Goal: Task Accomplishment & Management: Complete application form

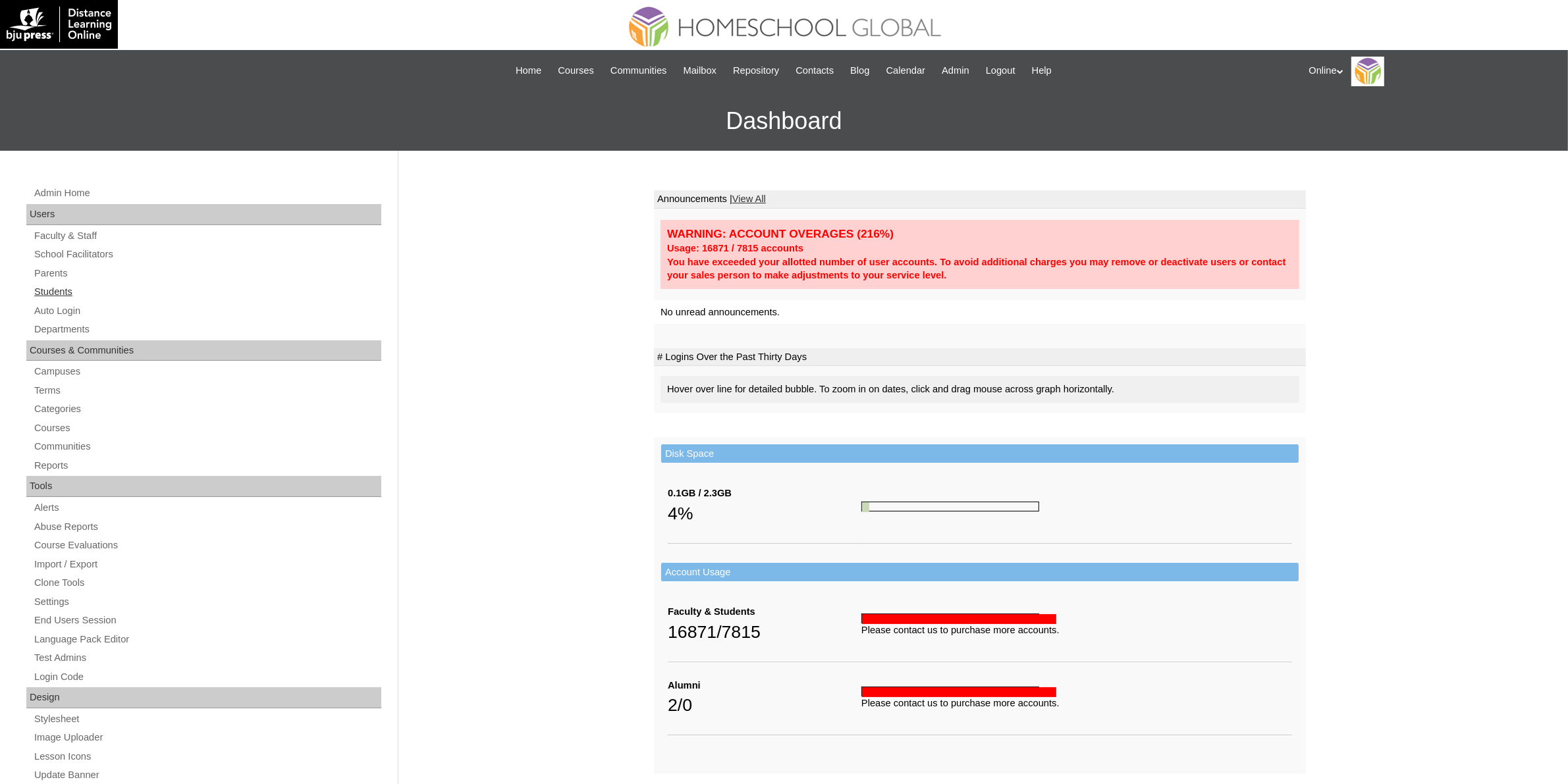
click at [67, 287] on link "Students" at bounding box center [207, 292] width 348 height 16
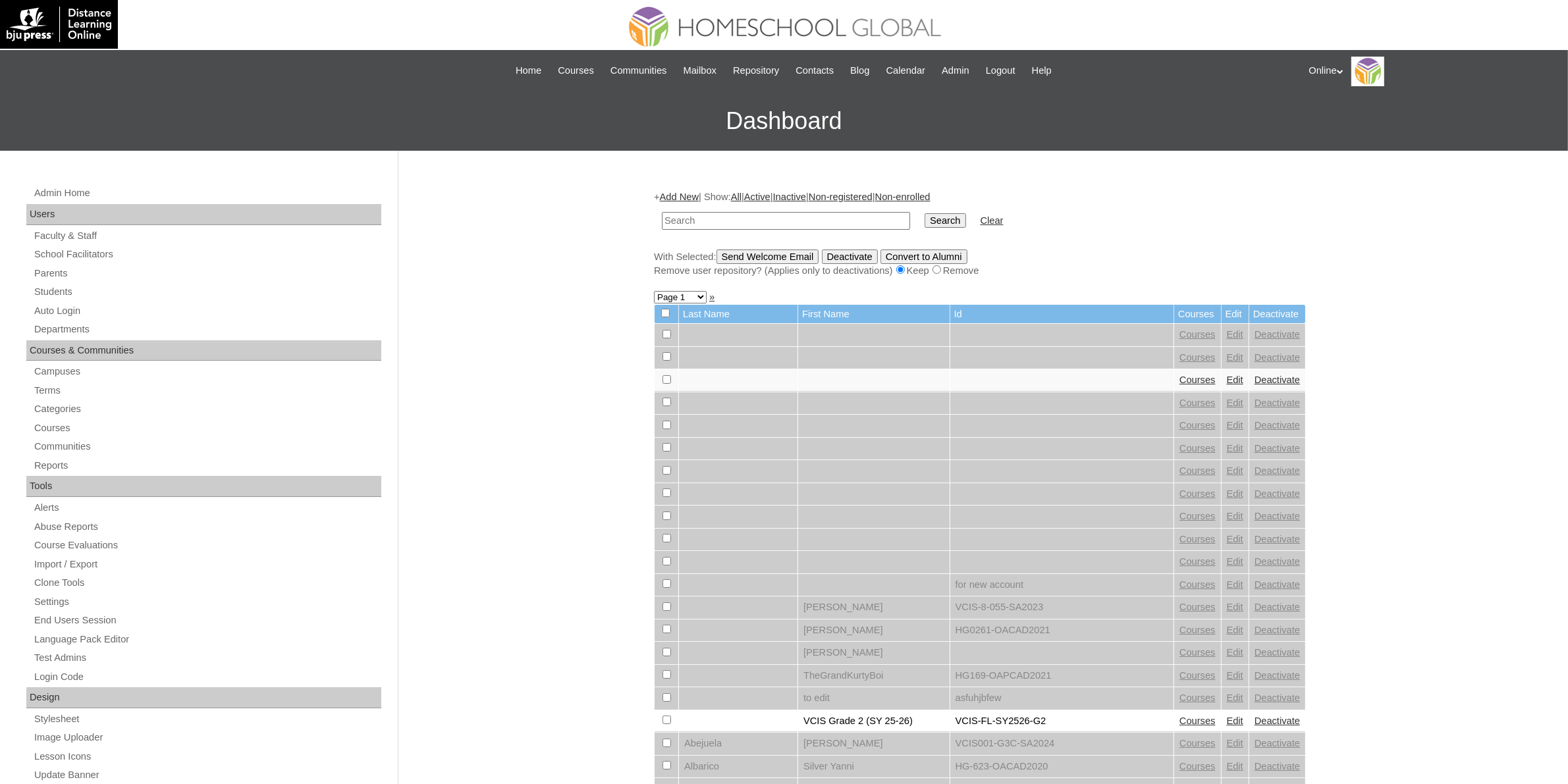
click at [720, 225] on input "text" at bounding box center [786, 221] width 249 height 18
type input "VCIS017-9A-SA2025"
click at [925, 216] on input "Search" at bounding box center [946, 220] width 41 height 15
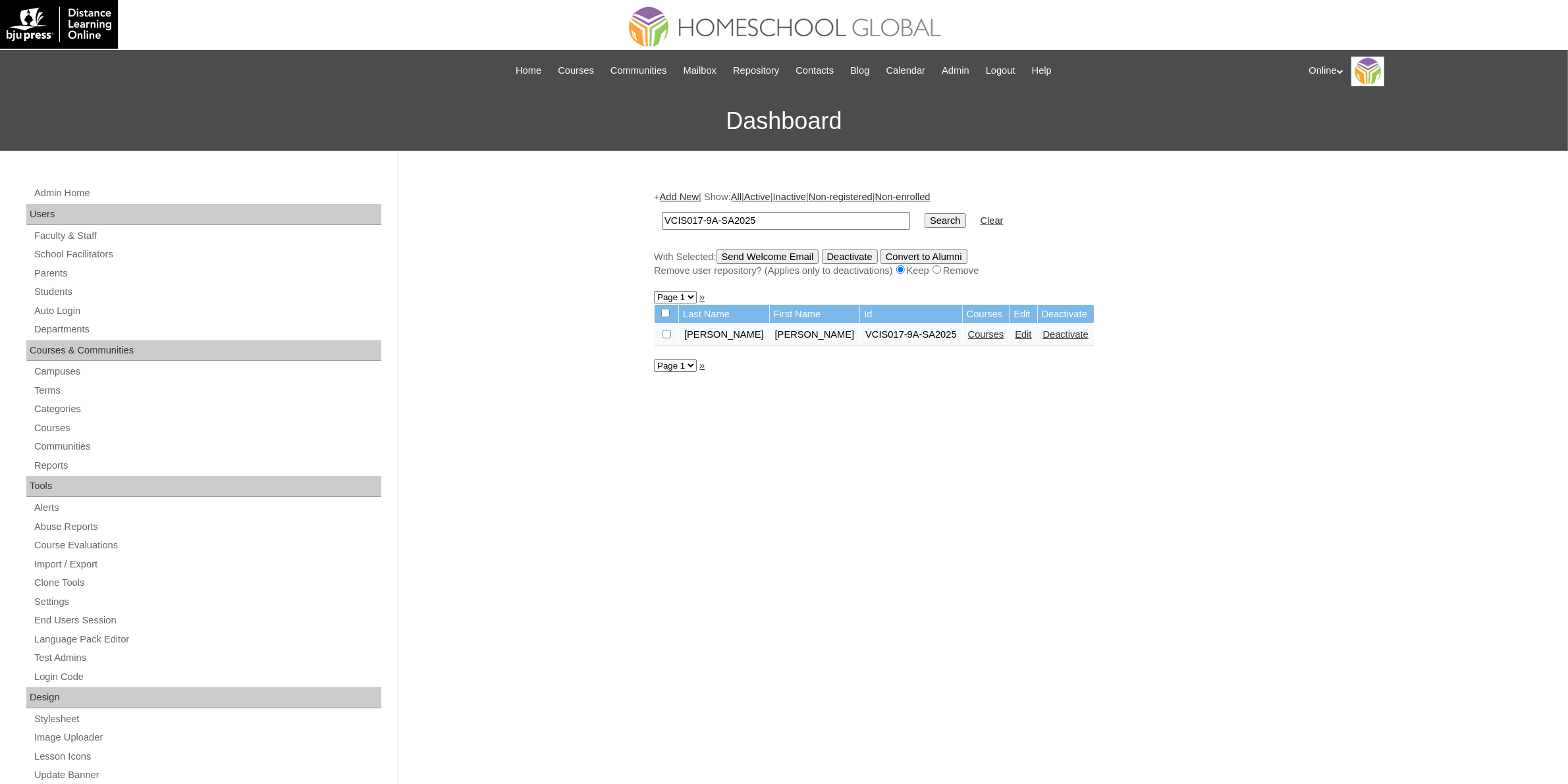
click at [1015, 330] on link "Edit" at bounding box center [1023, 334] width 16 height 11
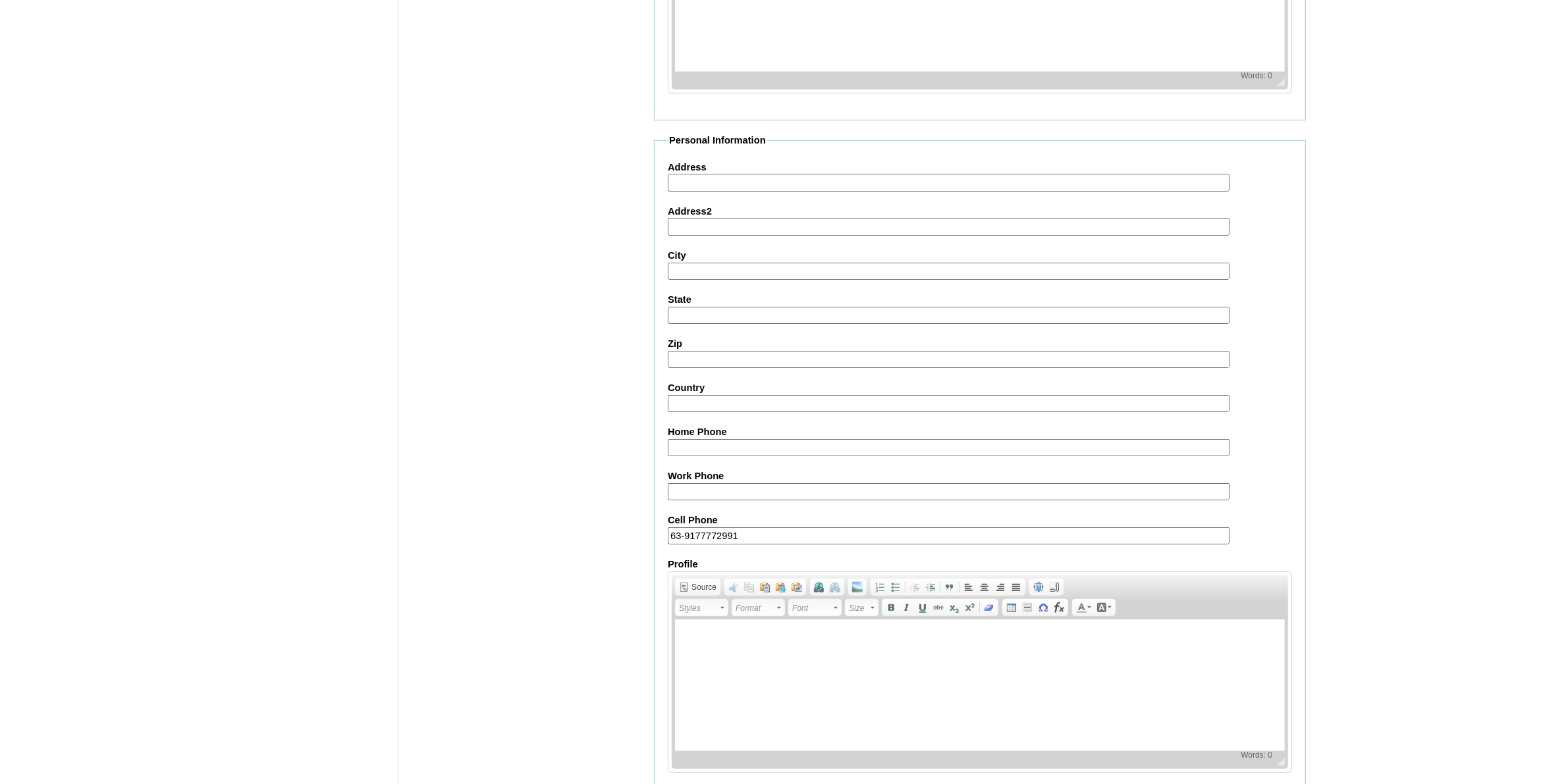
scroll to position [1204, 0]
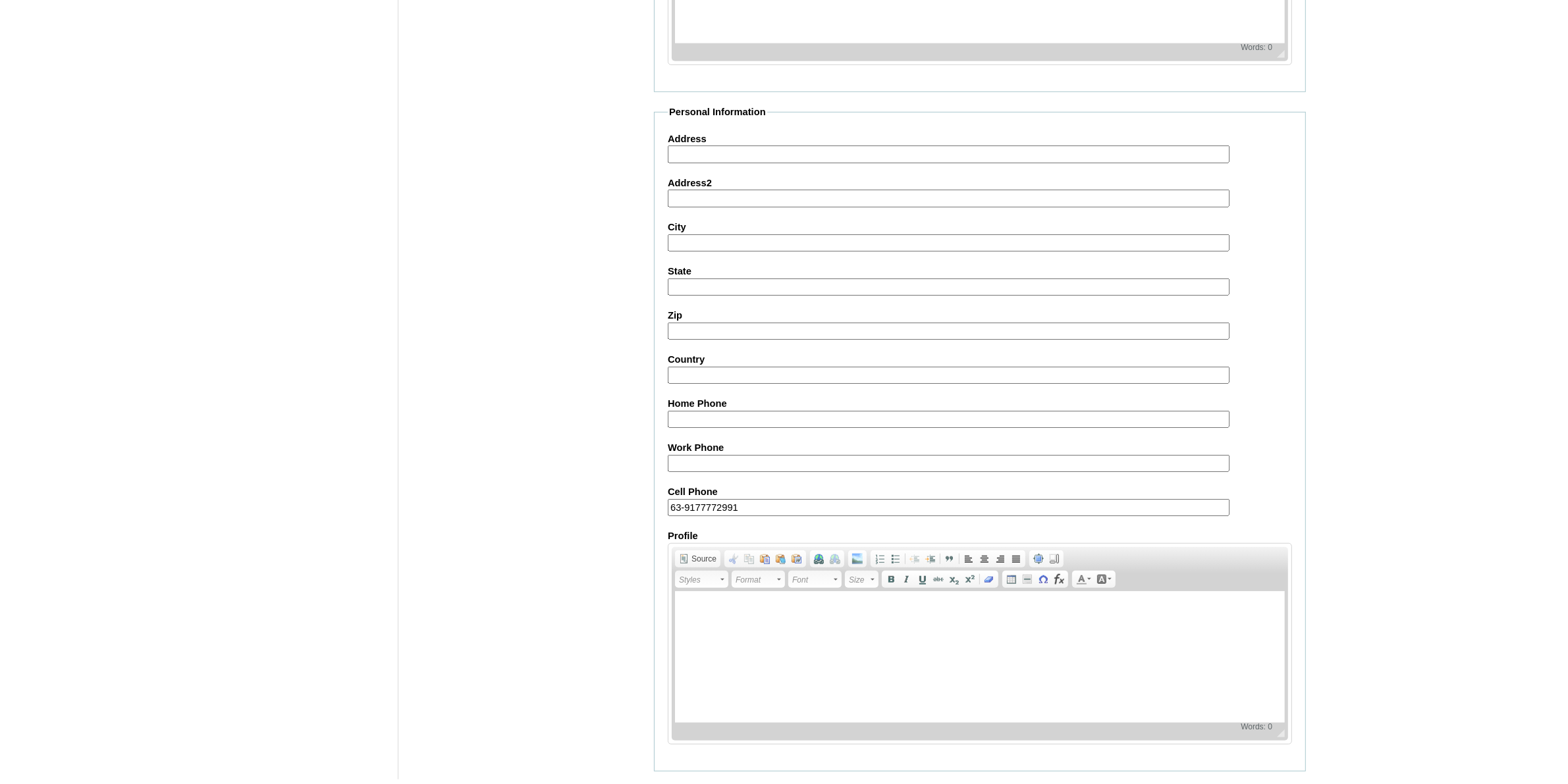
click at [677, 785] on input "Submit" at bounding box center [675, 792] width 41 height 15
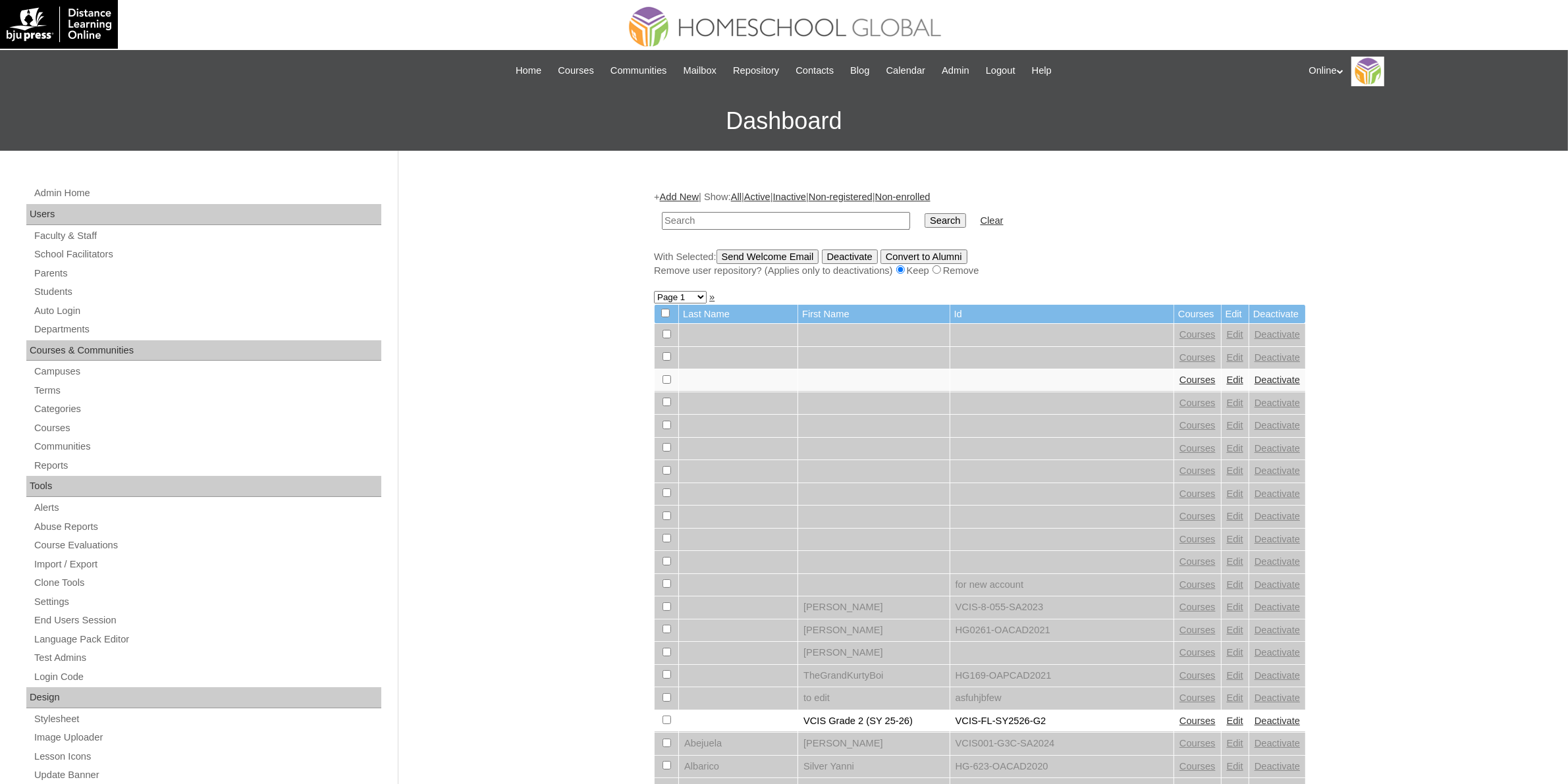
click at [717, 218] on input "text" at bounding box center [786, 221] width 249 height 18
paste input "VCIS017-9A-SA2025"
type input "VCIS017-9A-SA2025"
click at [925, 220] on input "Search" at bounding box center [946, 220] width 41 height 15
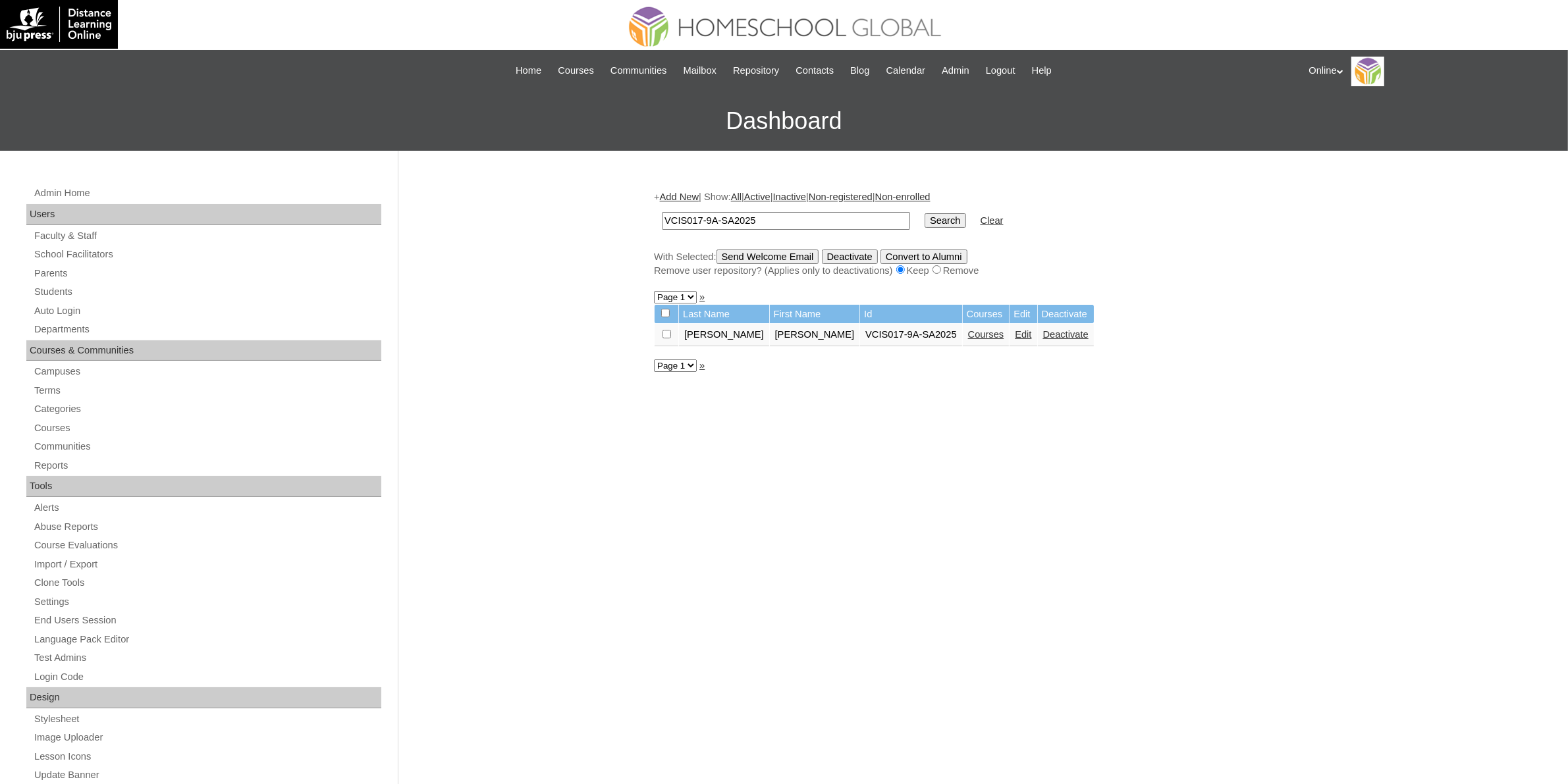
click at [968, 329] on link "Courses" at bounding box center [986, 334] width 36 height 11
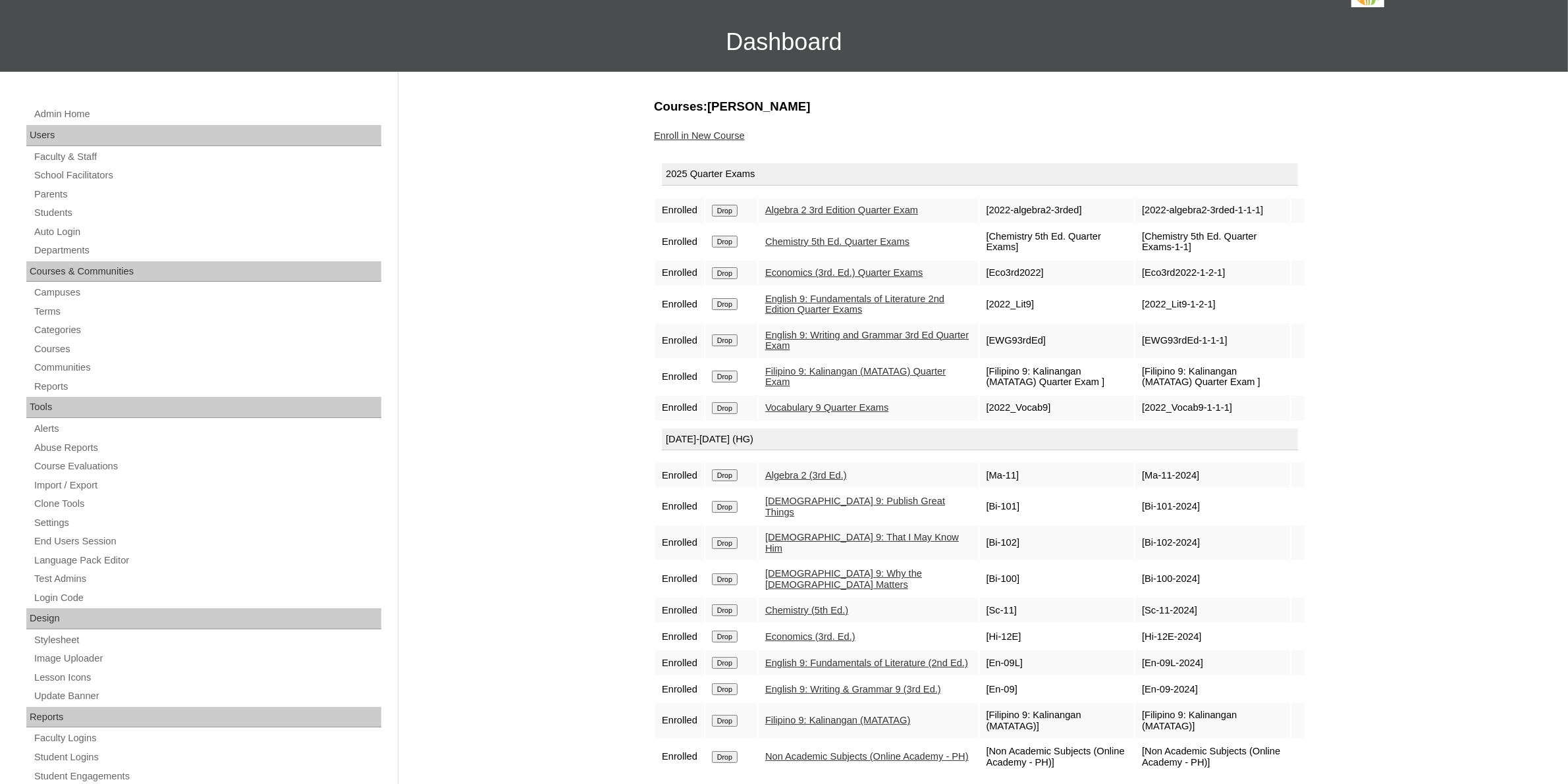
scroll to position [247, 0]
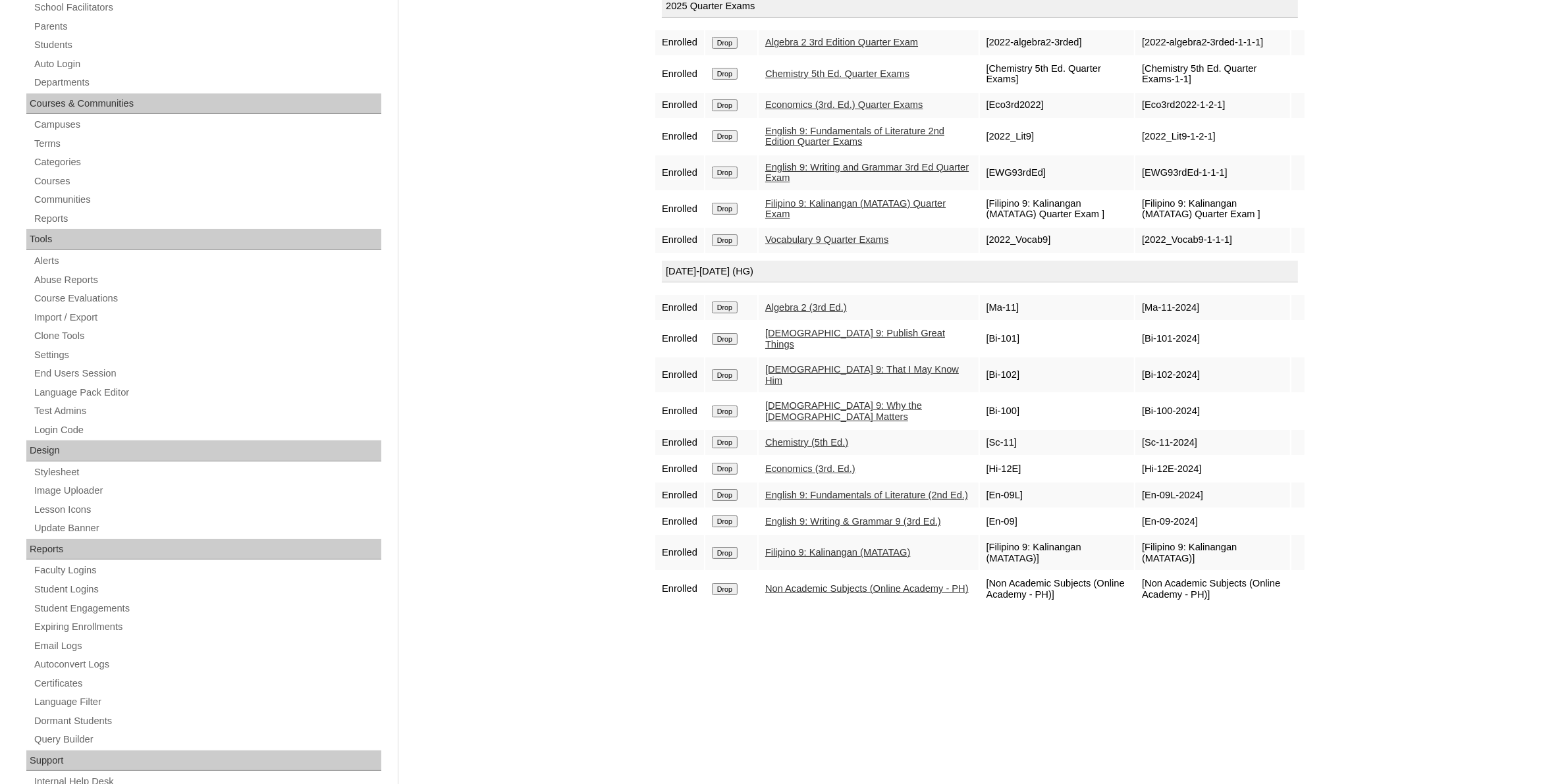
click at [497, 362] on div "Admin Home Users Faculty & Staff School Facilitators Parents Students Auto Logi…" at bounding box center [784, 358] width 1568 height 908
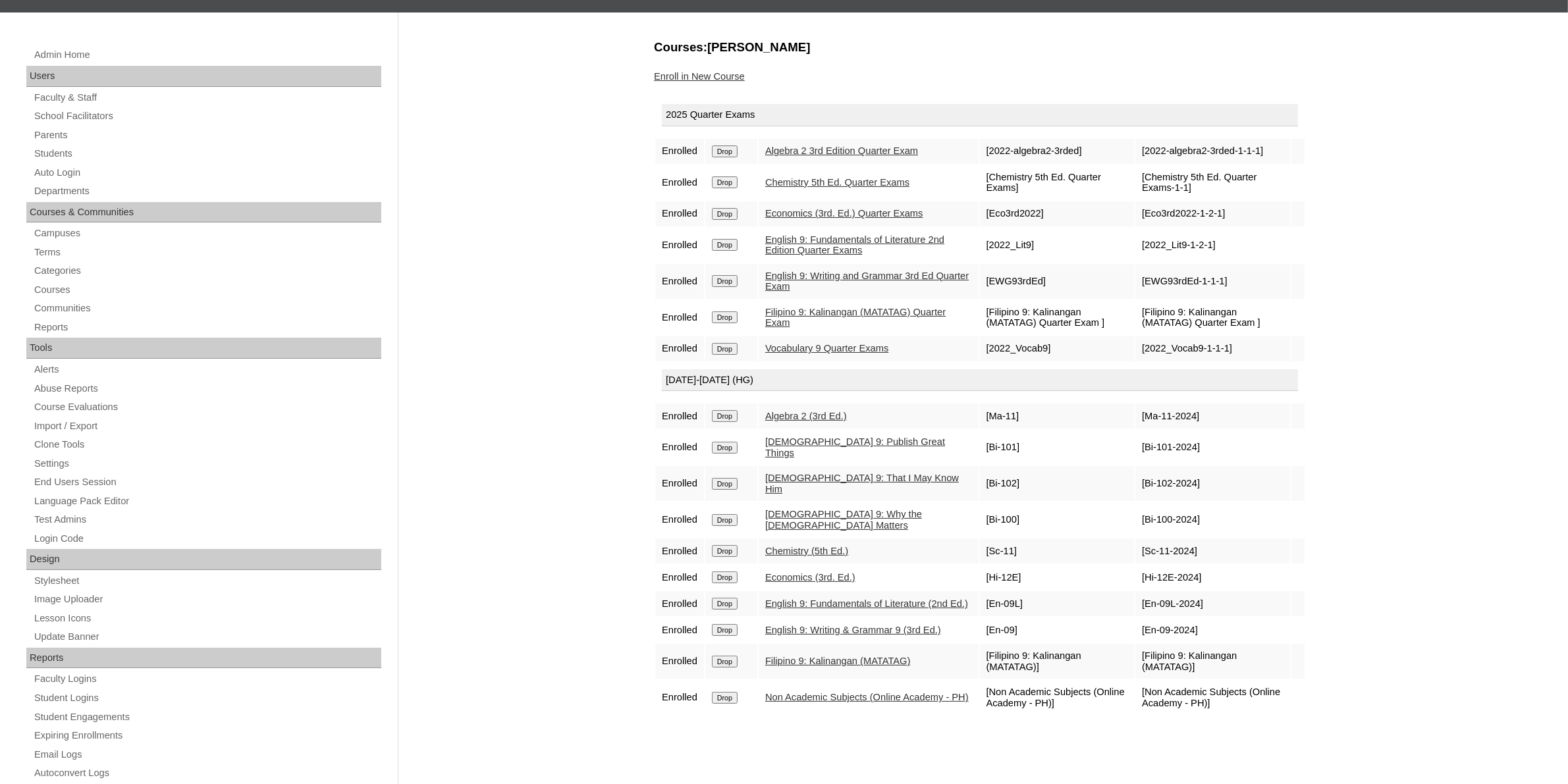
scroll to position [0, 0]
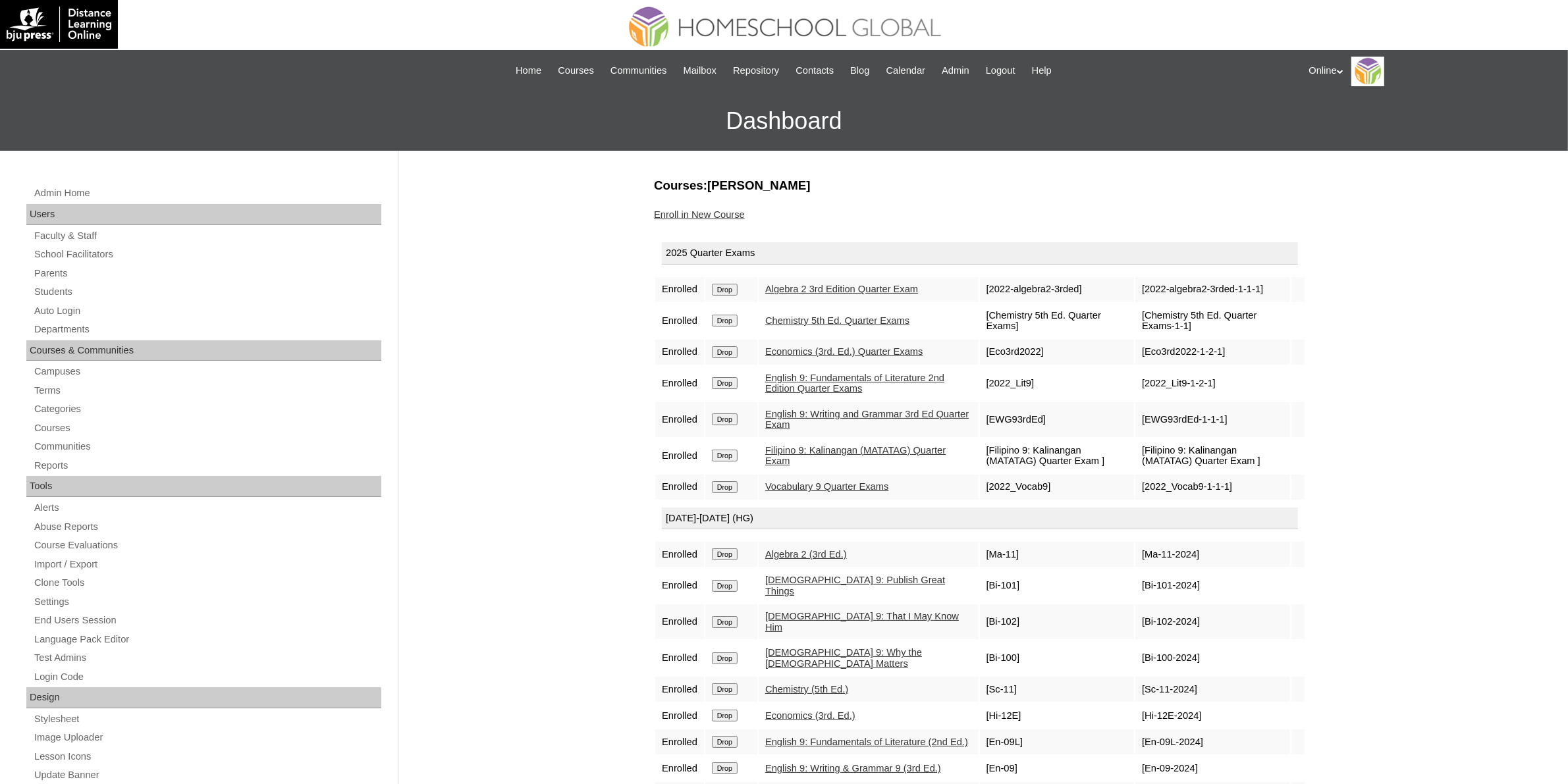
click at [1334, 69] on div "Online My Profile My Settings Logout" at bounding box center [1432, 72] width 246 height 30
click at [1331, 123] on span "Logout" at bounding box center [1333, 123] width 26 height 10
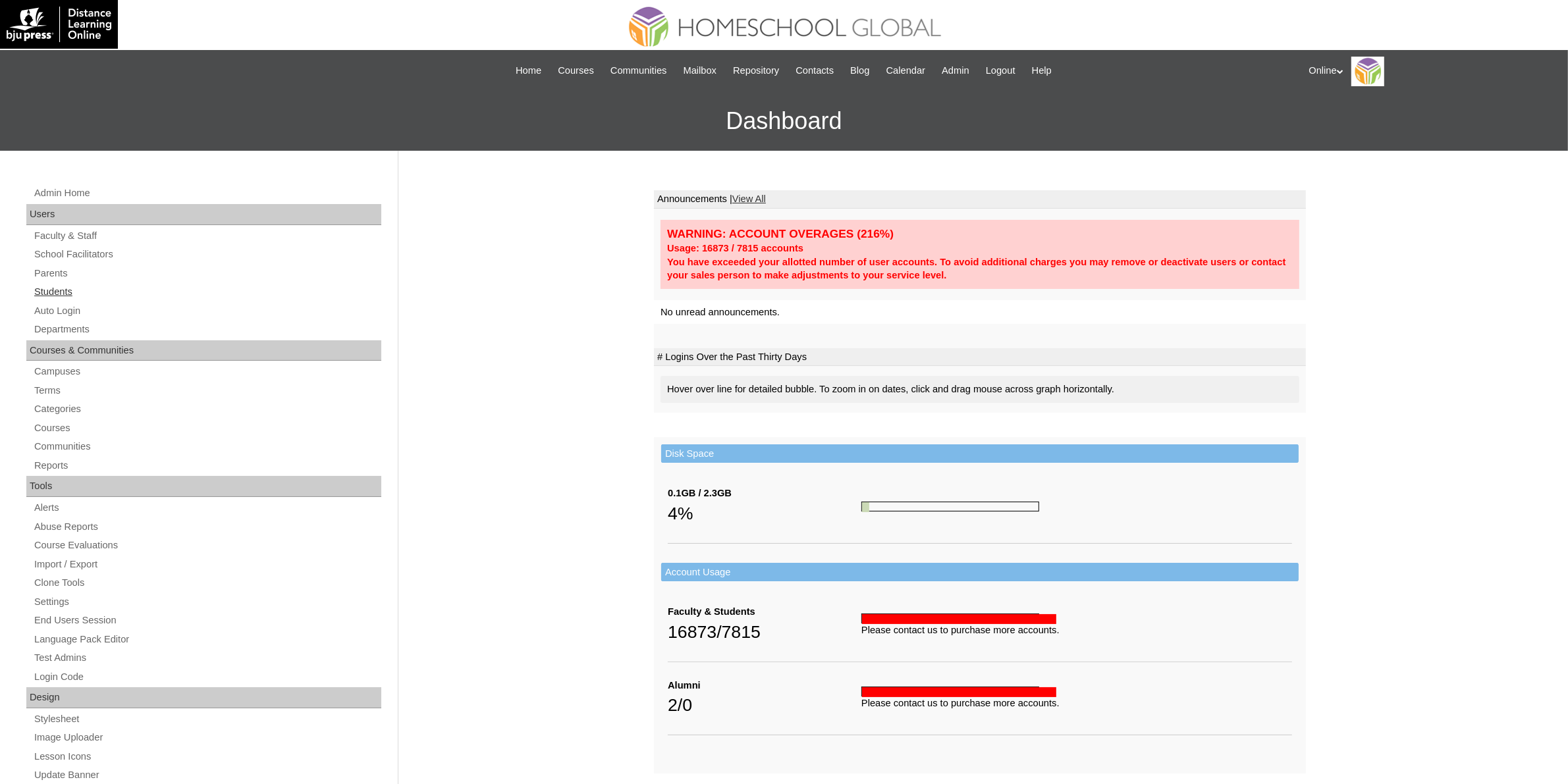
click at [71, 285] on link "Students" at bounding box center [207, 292] width 348 height 16
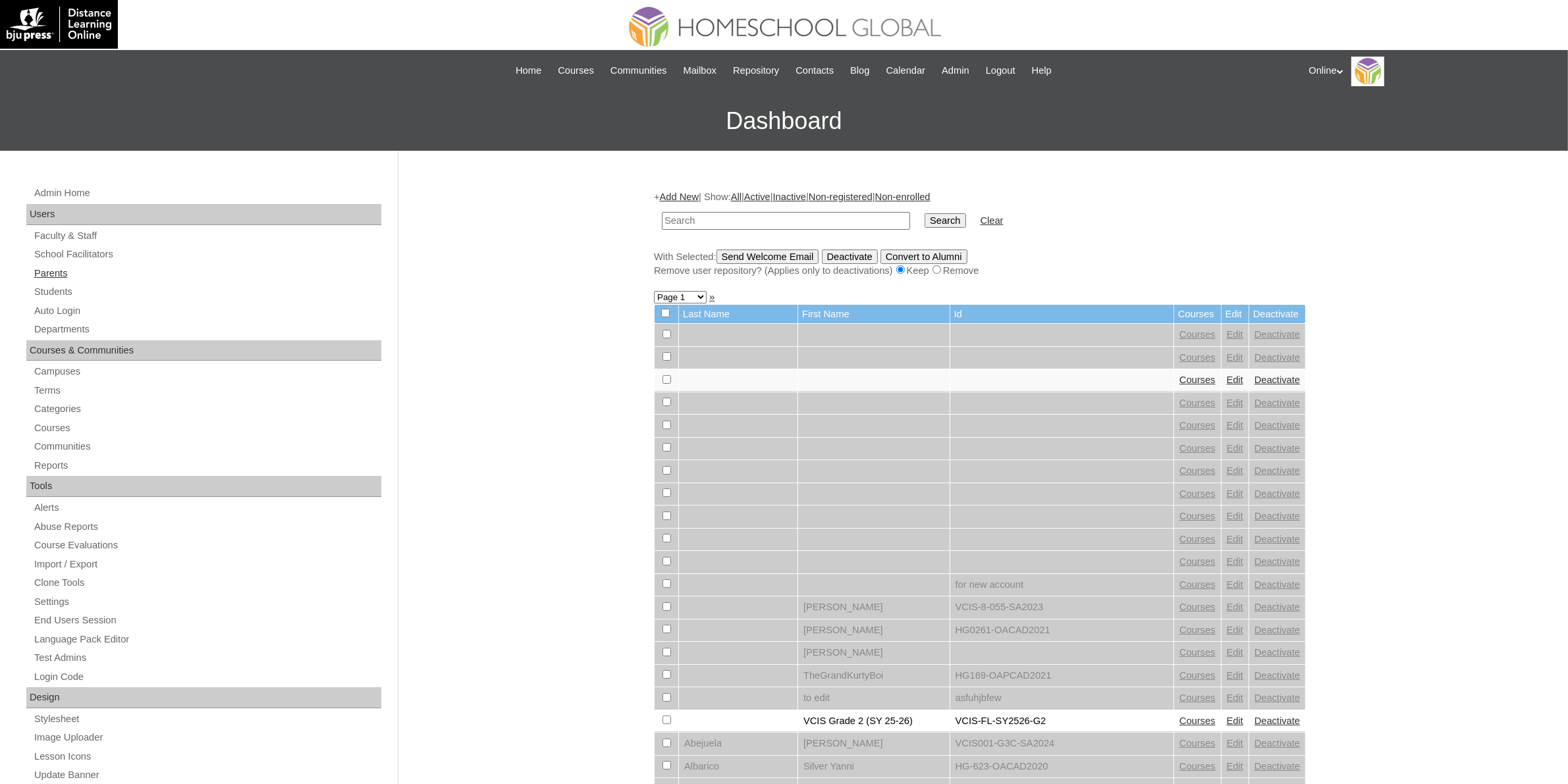
click at [63, 273] on link "Parents" at bounding box center [207, 274] width 348 height 16
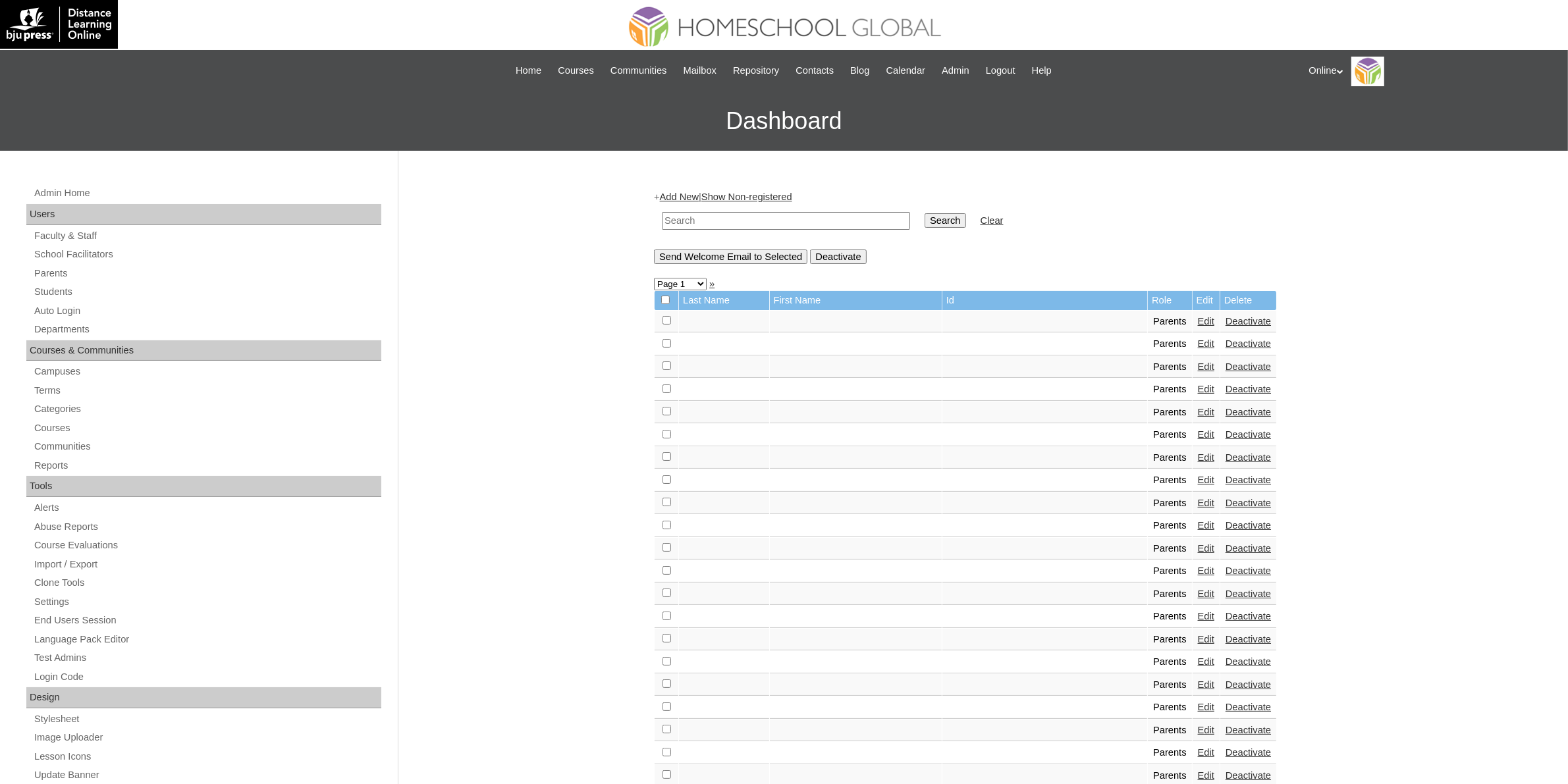
click at [843, 221] on input "text" at bounding box center [786, 221] width 249 height 18
paste input "HGP0230-OACAD2025"
type input "HGP0230-OACAD2025"
click at [925, 221] on input "Search" at bounding box center [946, 220] width 41 height 15
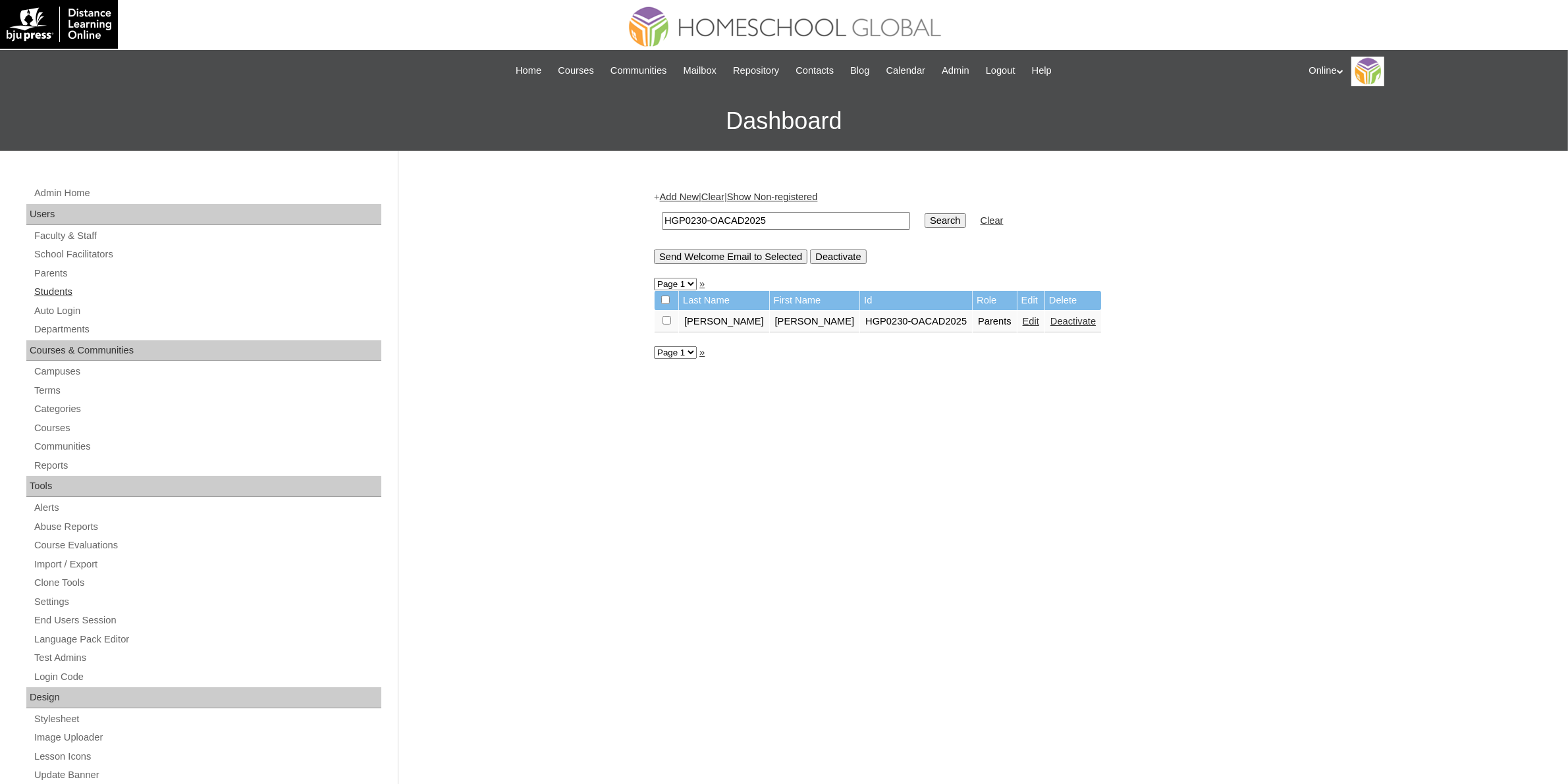
click at [67, 295] on link "Students" at bounding box center [207, 292] width 348 height 16
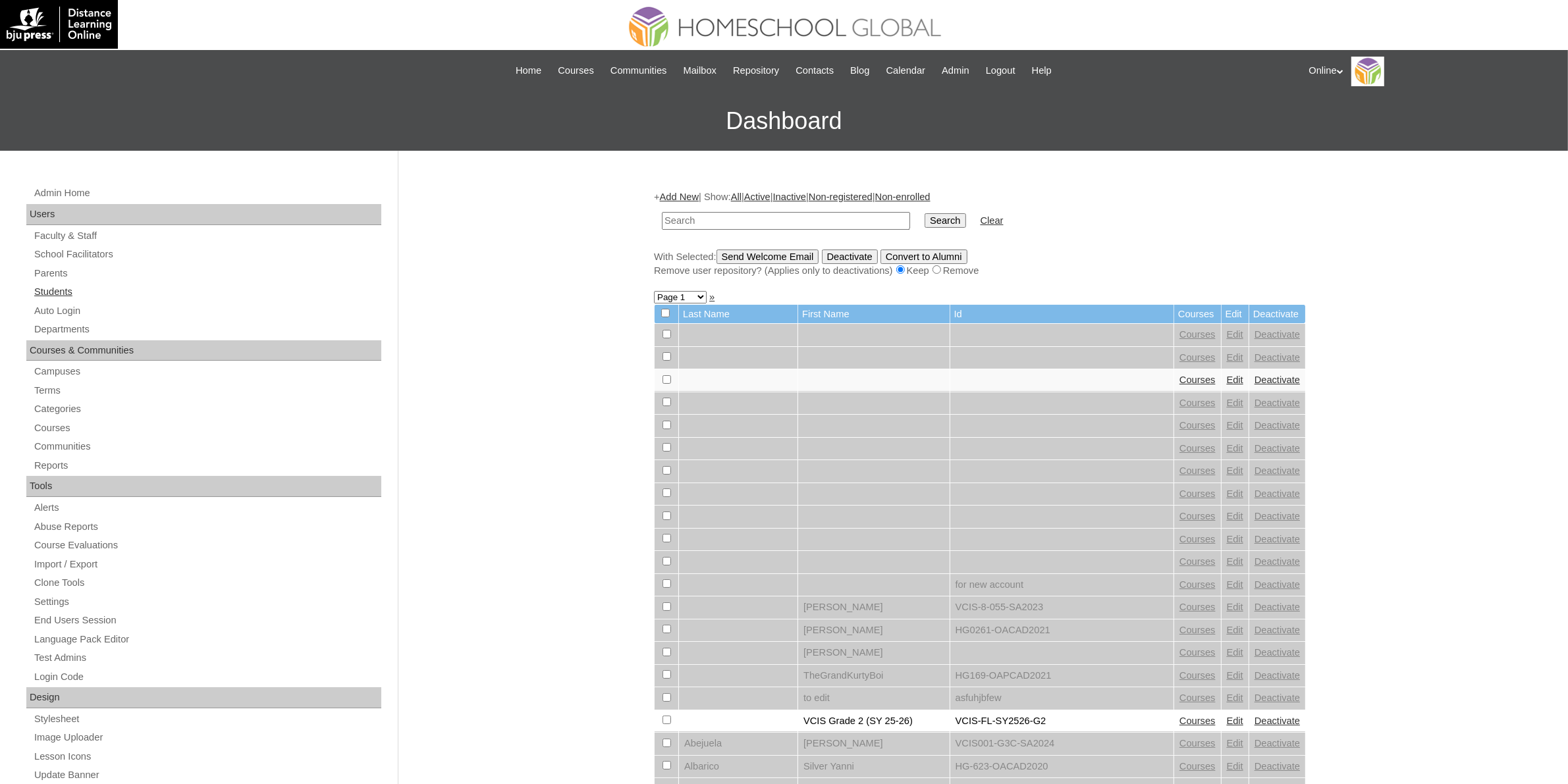
click at [57, 294] on link "Students" at bounding box center [207, 292] width 348 height 16
click at [671, 196] on link "Add New" at bounding box center [679, 197] width 39 height 11
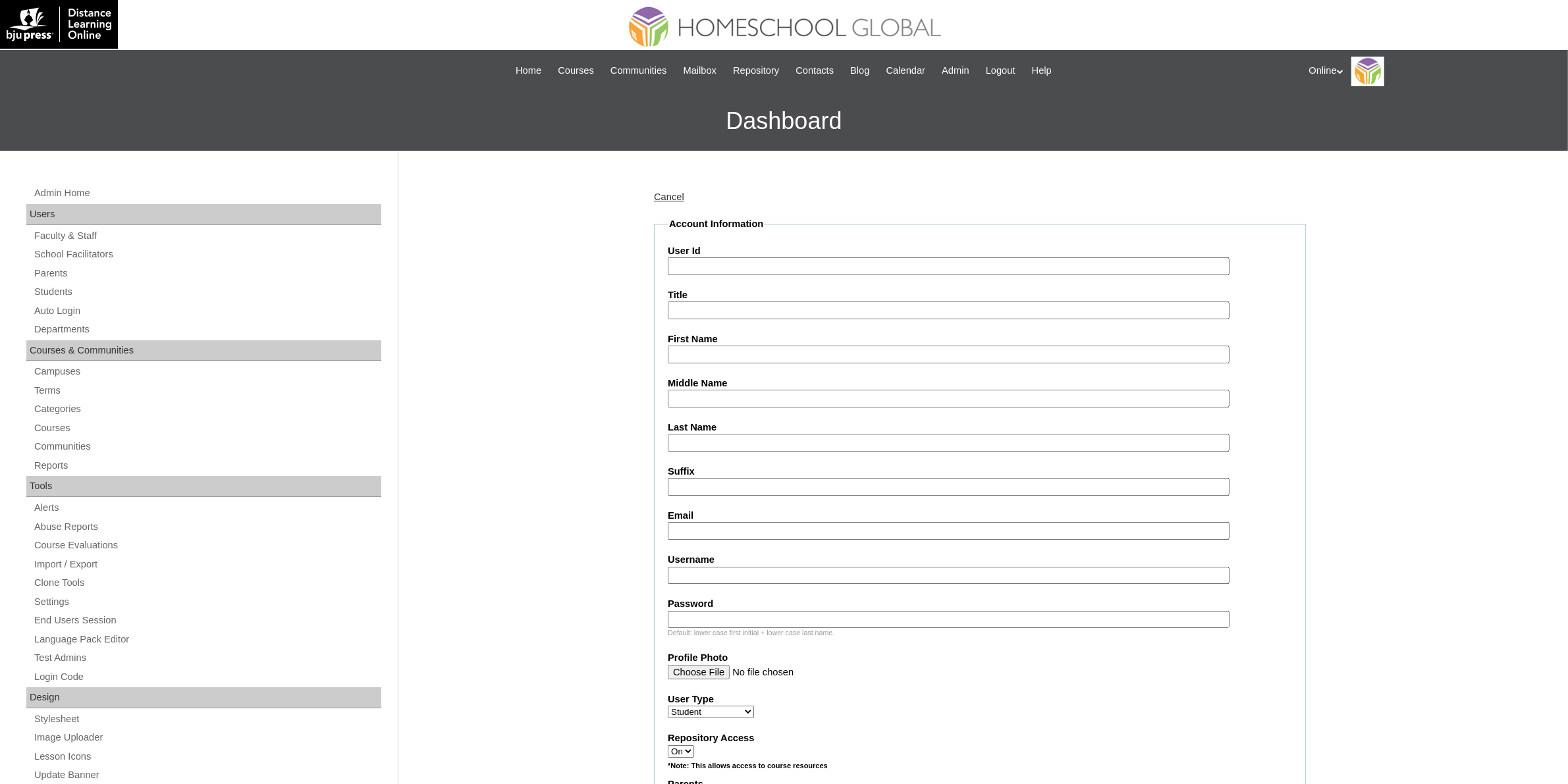
click at [803, 265] on input "User Id" at bounding box center [948, 267] width 562 height 18
paste input "HG283OACAD2025"
type input "HG283OACAD2025"
click at [742, 355] on input "First Name" at bounding box center [948, 355] width 562 height 18
paste input "[PERSON_NAME] [PERSON_NAME] _230002779"
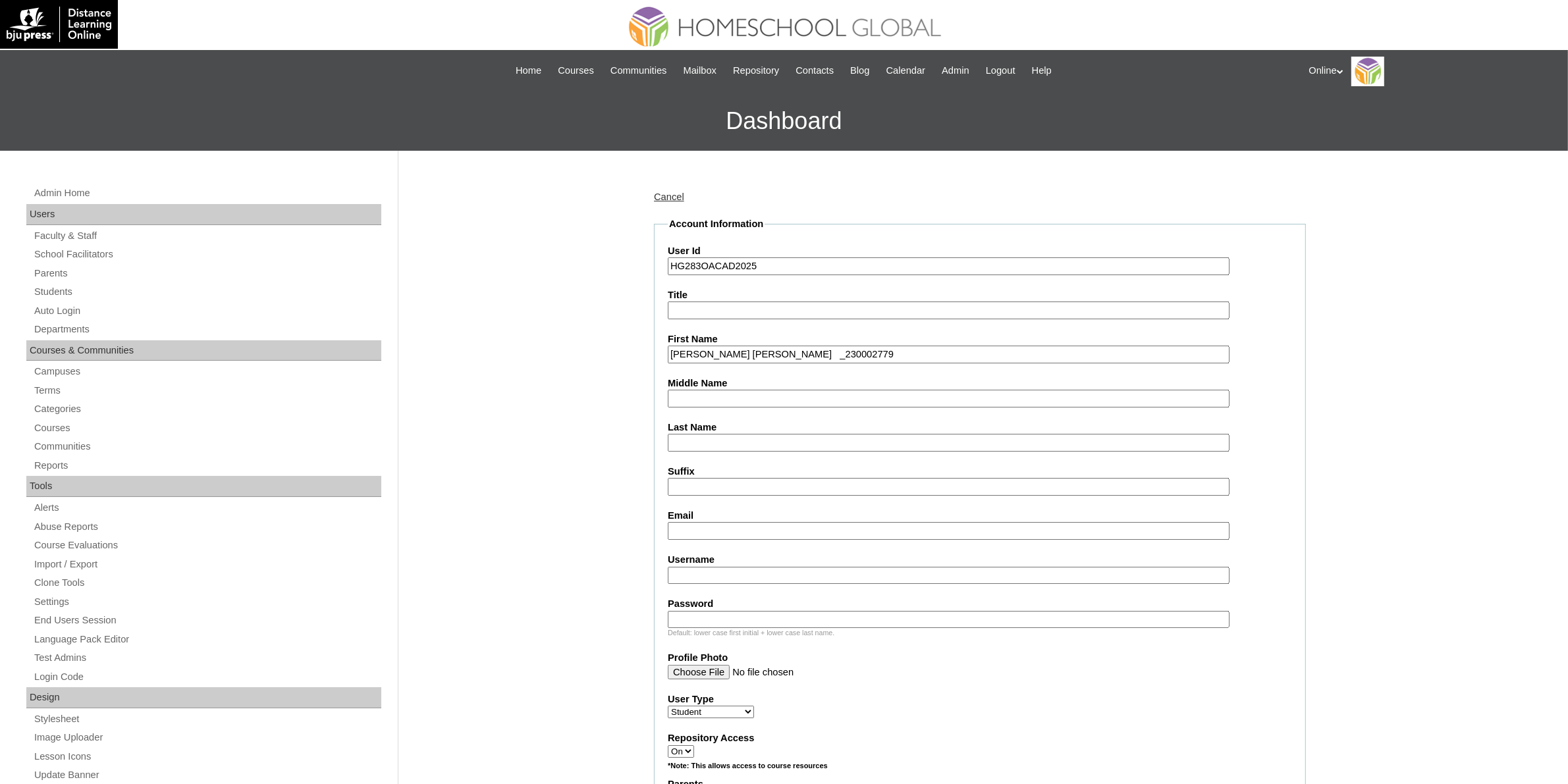
click at [823, 349] on input "Ryan Kristoffer, Jr. Ochoa Caroro _230002779" at bounding box center [948, 355] width 562 height 18
click at [798, 347] on input "Ryan Kristoffer, Jr. Ochoa Caroro" at bounding box center [948, 355] width 562 height 18
type input "Ryan Kristoffer, Jr. Ochoa"
click at [741, 434] on input "Last Name" at bounding box center [948, 443] width 562 height 18
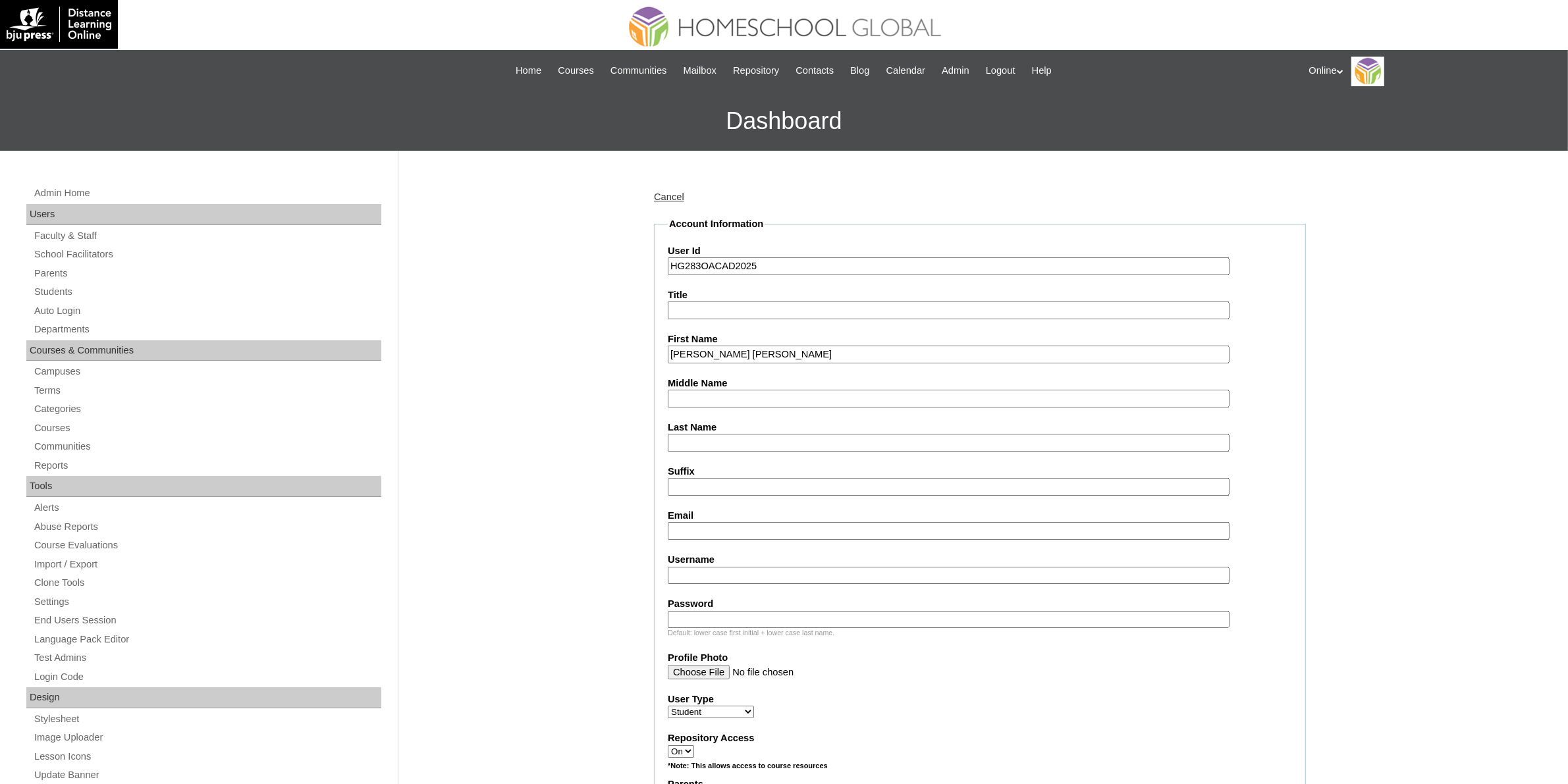
paste input "Caroro"
type input "Caroro"
click at [775, 350] on input "Ryan Kristoffer, Jr. Ochoa" at bounding box center [948, 355] width 562 height 18
type input "Ryan Kristoffer, Jr."
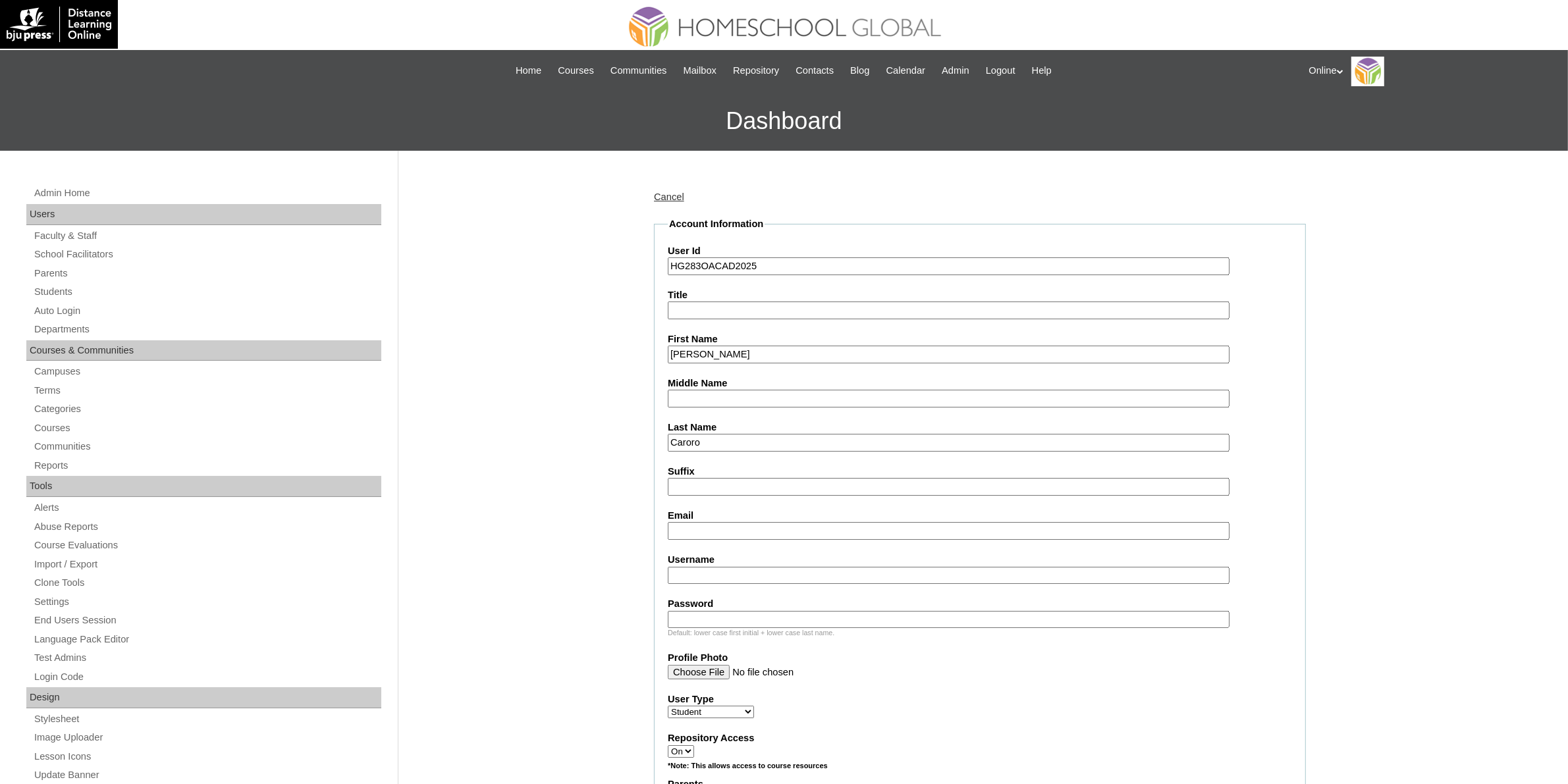
click at [733, 397] on input "Middle Name" at bounding box center [948, 399] width 562 height 18
paste input "Ochoa"
type input "Ochoa"
click at [770, 350] on input "Ryan Kristoffer, Jr." at bounding box center [948, 355] width 562 height 18
type input "Ryan Kristoffer, Jr."
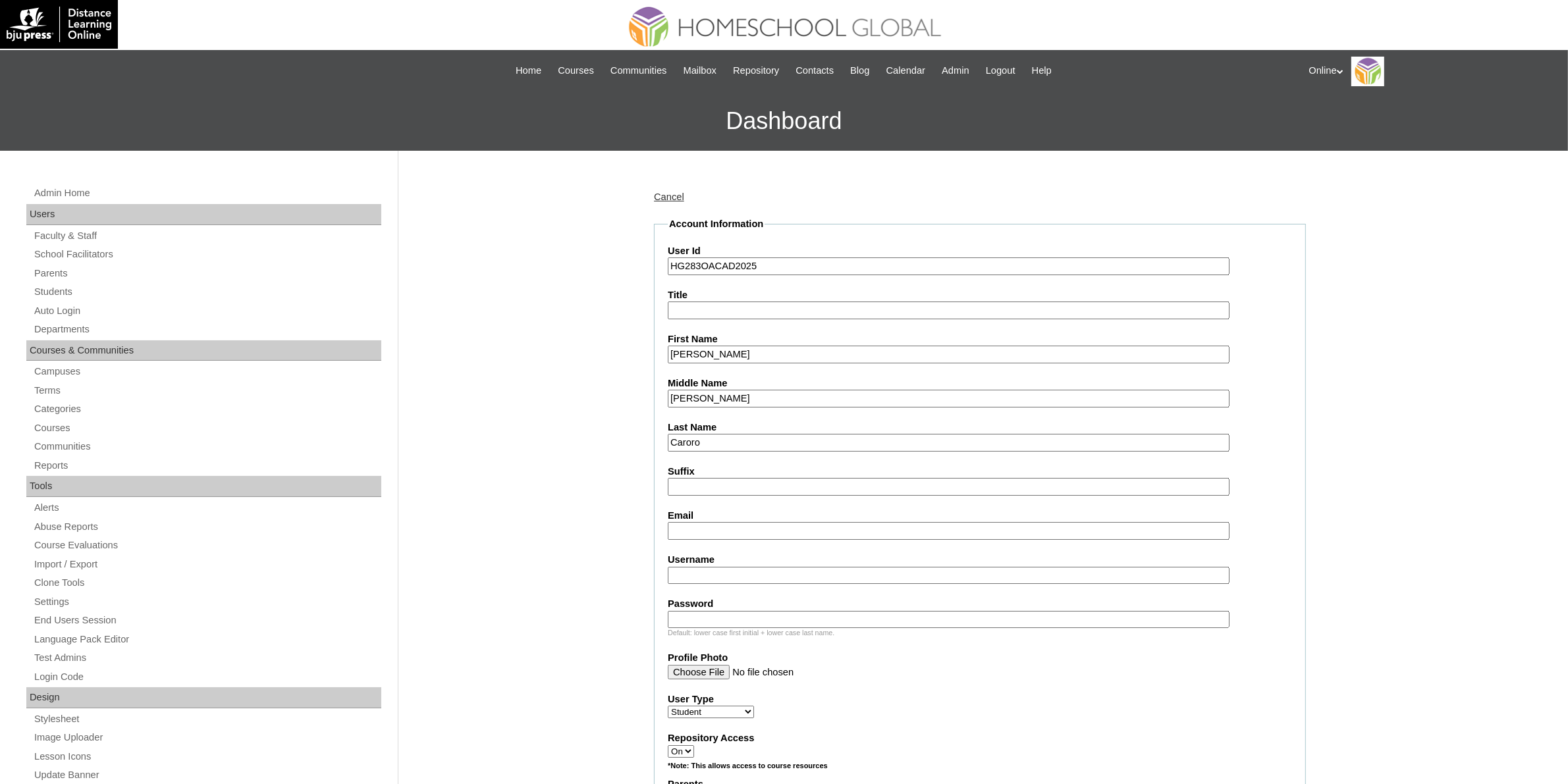
click at [782, 525] on input "Email" at bounding box center [948, 531] width 562 height 18
paste input "ivy.ochoa@gmail.com"
type input "ivy.ochoa@gmail.com"
click at [748, 567] on input "Username" at bounding box center [948, 576] width 562 height 18
paste input "ryan.caroro2025"
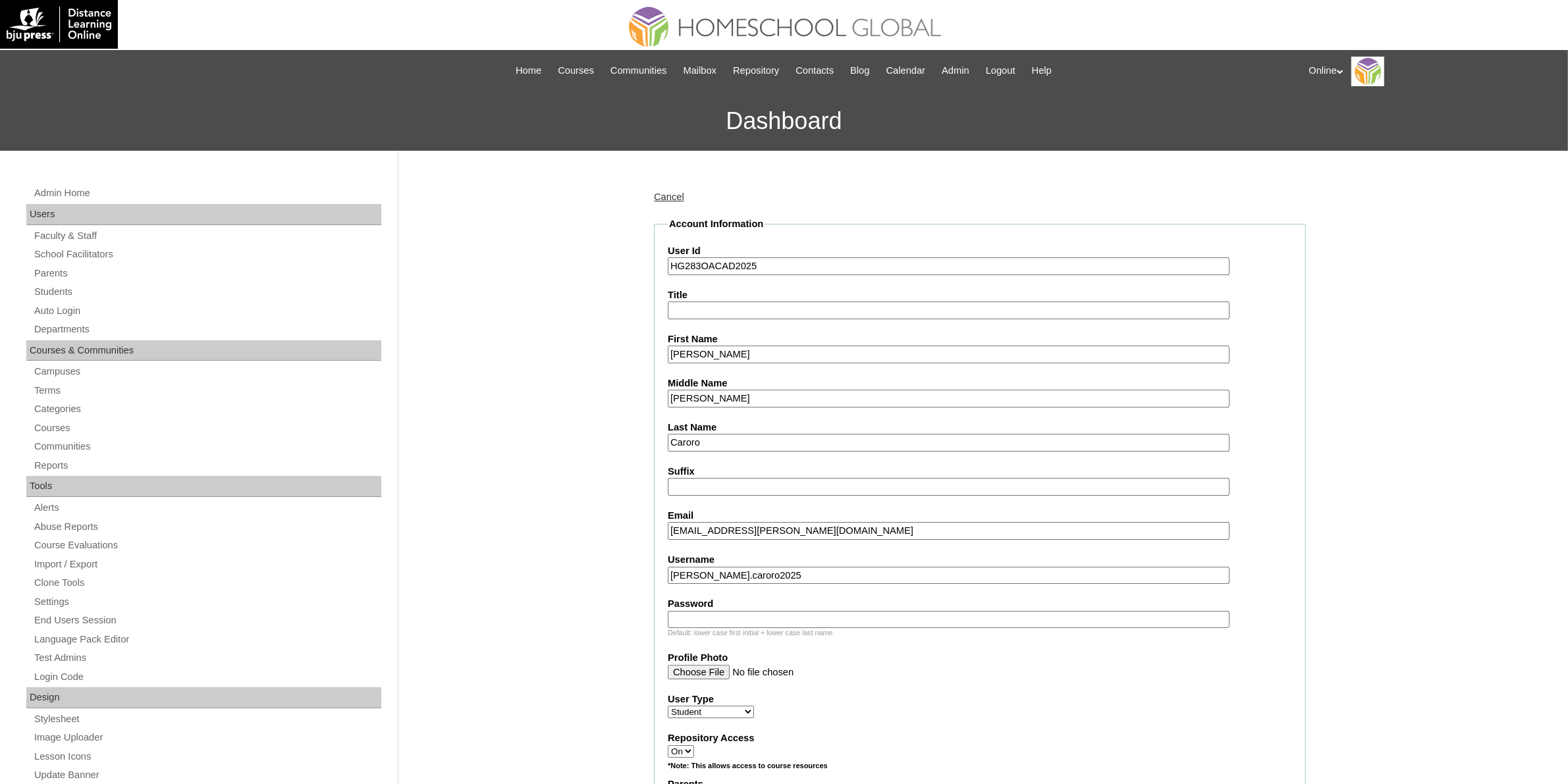
type input "ryan.caroro2025"
click at [818, 613] on input "Password" at bounding box center [948, 620] width 562 height 18
paste input "ngVaw"
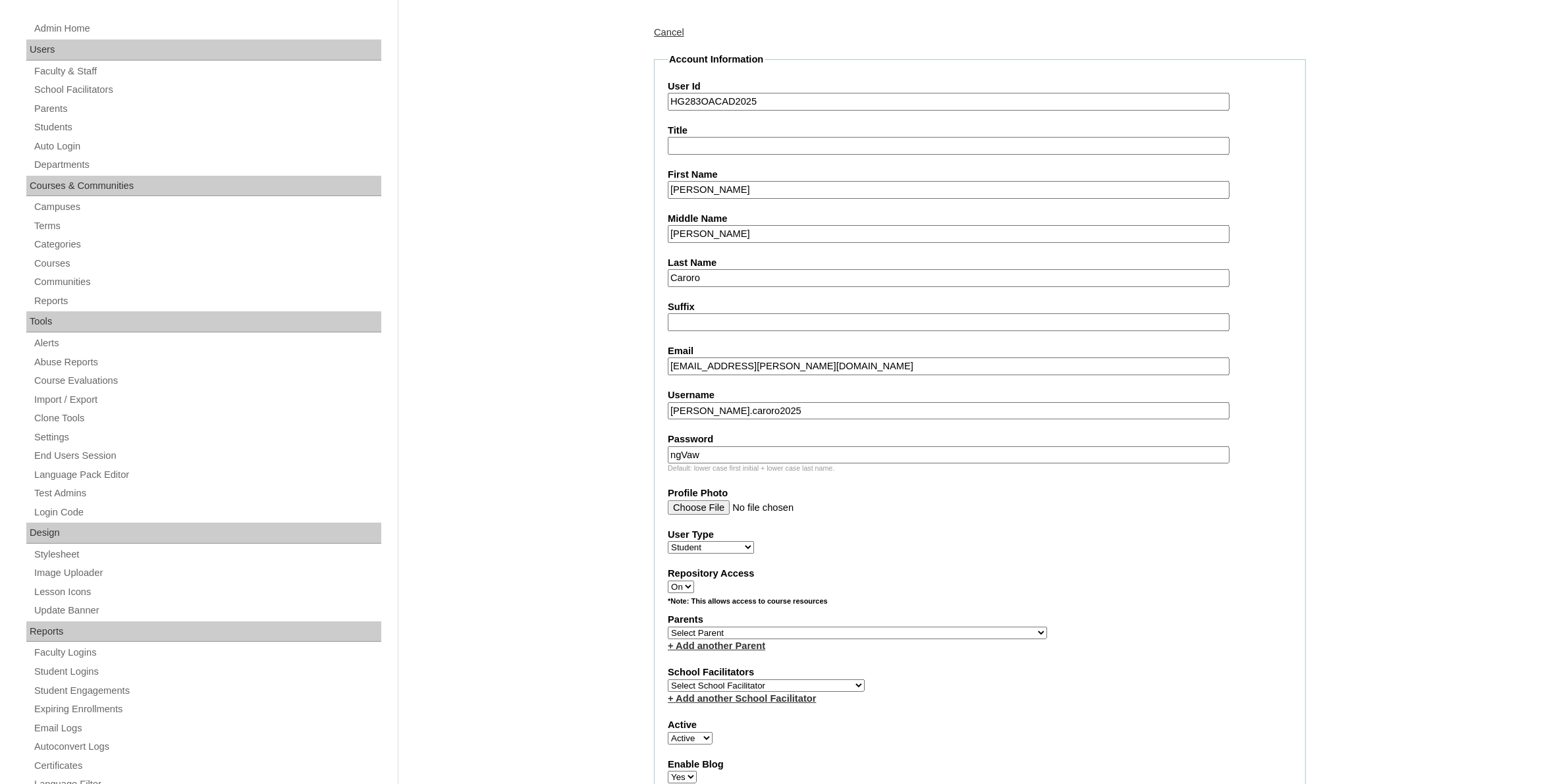
type input "ngVaw"
click at [815, 627] on select "Select Parent , , , , , , , , , , , , , , , , , , , , , , , , , , , , , , , , ,…" at bounding box center [857, 633] width 379 height 12
select select "44014"
click at [668, 627] on select "Select Parent , , , , , , , , , , , , , , , , , , , , , , , , , , , , , , , , ,…" at bounding box center [857, 633] width 379 height 12
click at [787, 680] on select "Select School Facilitator Norman Añain Ruffa Abadijas Mary Abella Gloryfe Abion…" at bounding box center [765, 685] width 197 height 12
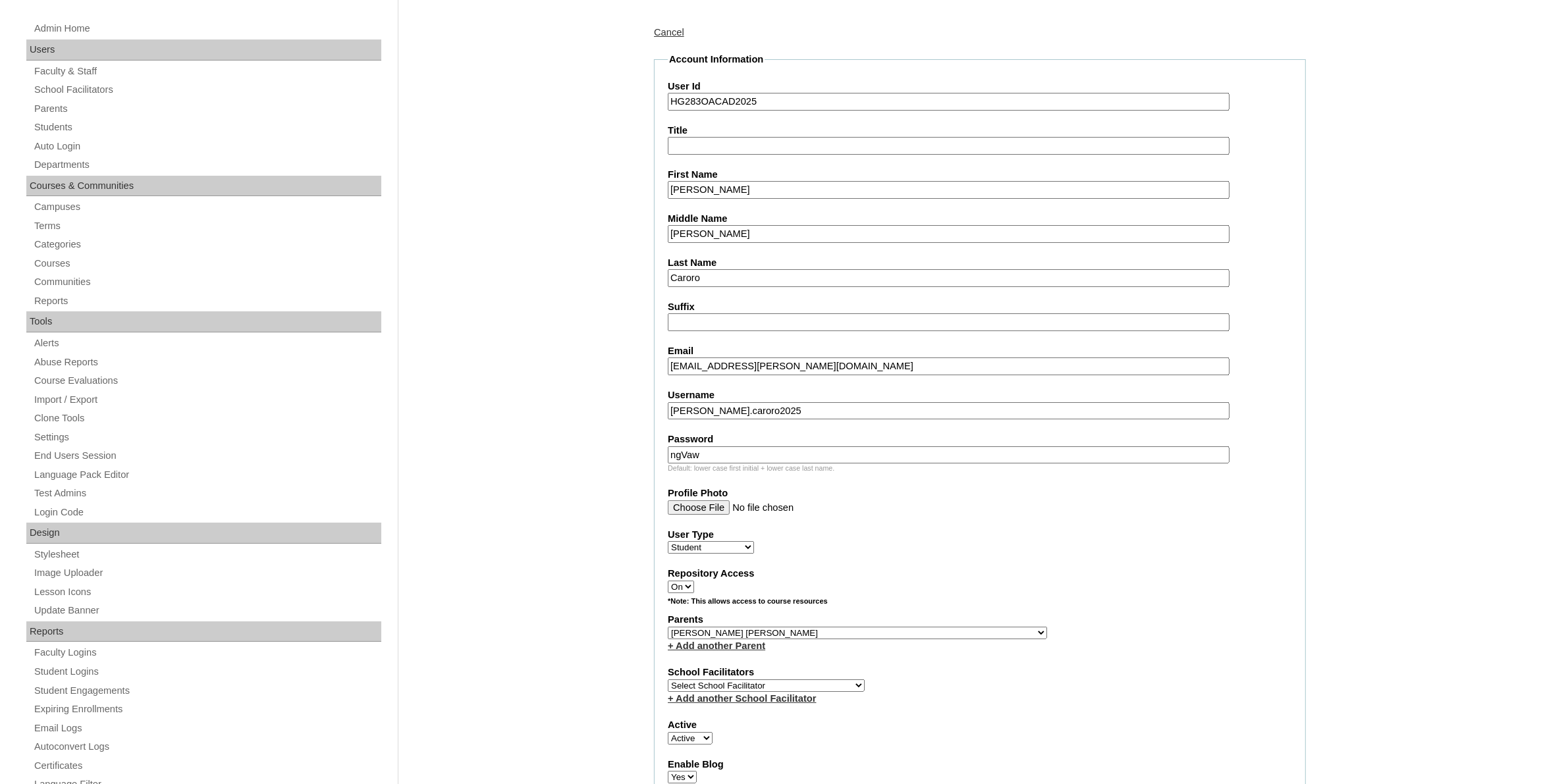
select select "43686"
click at [668, 680] on select "Select School Facilitator Norman Añain Ruffa Abadijas Mary Abella Gloryfe Abion…" at bounding box center [765, 685] width 197 height 12
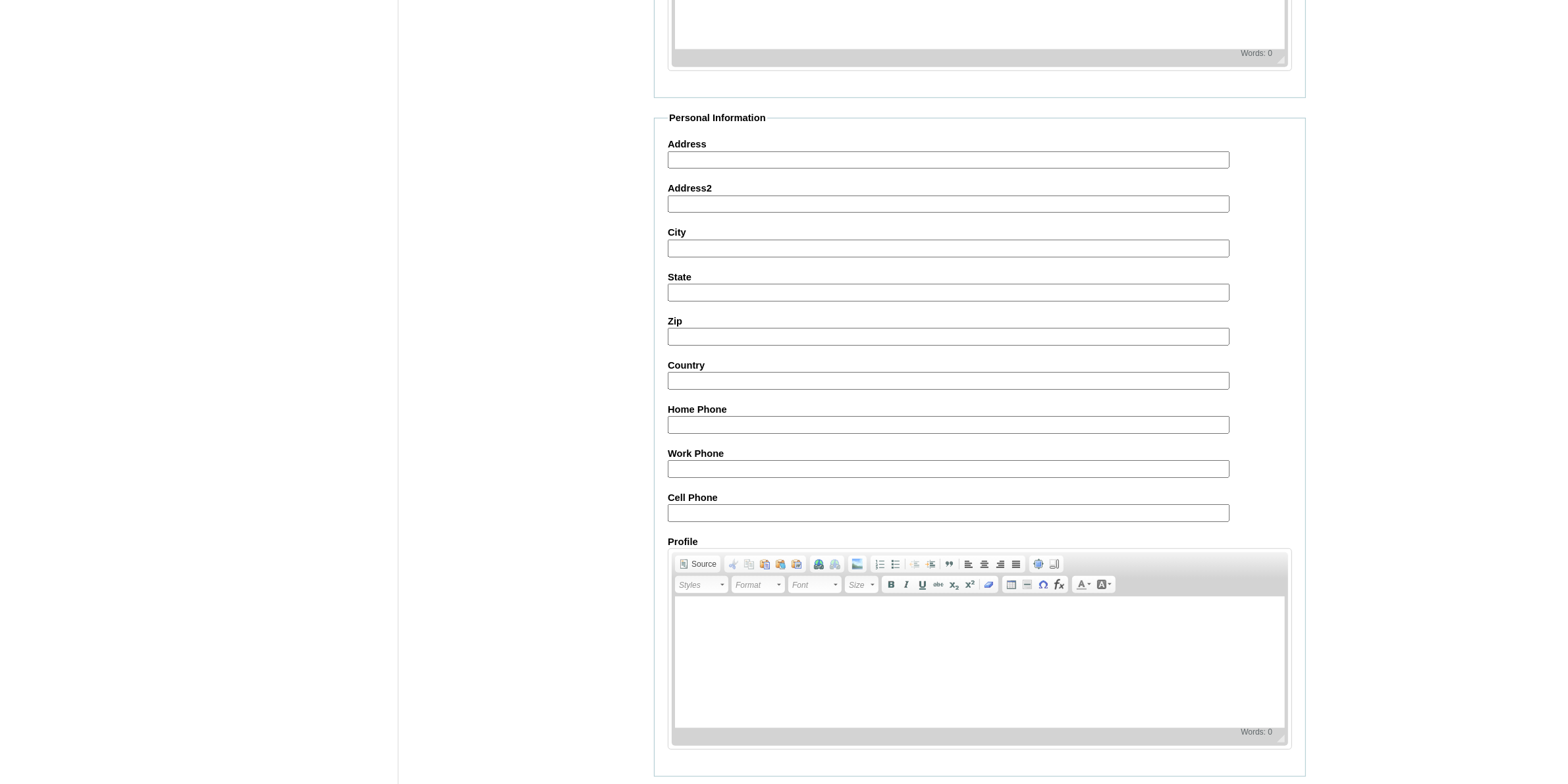
scroll to position [1190, 0]
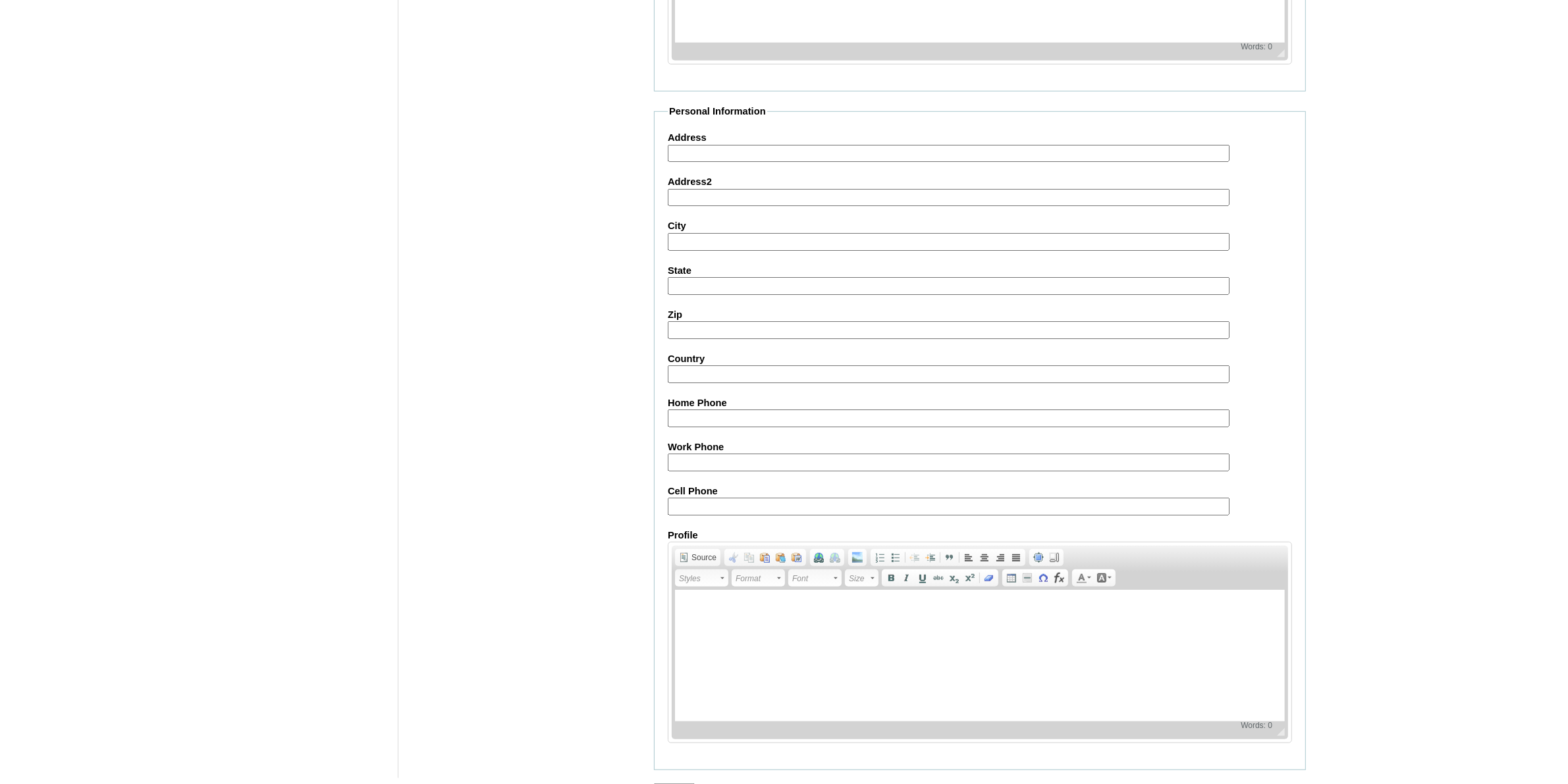
click at [684, 783] on input "Submit" at bounding box center [675, 791] width 41 height 15
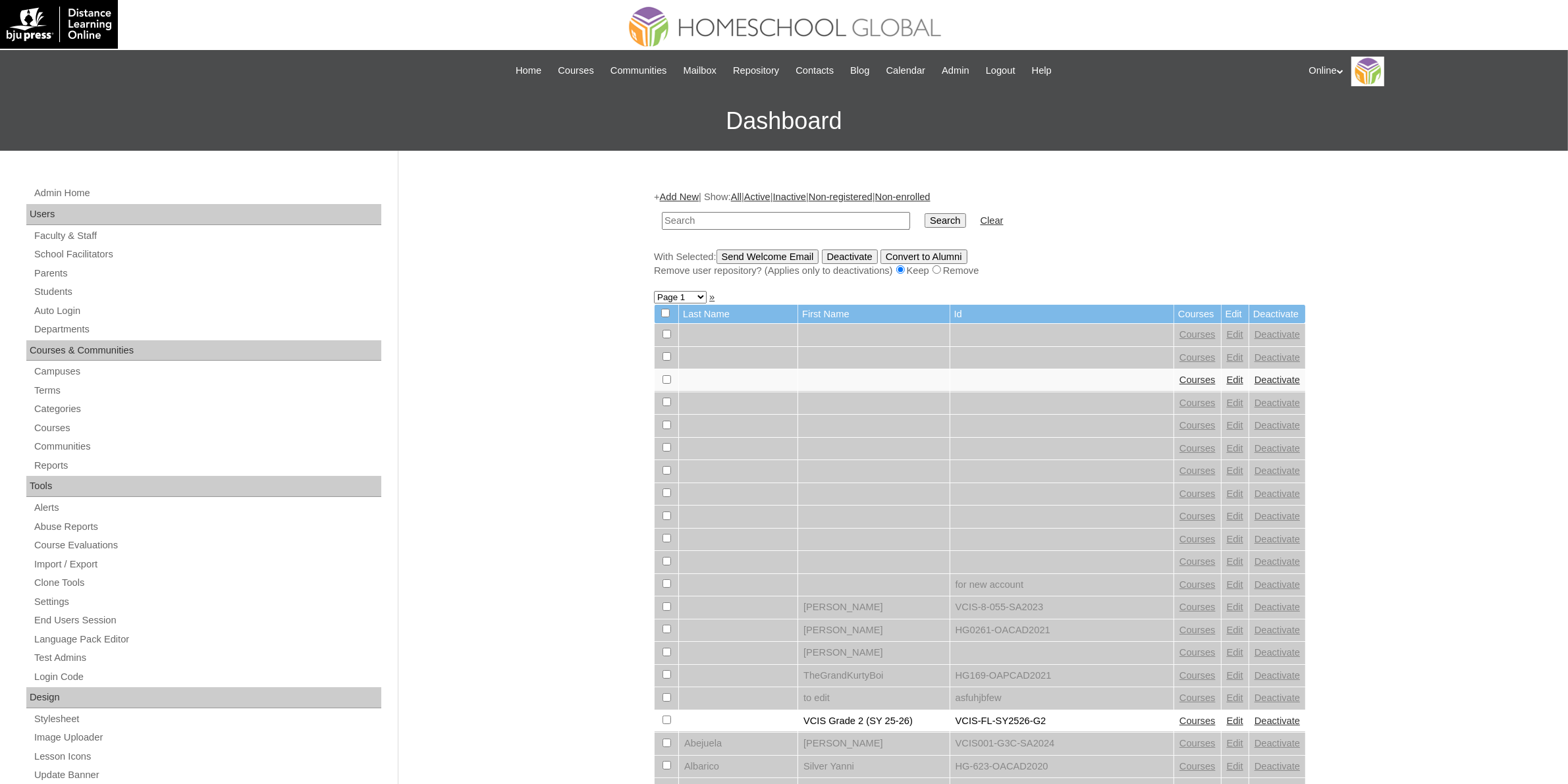
click at [775, 216] on input "text" at bounding box center [786, 221] width 249 height 18
paste input "HG283OACAD2025"
type input "HG283OACAD2025"
click at [925, 220] on input "Search" at bounding box center [946, 220] width 41 height 15
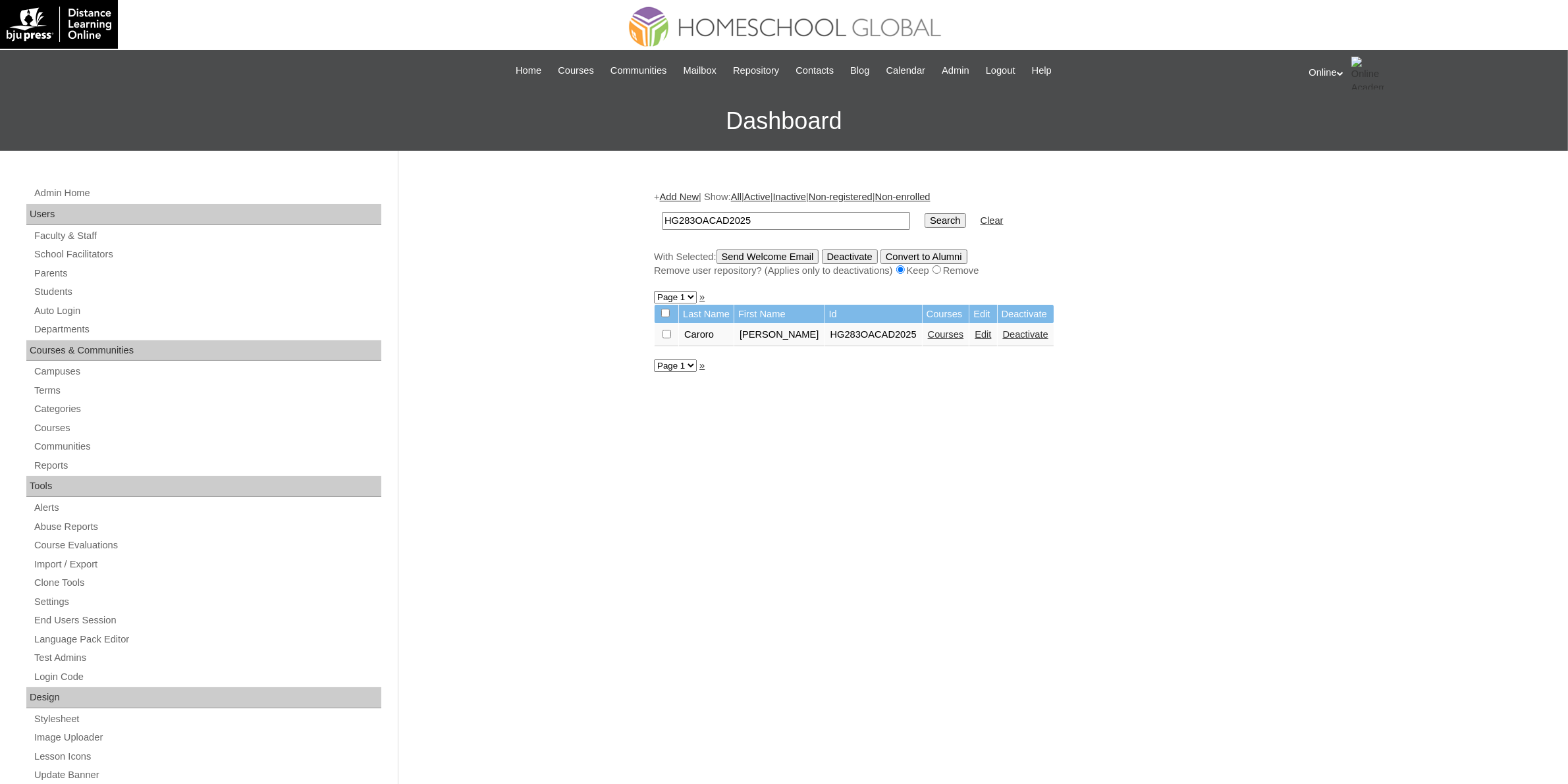
click at [955, 329] on link "Courses" at bounding box center [947, 334] width 36 height 11
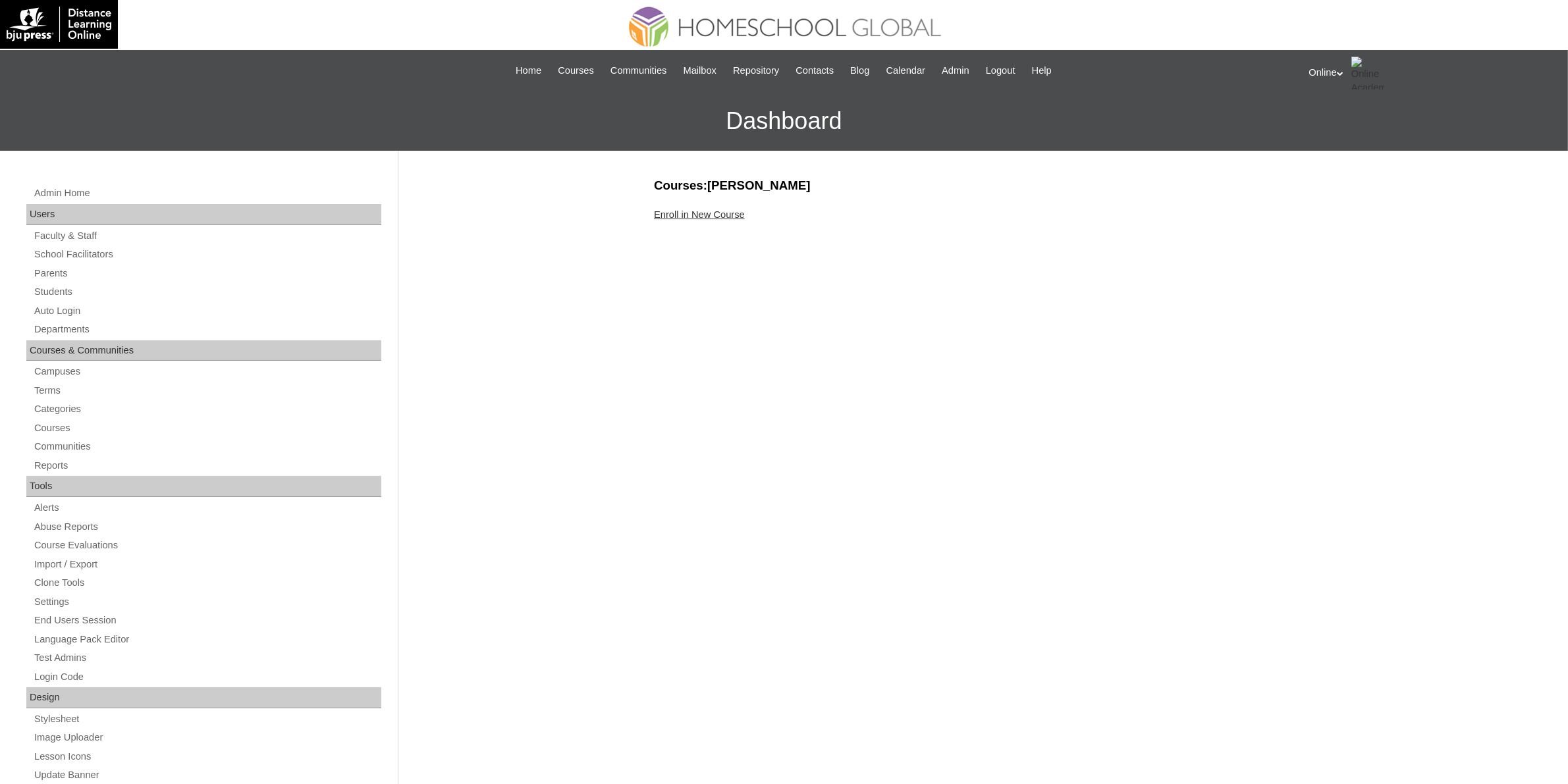
click at [735, 217] on link "Enroll in New Course" at bounding box center [700, 214] width 91 height 11
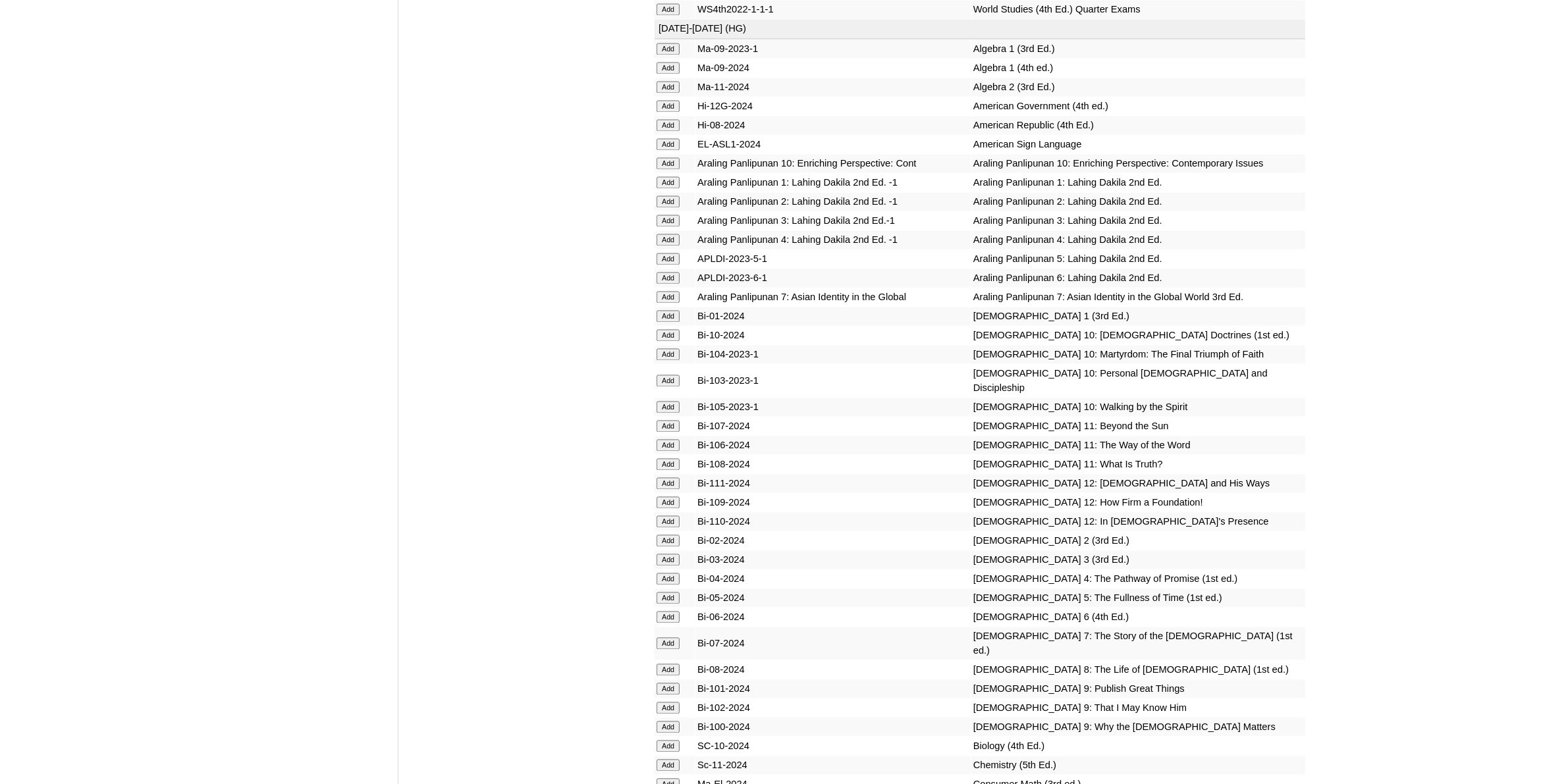
scroll to position [3209, 0]
click at [672, 610] on input "Add" at bounding box center [668, 615] width 23 height 12
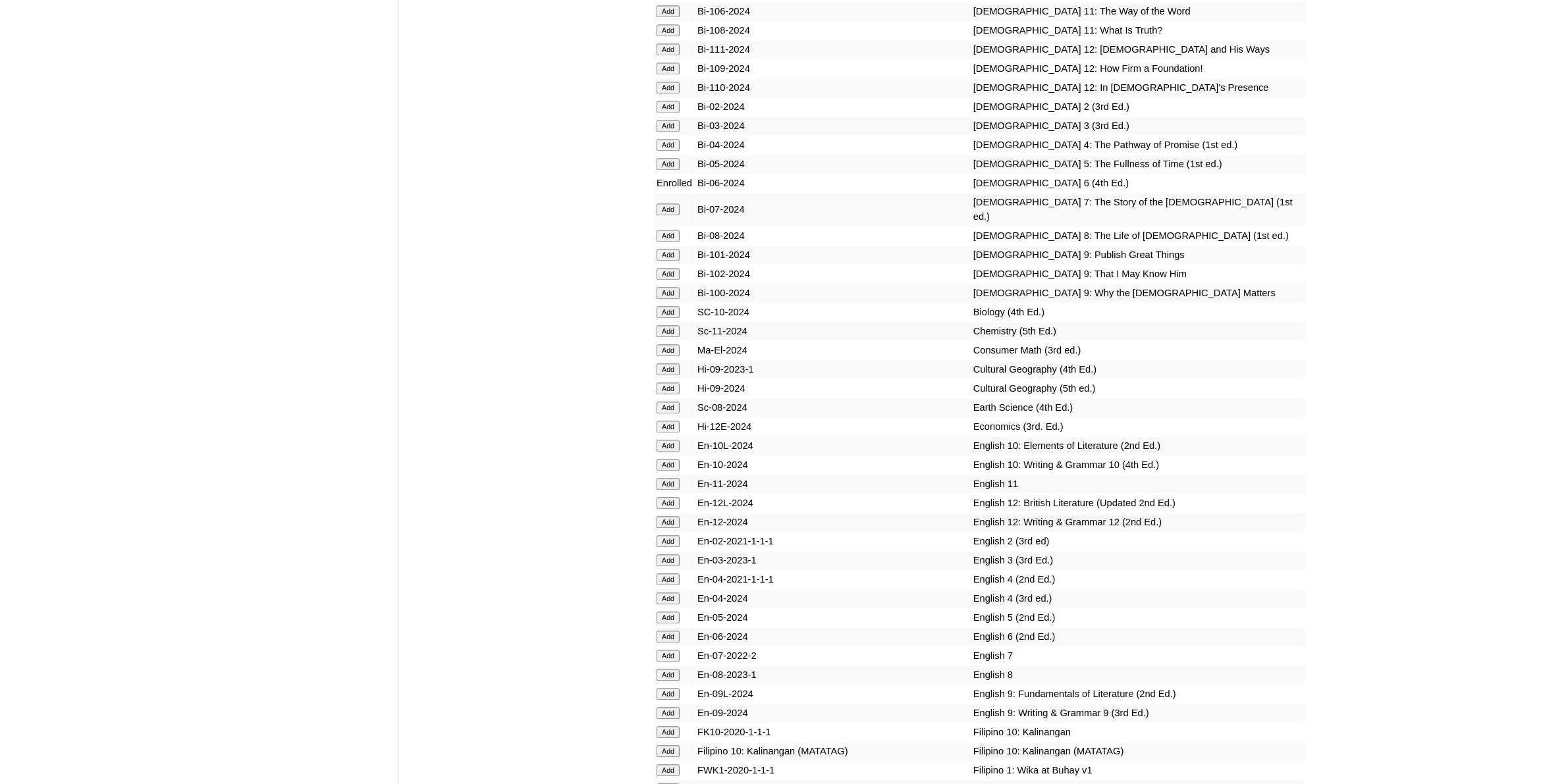
scroll to position [3785, 0]
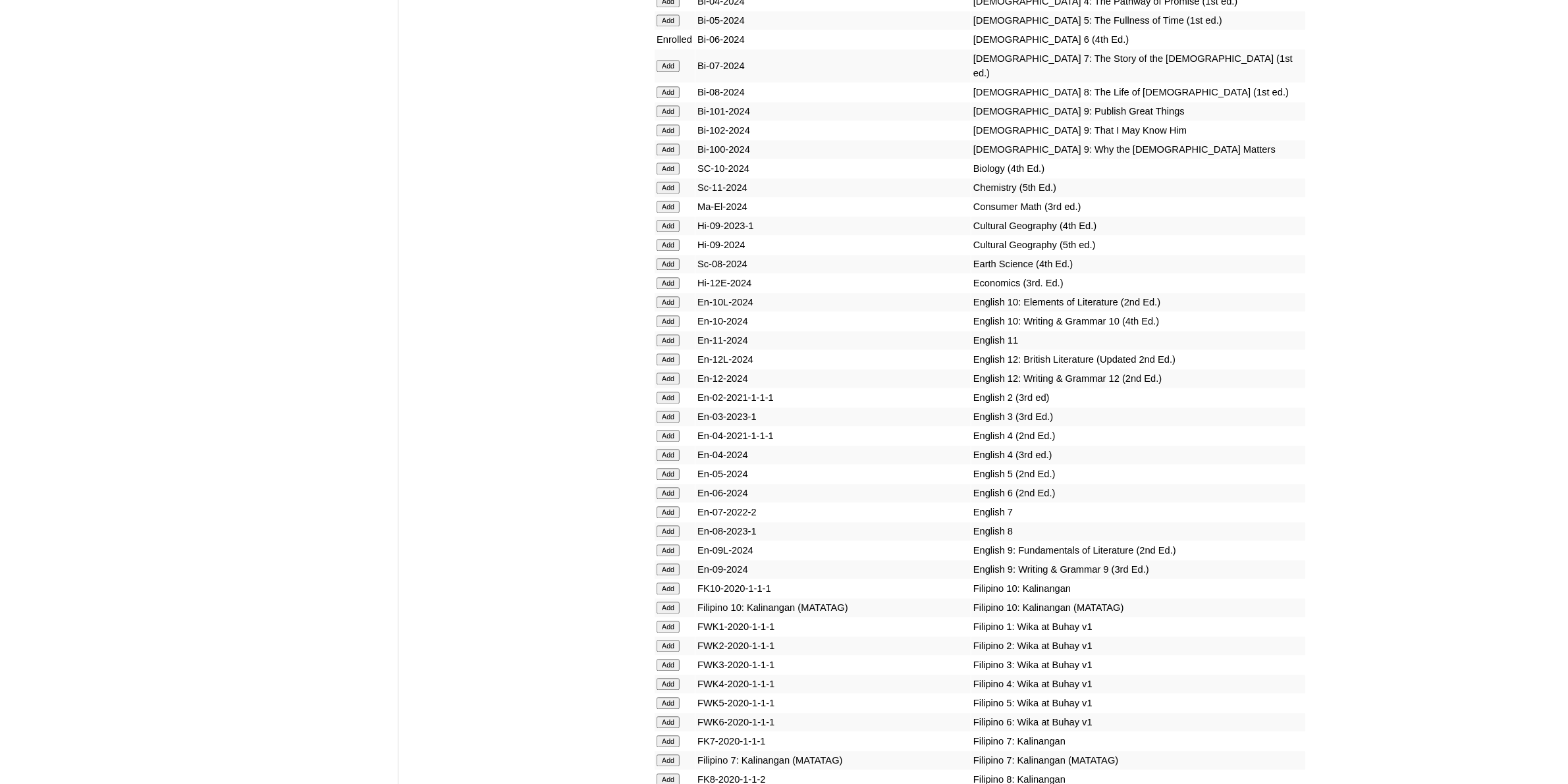
click at [667, 487] on input "Add" at bounding box center [668, 493] width 23 height 12
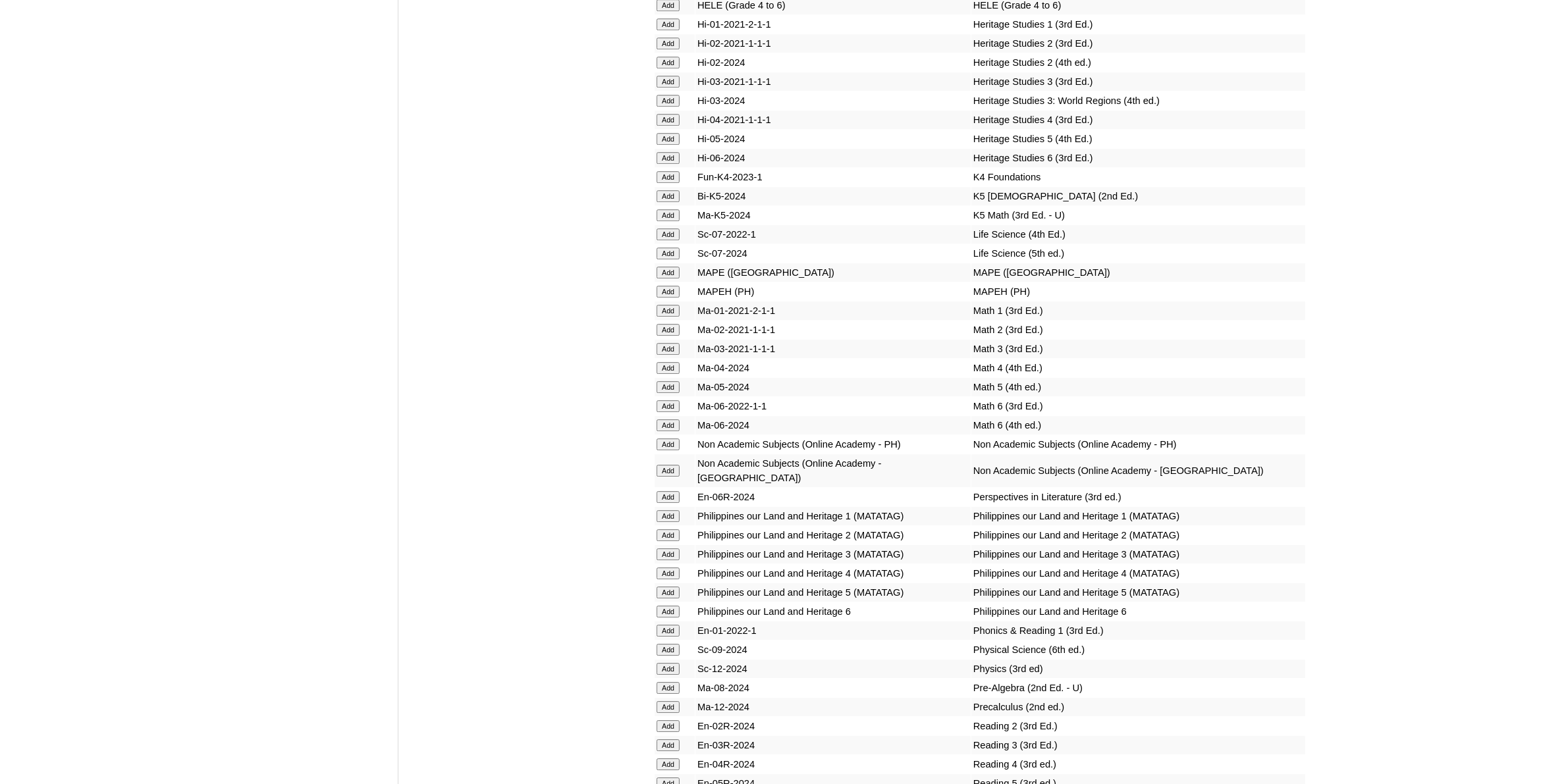
scroll to position [4855, 0]
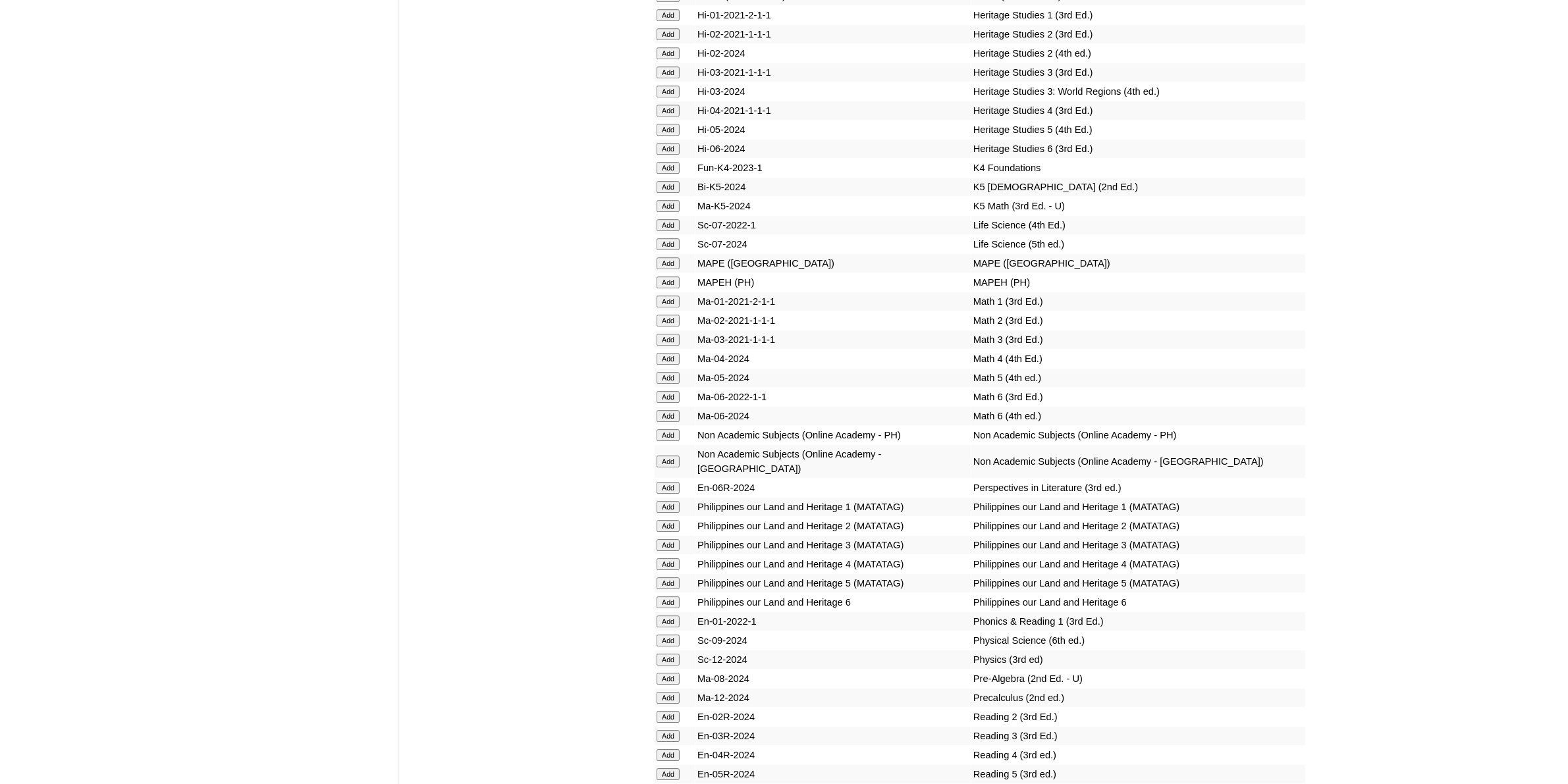
click at [675, 482] on input "Add" at bounding box center [668, 488] width 23 height 12
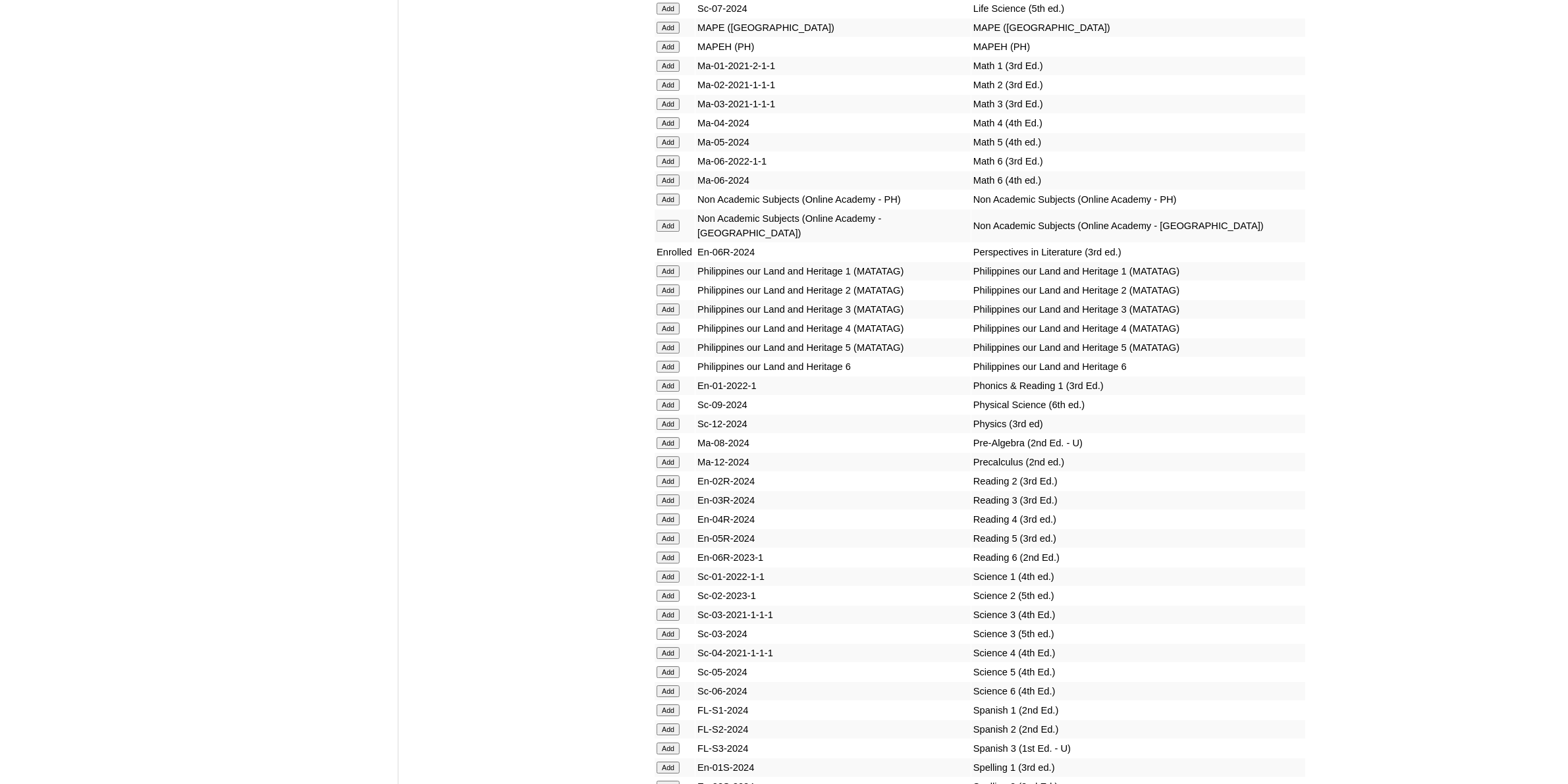
scroll to position [5184, 0]
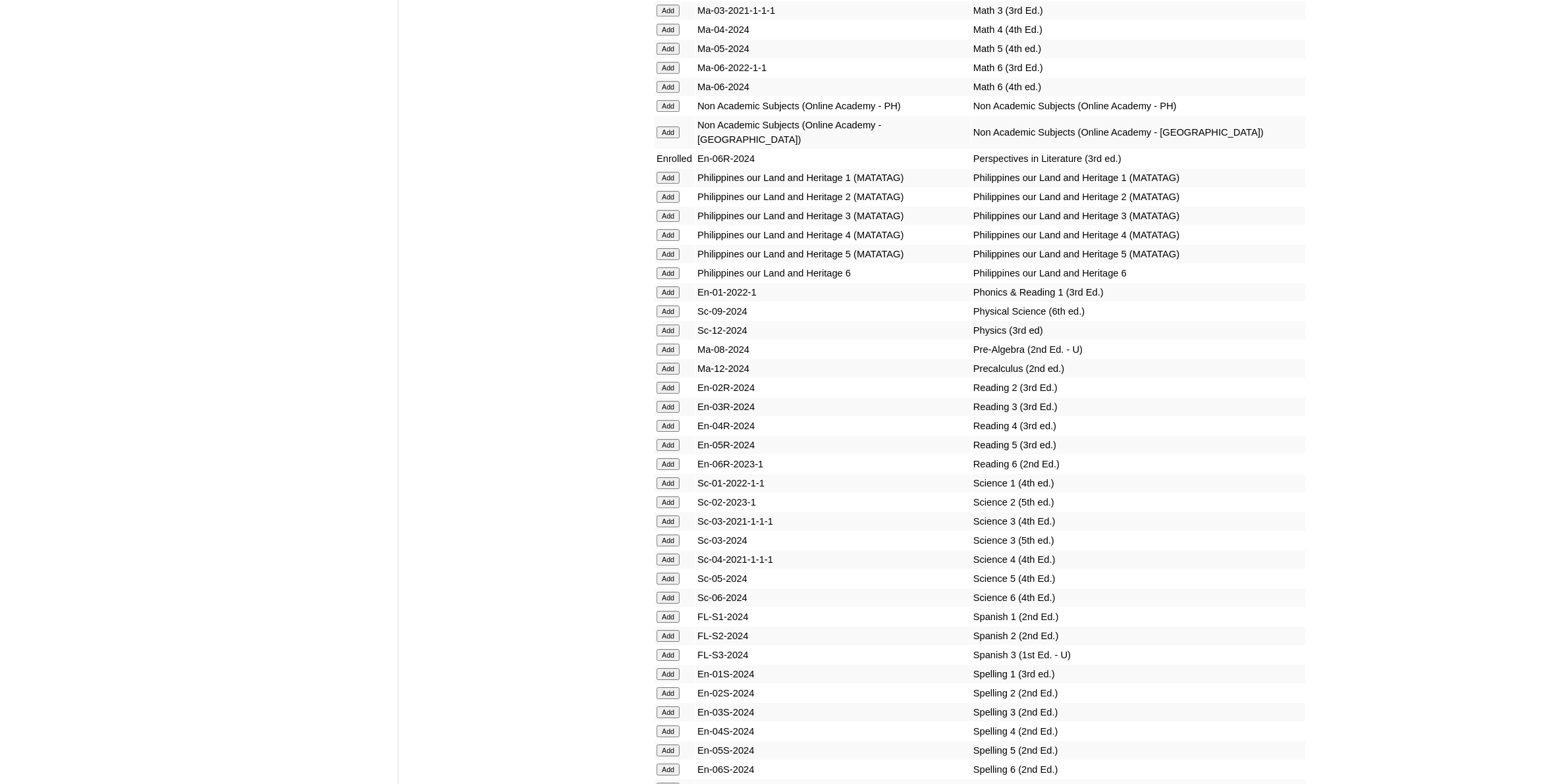
click at [672, 763] on input "Add" at bounding box center [668, 769] width 23 height 12
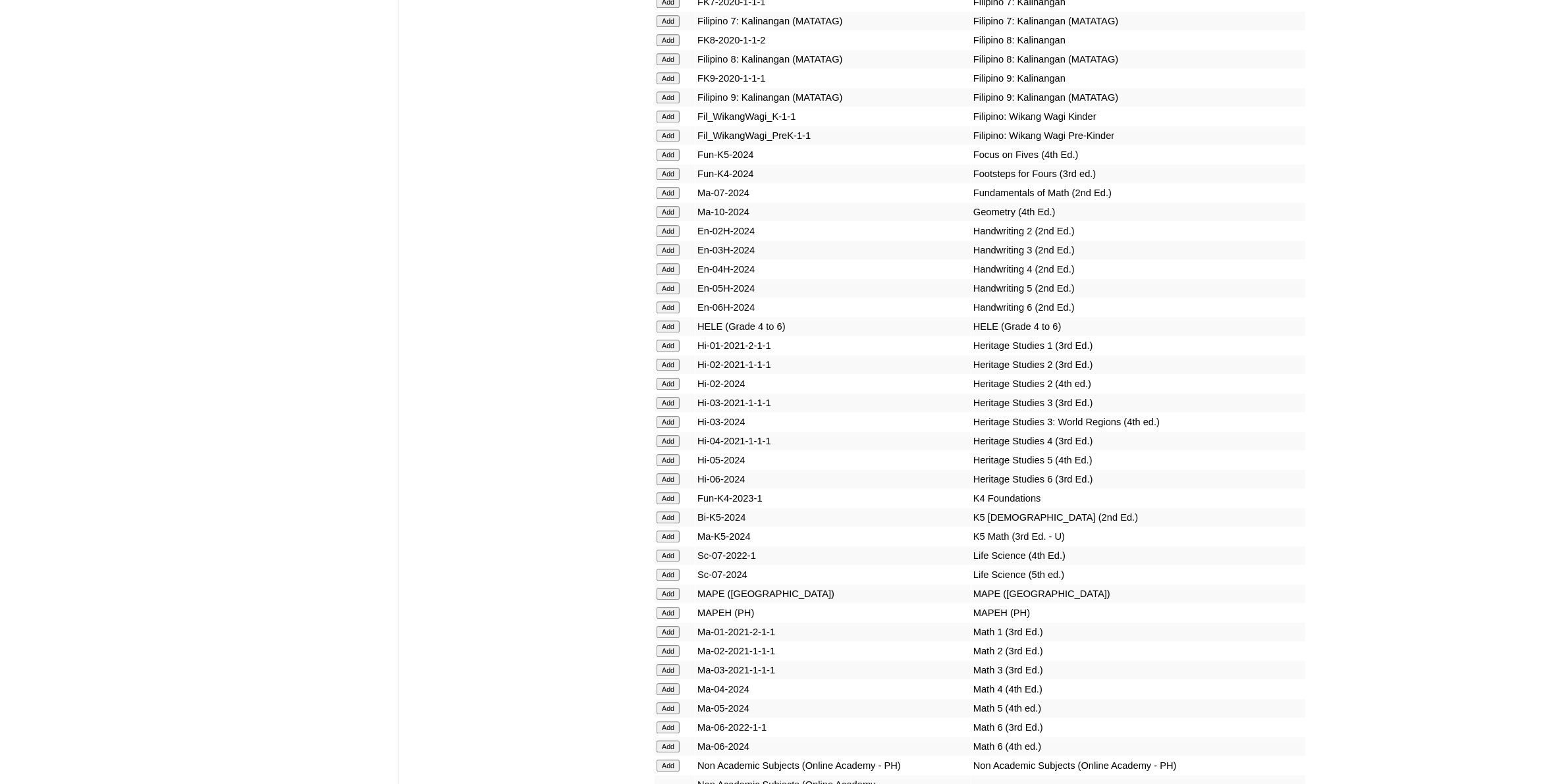
scroll to position [4526, 0]
click at [673, 740] on input "Add" at bounding box center [668, 745] width 23 height 12
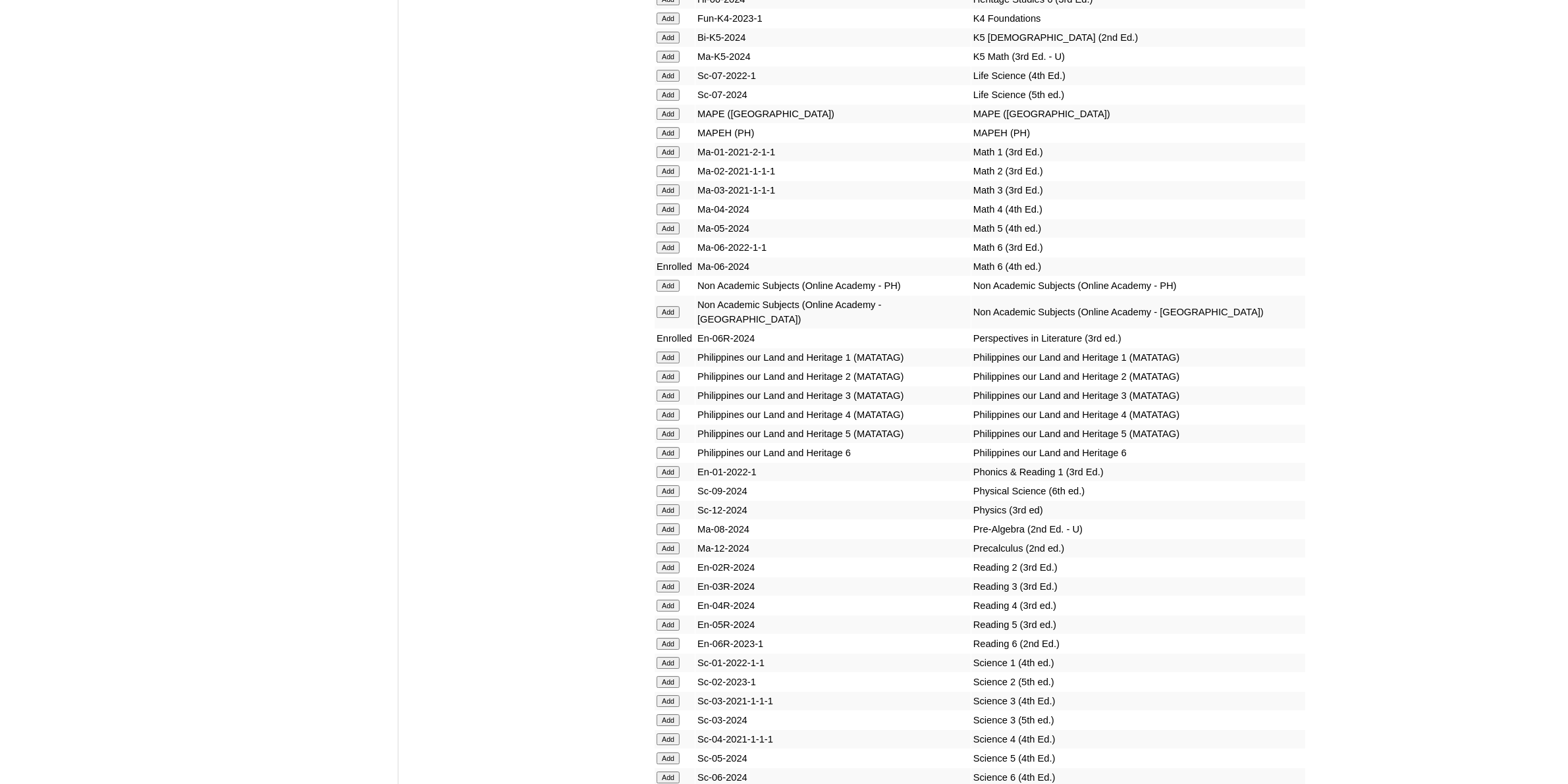
scroll to position [5020, 0]
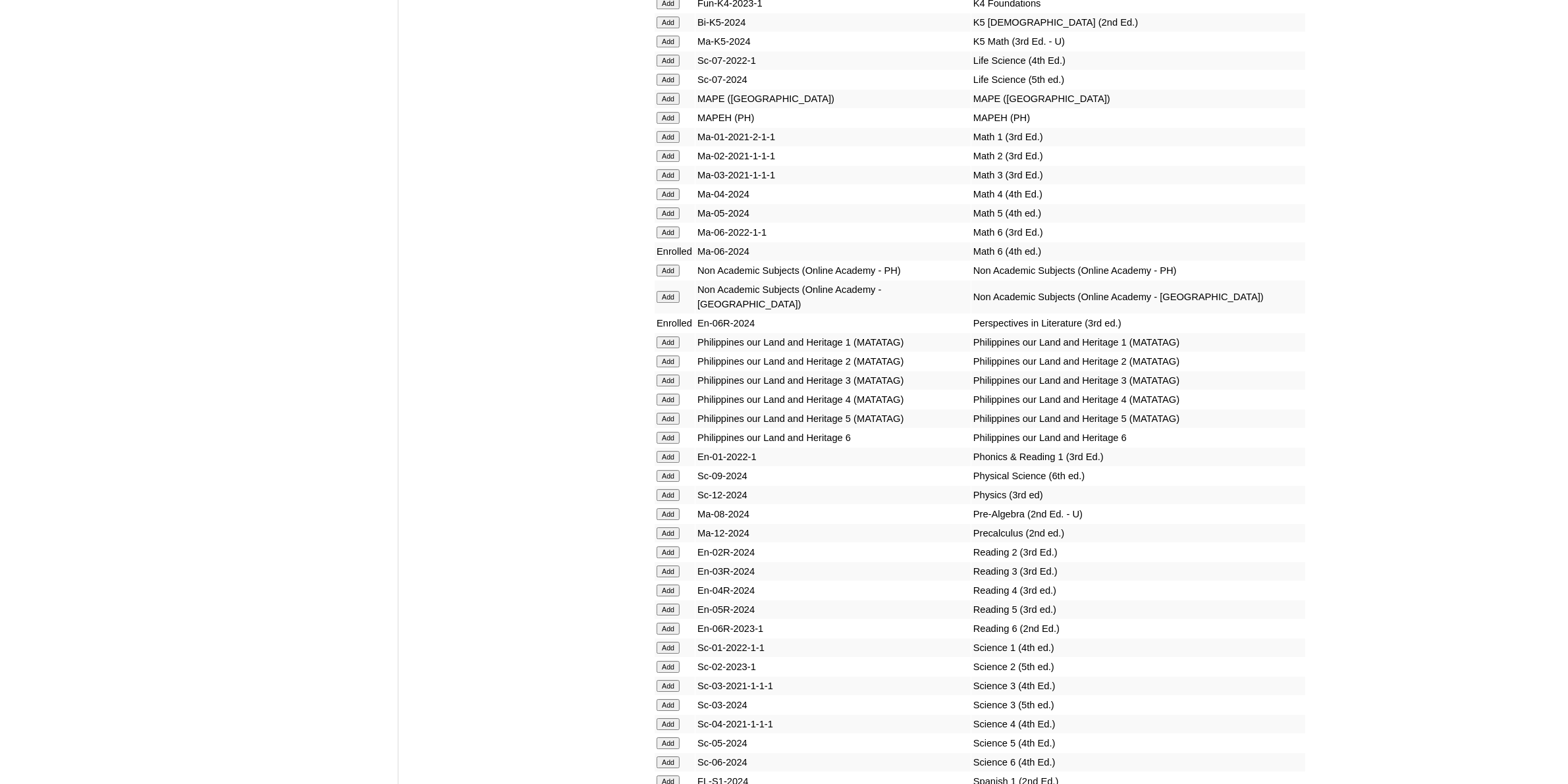
click at [659, 756] on input "Add" at bounding box center [668, 762] width 23 height 12
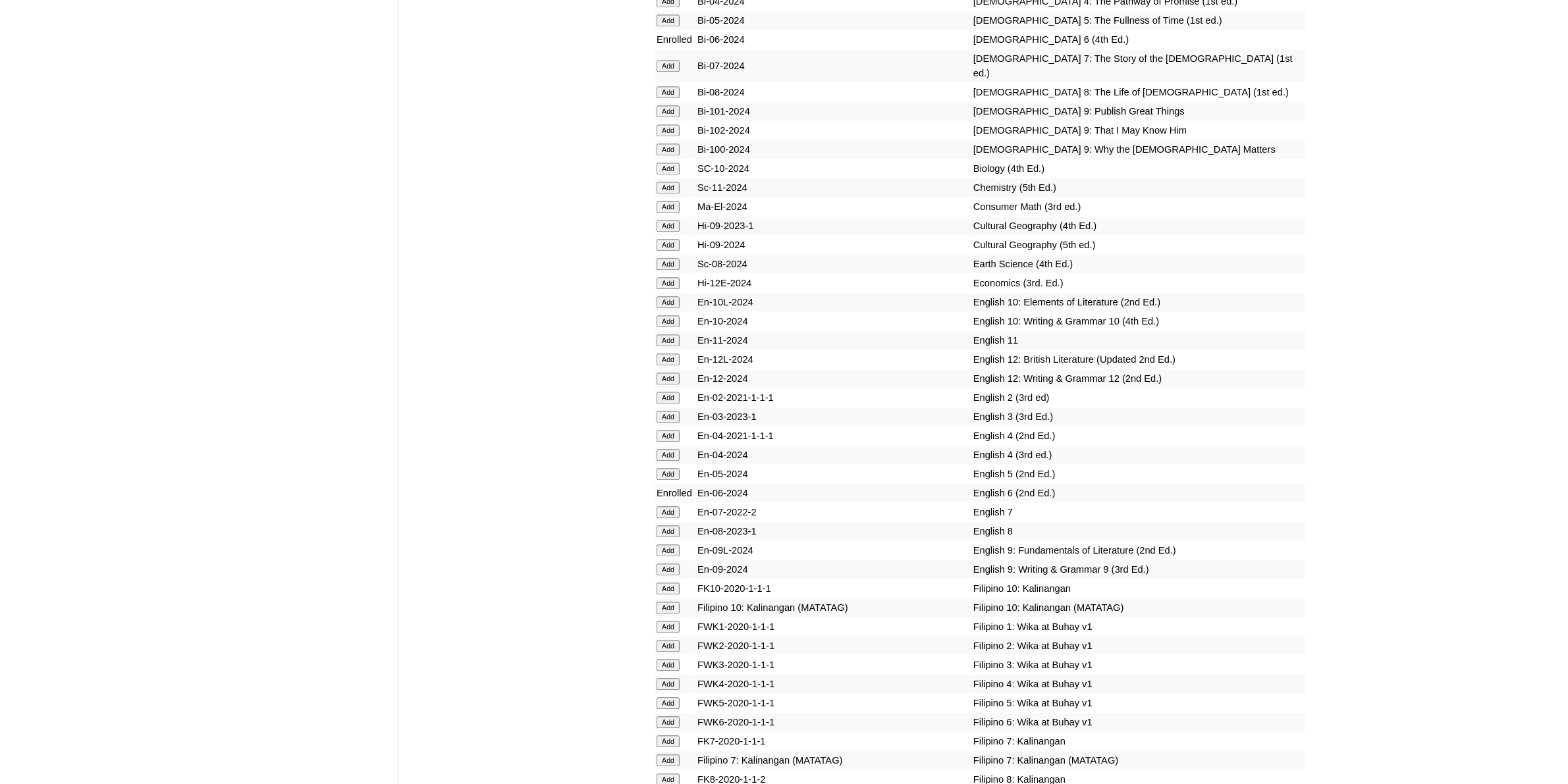
scroll to position [4033, 0]
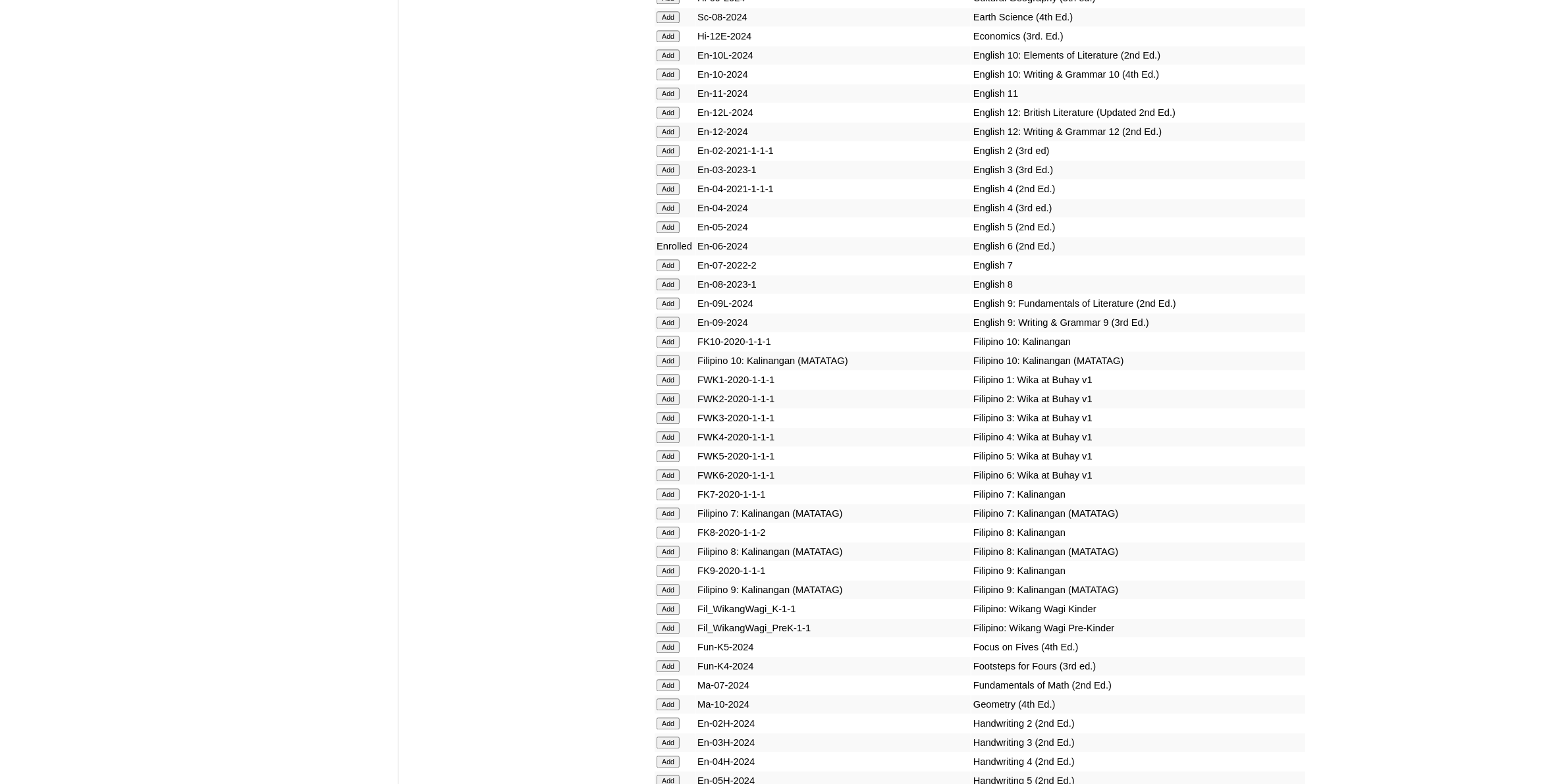
click at [674, 470] on input "Add" at bounding box center [668, 476] width 23 height 12
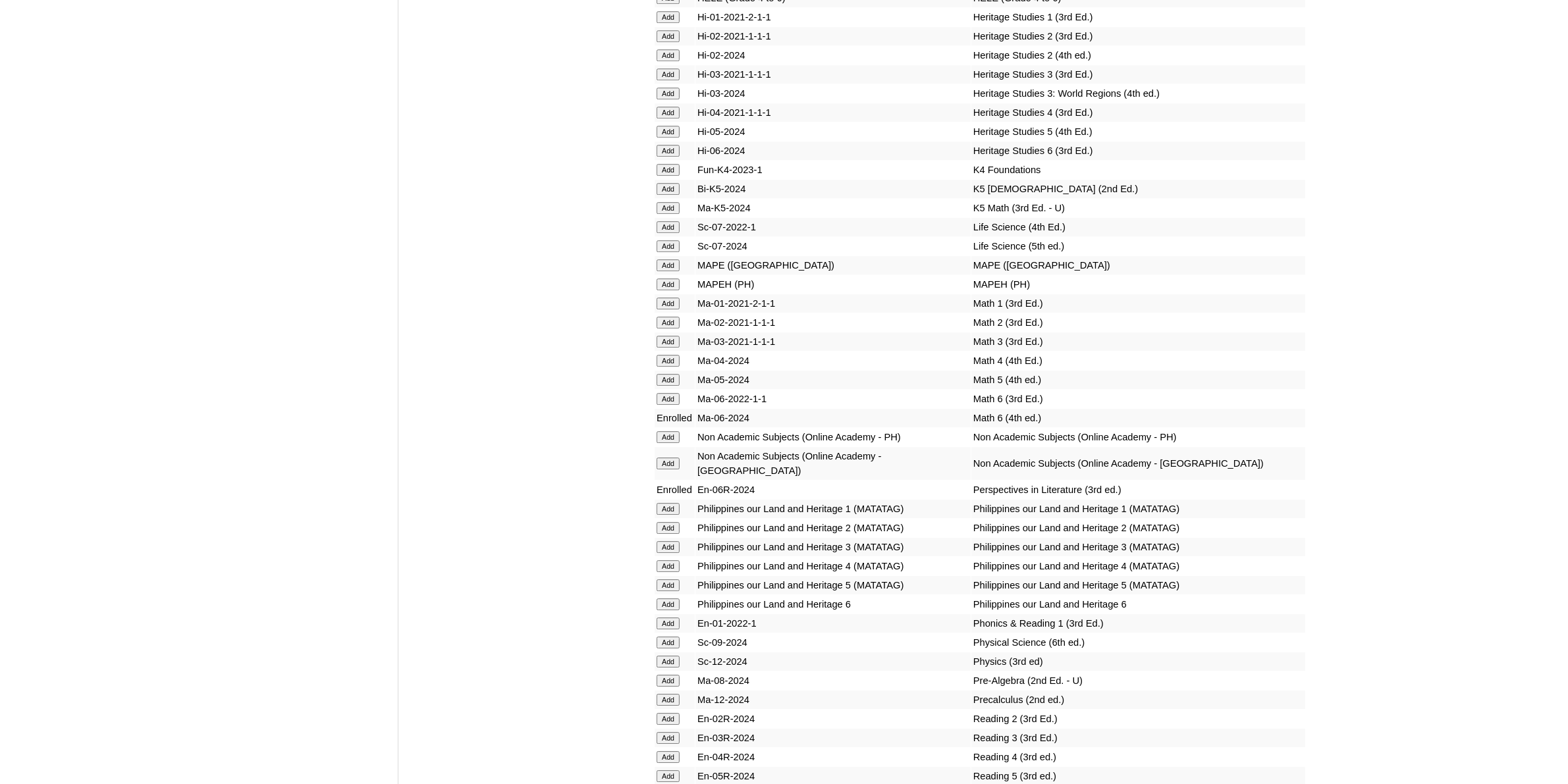
scroll to position [5020, 0]
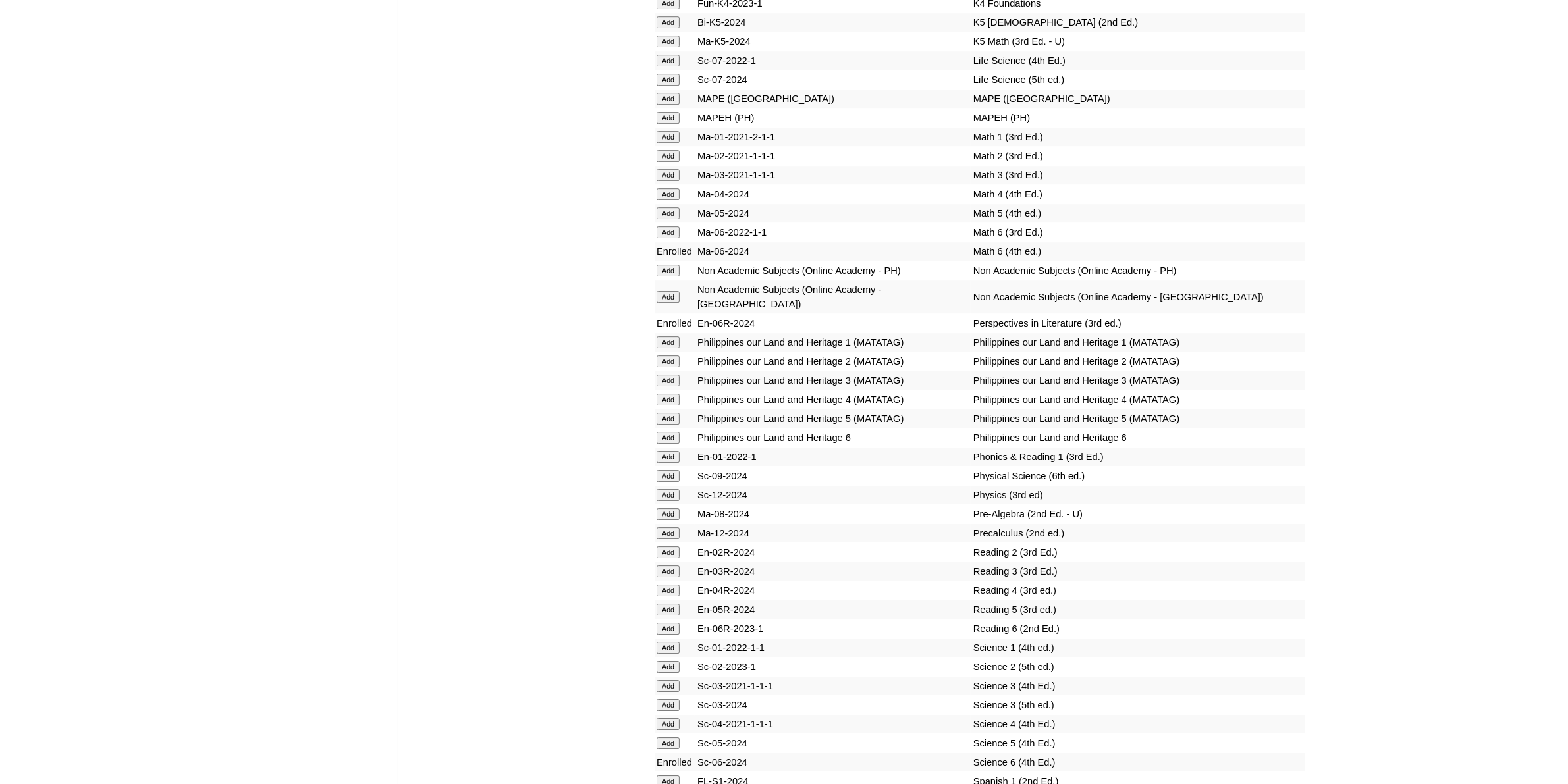
click at [662, 432] on input "Add" at bounding box center [668, 438] width 23 height 12
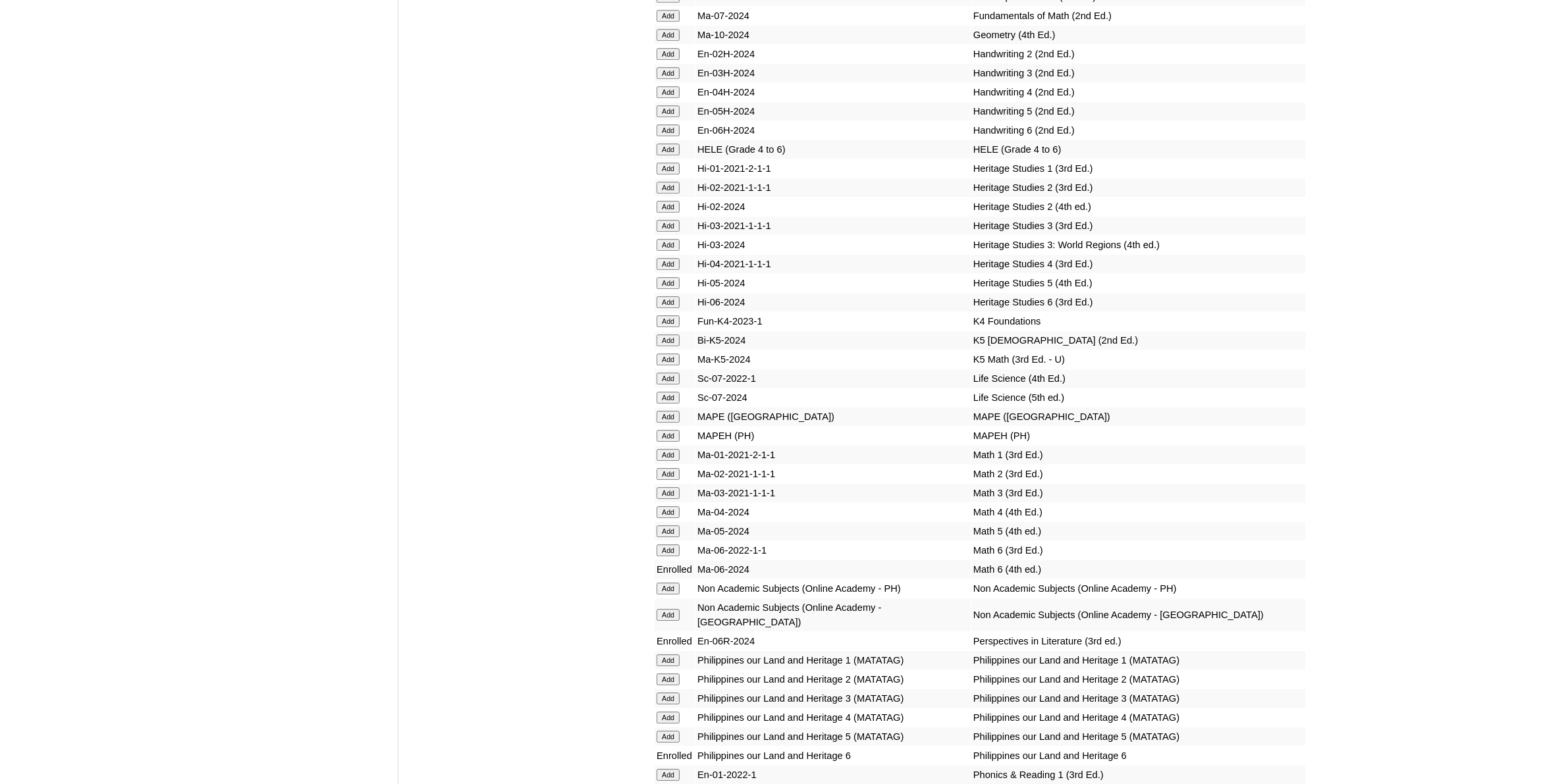
scroll to position [4855, 0]
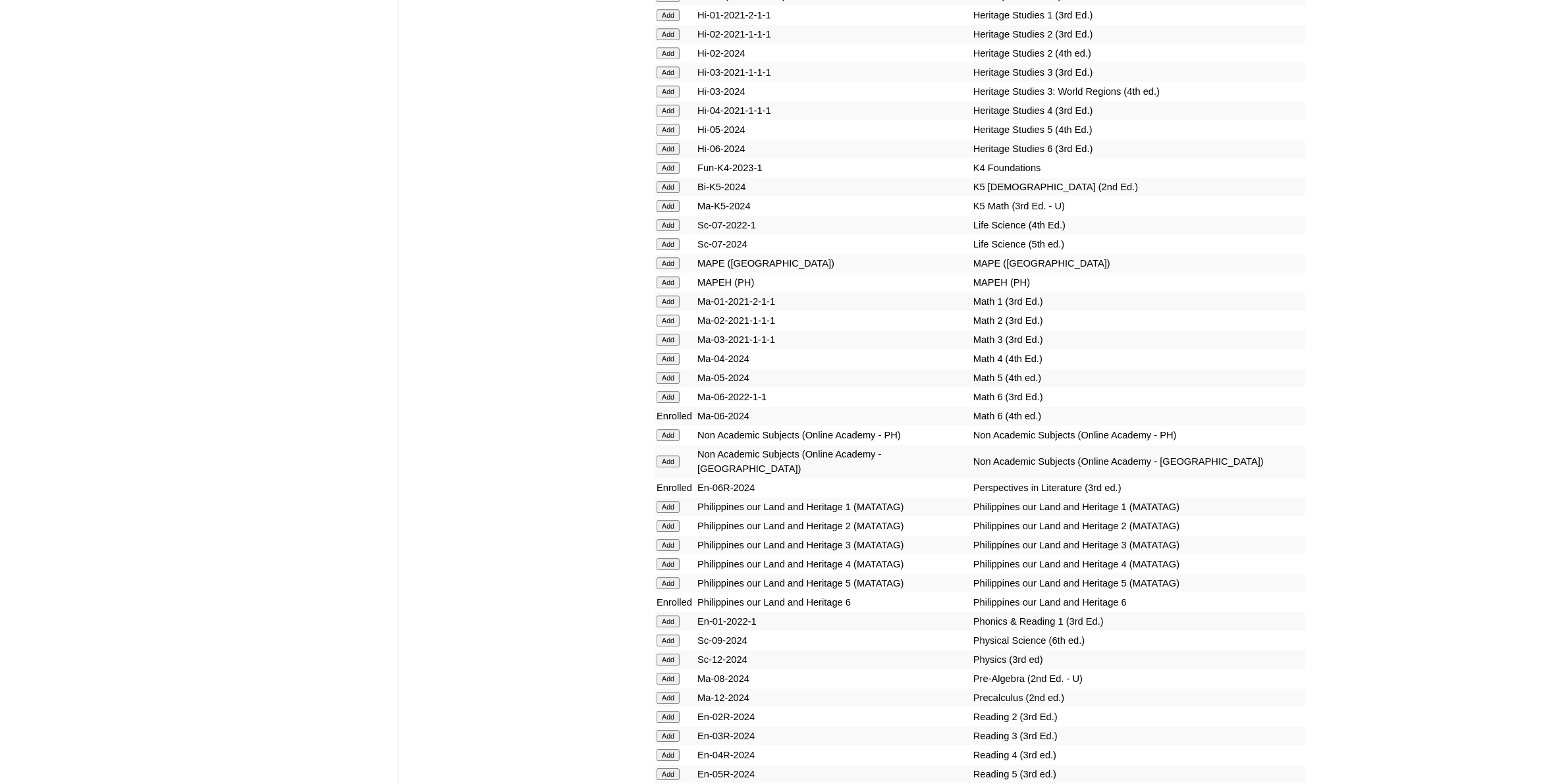
click at [673, 429] on input "Add" at bounding box center [668, 435] width 23 height 12
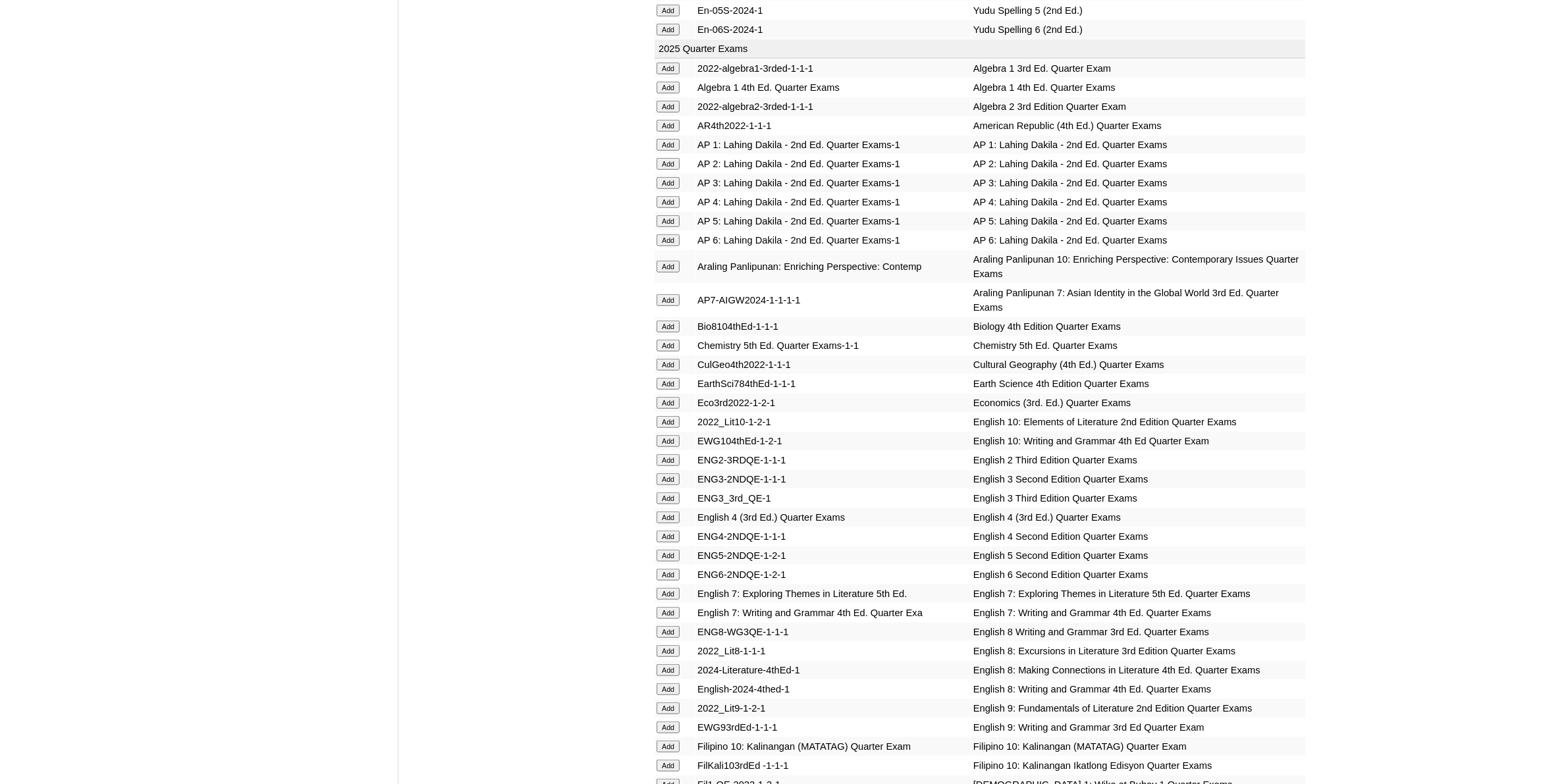
scroll to position [1316, 0]
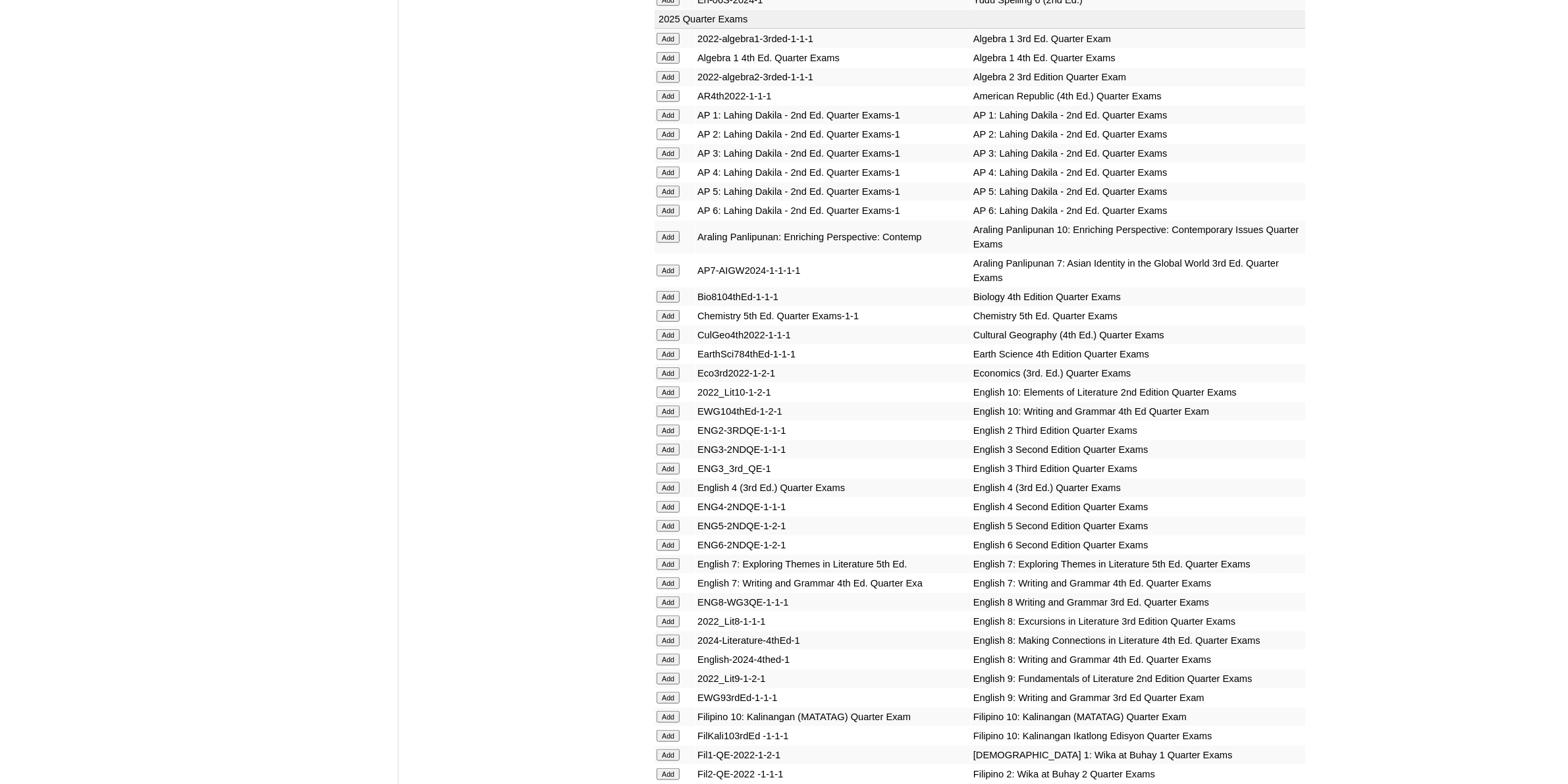
click at [668, 539] on input "Add" at bounding box center [668, 545] width 23 height 12
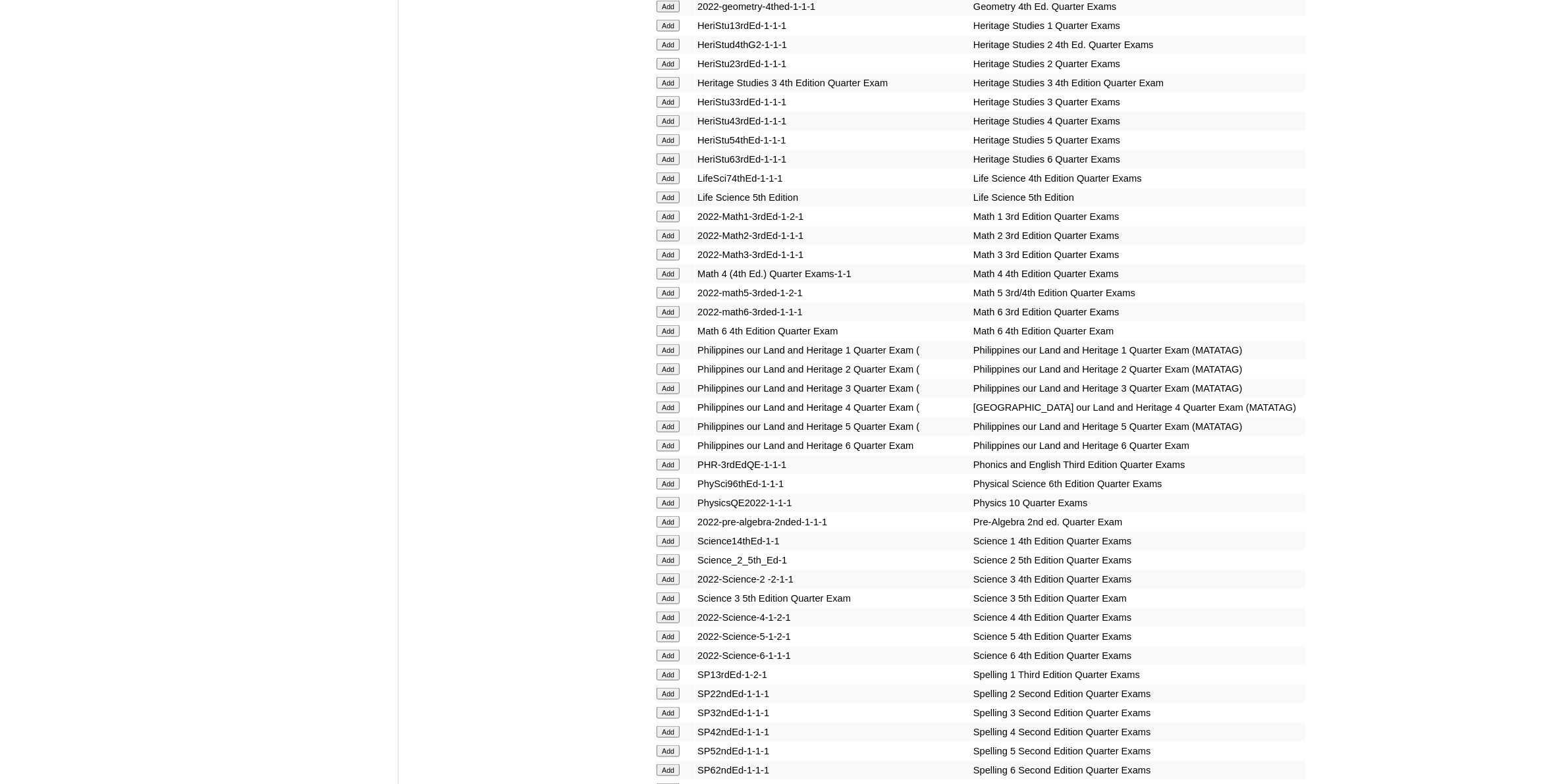
scroll to position [2469, 0]
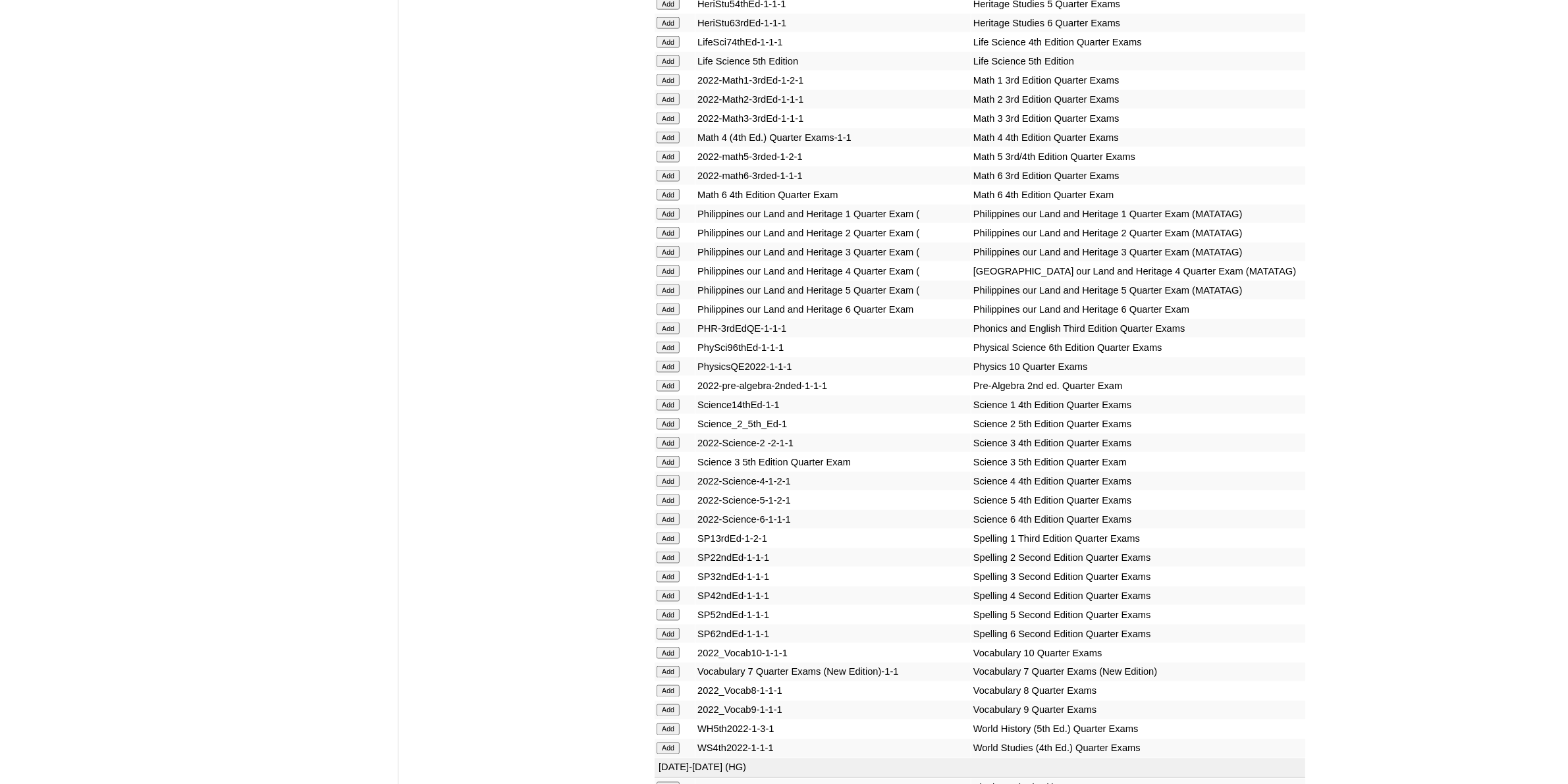
click at [669, 628] on input "Add" at bounding box center [668, 633] width 23 height 12
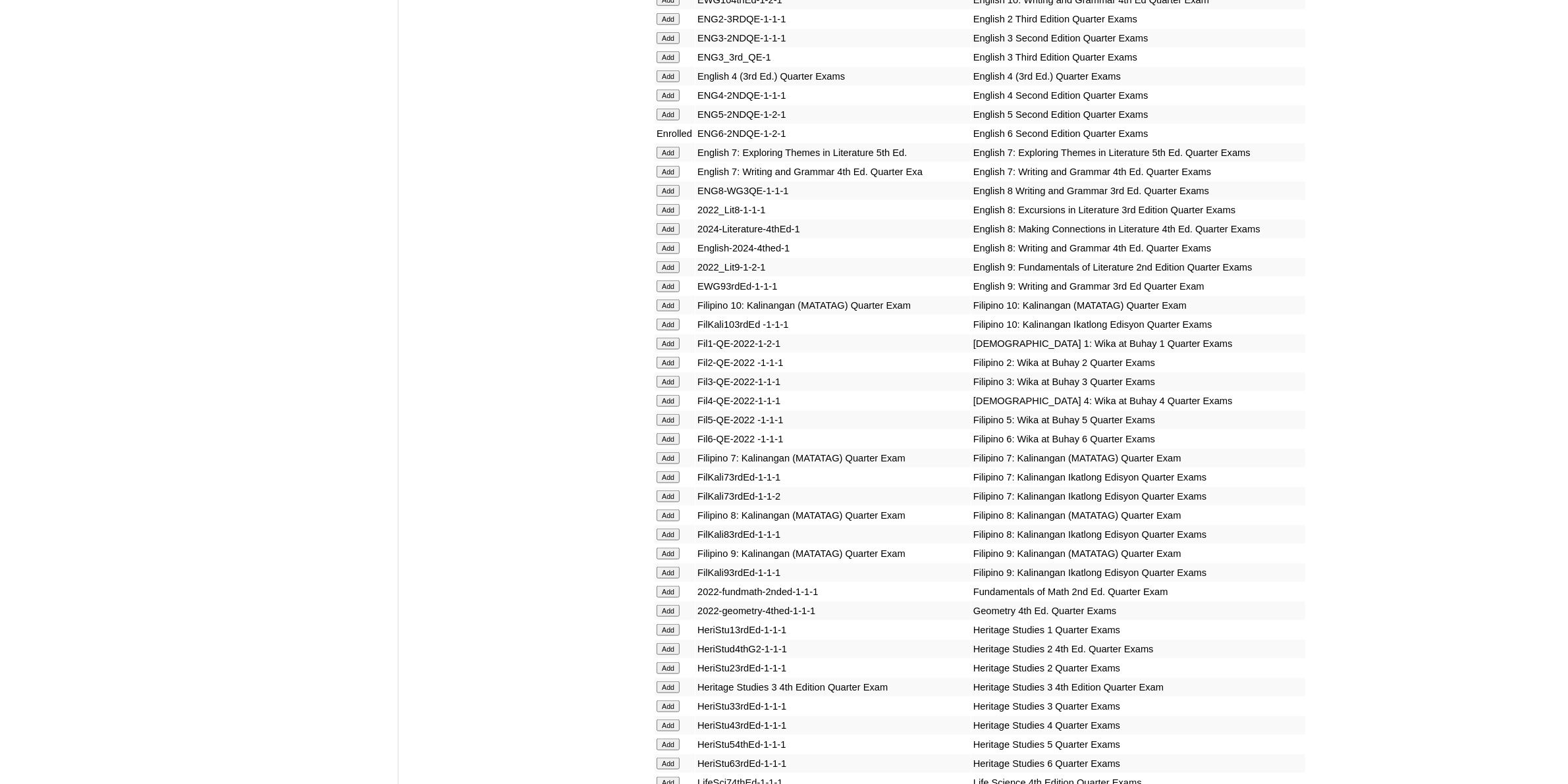
scroll to position [2057, 0]
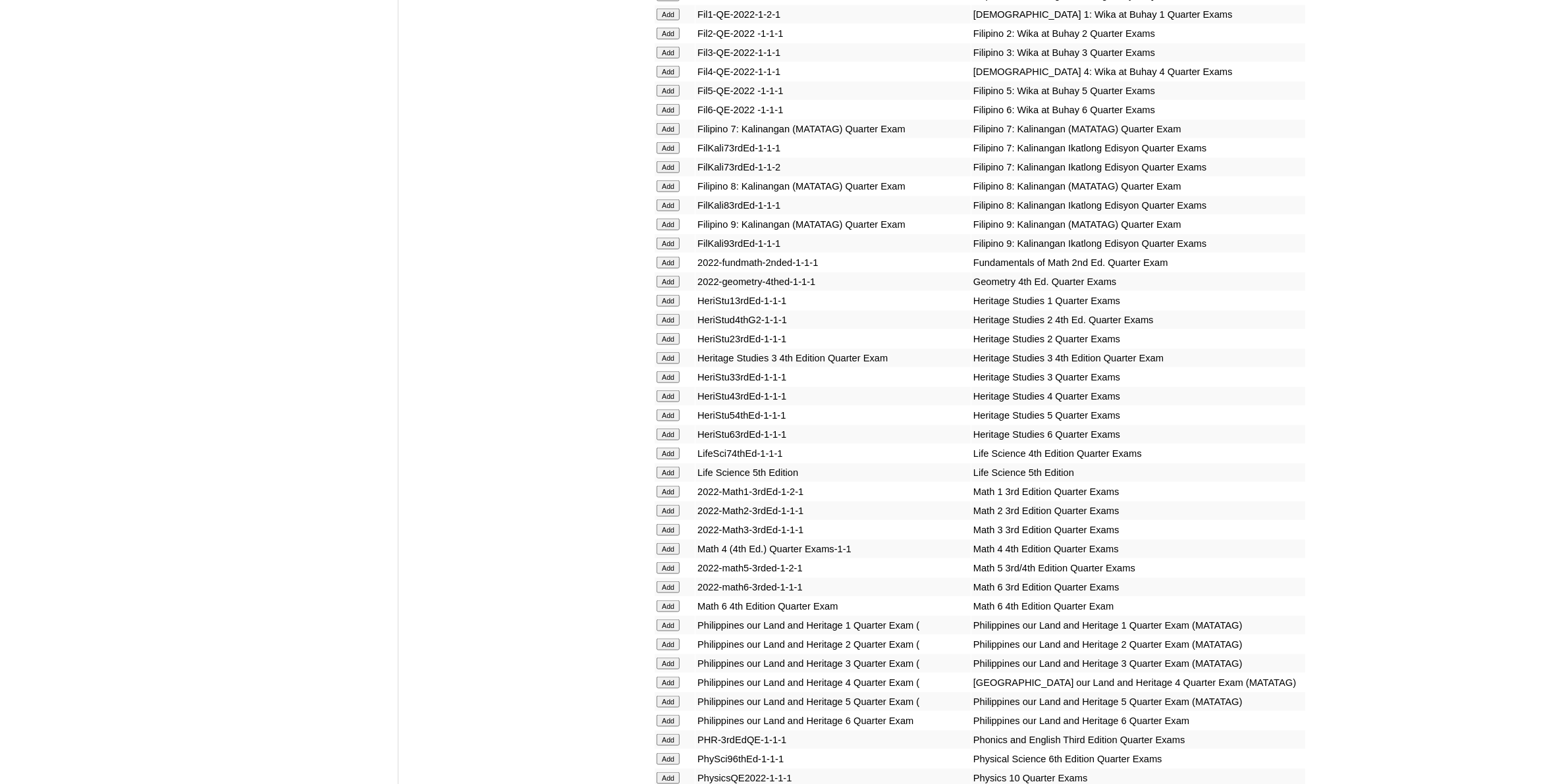
click at [679, 601] on input "Add" at bounding box center [668, 606] width 23 height 12
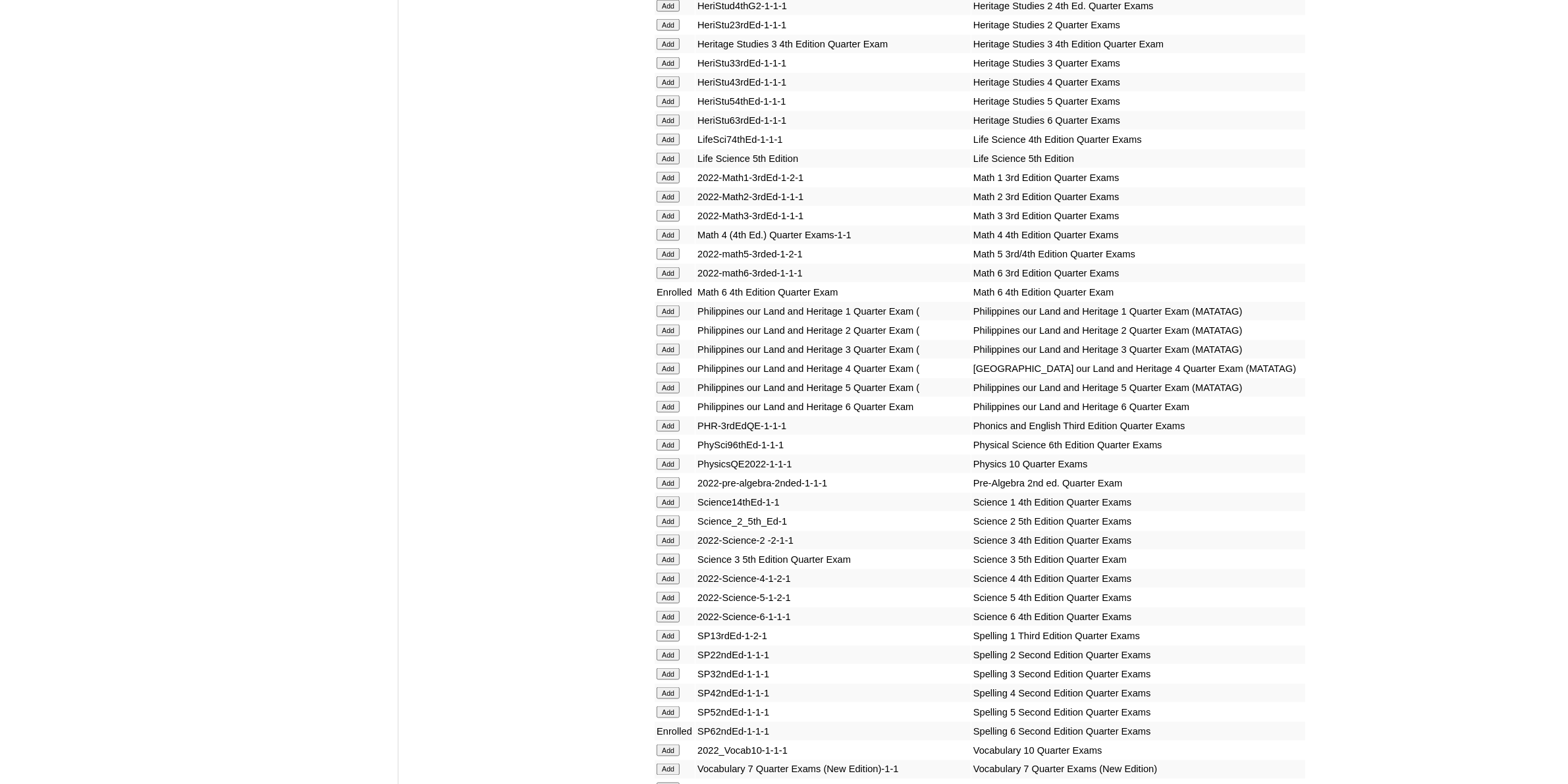
scroll to position [2469, 0]
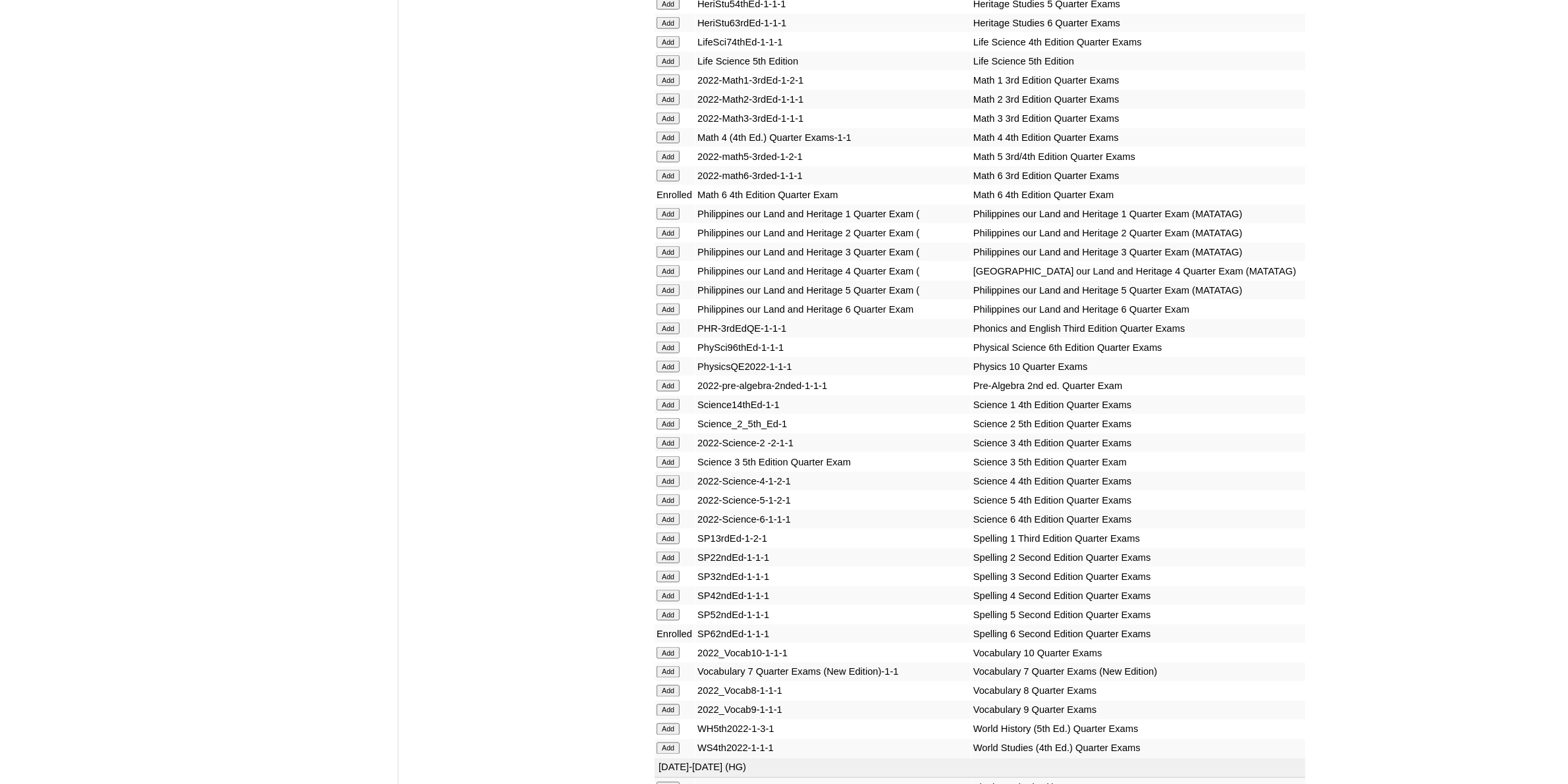
click at [672, 513] on input "Add" at bounding box center [668, 519] width 23 height 12
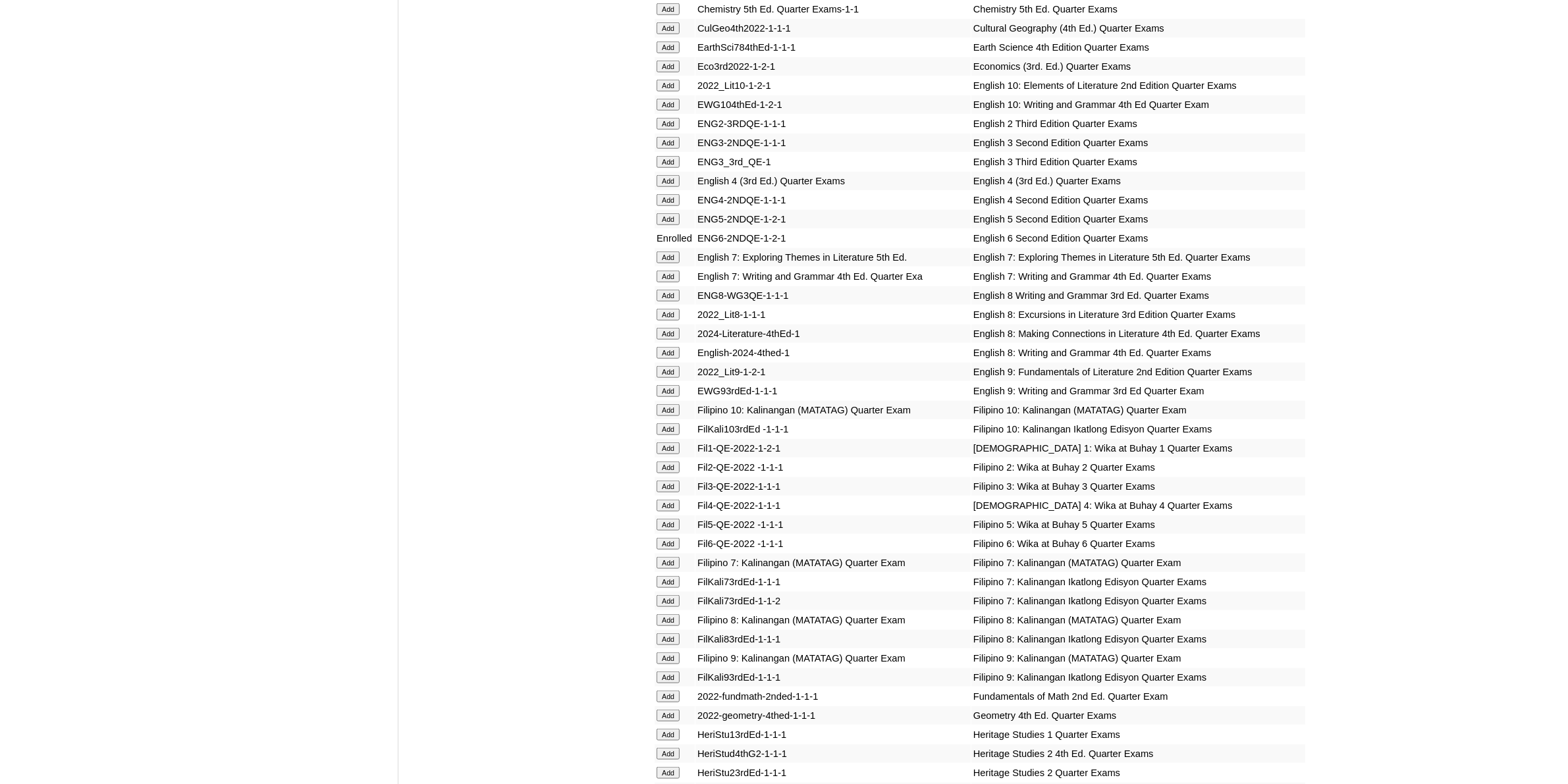
scroll to position [1646, 0]
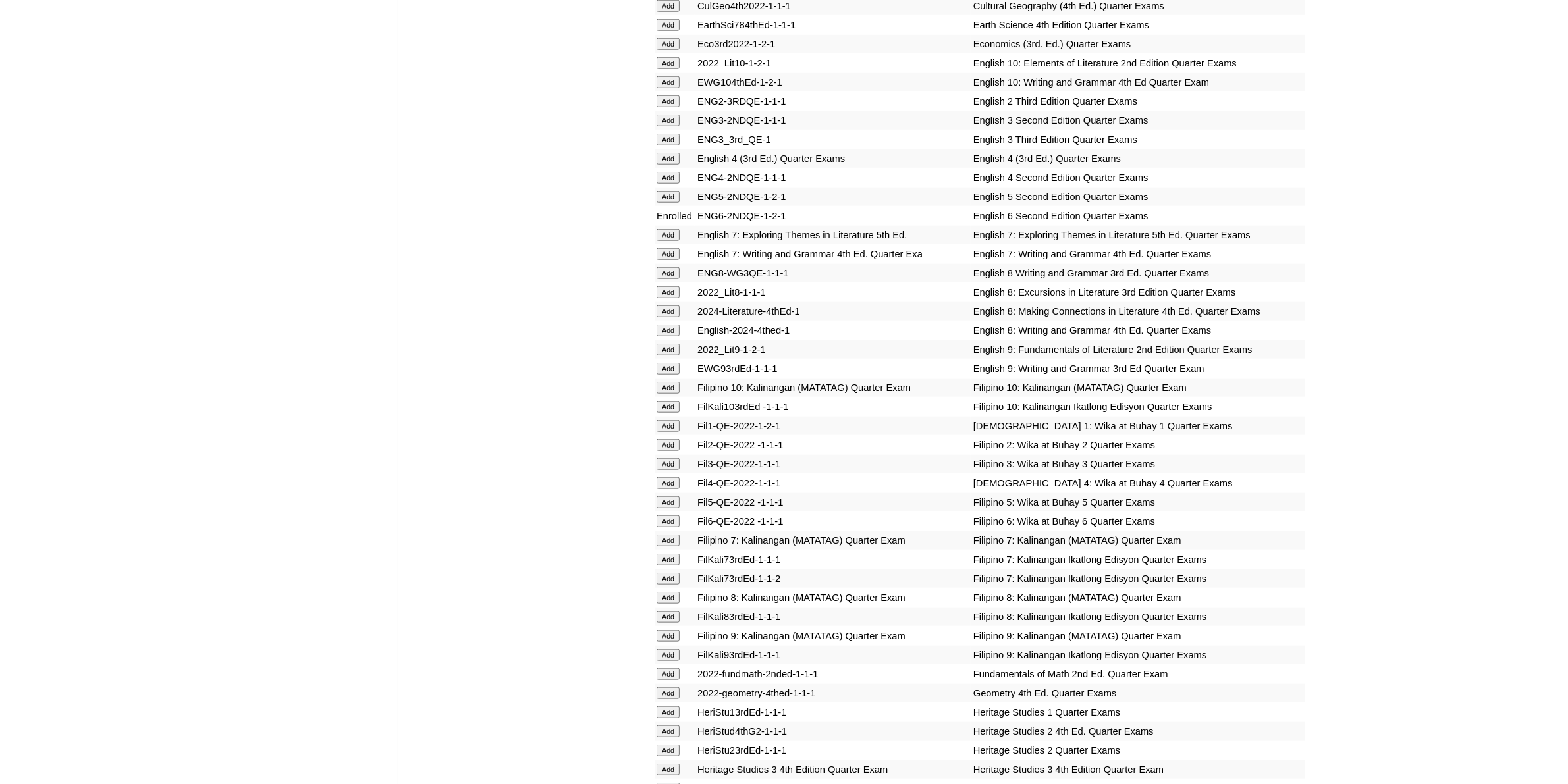
click at [670, 516] on input "Add" at bounding box center [668, 522] width 23 height 12
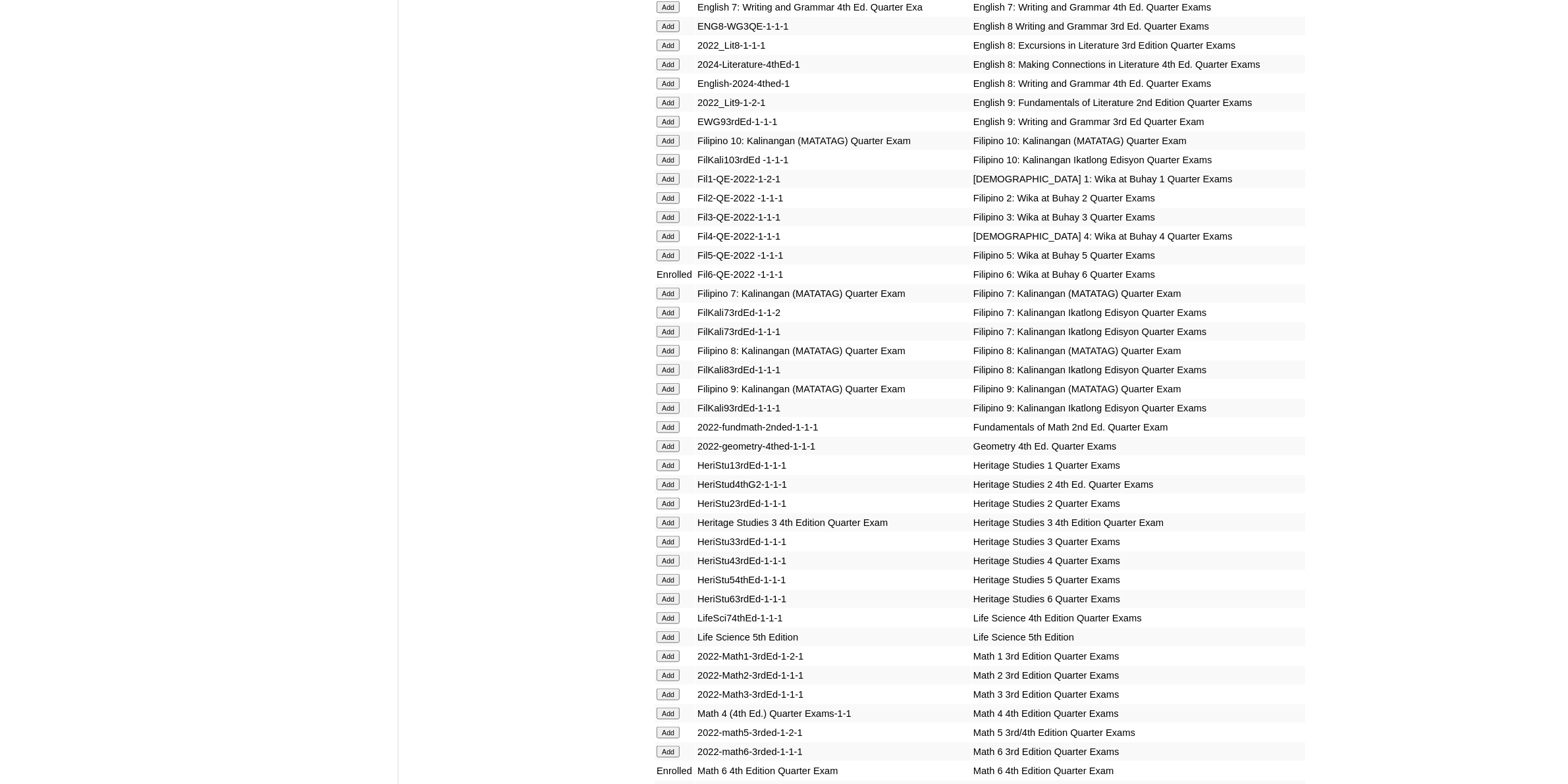
scroll to position [2140, 0]
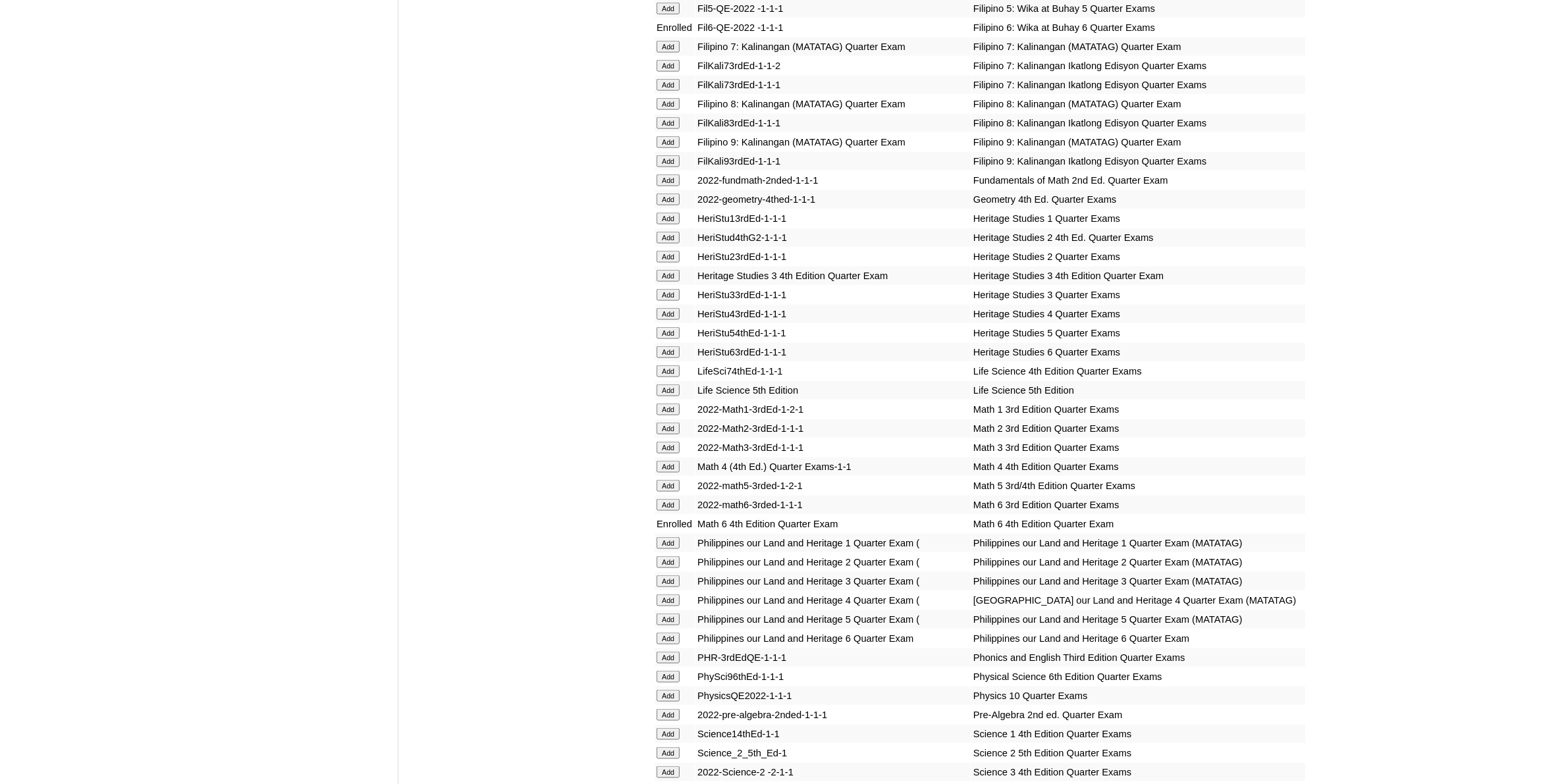
click at [660, 633] on input "Add" at bounding box center [668, 638] width 23 height 12
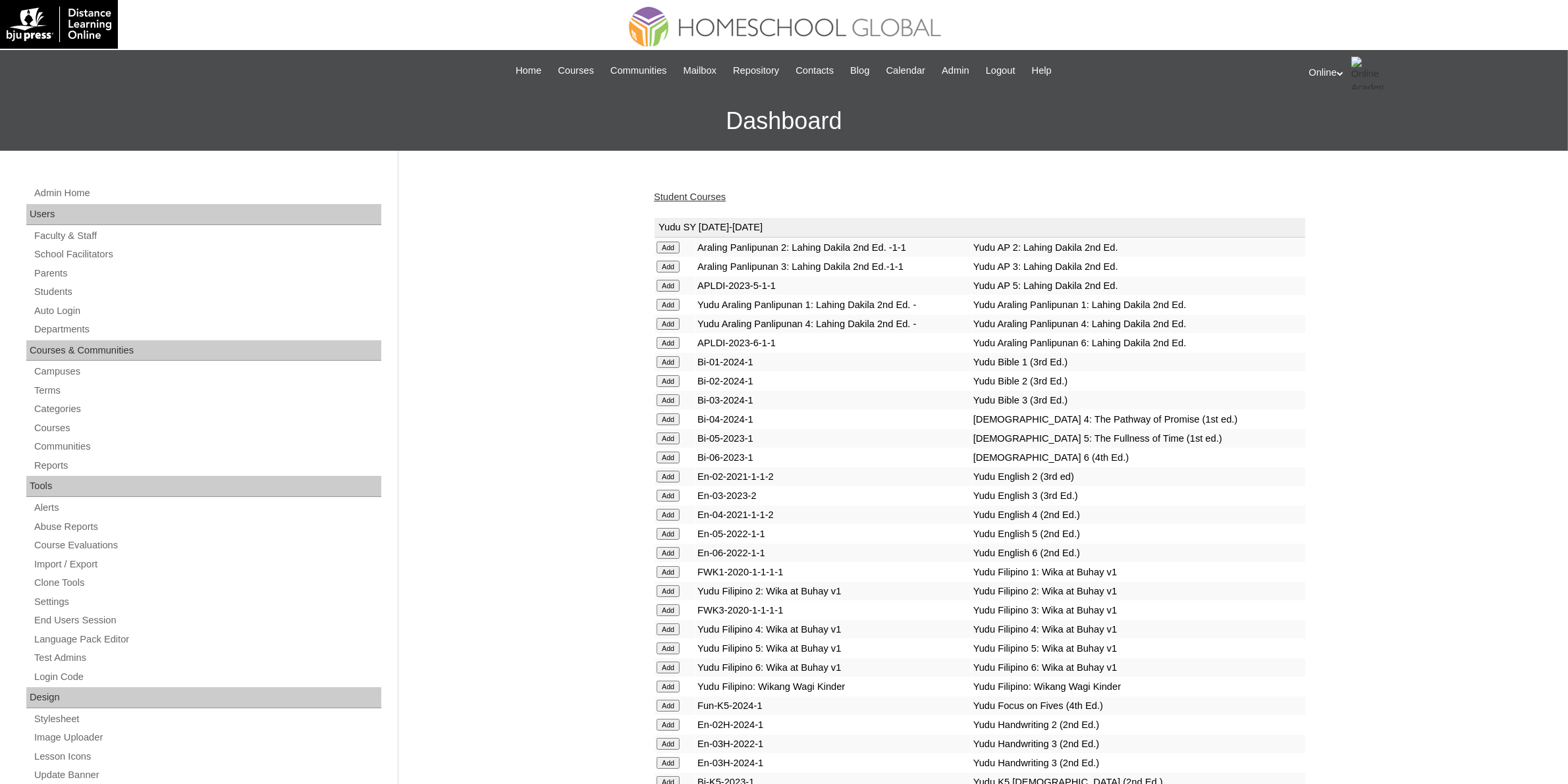
click at [710, 196] on link "Student Courses" at bounding box center [690, 197] width 72 height 11
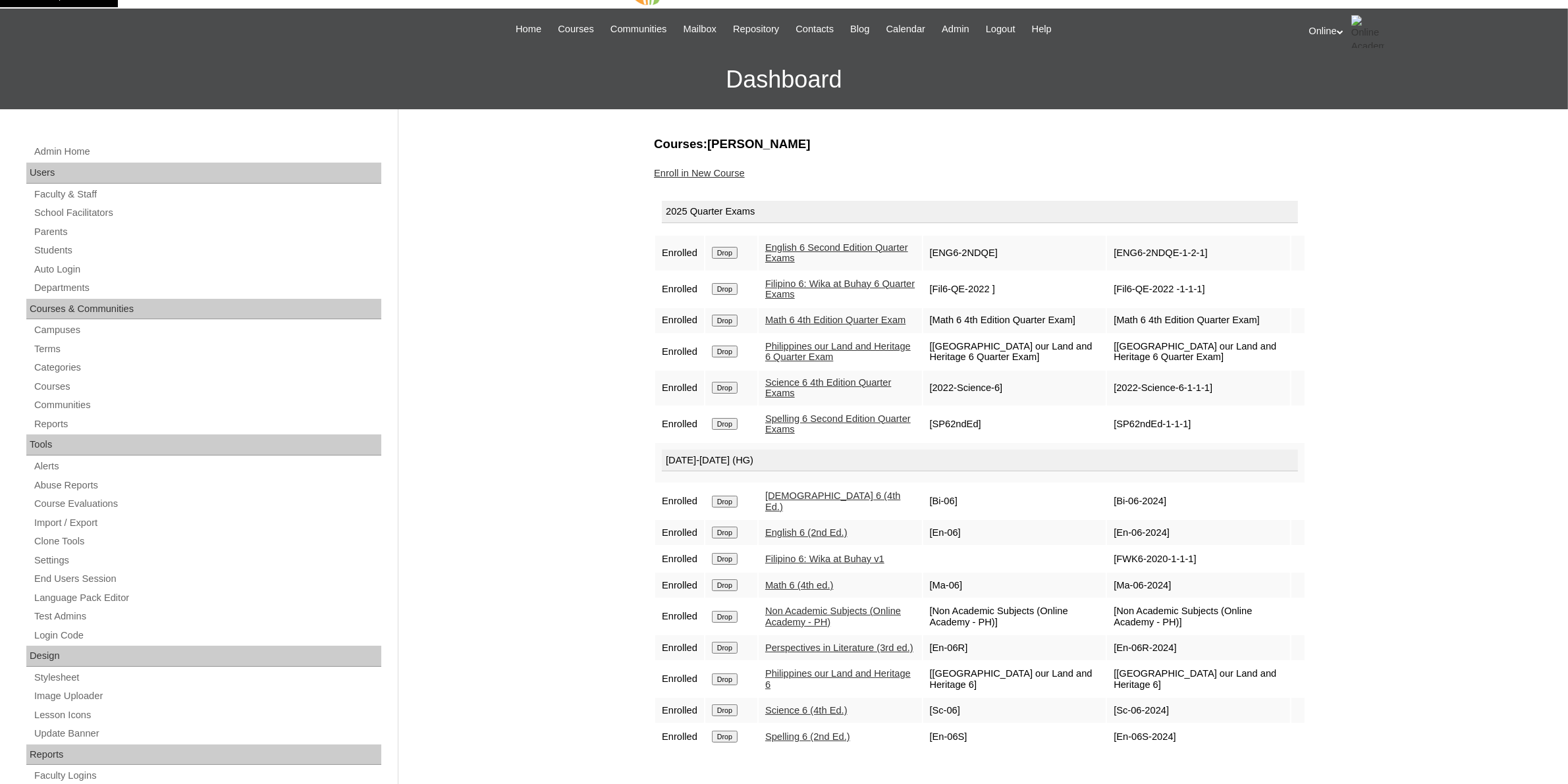
scroll to position [82, 0]
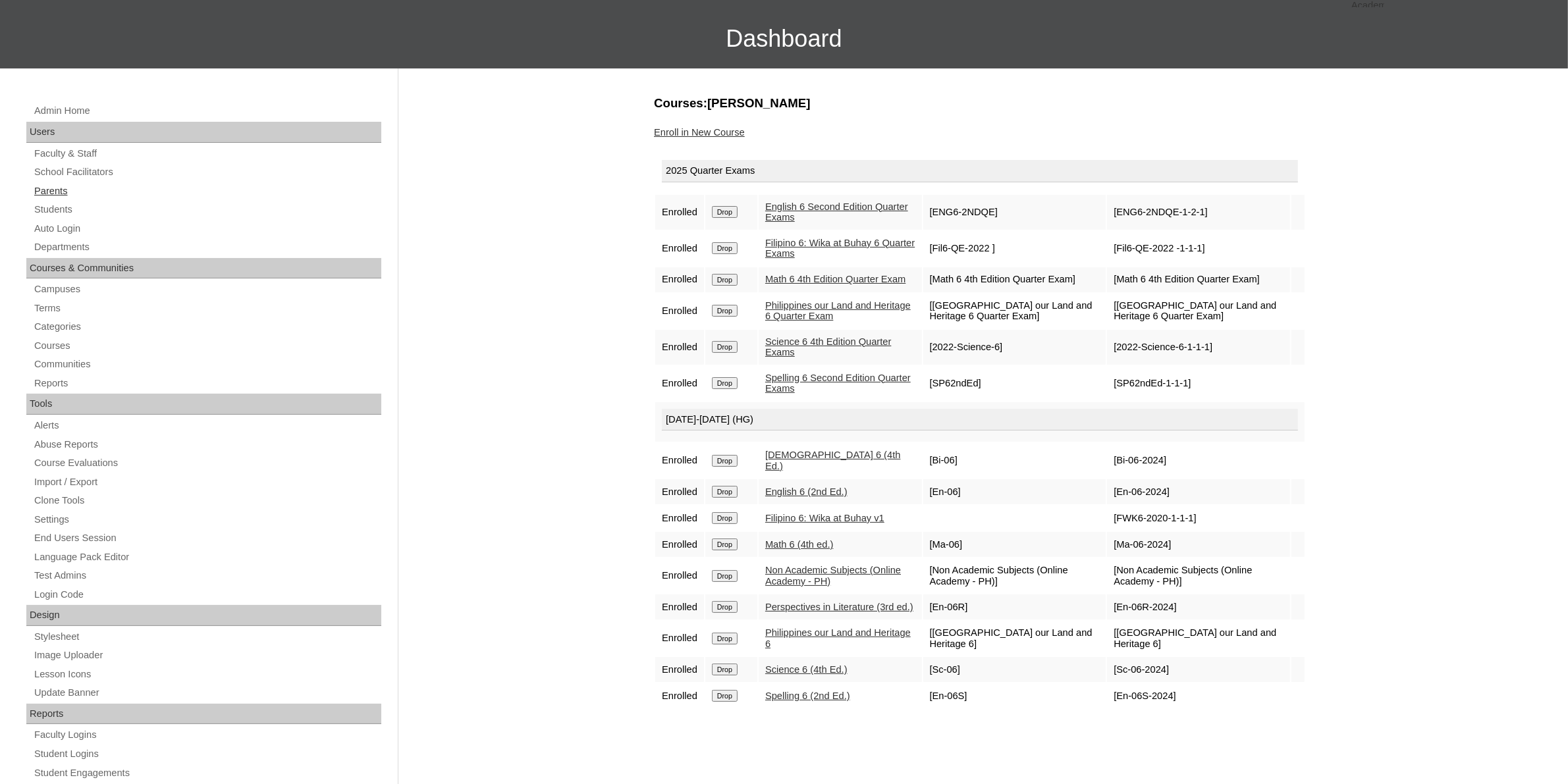
click at [66, 186] on link "Parents" at bounding box center [207, 191] width 348 height 16
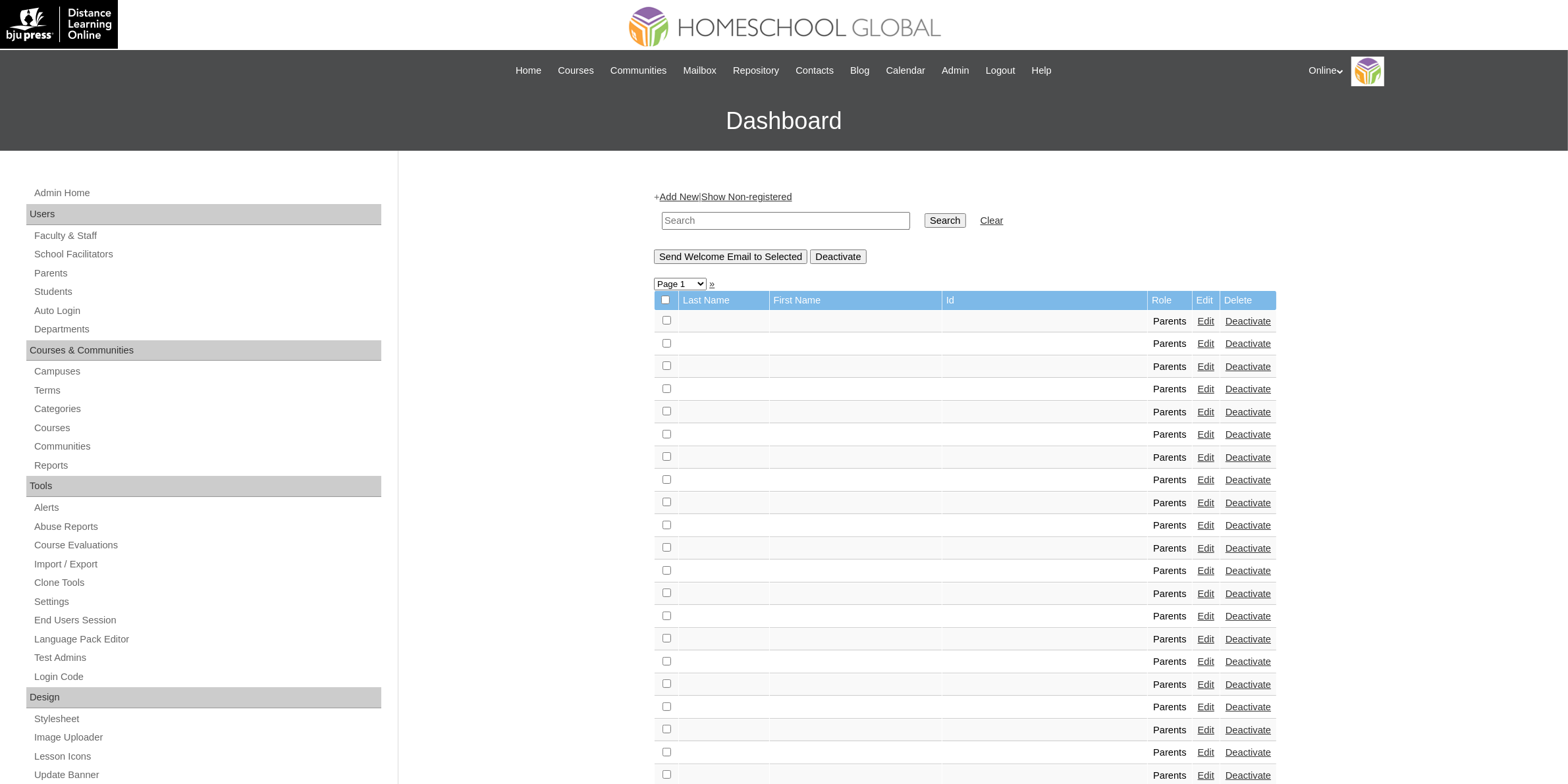
click at [687, 194] on link "Add New" at bounding box center [679, 197] width 39 height 11
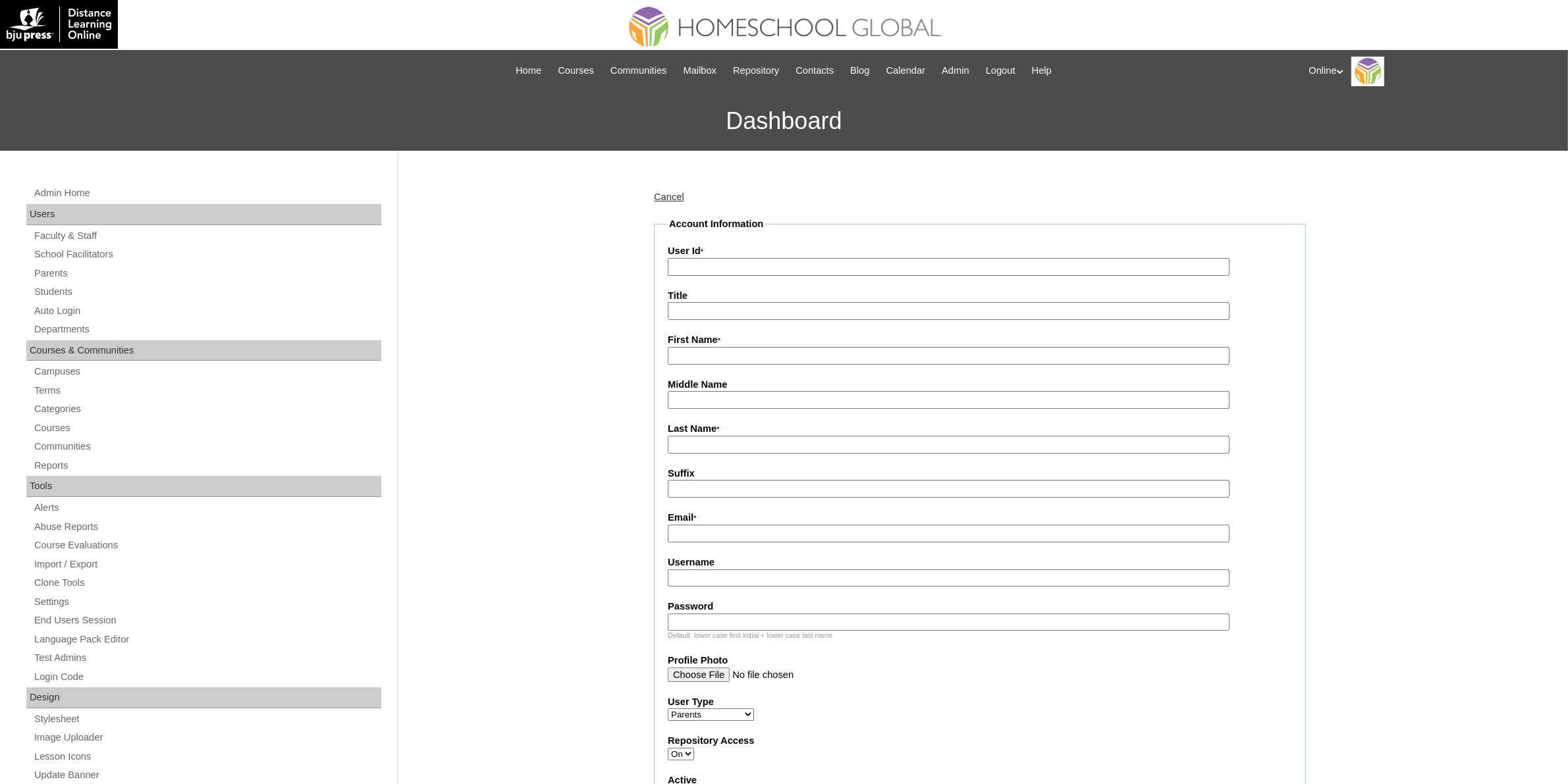
click at [746, 262] on input "User Id *" at bounding box center [948, 267] width 562 height 18
paste input "HGP0234-OACAD2025"
type input "HGP0234-OACAD2025"
click at [777, 354] on input "First Name *" at bounding box center [948, 356] width 562 height 18
paste input "Araminta Shane Olique"
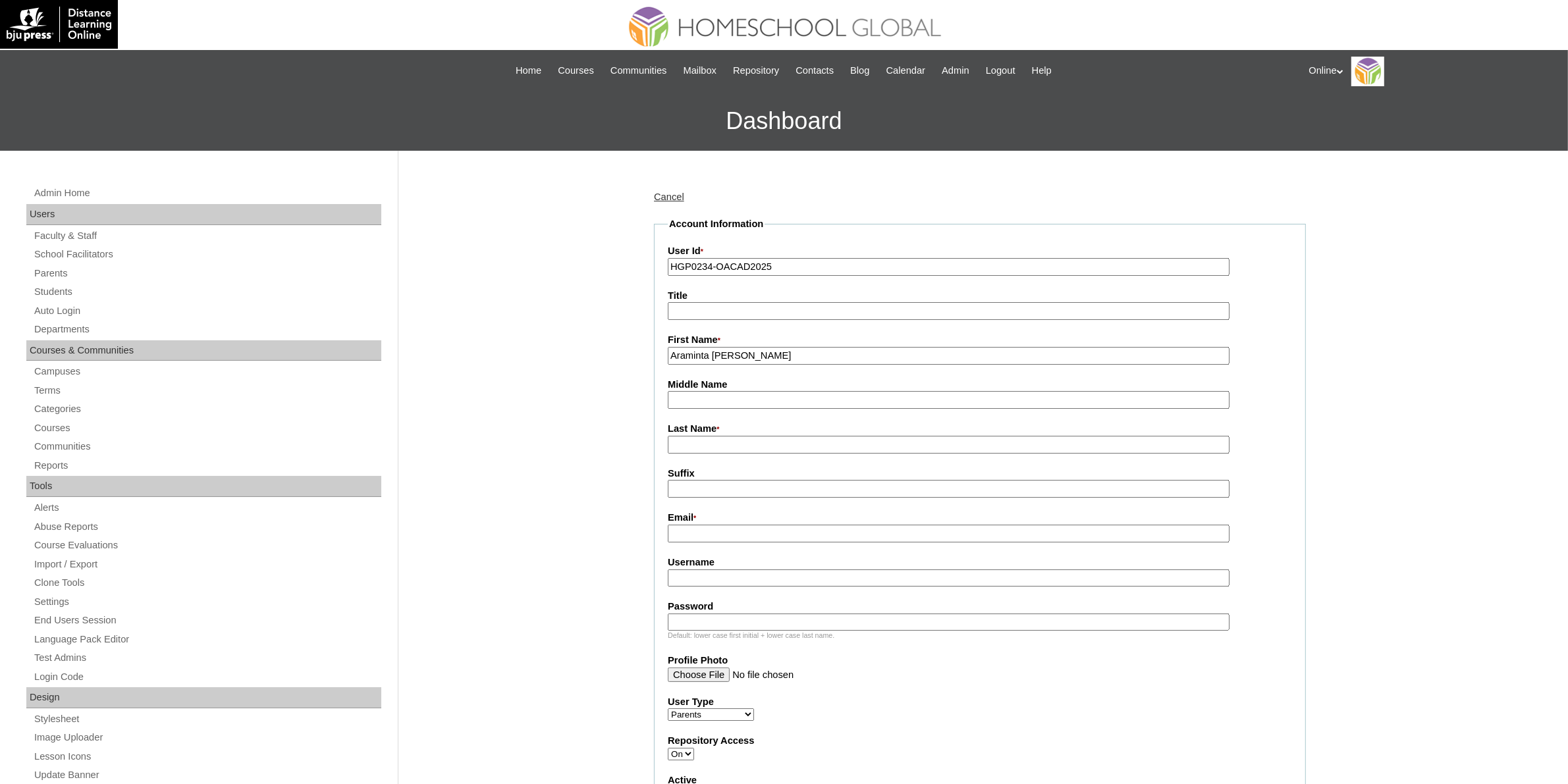
click at [761, 353] on input "Araminta Shane Olique" at bounding box center [948, 356] width 562 height 18
type input "Araminta Shane"
click at [721, 441] on input "Last Name *" at bounding box center [948, 445] width 562 height 18
paste input "Olique"
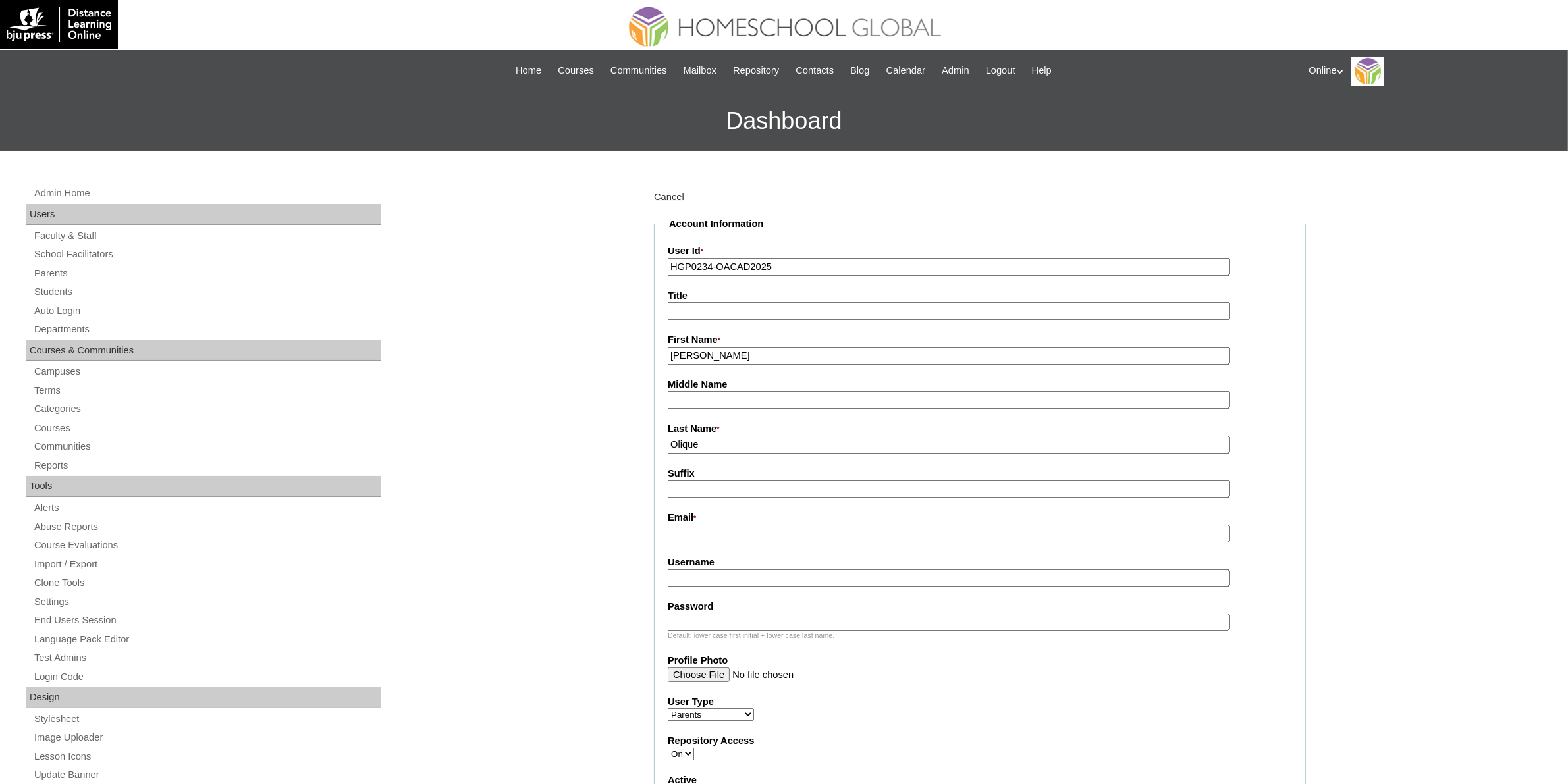
type input "Olique"
click at [773, 355] on input "[PERSON_NAME]" at bounding box center [948, 356] width 562 height 18
type input "[PERSON_NAME]"
click at [691, 526] on input "Email *" at bounding box center [948, 534] width 562 height 18
paste input "[EMAIL_ADDRESS][DOMAIN_NAME]"
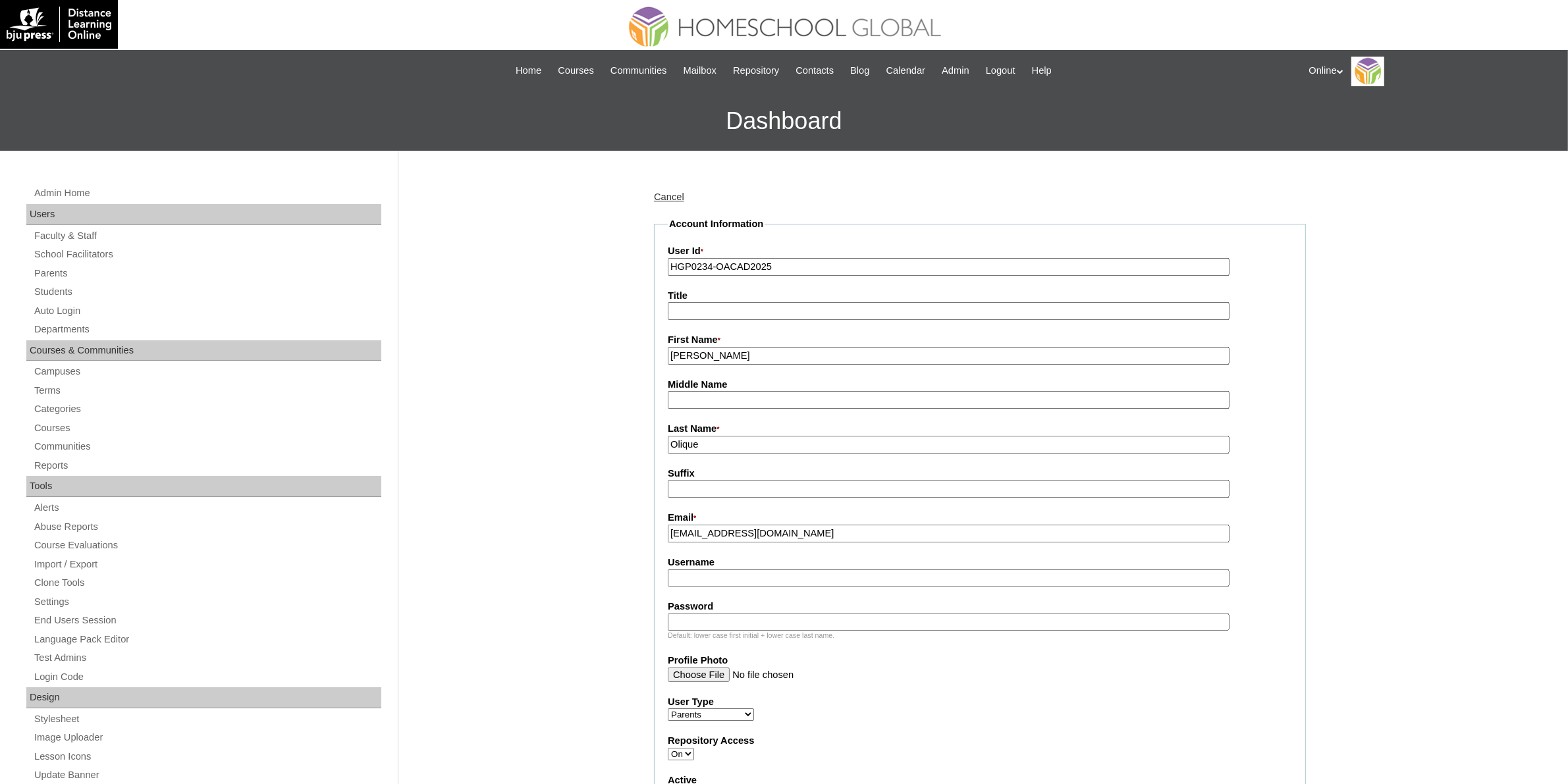
type input "[EMAIL_ADDRESS][DOMAIN_NAME]"
click at [719, 569] on input "Username" at bounding box center [948, 578] width 562 height 18
paste input "aoglique2025"
type input "aoglique2025"
click at [720, 614] on input "Password" at bounding box center [948, 623] width 562 height 18
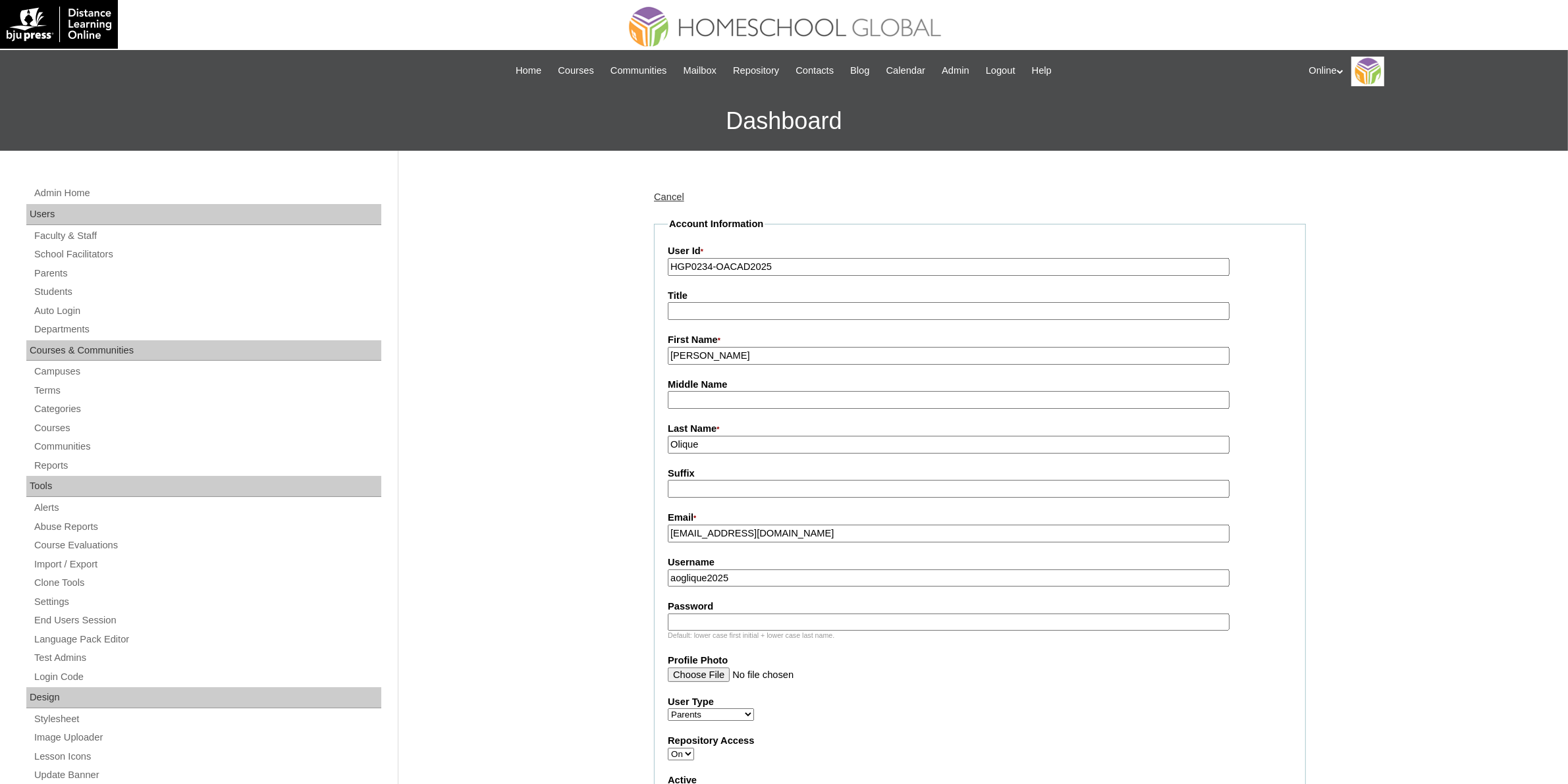
paste input "tDsa2"
type input "tDsa2"
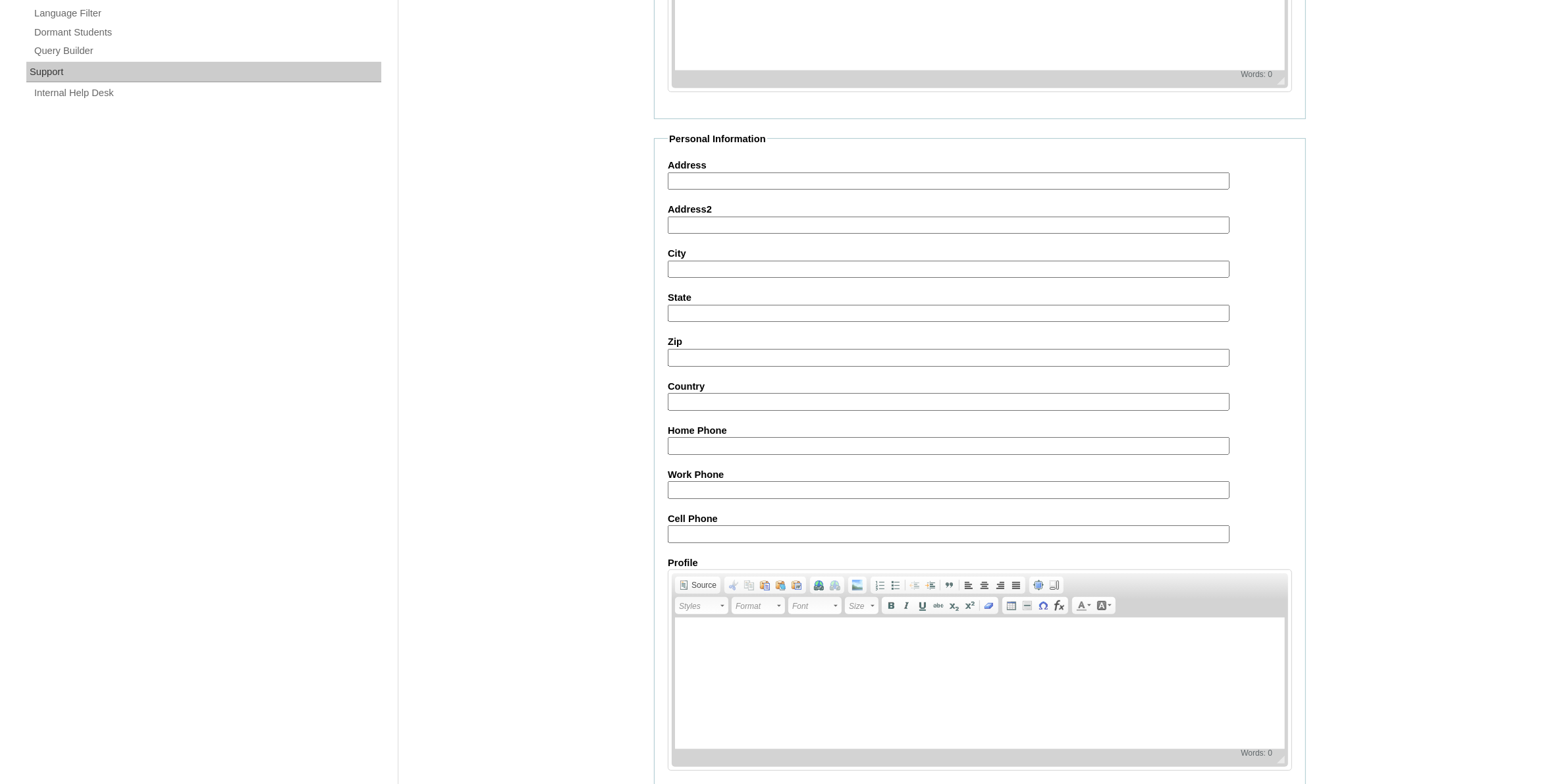
scroll to position [968, 0]
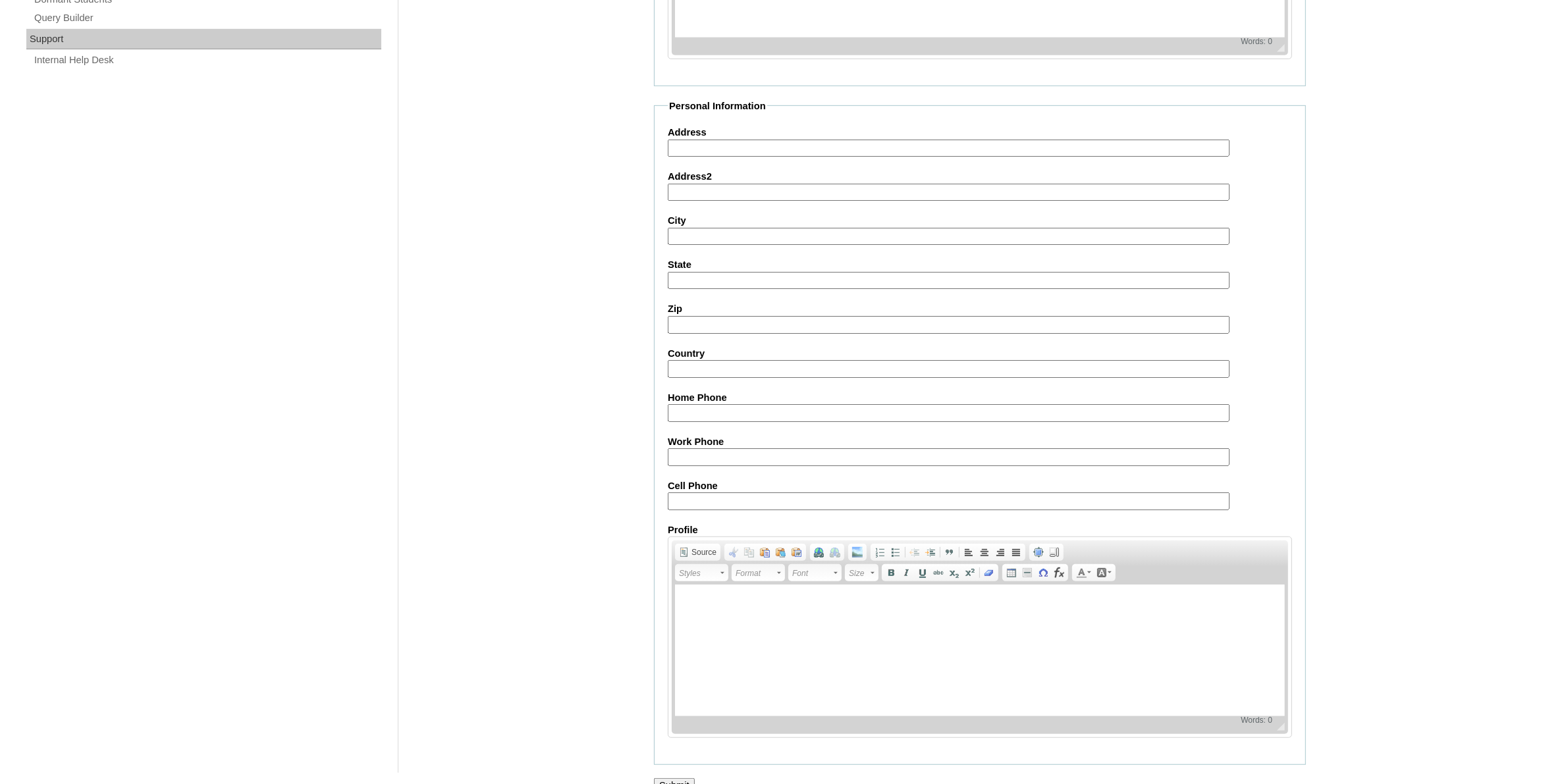
click at [675, 778] on input "Submit" at bounding box center [675, 786] width 41 height 15
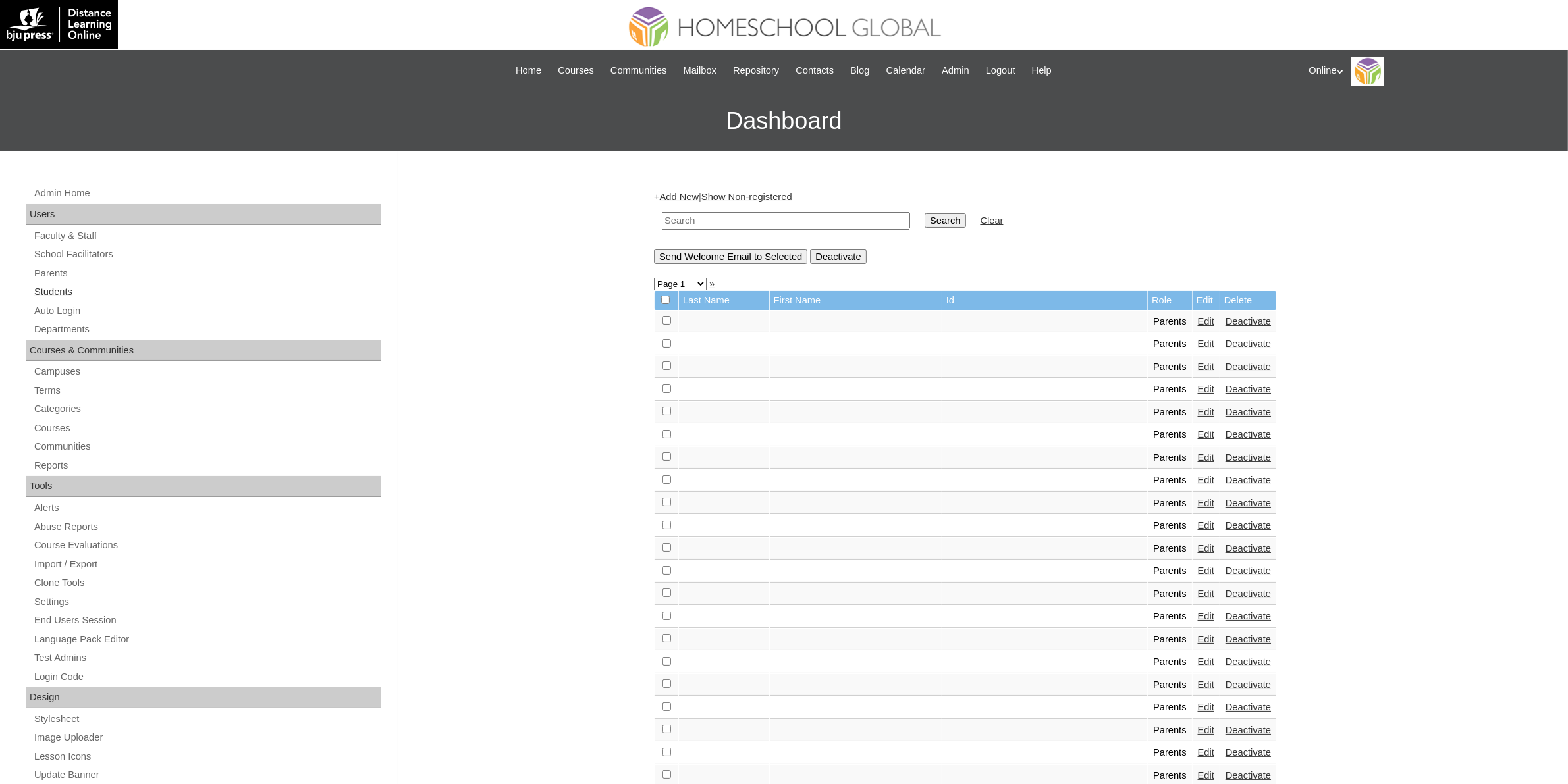
click at [60, 289] on link "Students" at bounding box center [207, 292] width 348 height 16
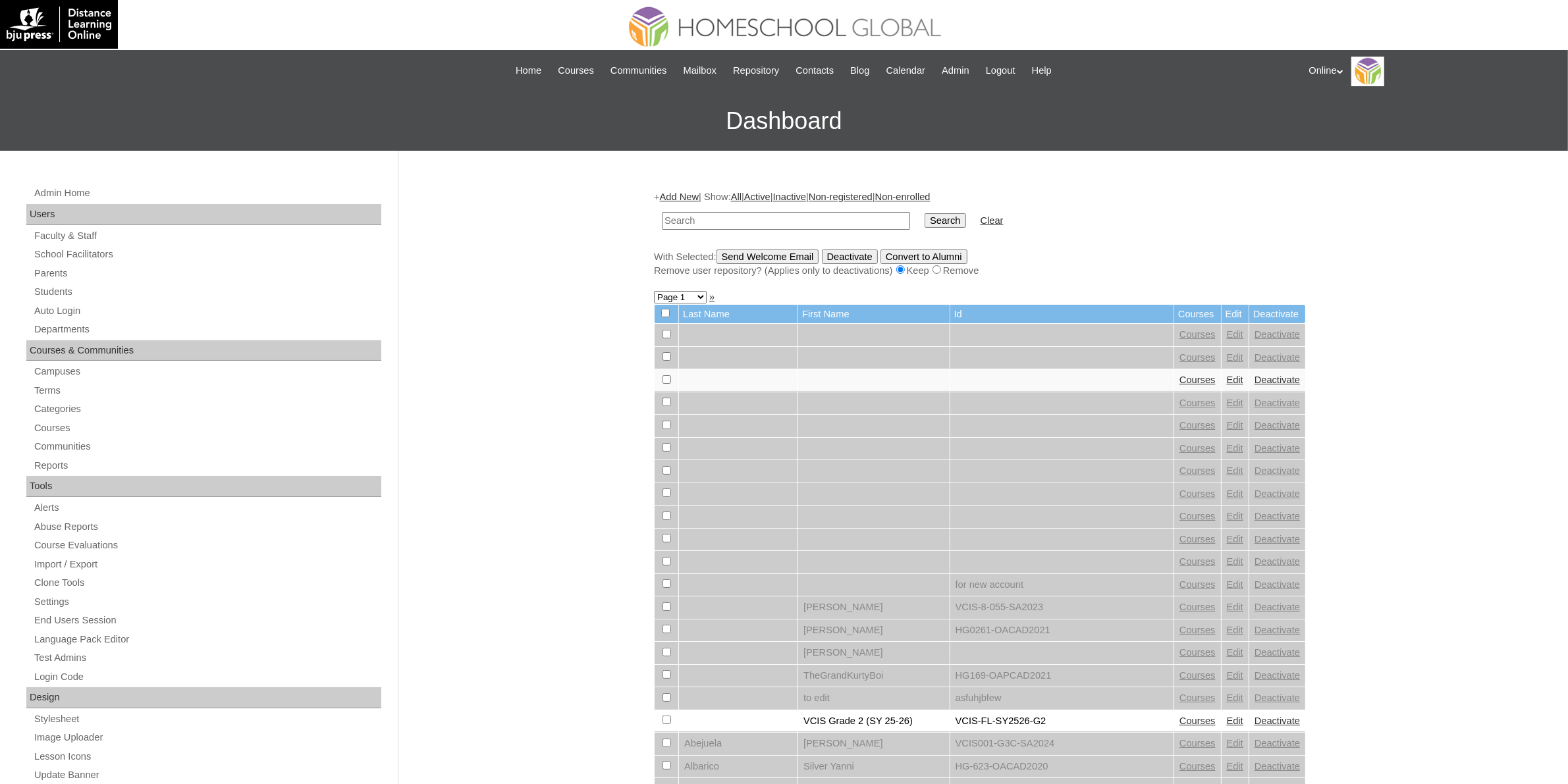
click at [694, 195] on link "Add New" at bounding box center [679, 197] width 39 height 11
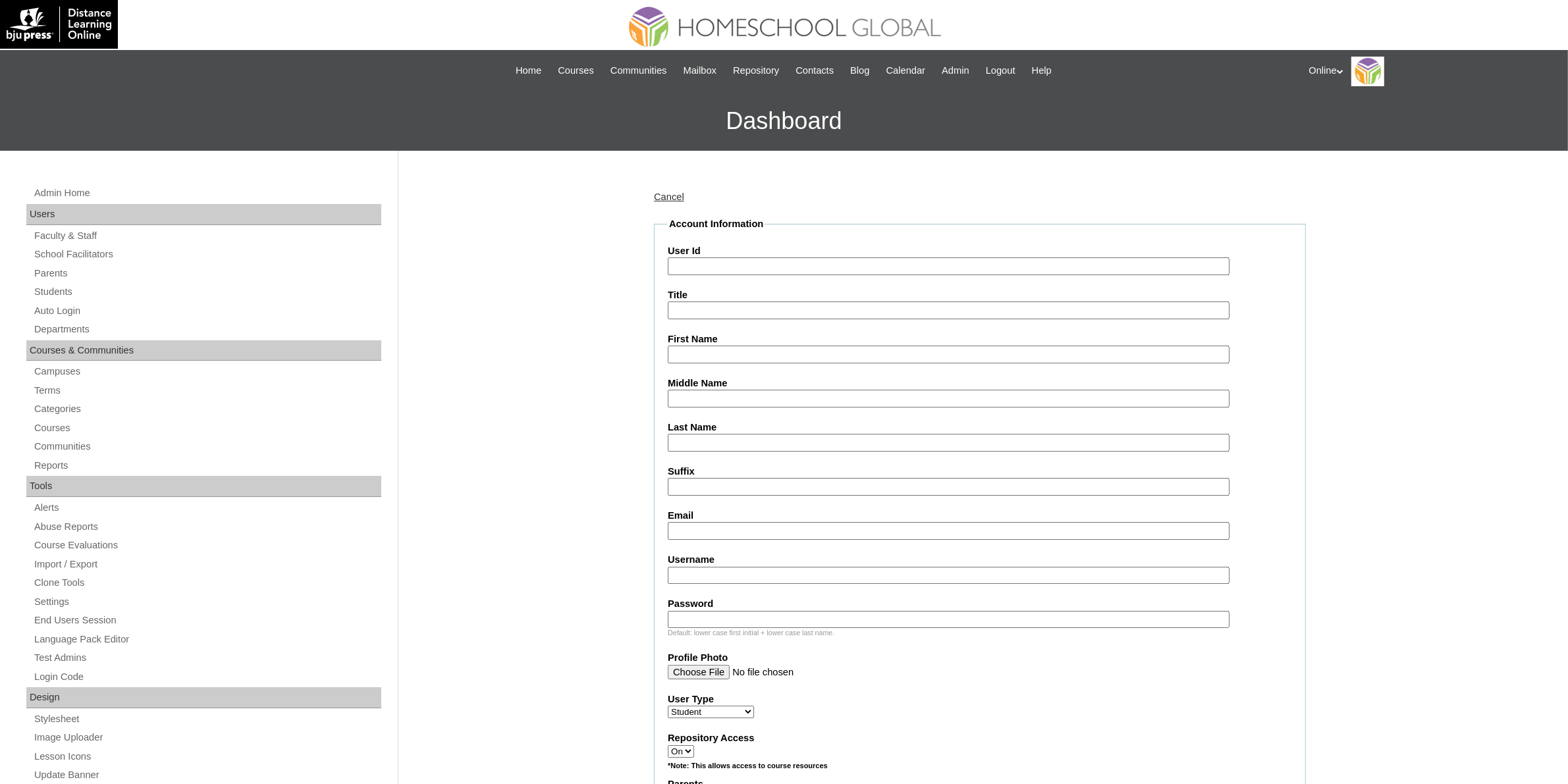
click at [806, 264] on input "User Id" at bounding box center [948, 267] width 562 height 18
paste input "HG284OACAD2025"
type input "HG284OACAD2025"
click at [724, 351] on input "First Name" at bounding box center [948, 355] width 562 height 18
paste input "Lucas Olique Alqahtani _230002227"
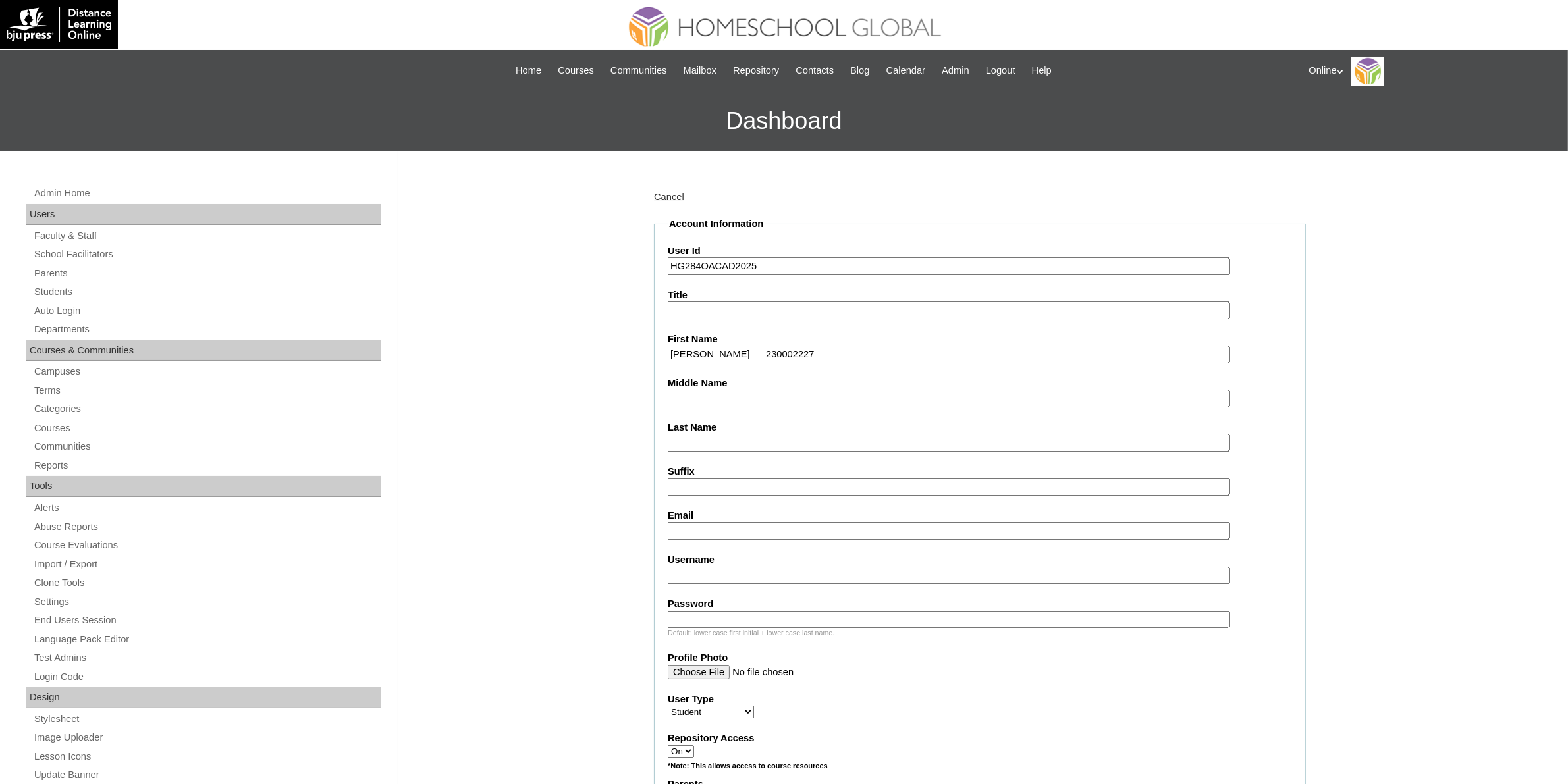
click at [780, 351] on input "[PERSON_NAME] _230002227" at bounding box center [948, 355] width 562 height 18
click at [744, 354] on input "Lucas Olique Alqahtani" at bounding box center [948, 355] width 562 height 18
type input "Lucas Olique"
click at [727, 434] on input "Last Name" at bounding box center [948, 443] width 562 height 18
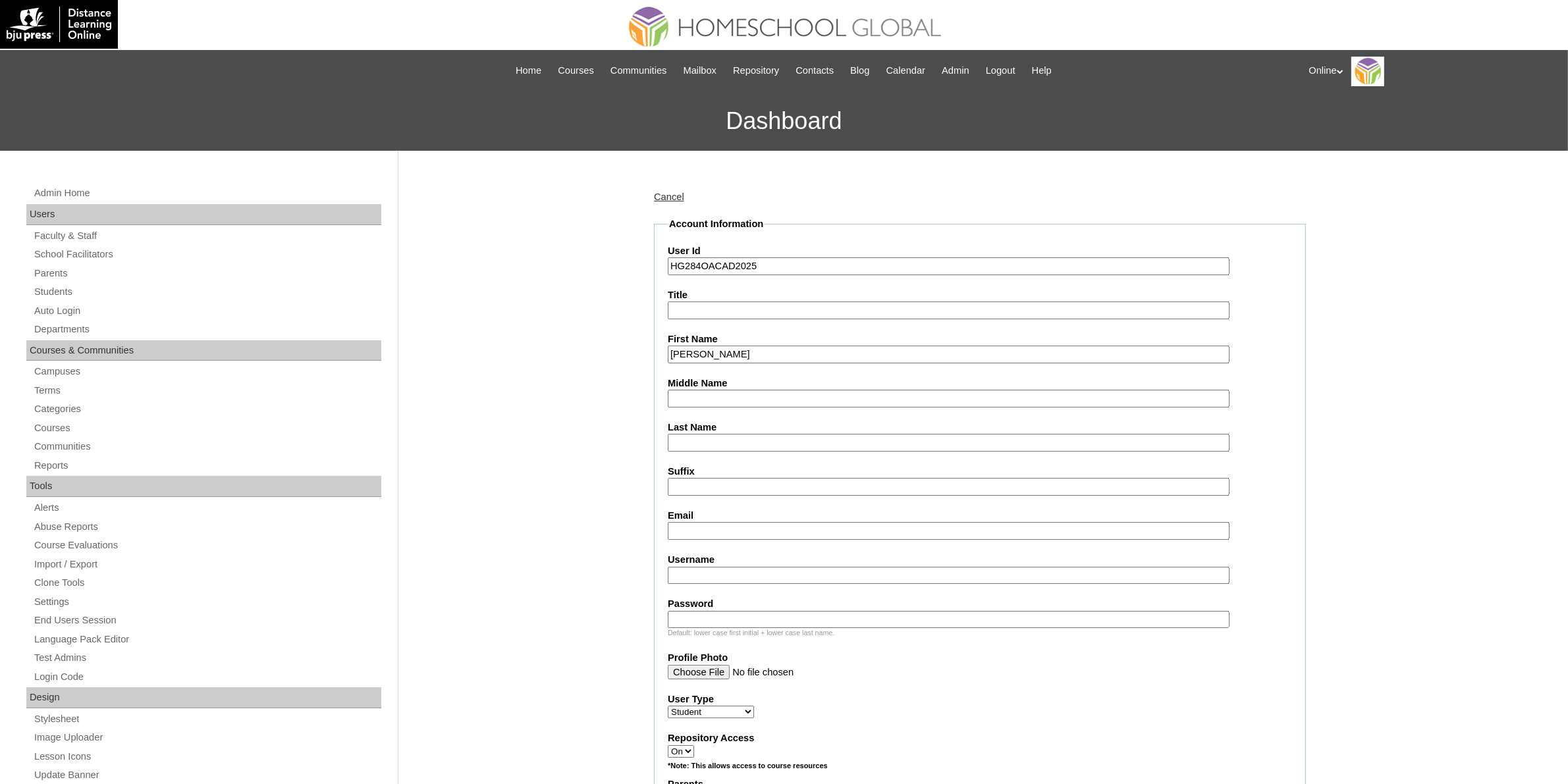
paste input "Alqahtani"
type input "Alqahtani"
click at [715, 346] on input "Lucas Olique" at bounding box center [948, 355] width 562 height 18
type input "Lucas"
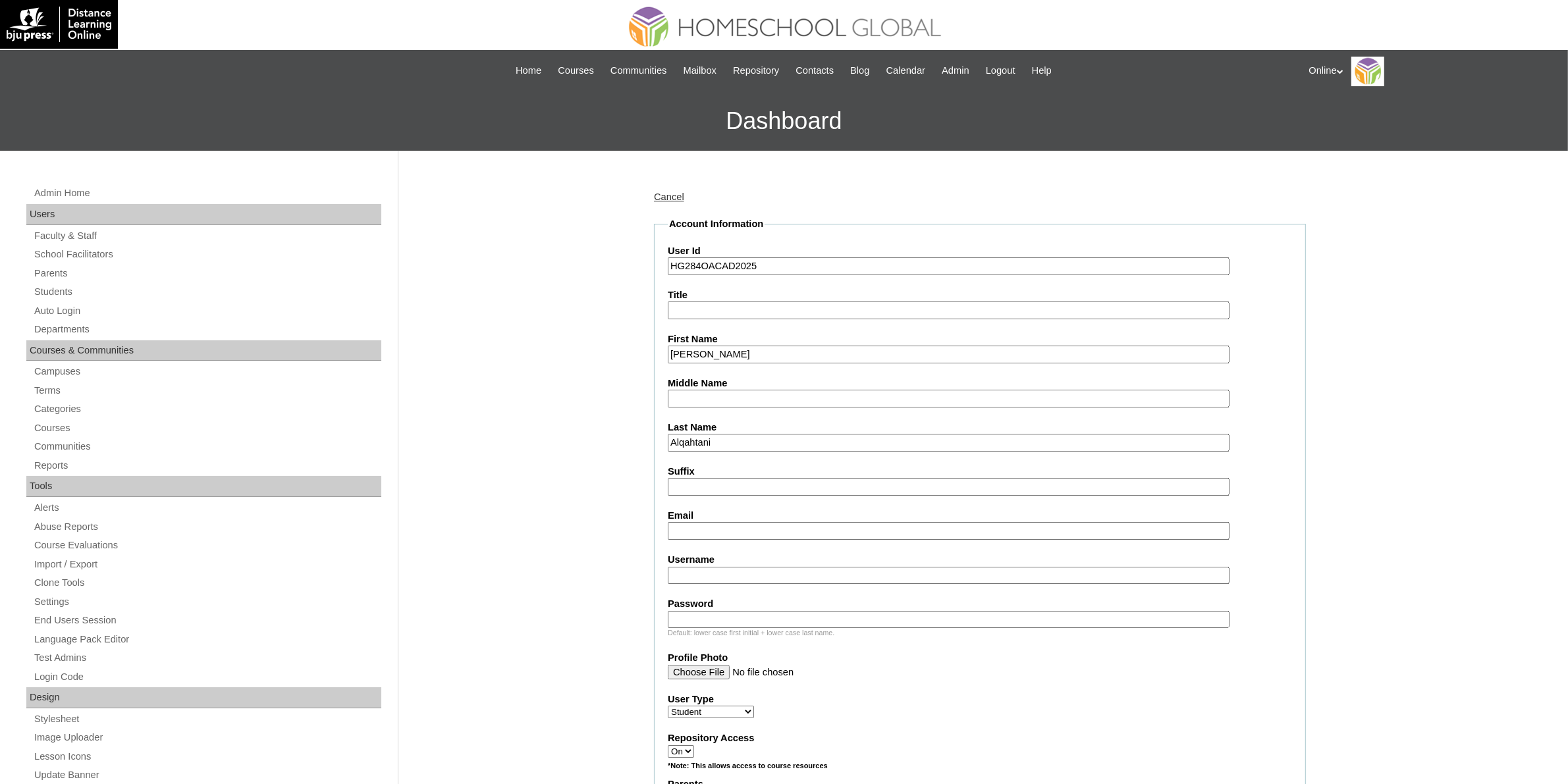
click at [719, 396] on input "Middle Name" at bounding box center [948, 399] width 562 height 18
paste input "Olique"
type input "Olique"
click at [714, 355] on input "Lucas" at bounding box center [948, 355] width 562 height 18
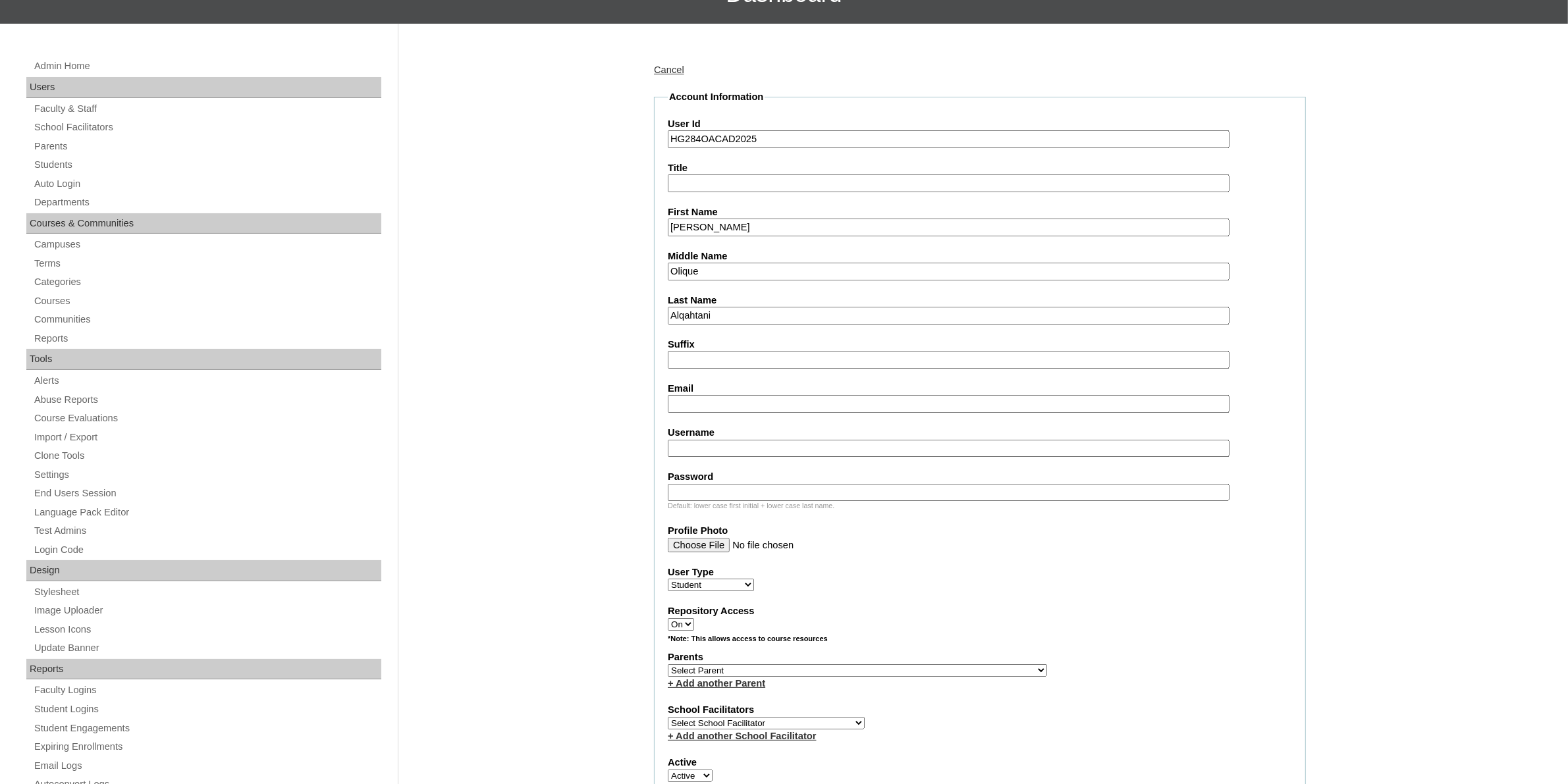
scroll to position [165, 0]
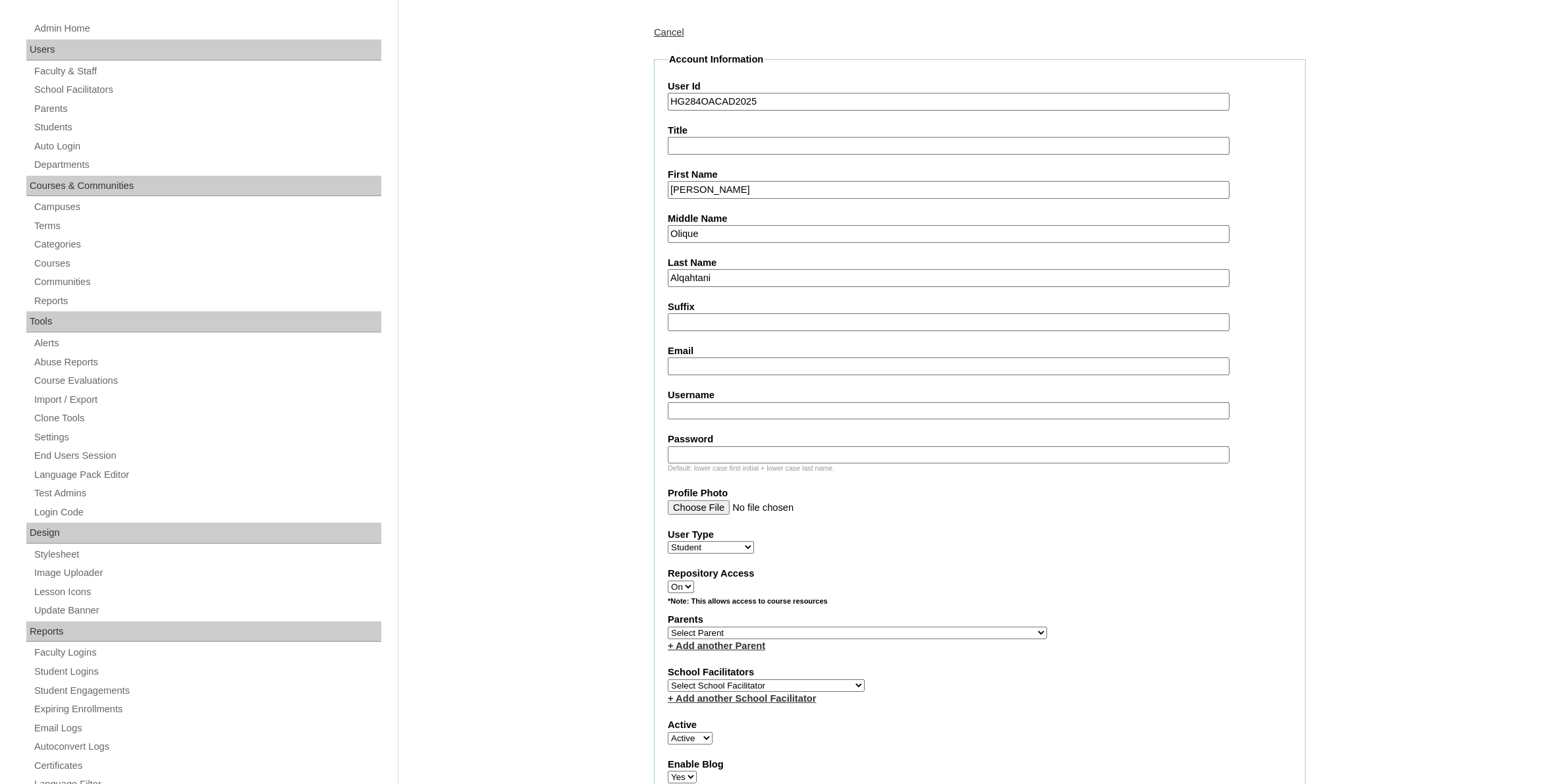
type input "Lucas"
click at [705, 358] on input "Email" at bounding box center [948, 367] width 562 height 18
paste input "oliqueara@yahoo.com"
type input "oliqueara@yahoo.com"
click at [714, 407] on input "Username" at bounding box center [948, 411] width 562 height 18
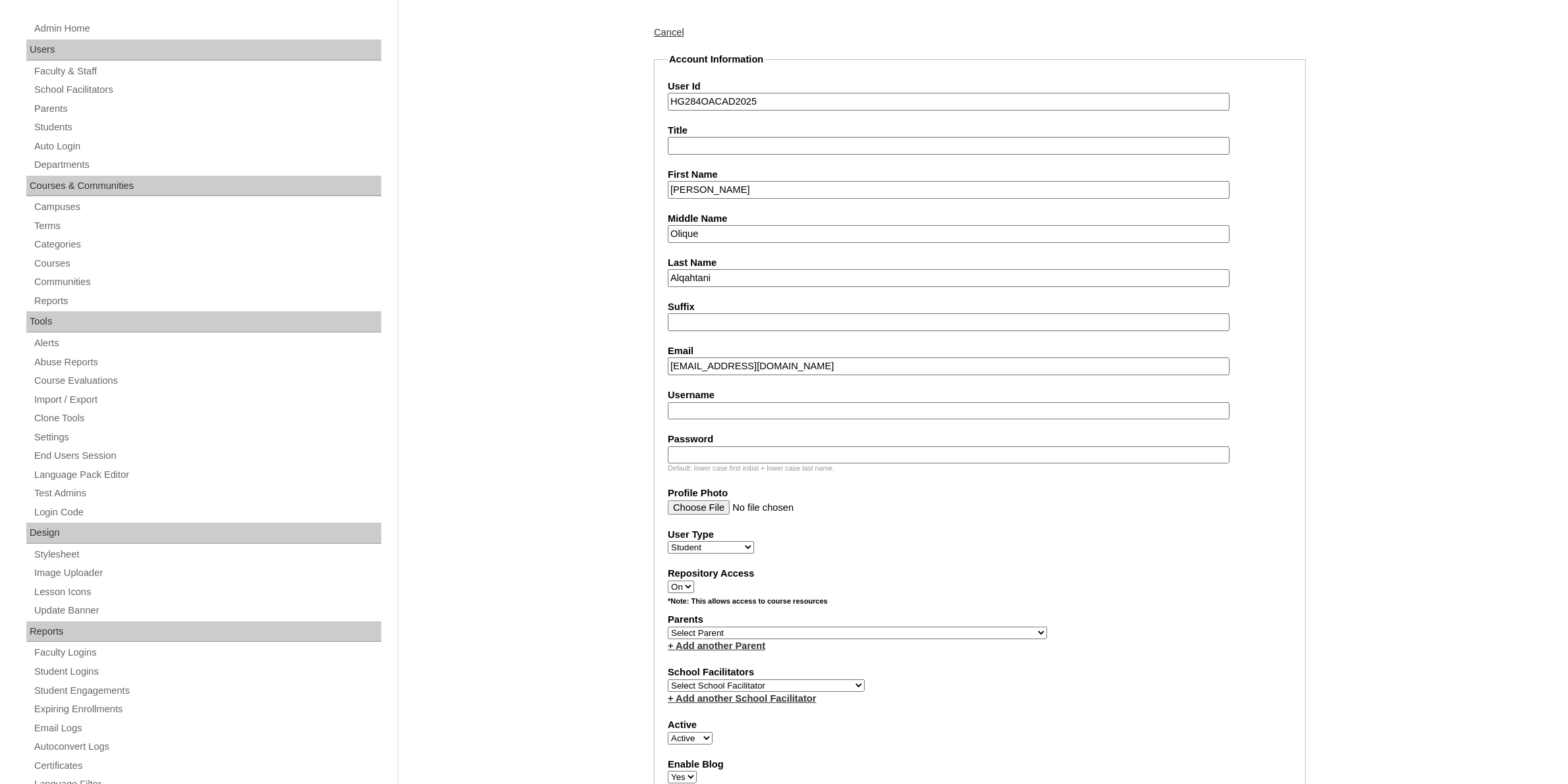
paste input "lucas.alqahtani2025"
type input "lucas.alqahtani2025"
click at [761, 448] on input "Password" at bounding box center [948, 456] width 562 height 18
paste input "uHbv3"
type input "uHbv3"
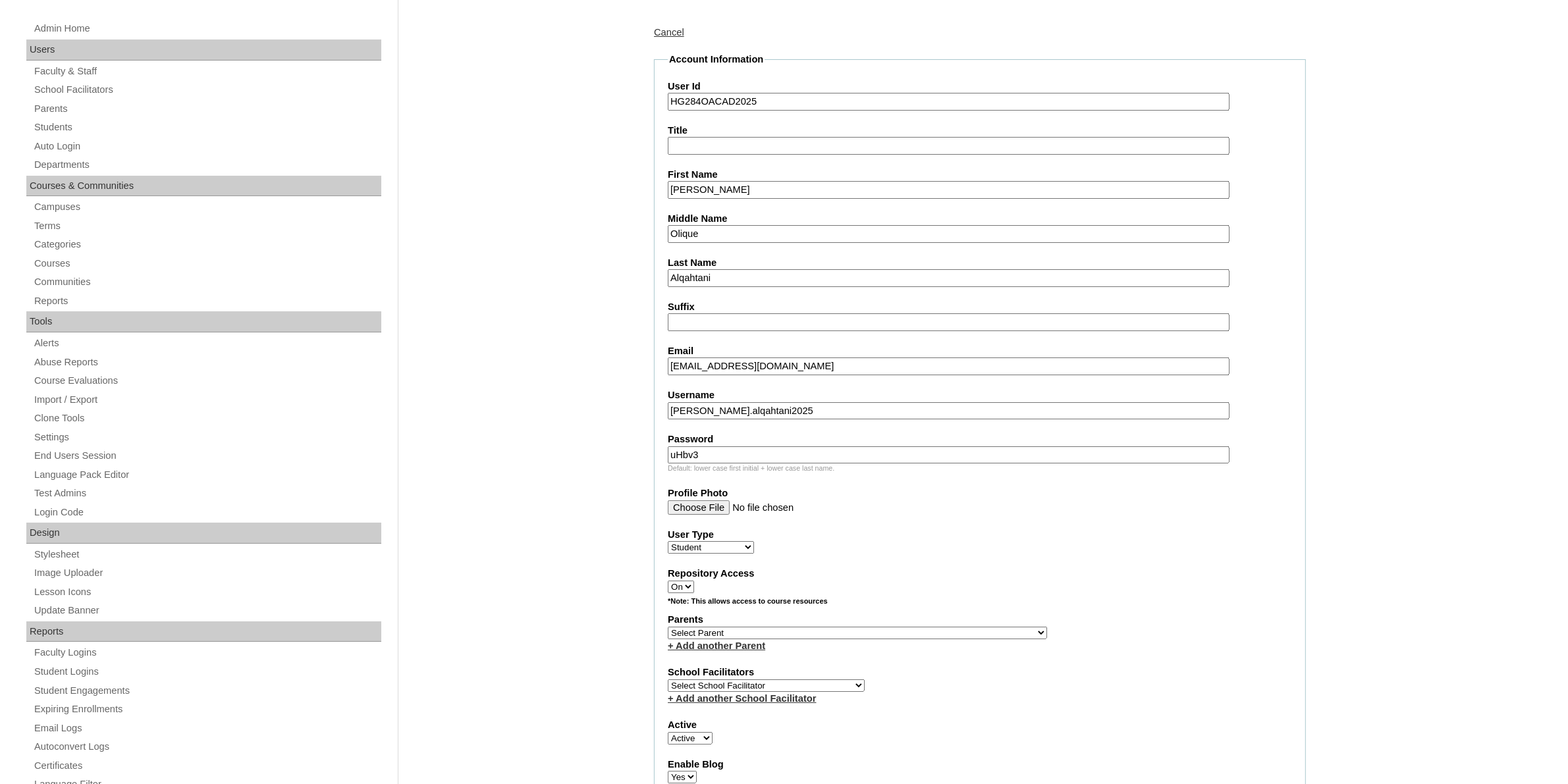
click at [793, 627] on select "Select Parent , , , , , , , , , , , , , , , , , , , , , , , , , , , , , , , , ,…" at bounding box center [857, 633] width 379 height 12
click at [89, 100] on link "Parents" at bounding box center [207, 109] width 348 height 16
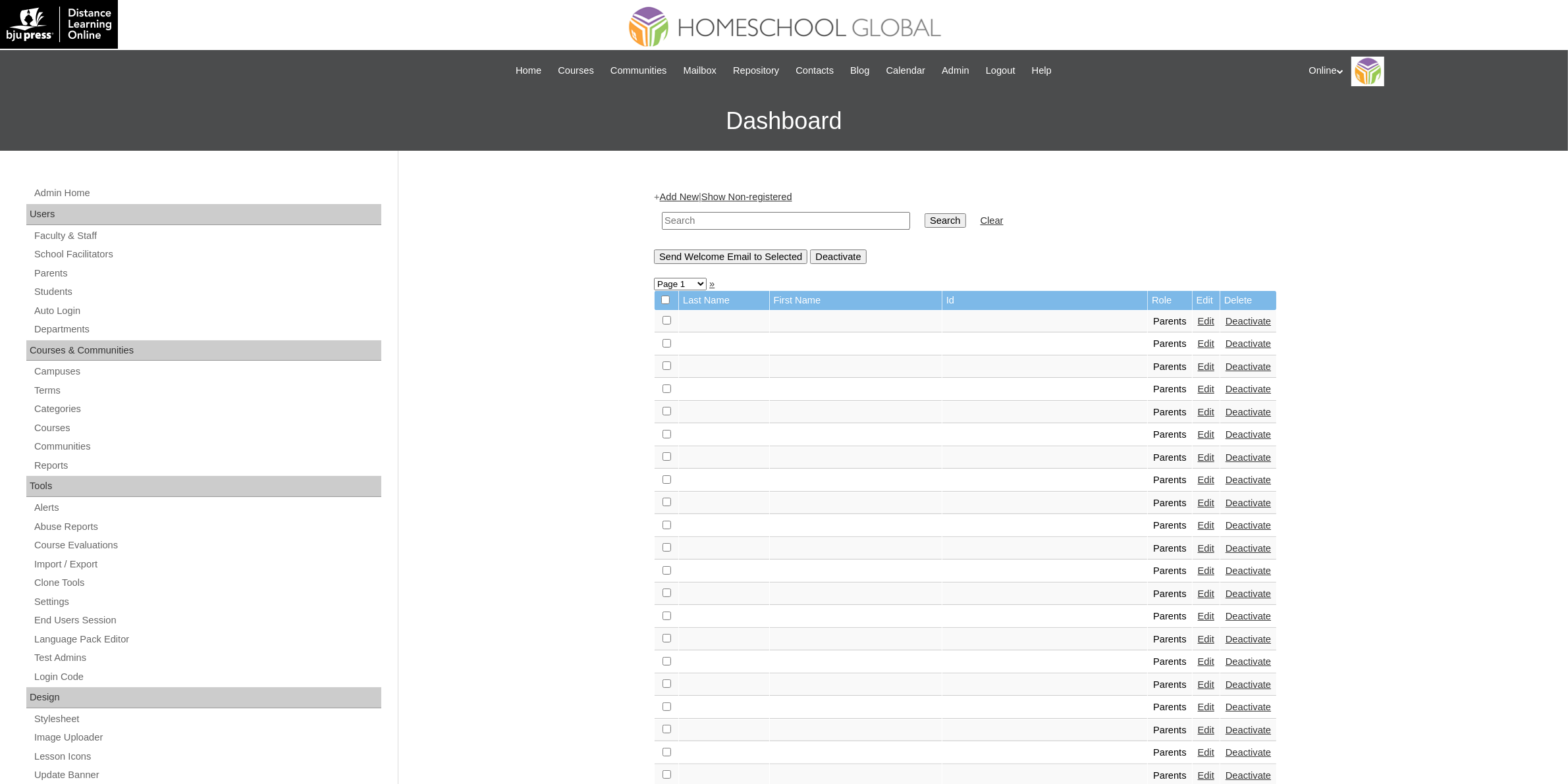
click at [804, 220] on input "text" at bounding box center [786, 221] width 249 height 18
paste input "HGP0234-OACAD2025"
type input "HGP0234-OACAD2025"
click at [925, 222] on input "Search" at bounding box center [946, 220] width 41 height 15
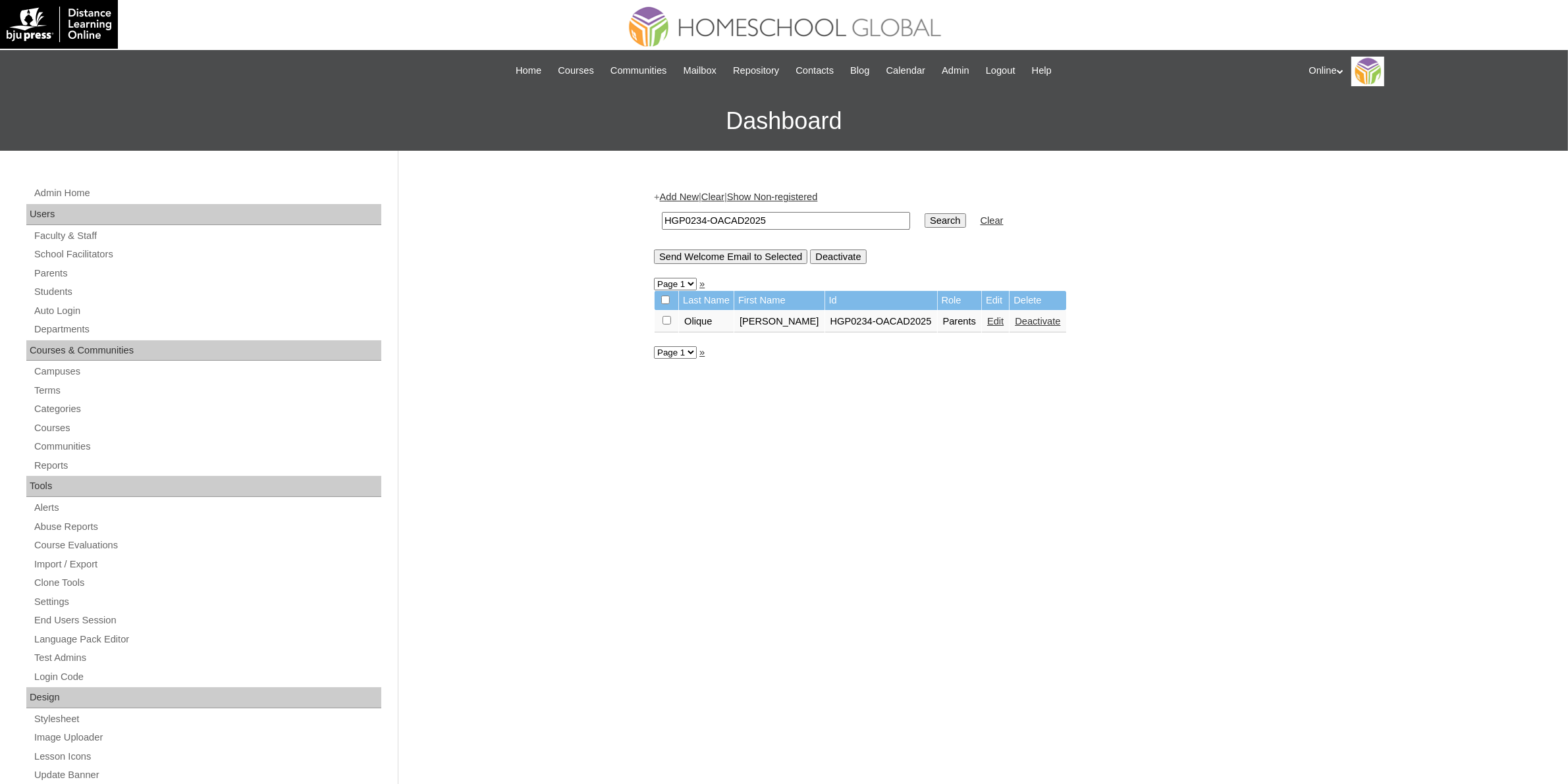
click at [991, 317] on link "Edit" at bounding box center [996, 321] width 16 height 11
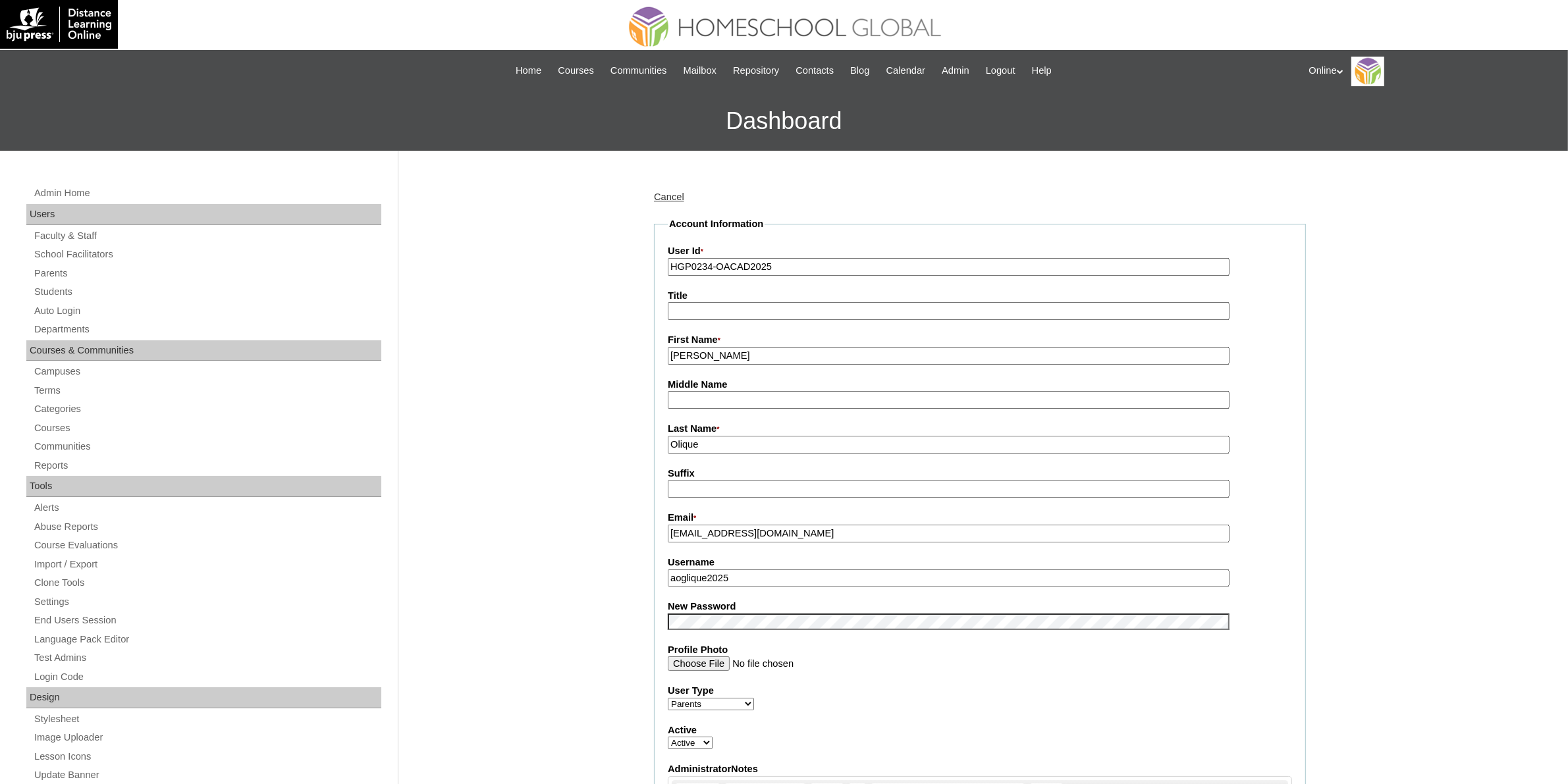
click at [856, 359] on input "[PERSON_NAME]" at bounding box center [948, 356] width 562 height 18
type input "[PERSON_NAME] (2025)"
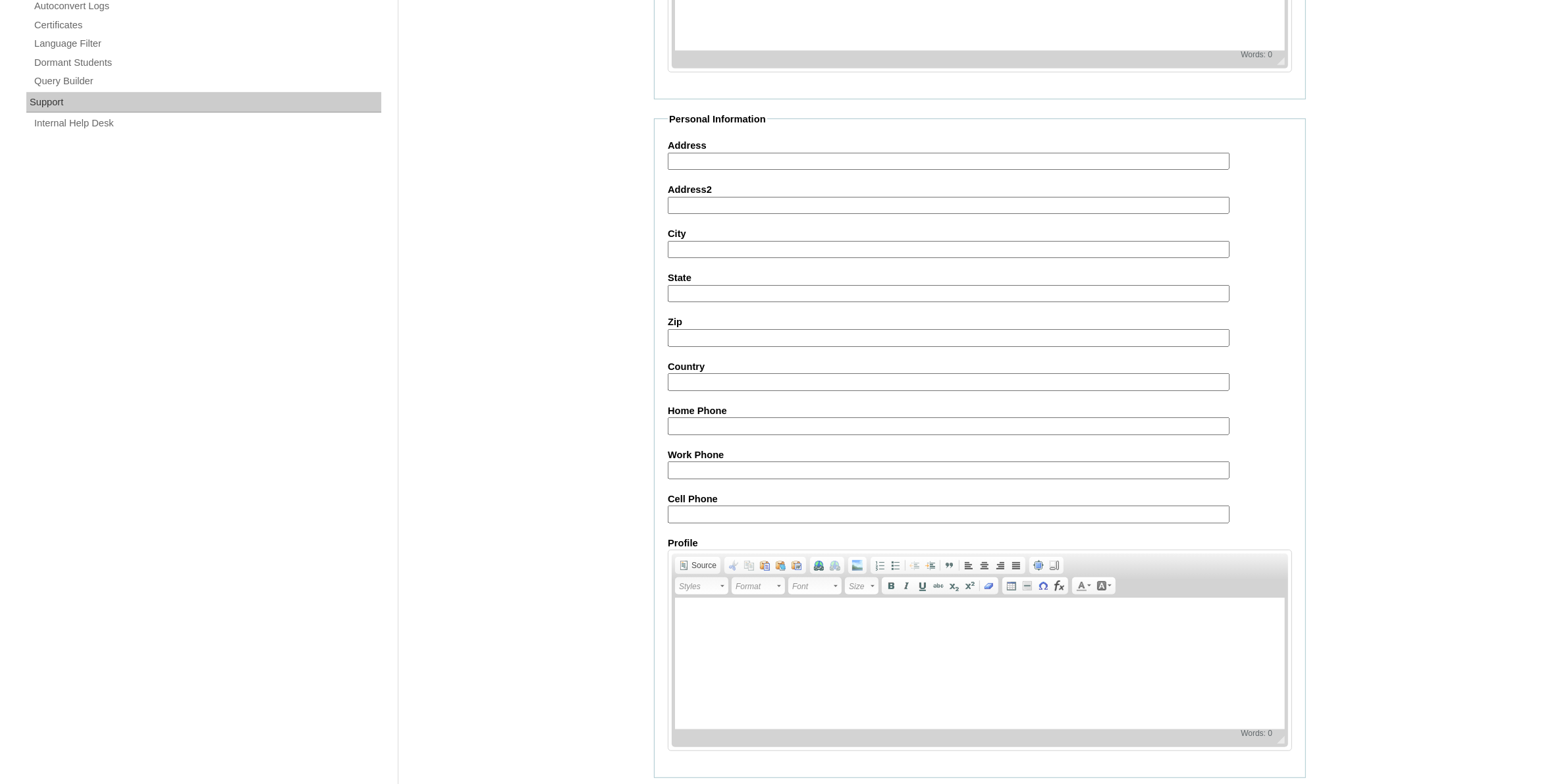
scroll to position [921, 0]
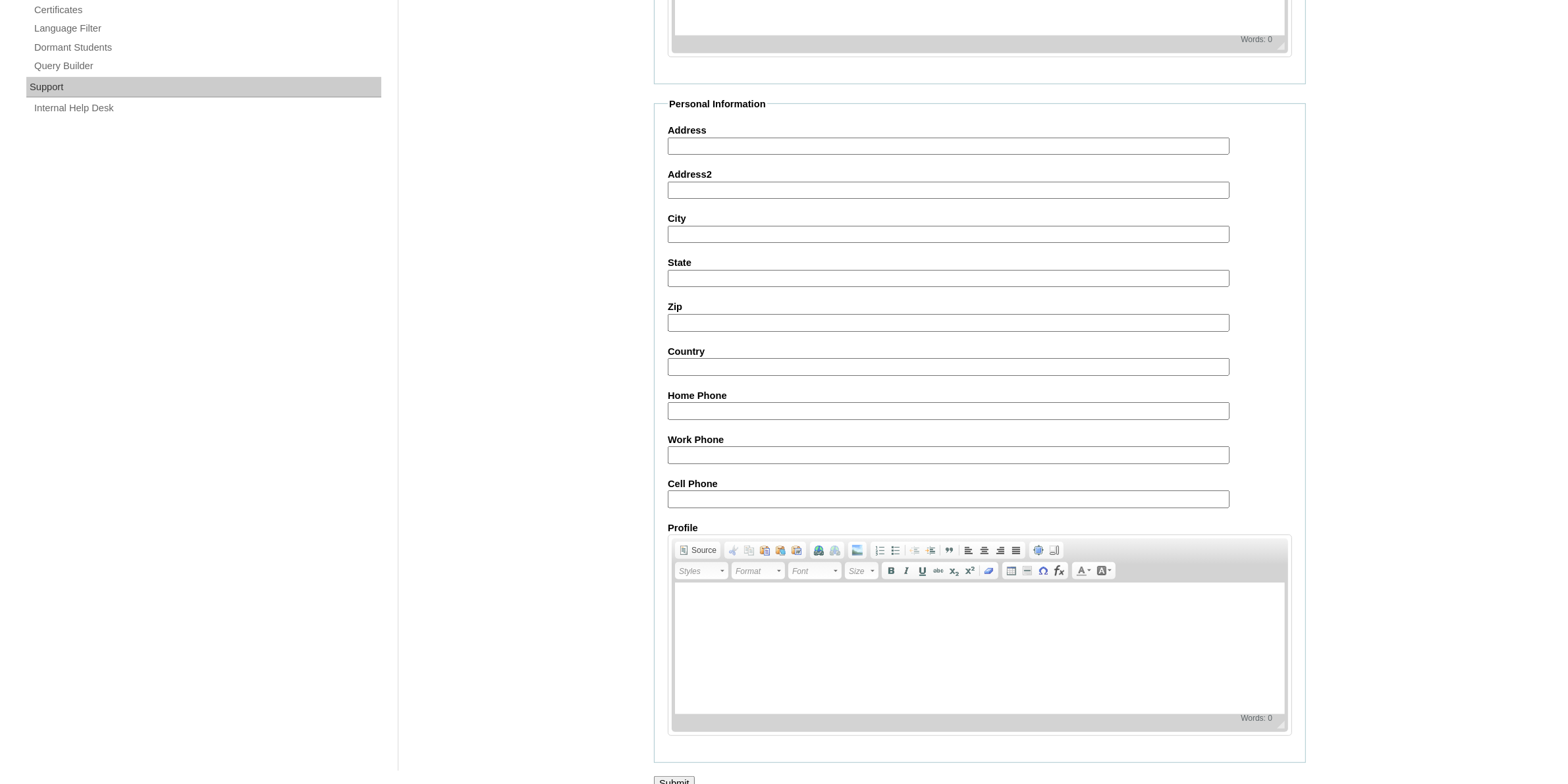
click at [676, 776] on input "Submit" at bounding box center [675, 783] width 41 height 15
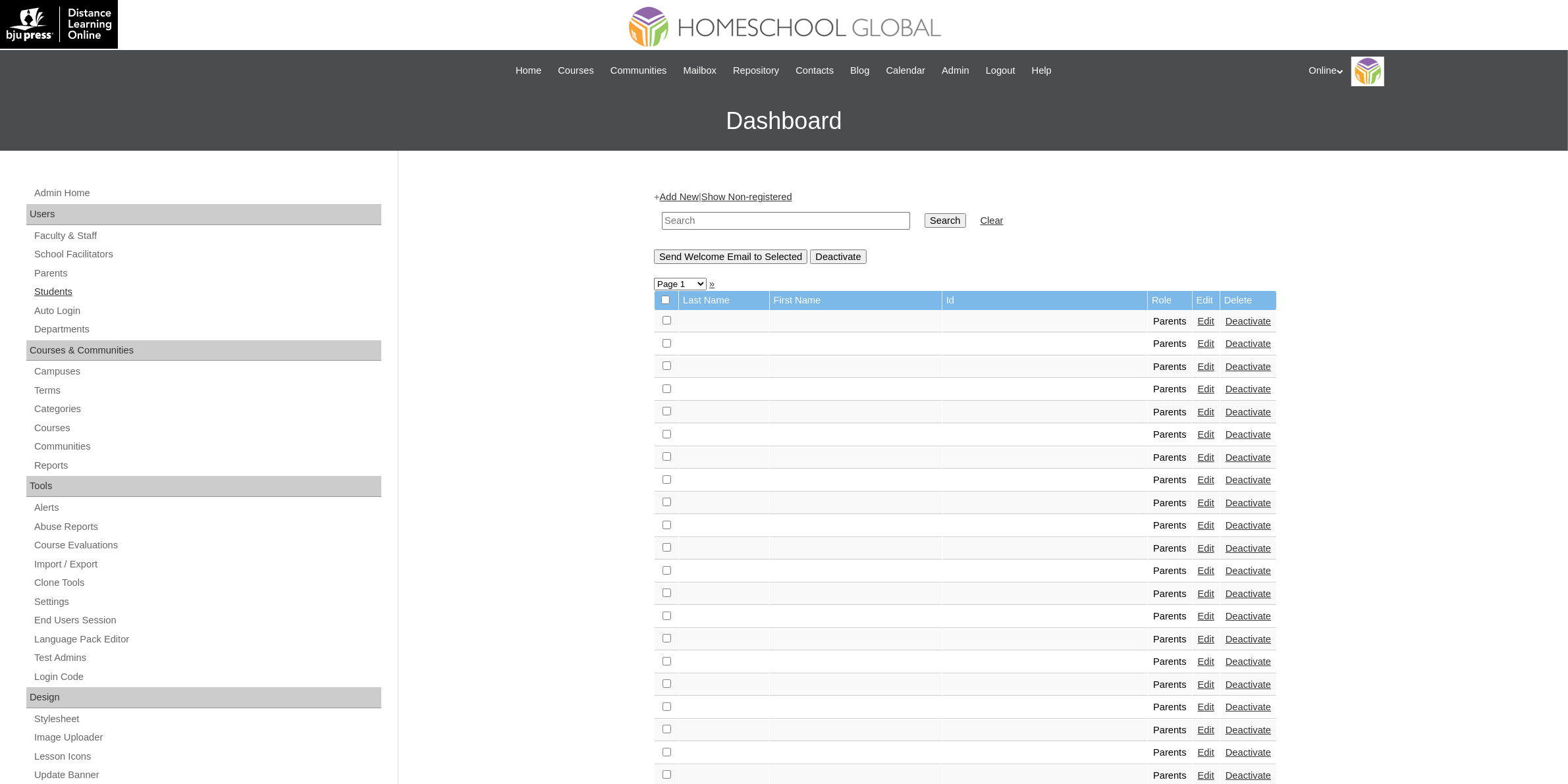
click at [64, 287] on link "Students" at bounding box center [207, 292] width 348 height 16
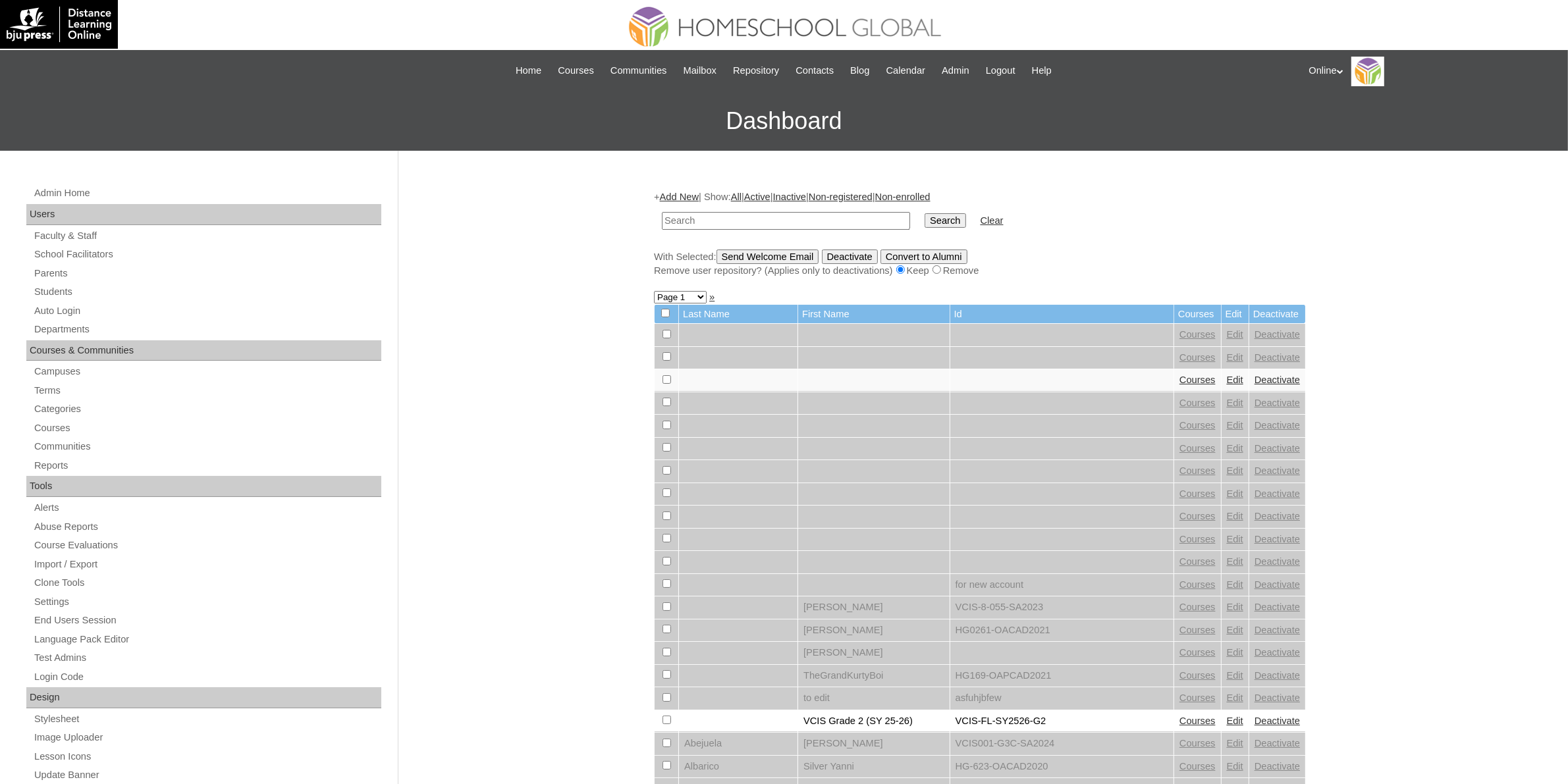
click at [688, 196] on link "Add New" at bounding box center [679, 197] width 39 height 11
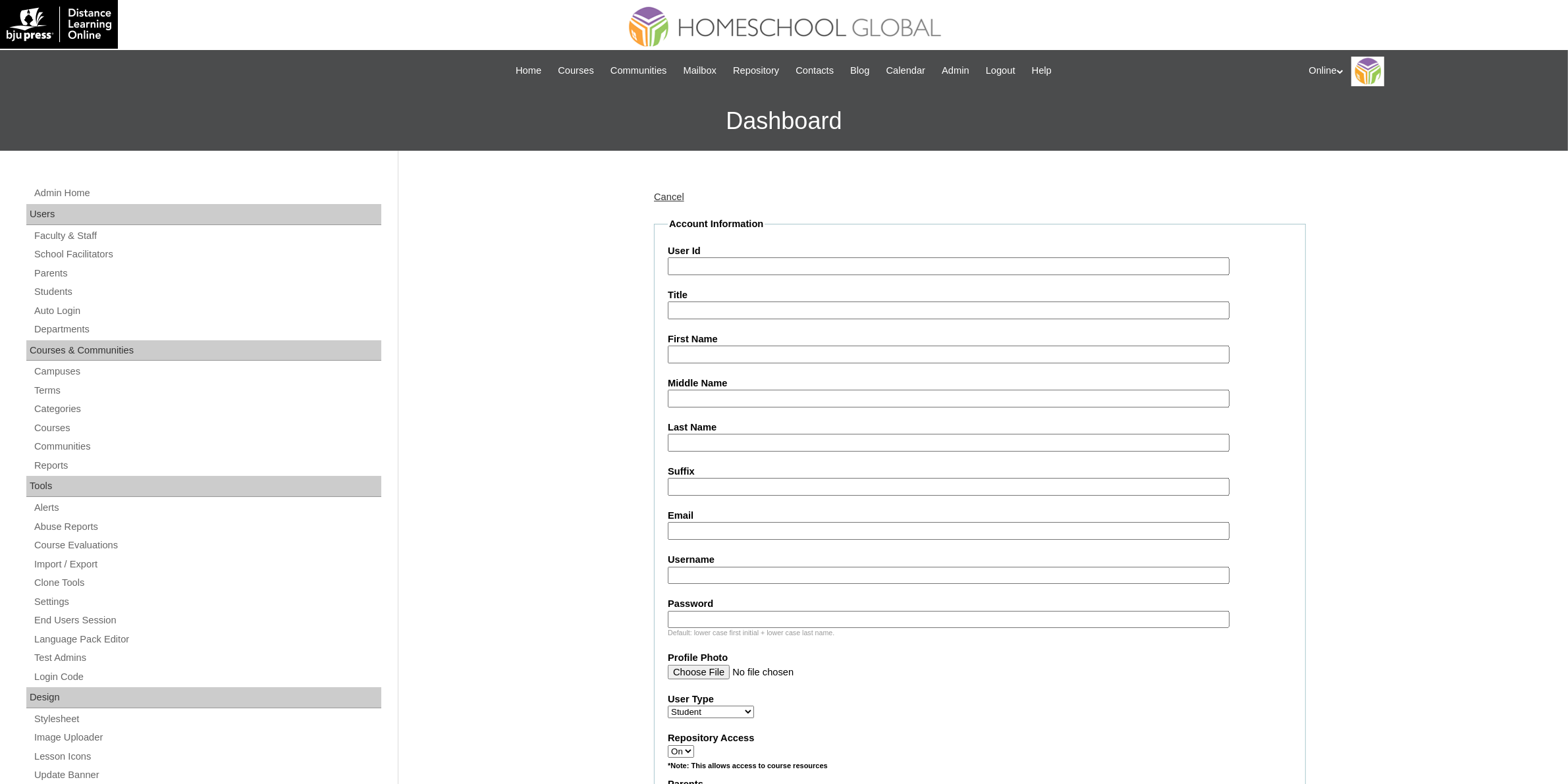
click at [735, 263] on input "User Id" at bounding box center [948, 267] width 562 height 18
paste input "HG284OACAD2025"
type input "HG284OACAD2025"
click at [718, 355] on input "First Name" at bounding box center [948, 355] width 562 height 18
paste input "Lucas Olique Alqahtani _230002227"
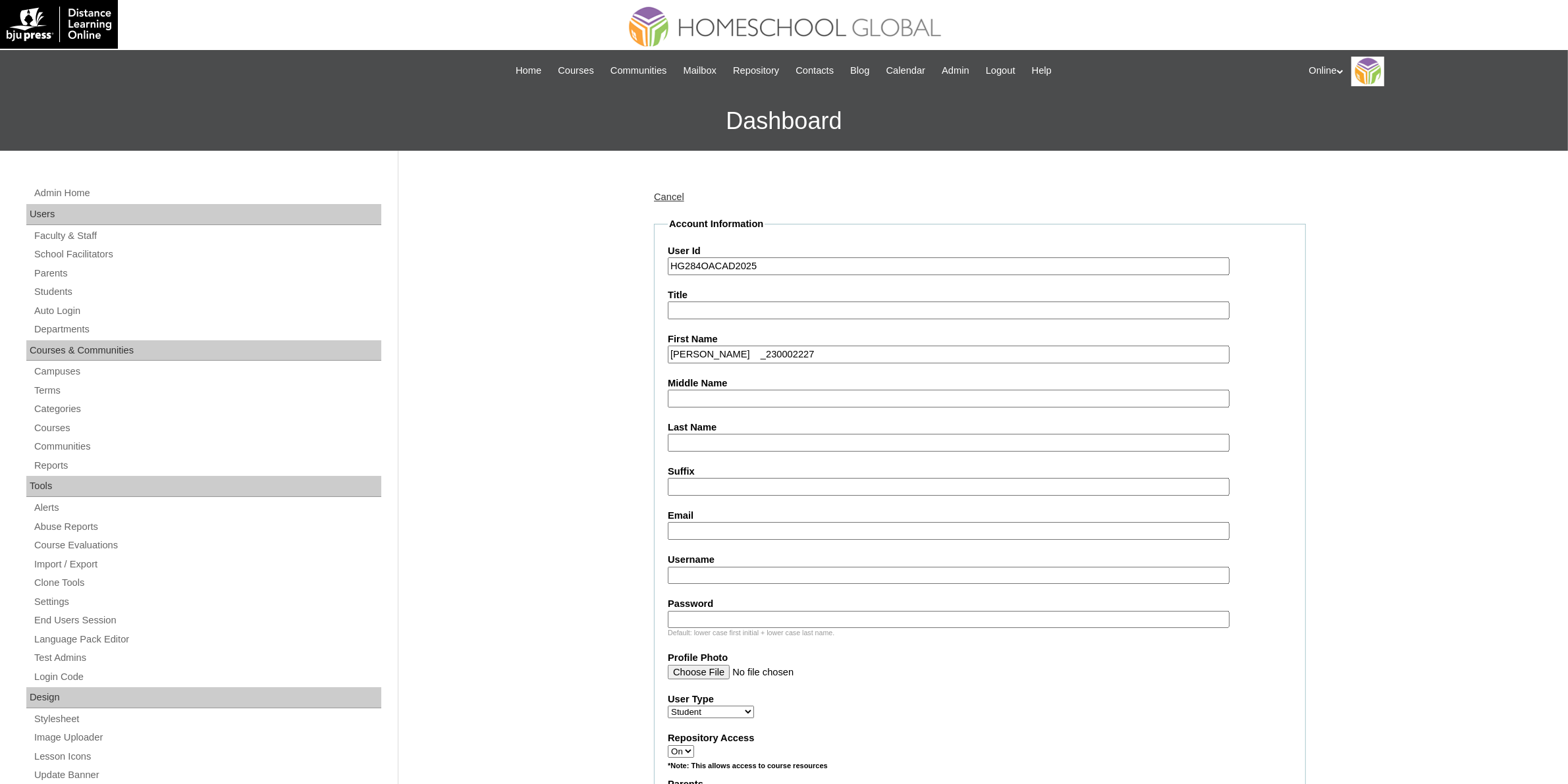
click at [779, 352] on input "Lucas Olique Alqahtani _230002227" at bounding box center [948, 355] width 562 height 18
click at [750, 353] on input "Lucas Olique Alqahtani" at bounding box center [948, 355] width 562 height 18
type input "Lucas Olique"
click at [724, 434] on input "Last Name" at bounding box center [948, 443] width 562 height 18
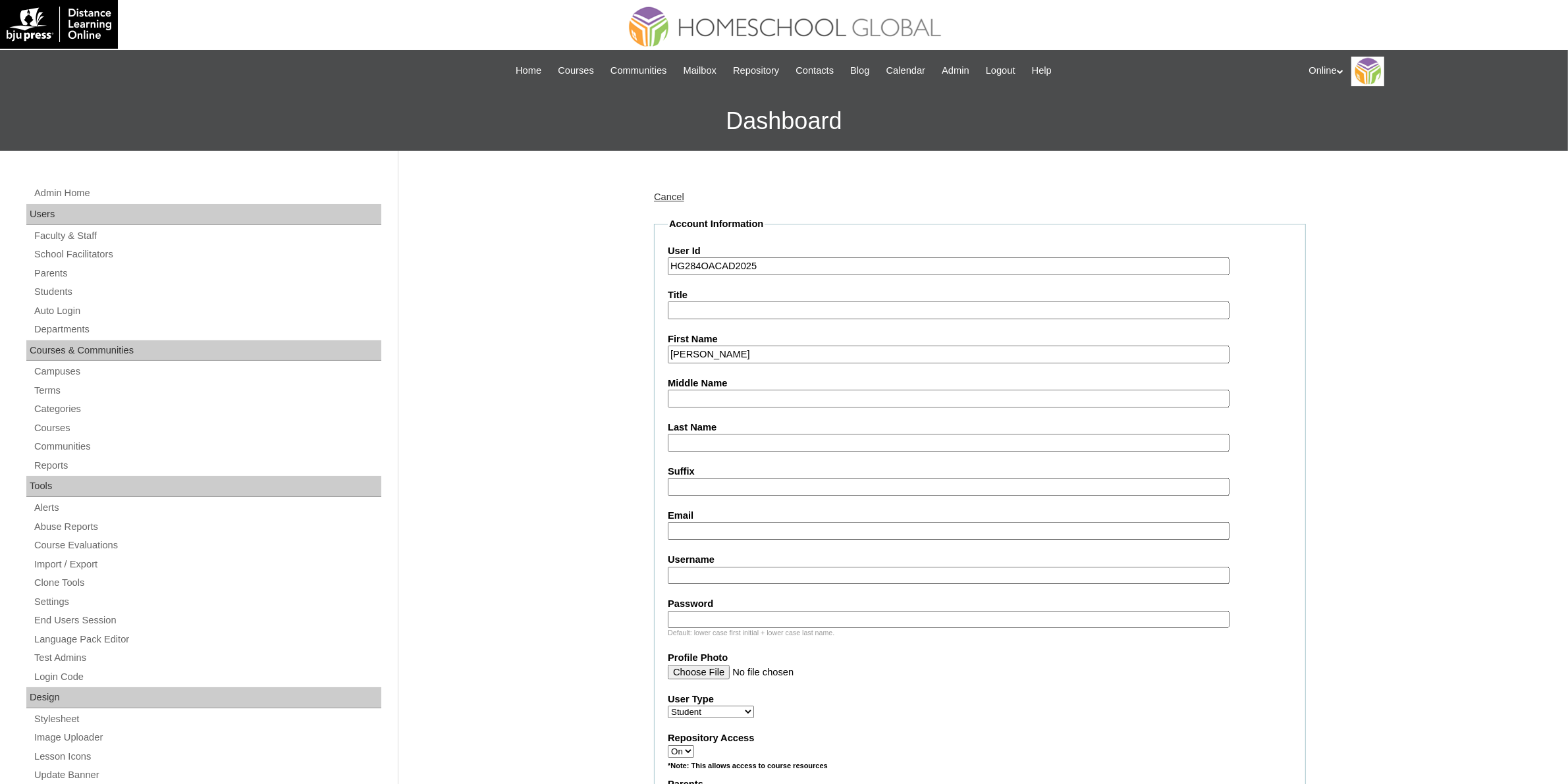
paste input "Alqahtani"
type input "Alqahtani"
click at [714, 351] on input "Lucas Olique" at bounding box center [948, 355] width 562 height 18
type input "Lucas"
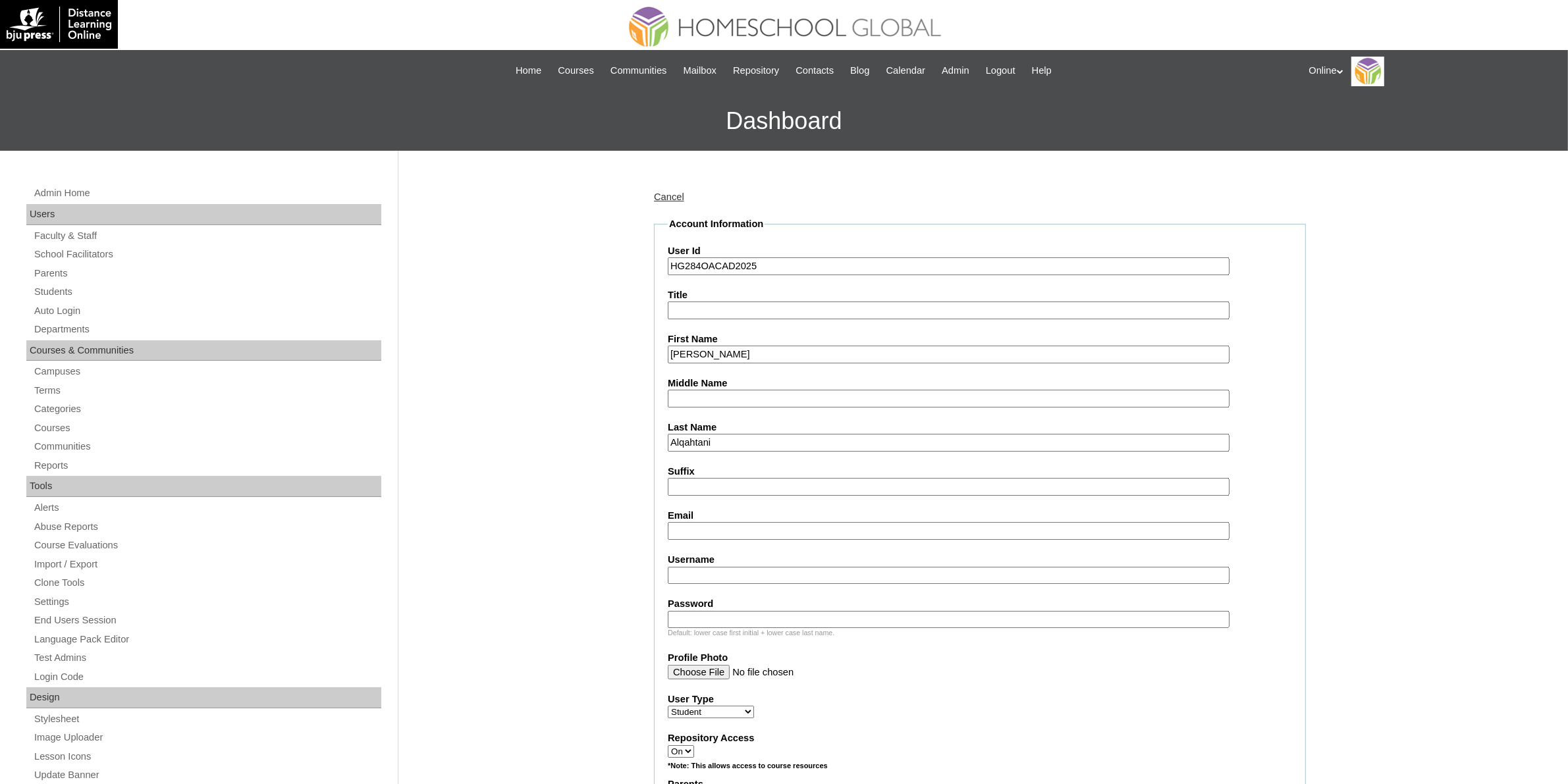
click at [714, 397] on input "Middle Name" at bounding box center [948, 399] width 562 height 18
paste input "Olique"
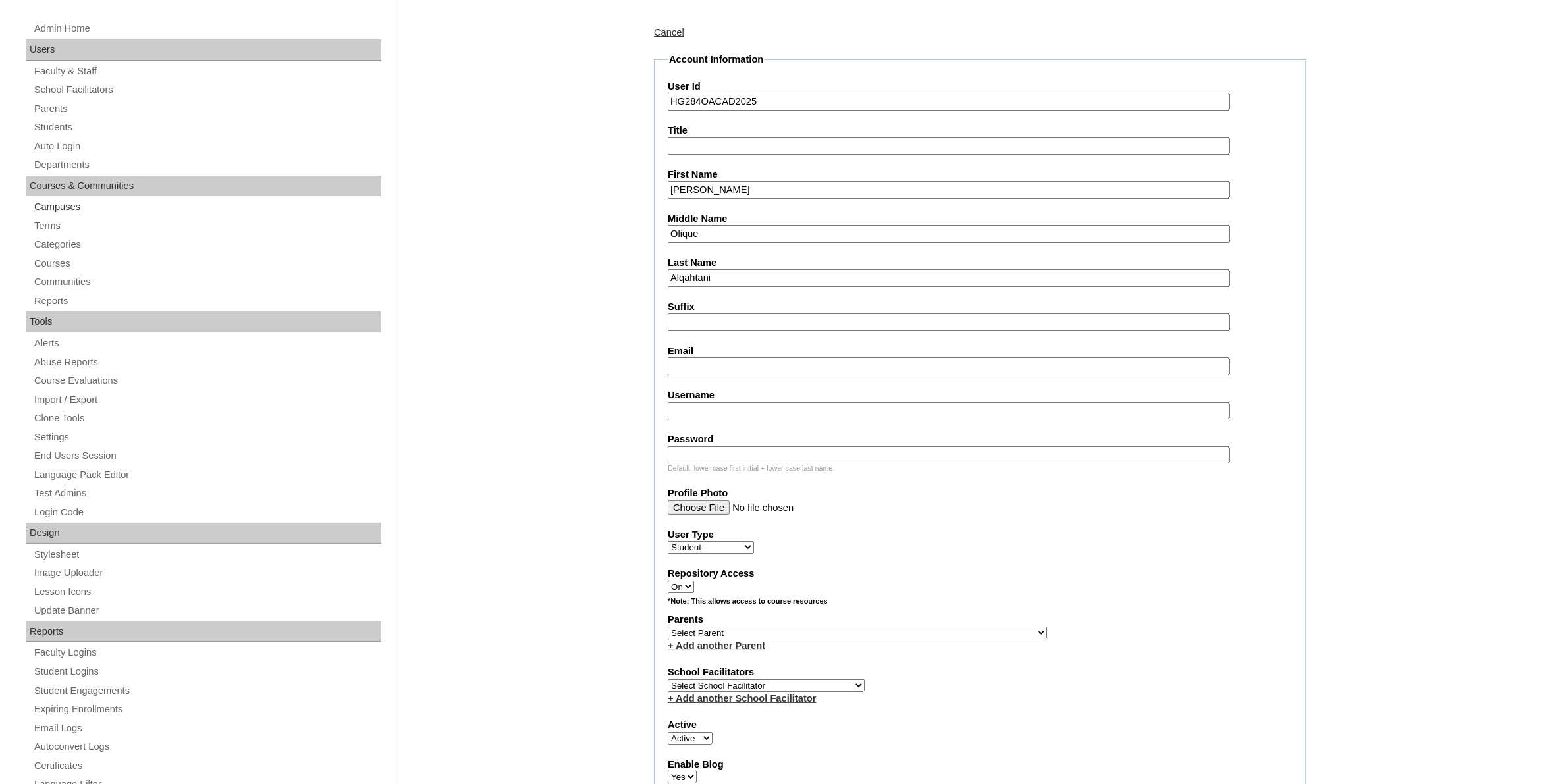
type input "Olique"
click at [715, 358] on input "Email" at bounding box center [948, 367] width 562 height 18
paste input "oliqueara@yahoo.com"
type input "oliqueara@yahoo.com"
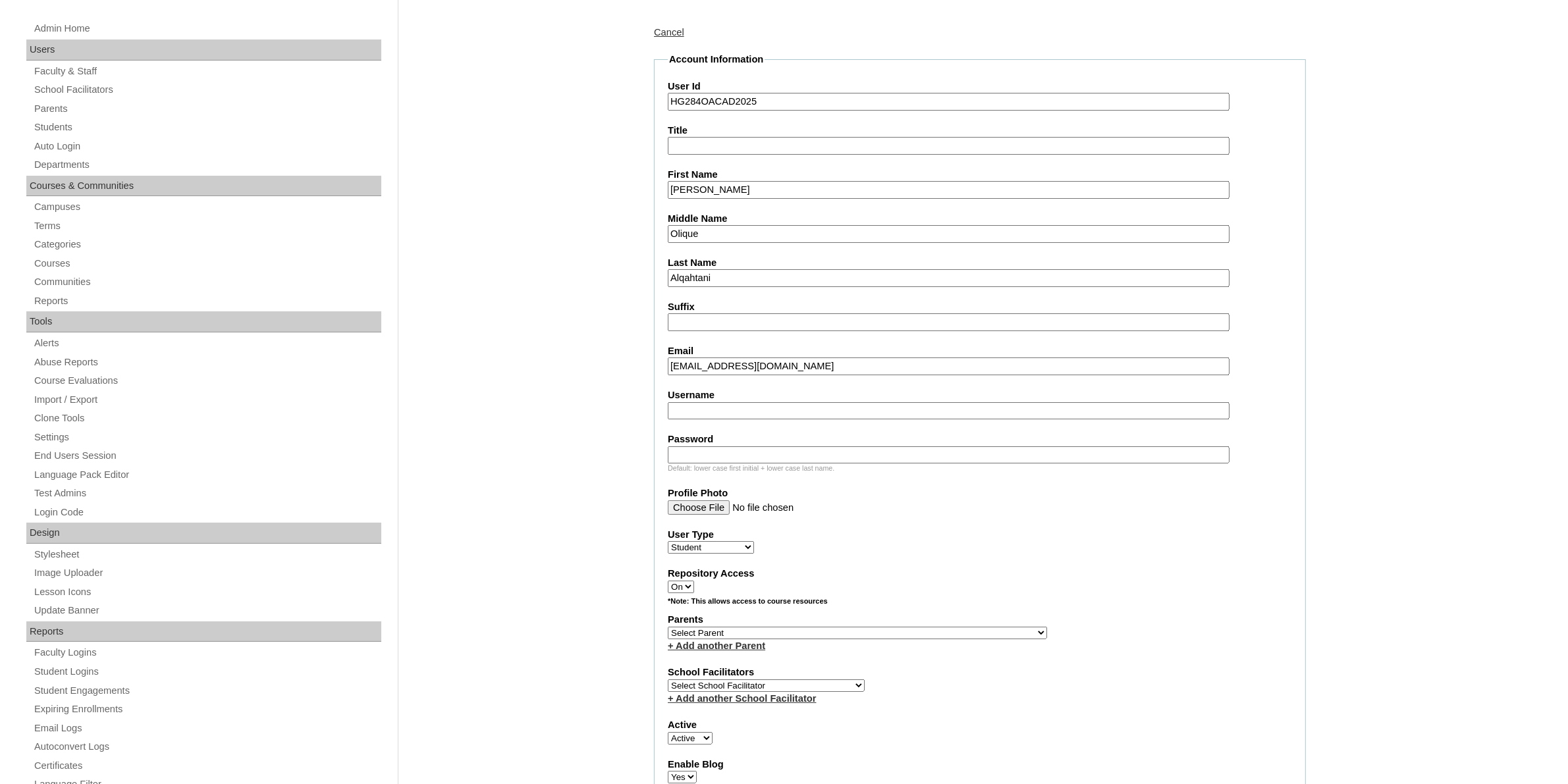
click at [742, 402] on input "Username" at bounding box center [948, 411] width 562 height 18
paste input "lucas.alqahtani2025"
type input "lucas.alqahtani2025"
click at [804, 447] on input "Password" at bounding box center [948, 456] width 562 height 18
paste input "uHbv3"
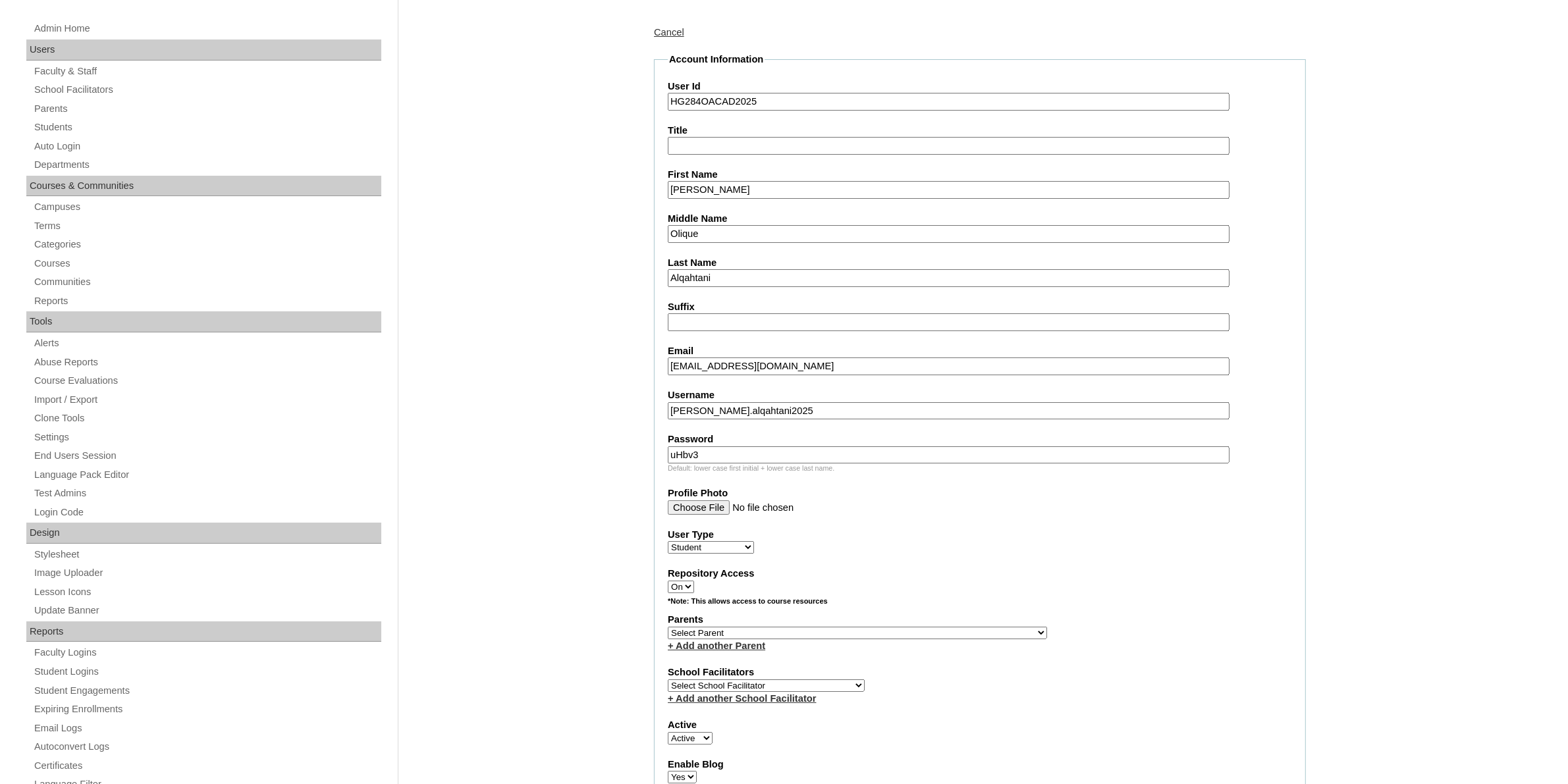
type input "uHbv3"
click at [898, 627] on select "Select Parent , , , , , , , , , , , , , , , , , , , , , , , , , , , , , , , , ,…" at bounding box center [857, 633] width 379 height 12
select select "44020"
click at [668, 627] on select "Select Parent , , , , , , , , , , , , , , , , , , , , , , , , , , , , , , , , ,…" at bounding box center [857, 633] width 379 height 12
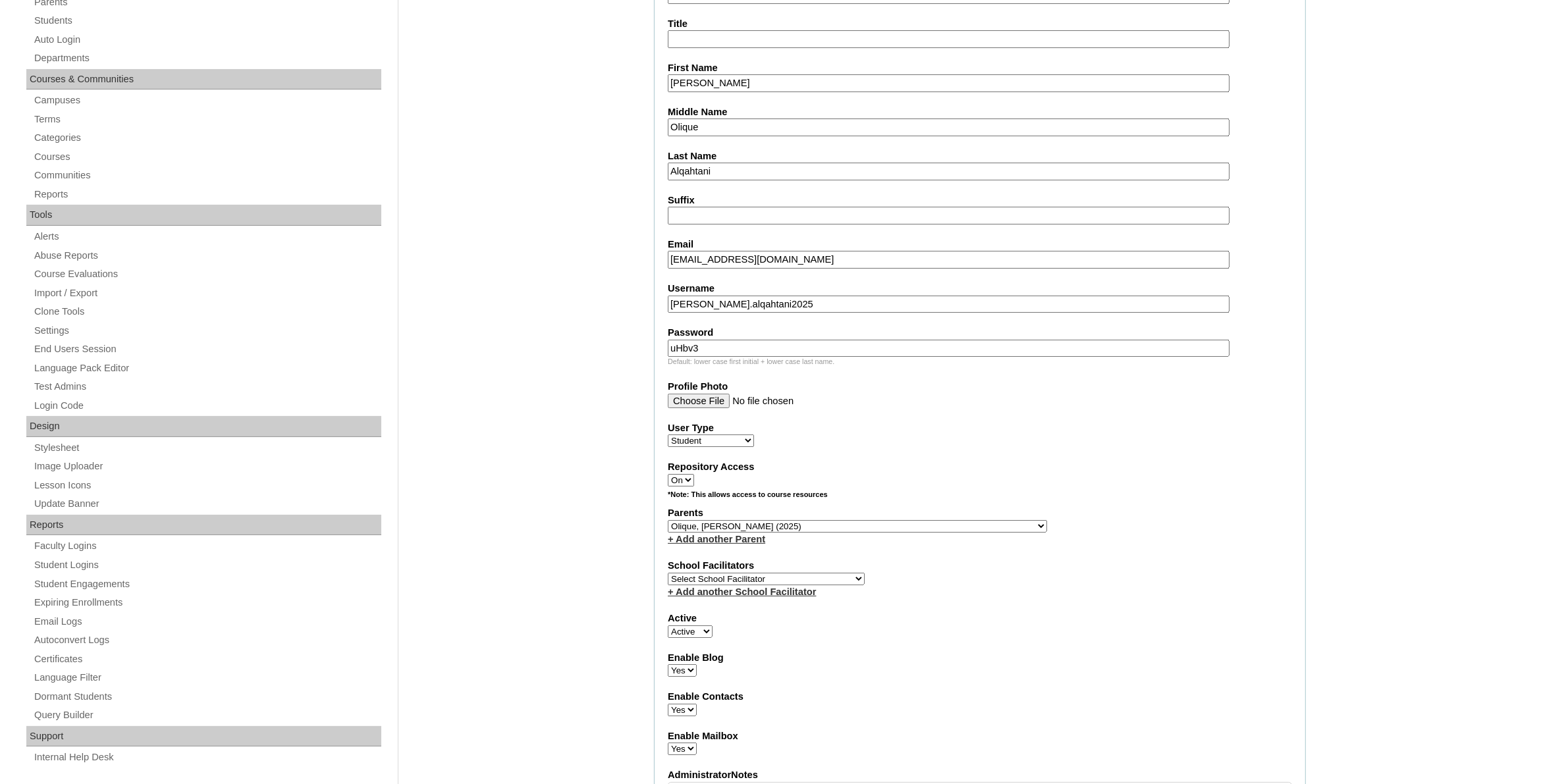
scroll to position [329, 0]
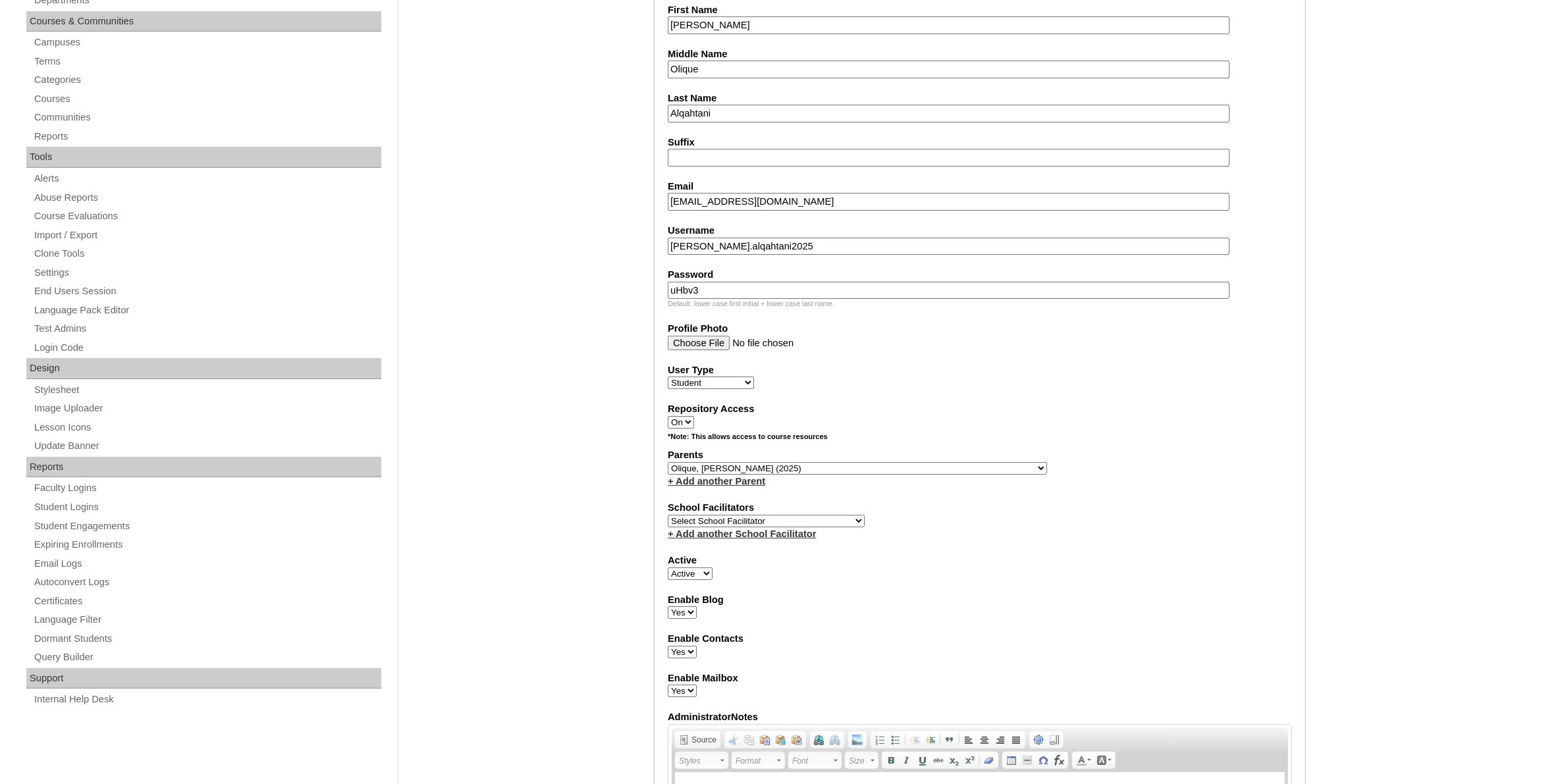
click at [799, 515] on select "Select School Facilitator Norman Añain Ruffa Abadijas Mary Abella Gloryfe Abion…" at bounding box center [765, 521] width 197 height 12
select select "43686"
click at [668, 515] on select "Select School Facilitator Norman Añain Ruffa Abadijas Mary Abella Gloryfe Abion…" at bounding box center [765, 521] width 197 height 12
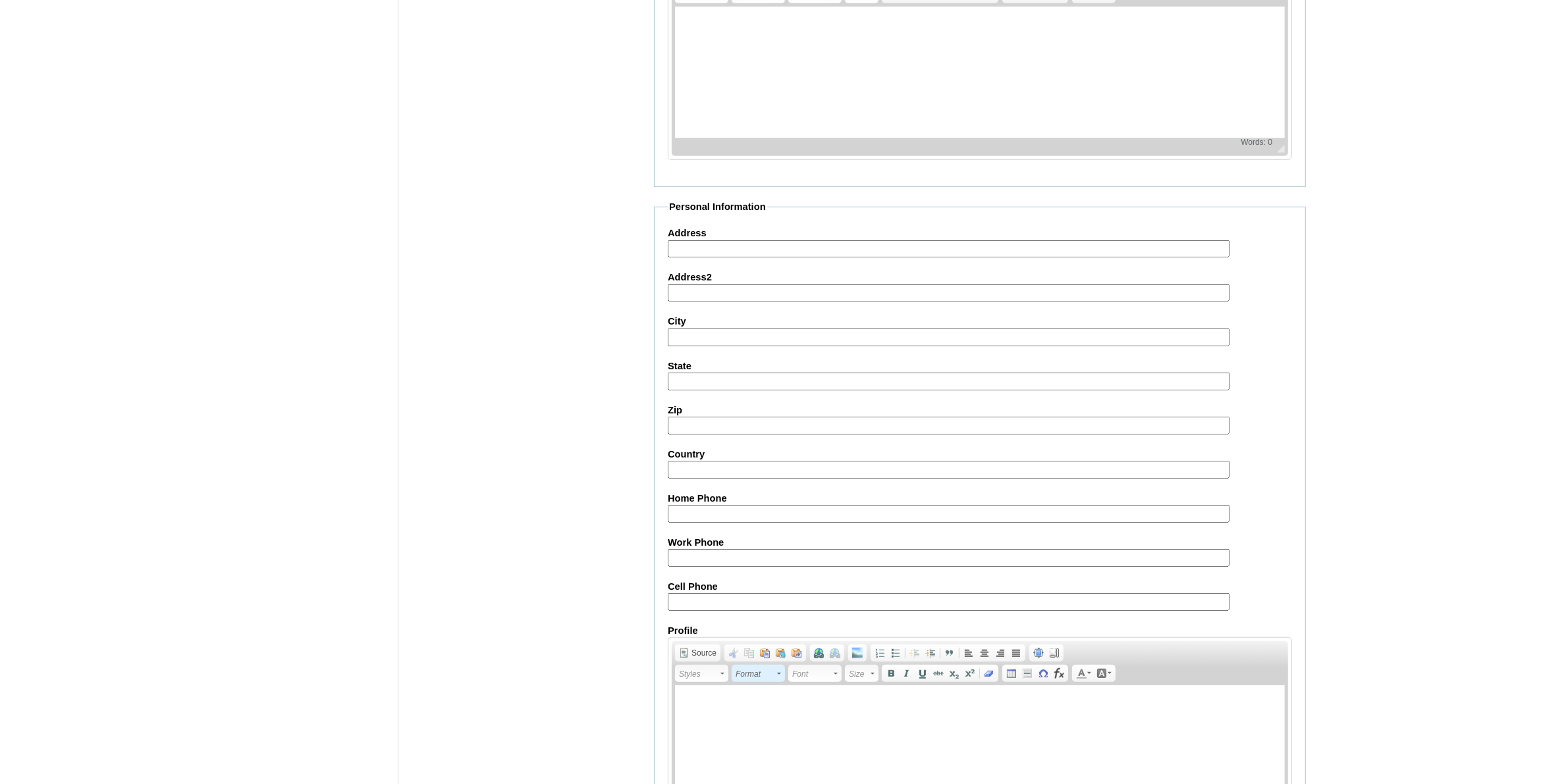
scroll to position [1190, 0]
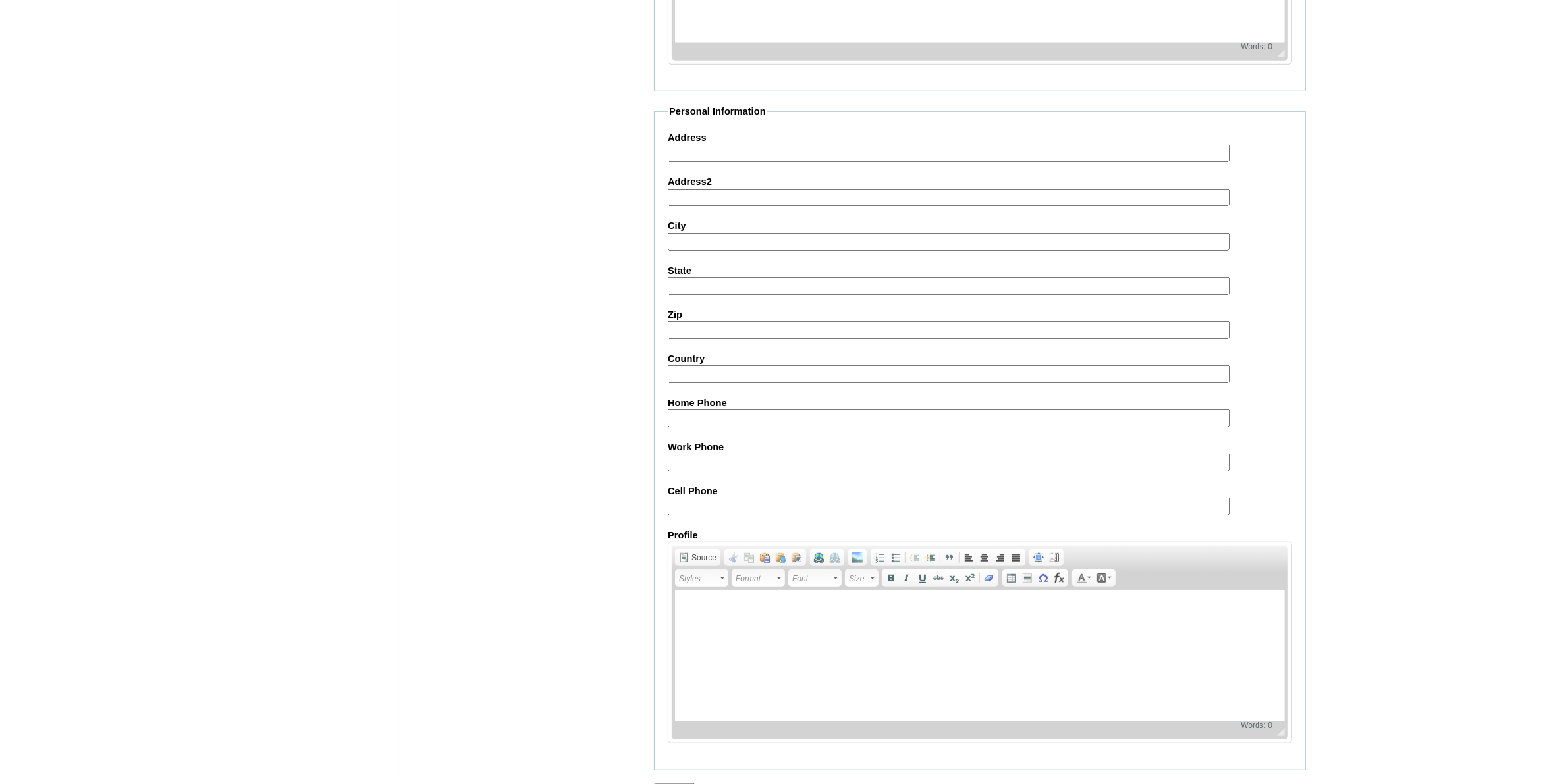
click at [673, 783] on input "Submit" at bounding box center [675, 791] width 41 height 15
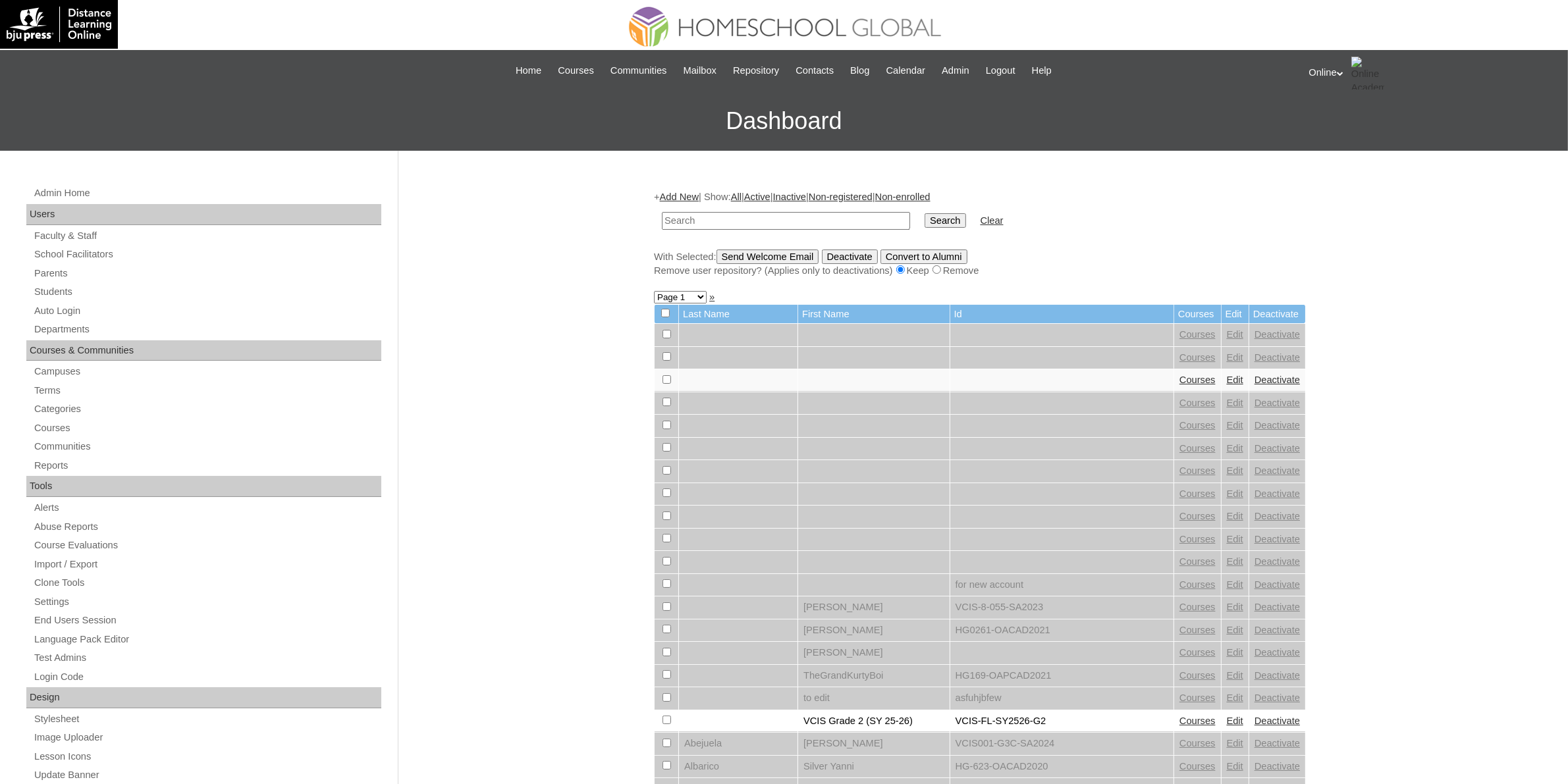
click at [759, 221] on input "text" at bounding box center [786, 221] width 249 height 18
paste input "HG284OACAD2025"
type input "HG284OACAD2025"
click at [925, 225] on input "Search" at bounding box center [946, 220] width 41 height 15
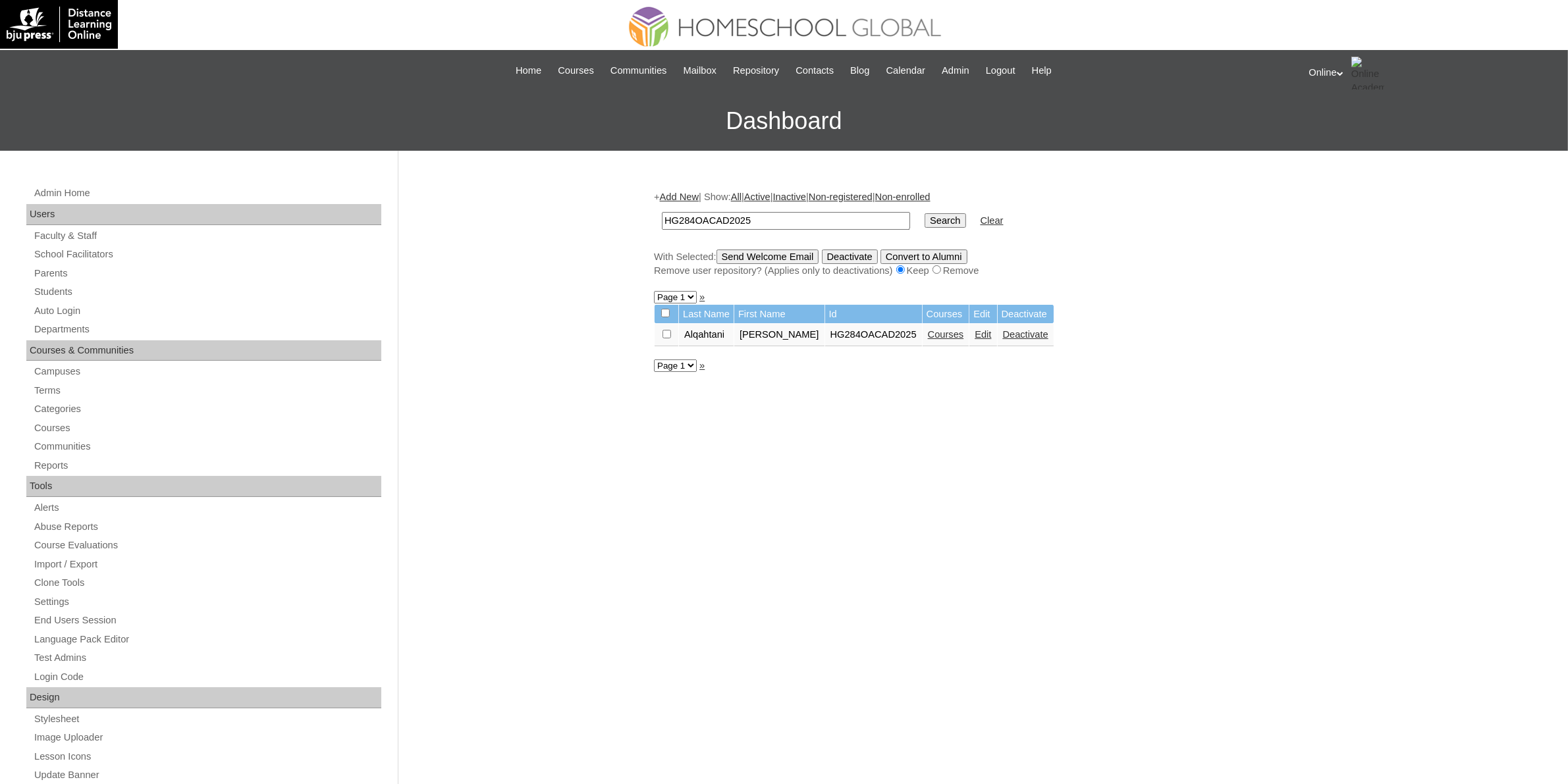
click at [928, 329] on link "Courses" at bounding box center [947, 334] width 36 height 11
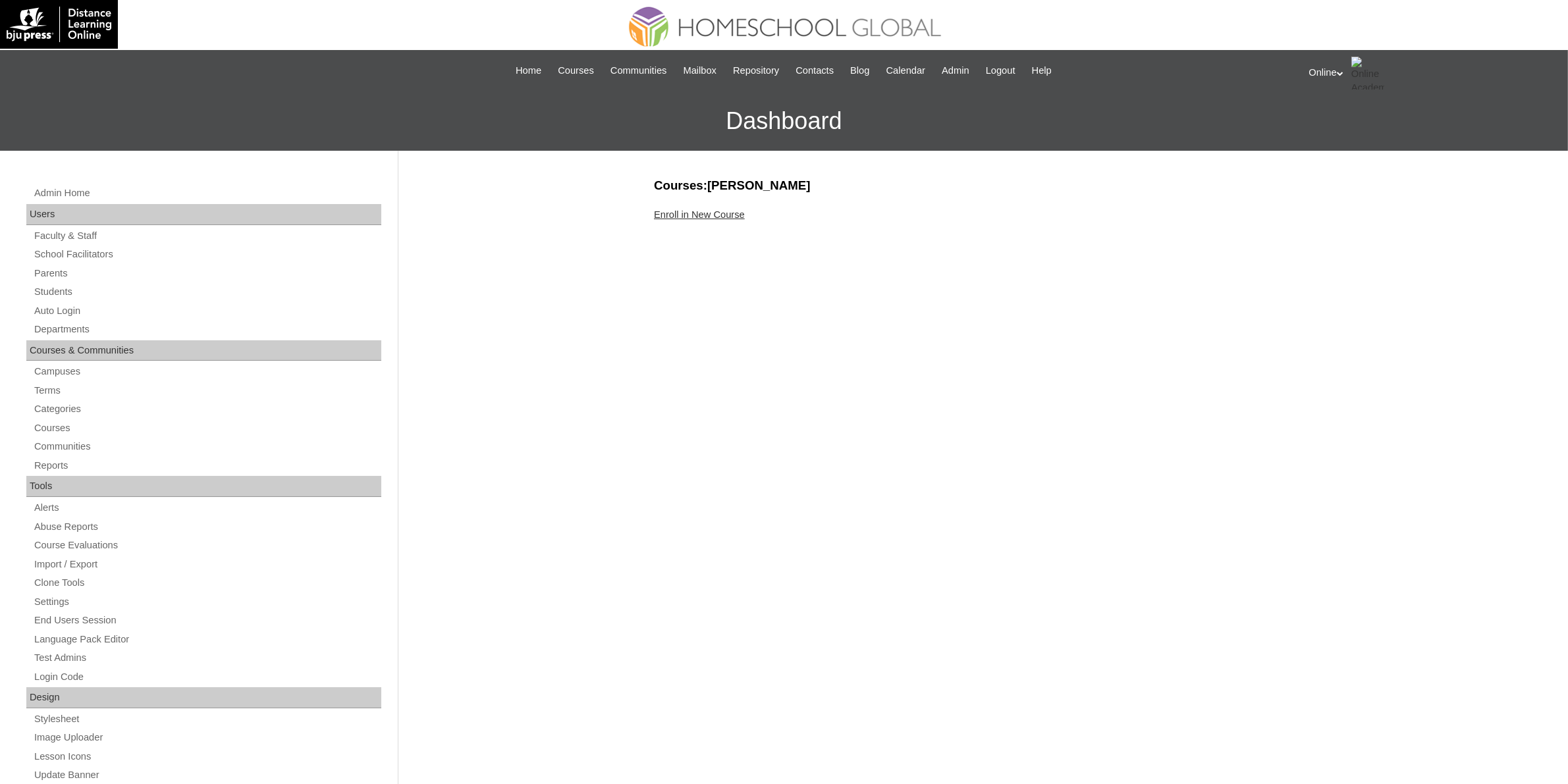
click at [689, 216] on link "Enroll in New Course" at bounding box center [700, 214] width 91 height 11
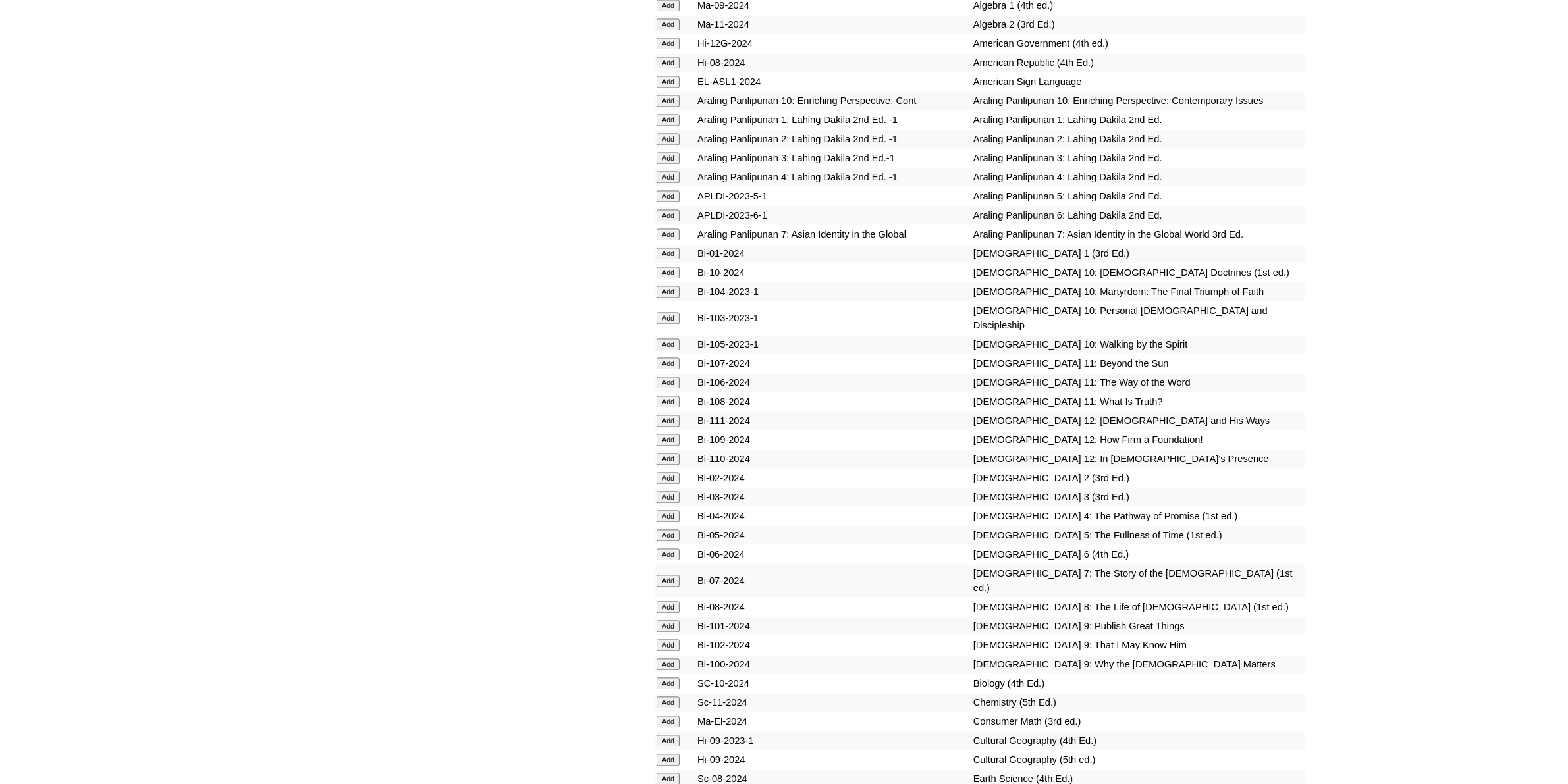
scroll to position [3291, 0]
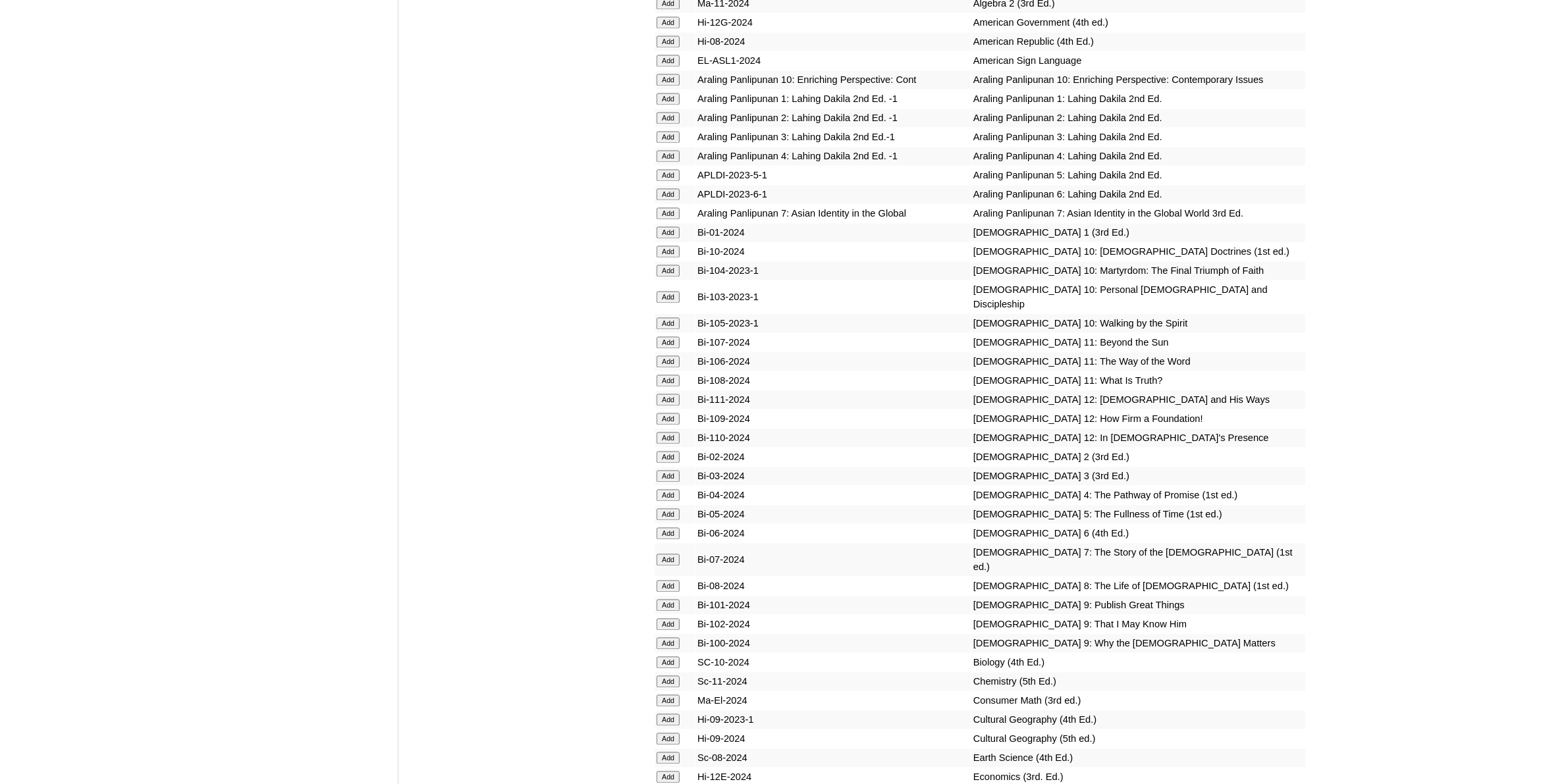
click at [672, 508] on input "Add" at bounding box center [668, 514] width 23 height 12
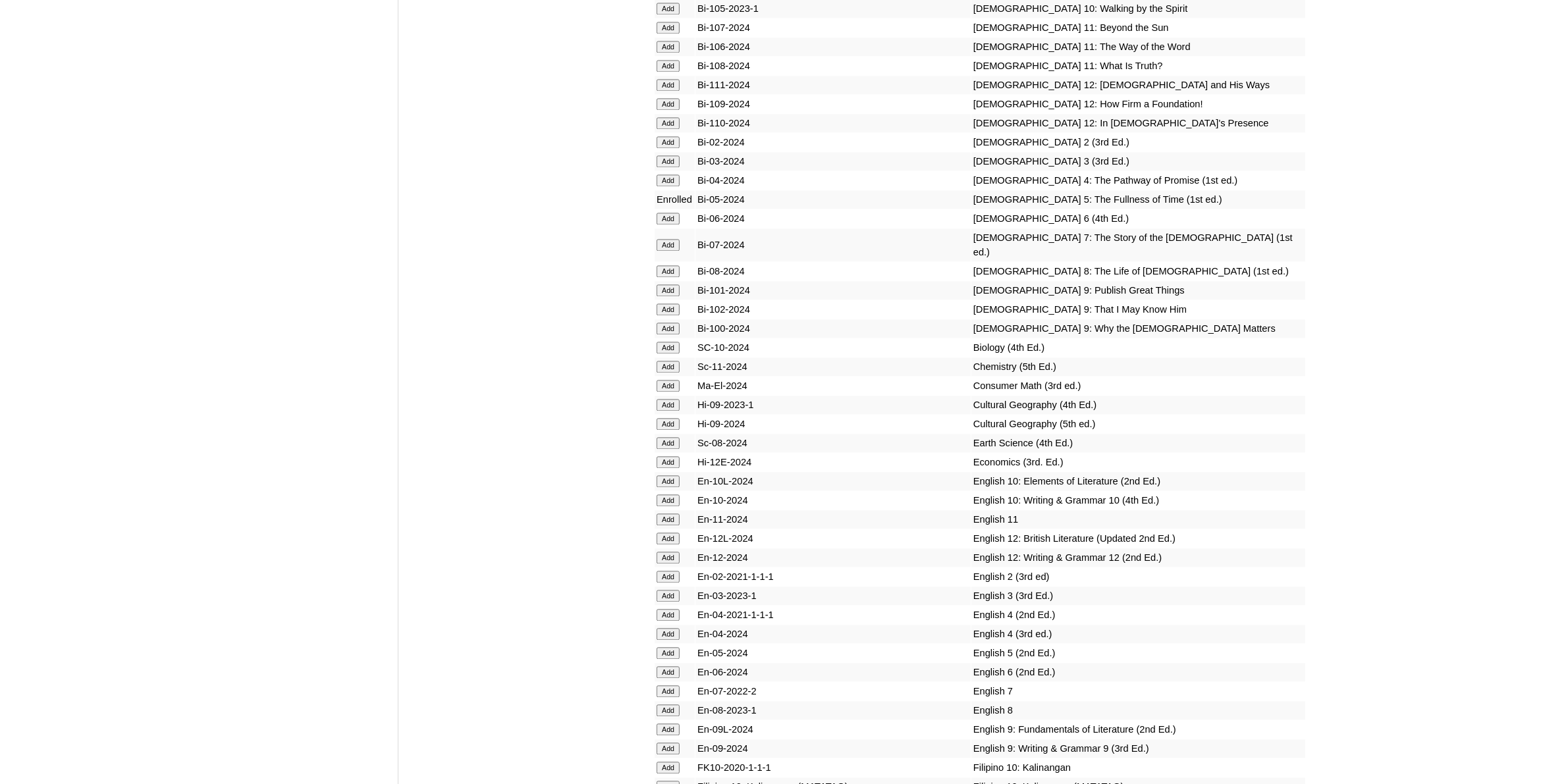
scroll to position [3703, 0]
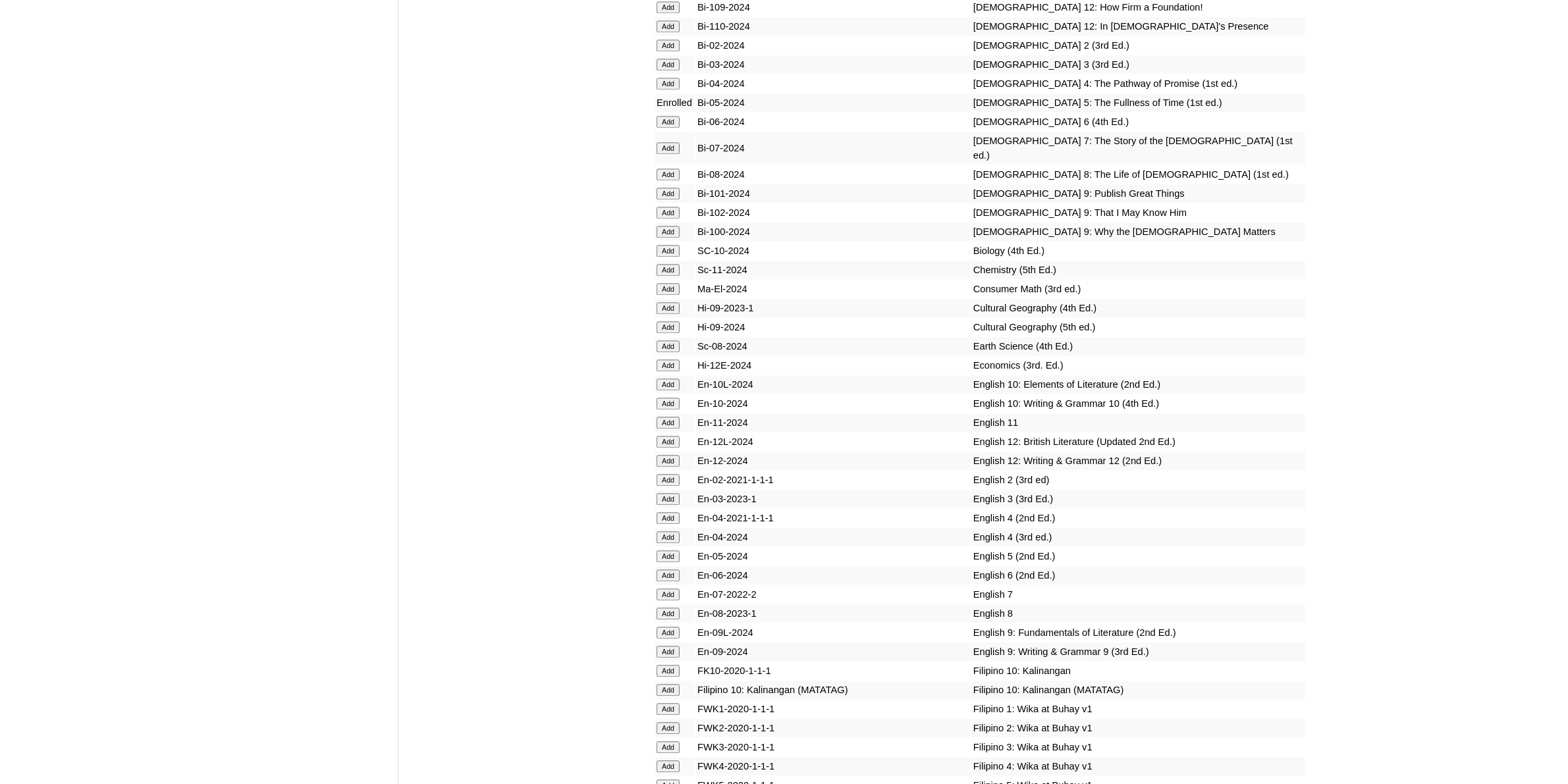
click at [671, 550] on input "Add" at bounding box center [668, 556] width 23 height 12
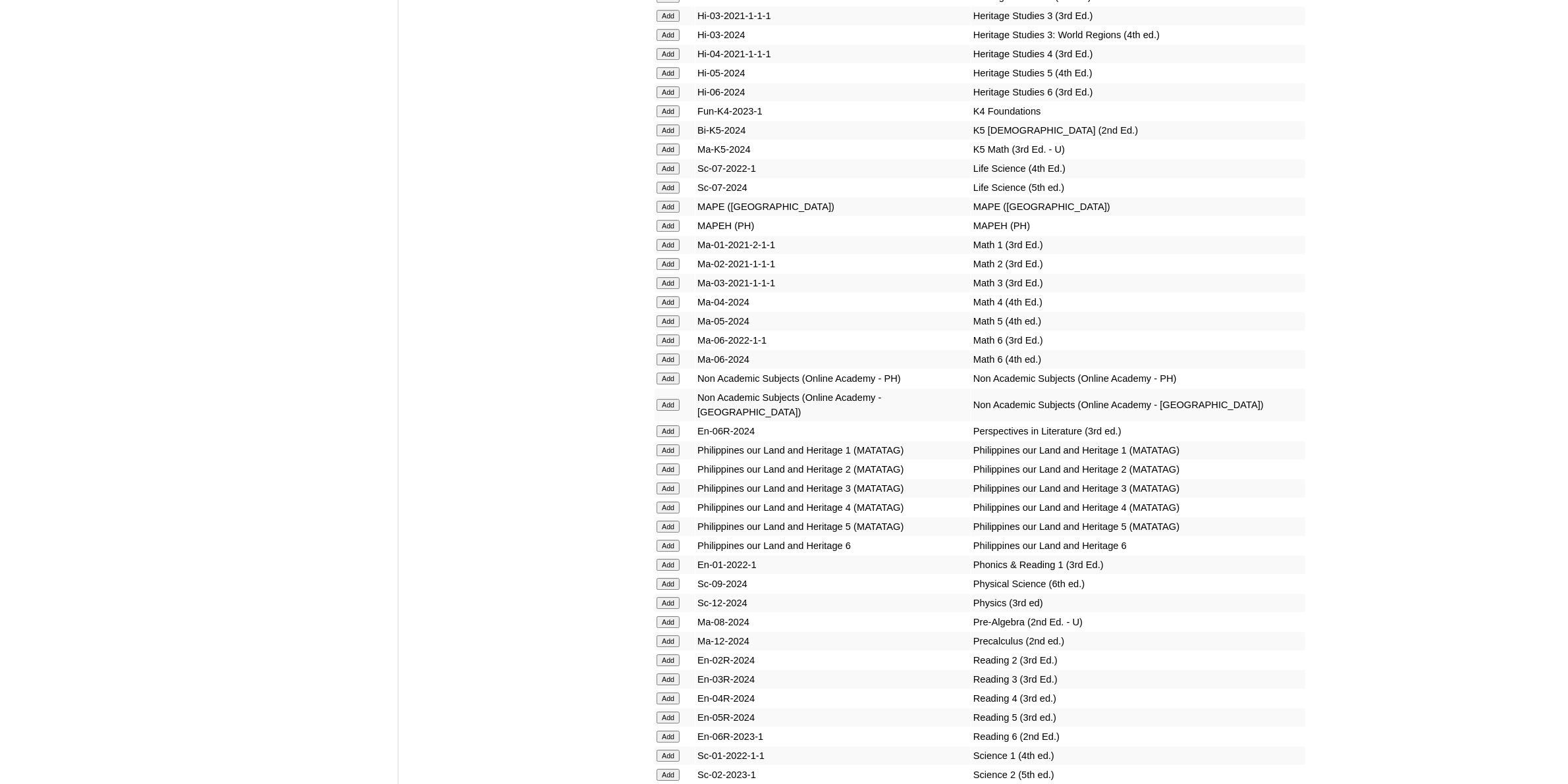
scroll to position [5020, 0]
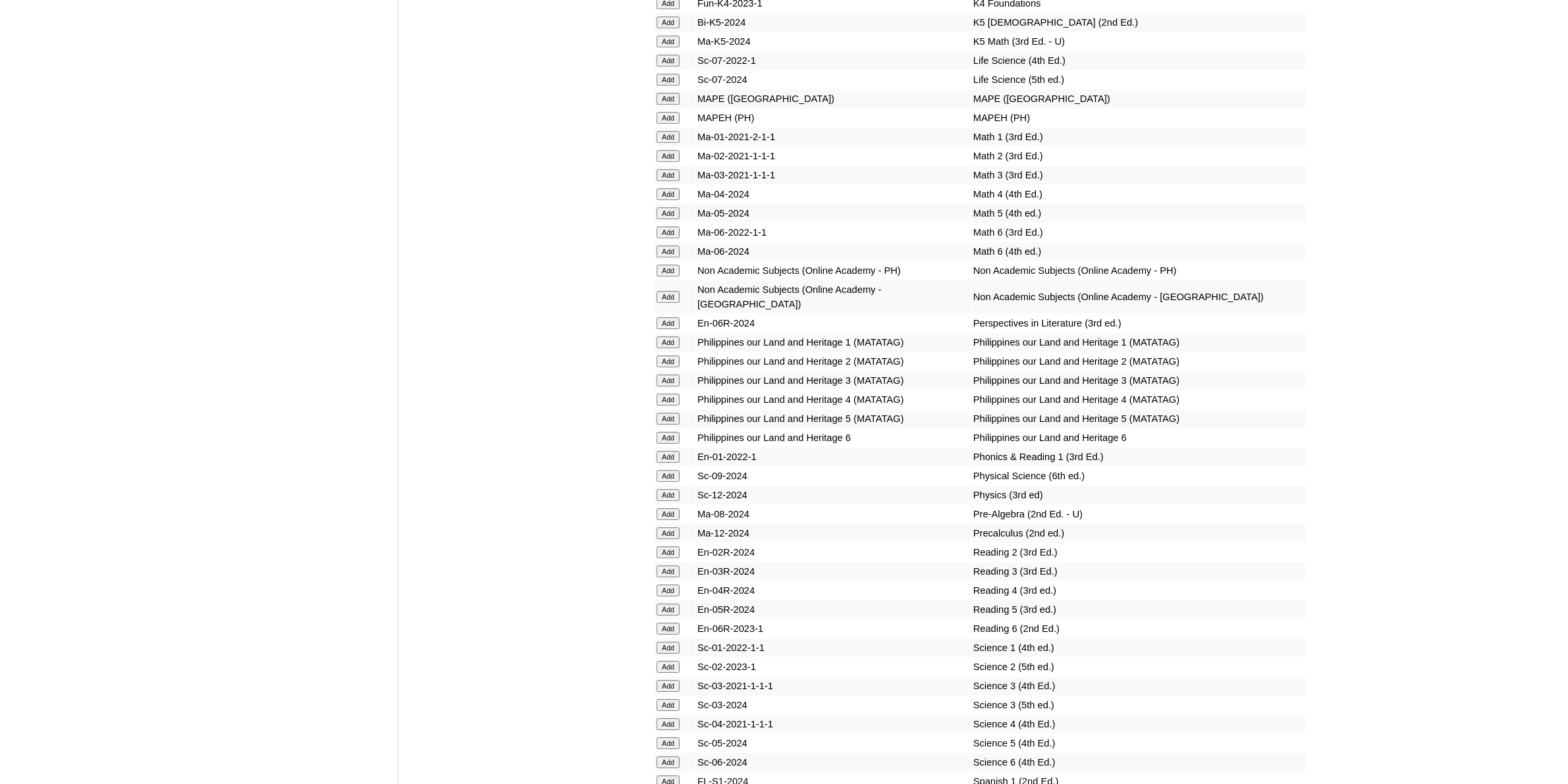
click at [678, 604] on input "Add" at bounding box center [668, 610] width 23 height 12
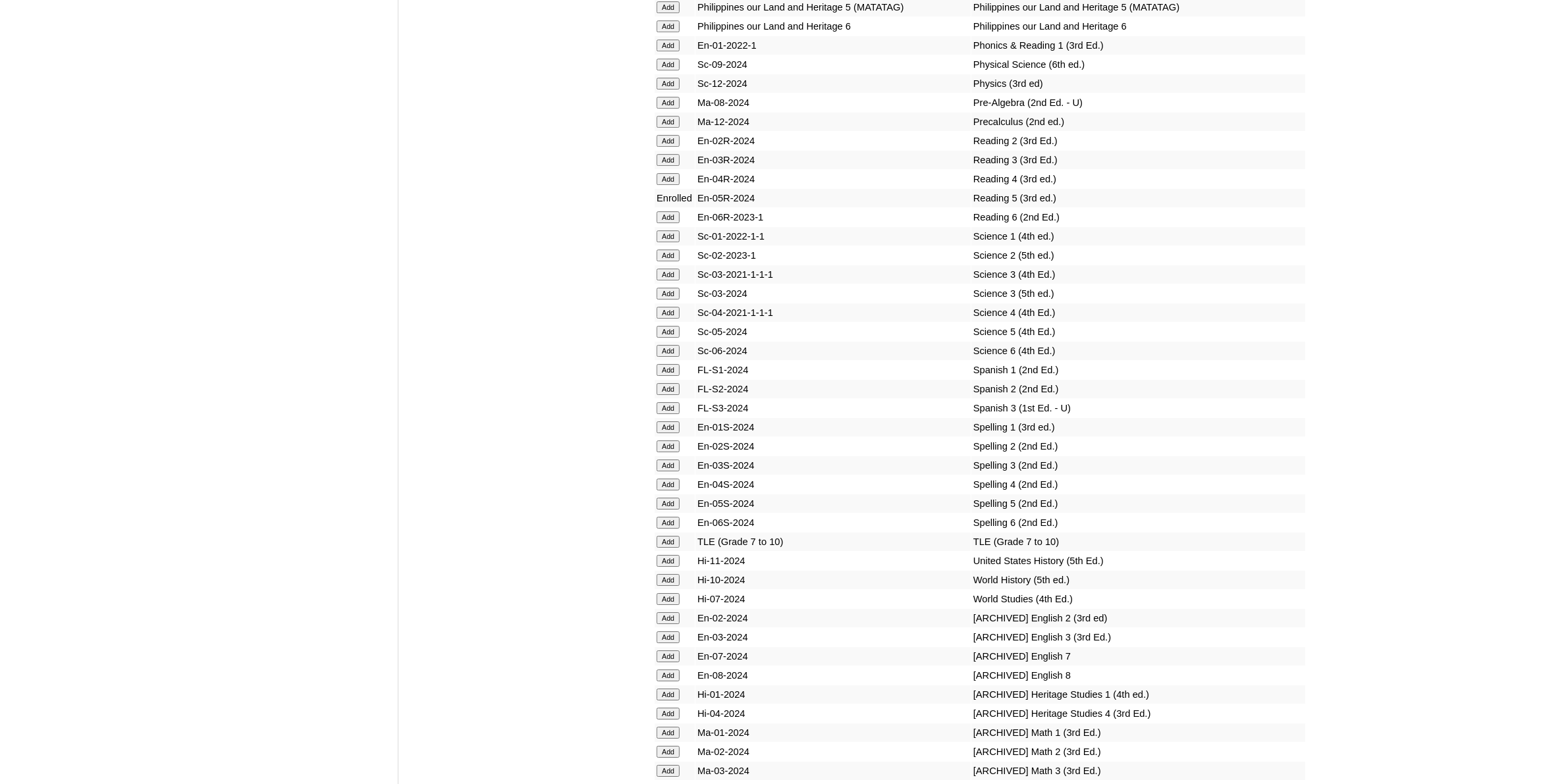
scroll to position [5349, 0]
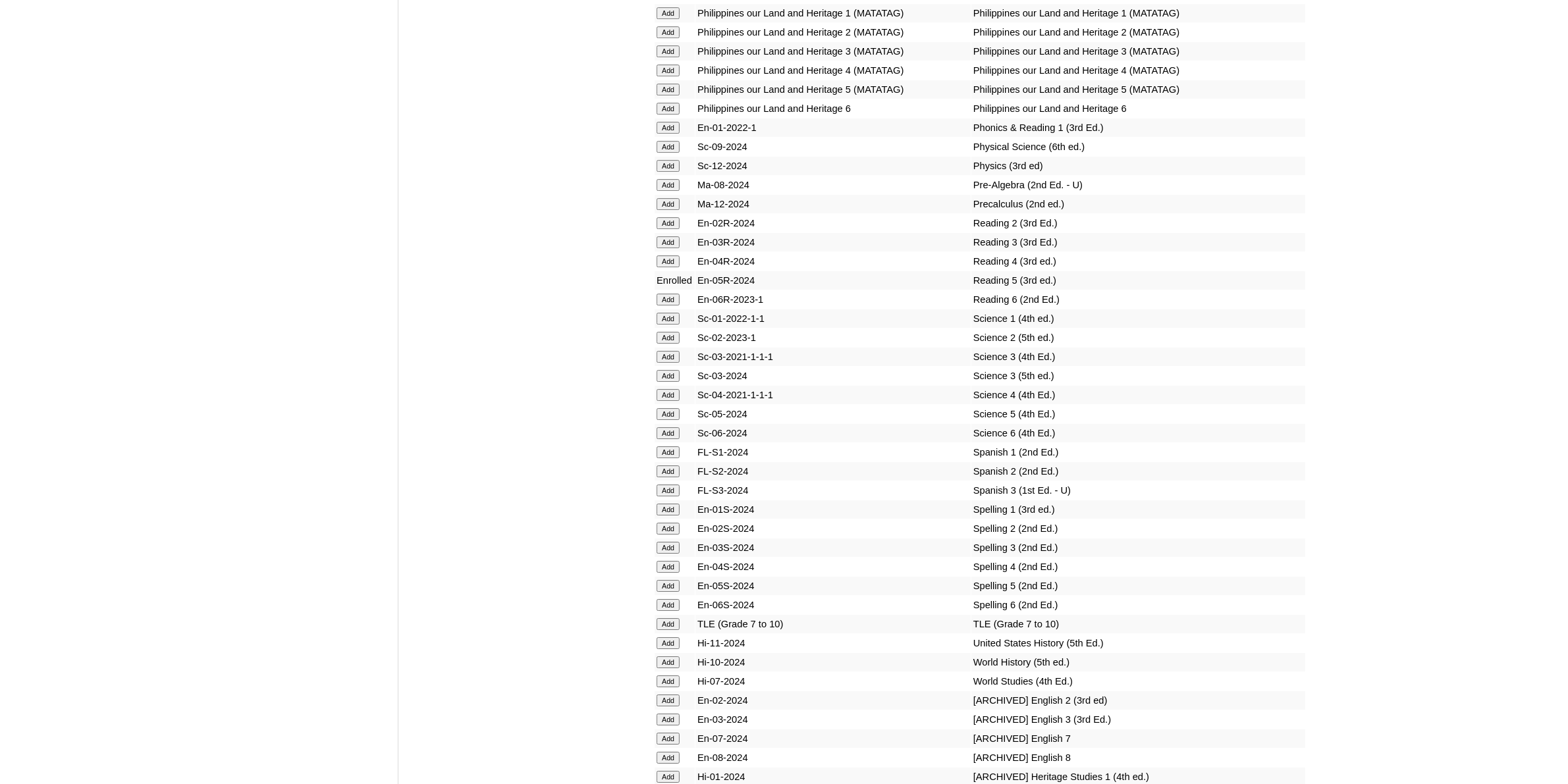
click at [675, 580] on input "Add" at bounding box center [668, 586] width 23 height 12
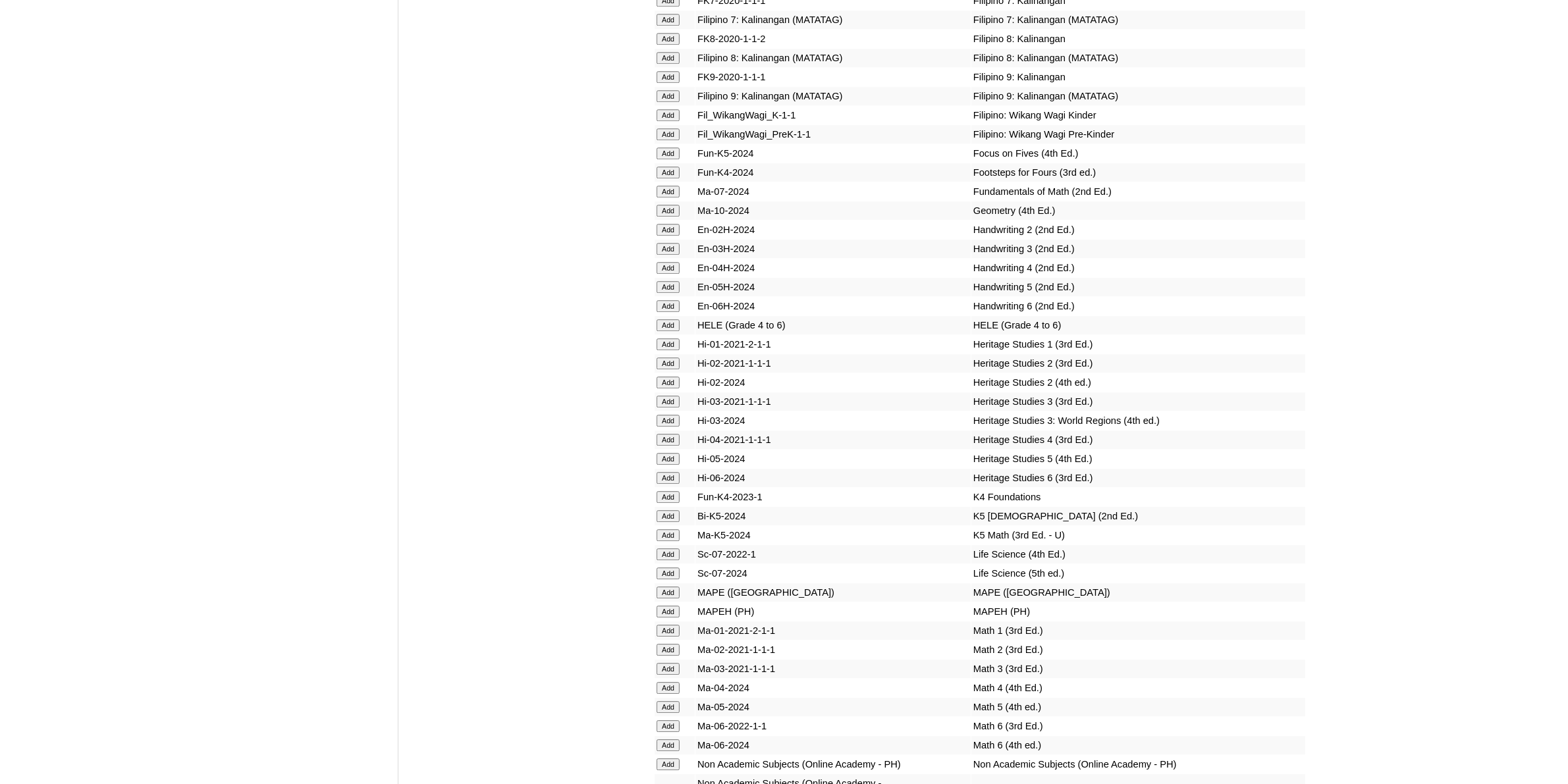
scroll to position [4609, 0]
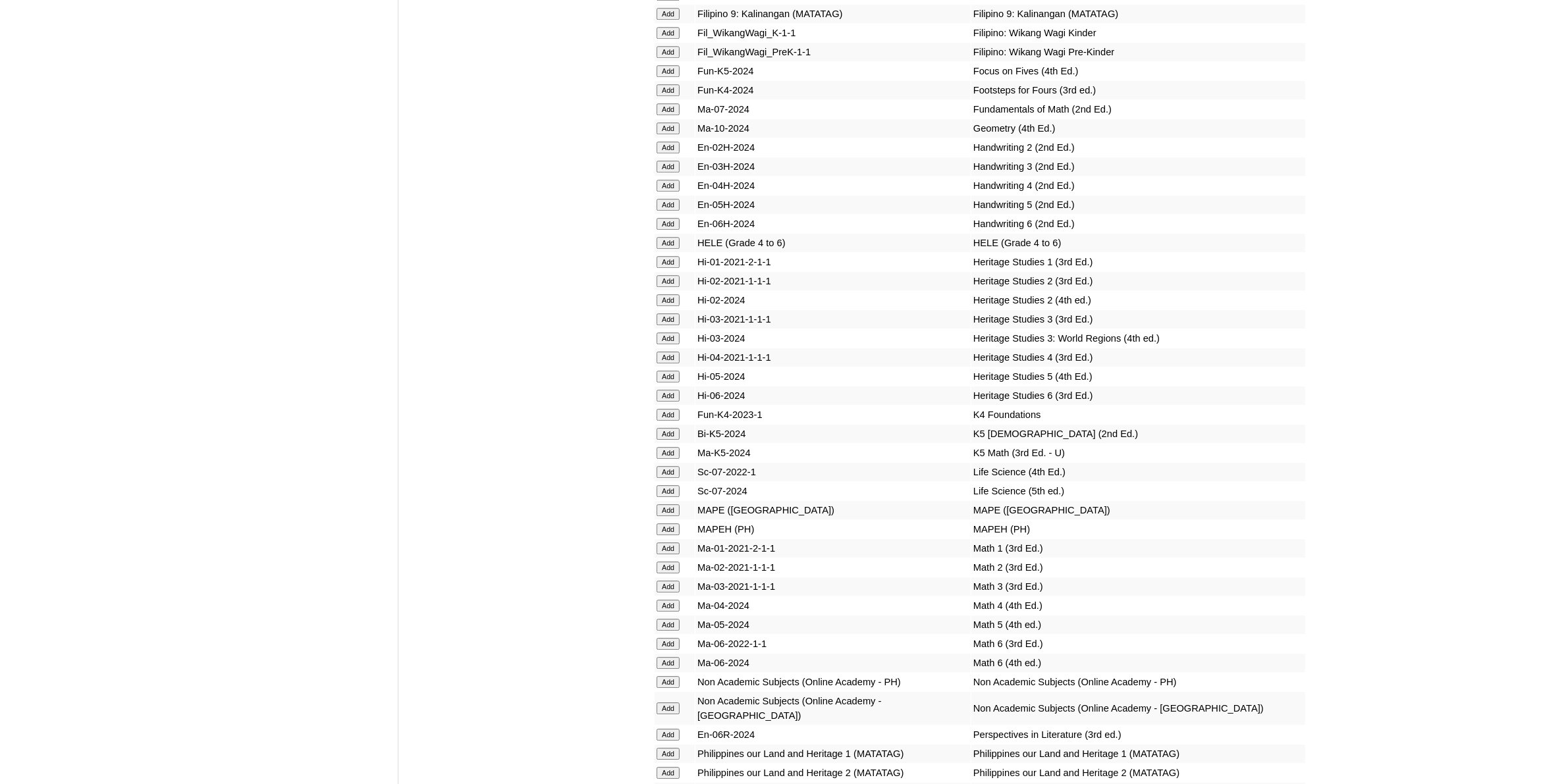
click at [673, 619] on input "Add" at bounding box center [668, 624] width 23 height 12
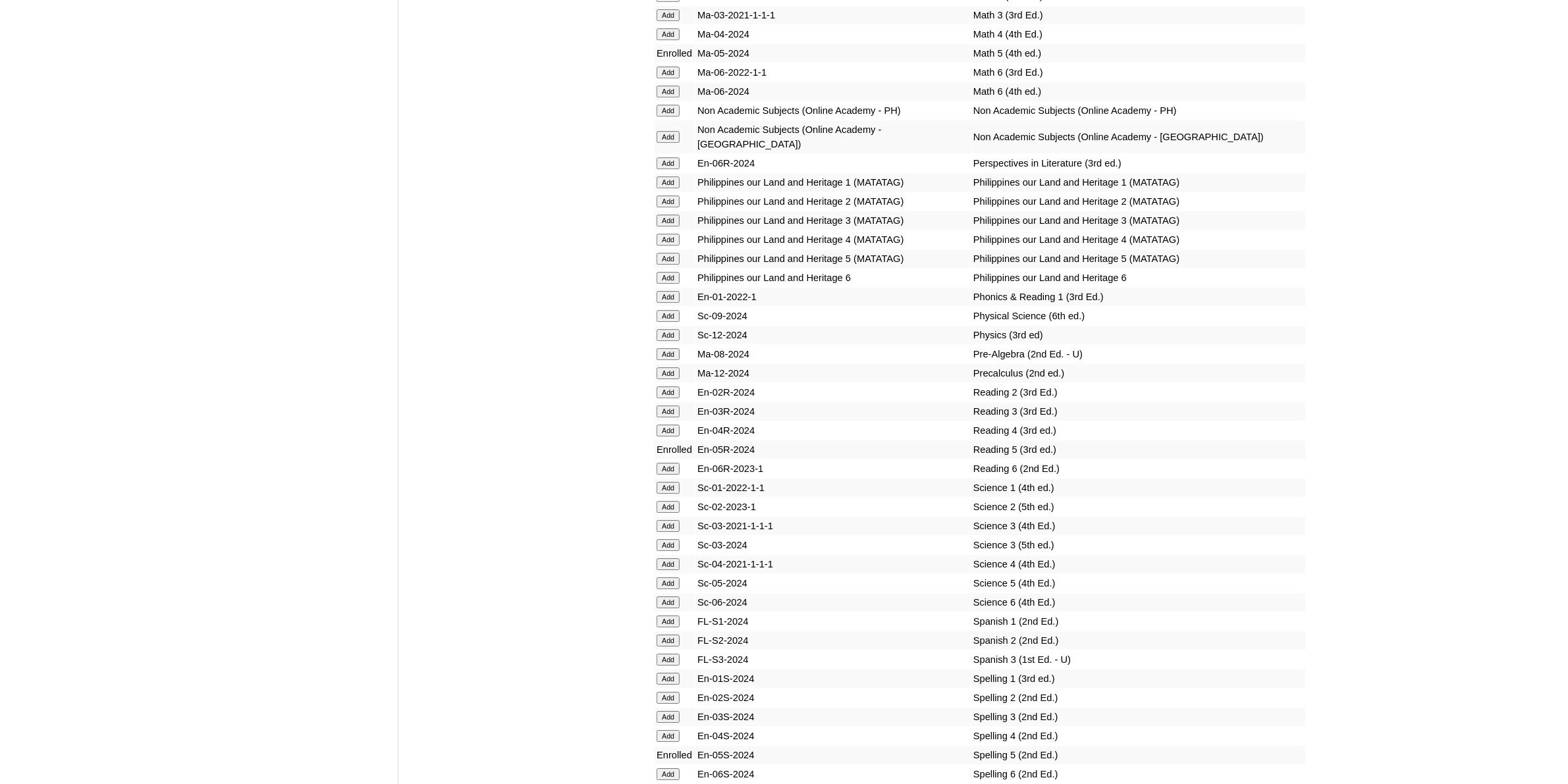
scroll to position [5184, 0]
click at [675, 573] on input "Add" at bounding box center [668, 578] width 23 height 12
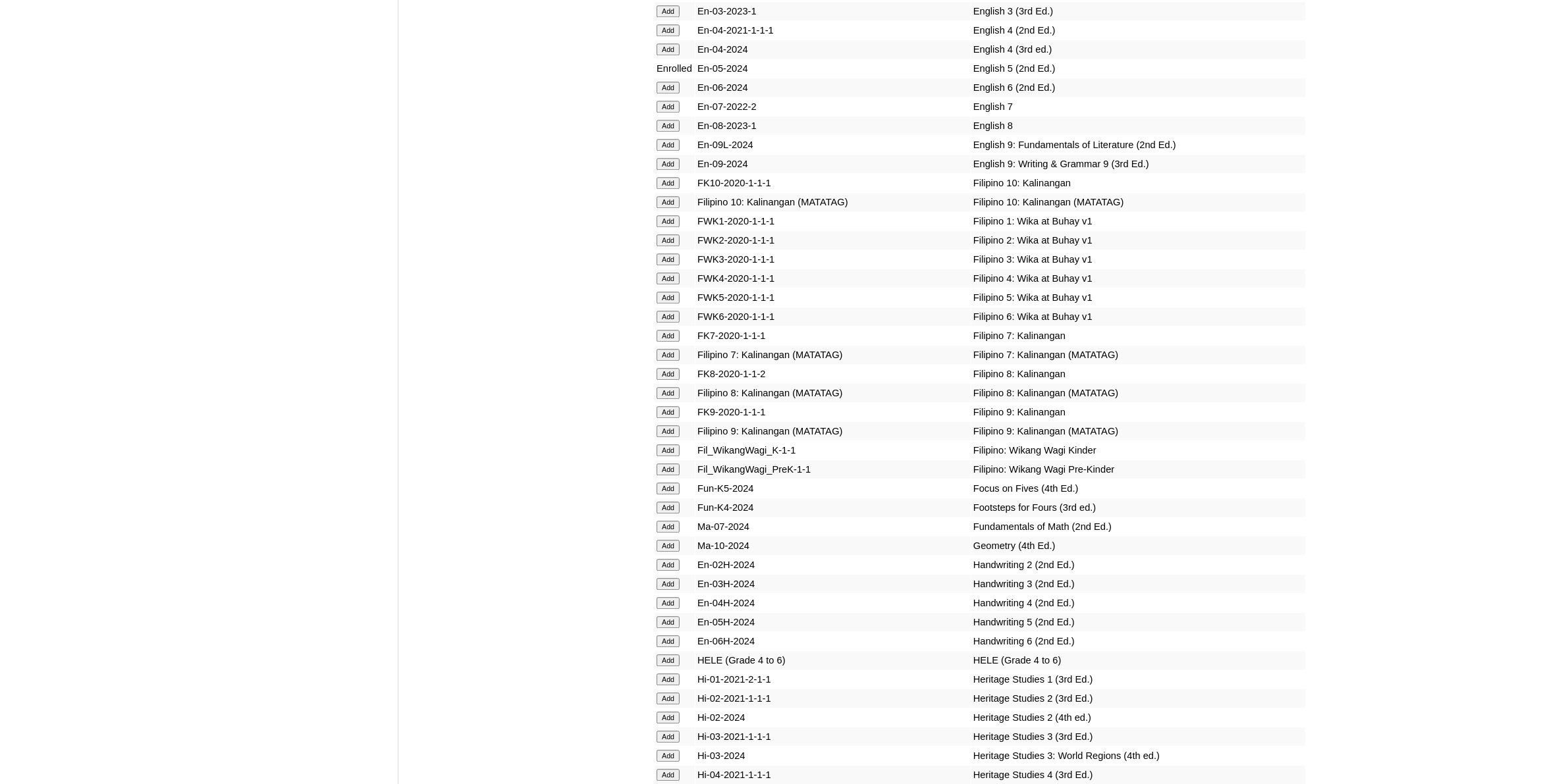
scroll to position [4280, 0]
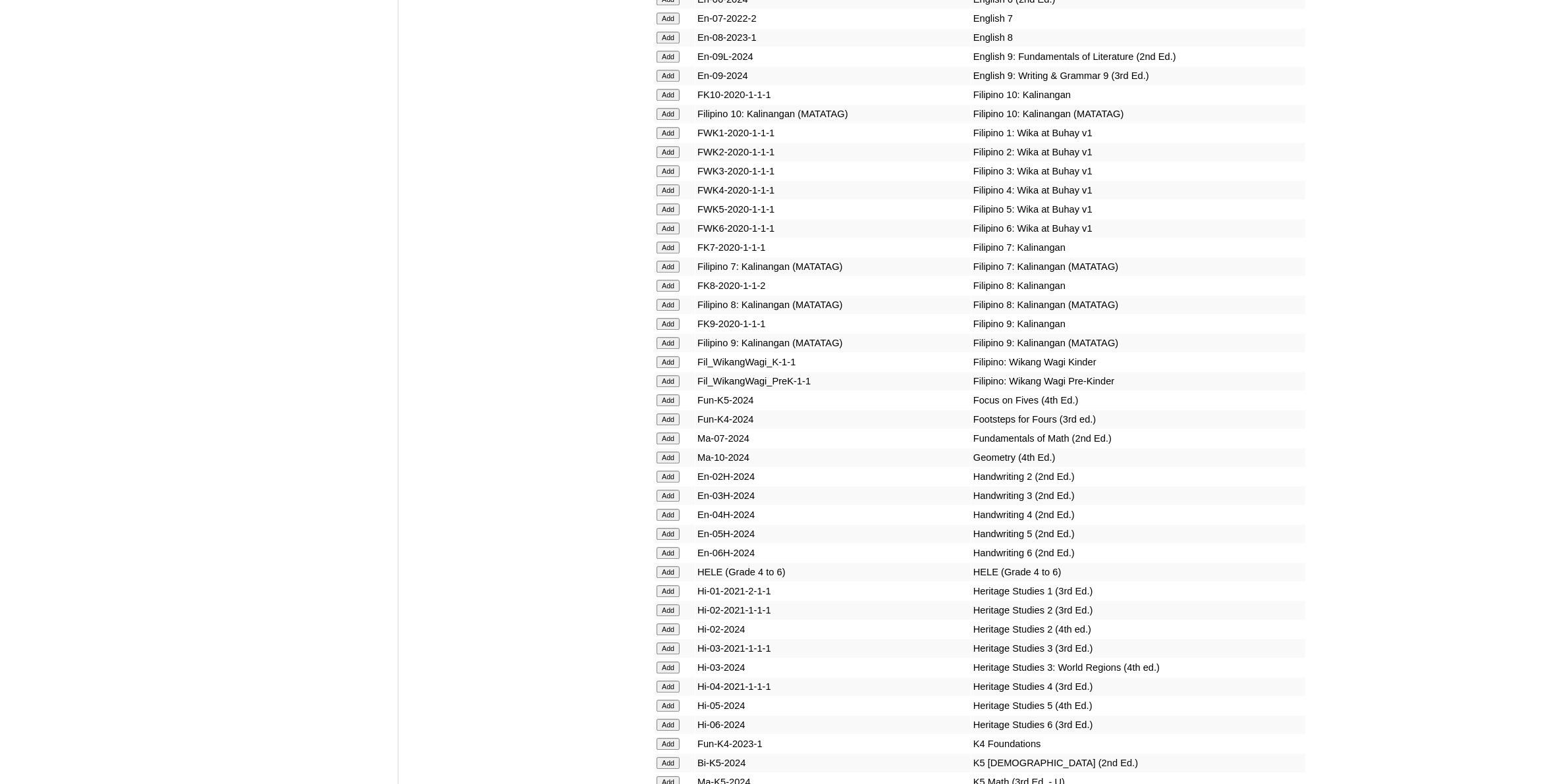
click at [677, 700] on input "Add" at bounding box center [668, 706] width 23 height 12
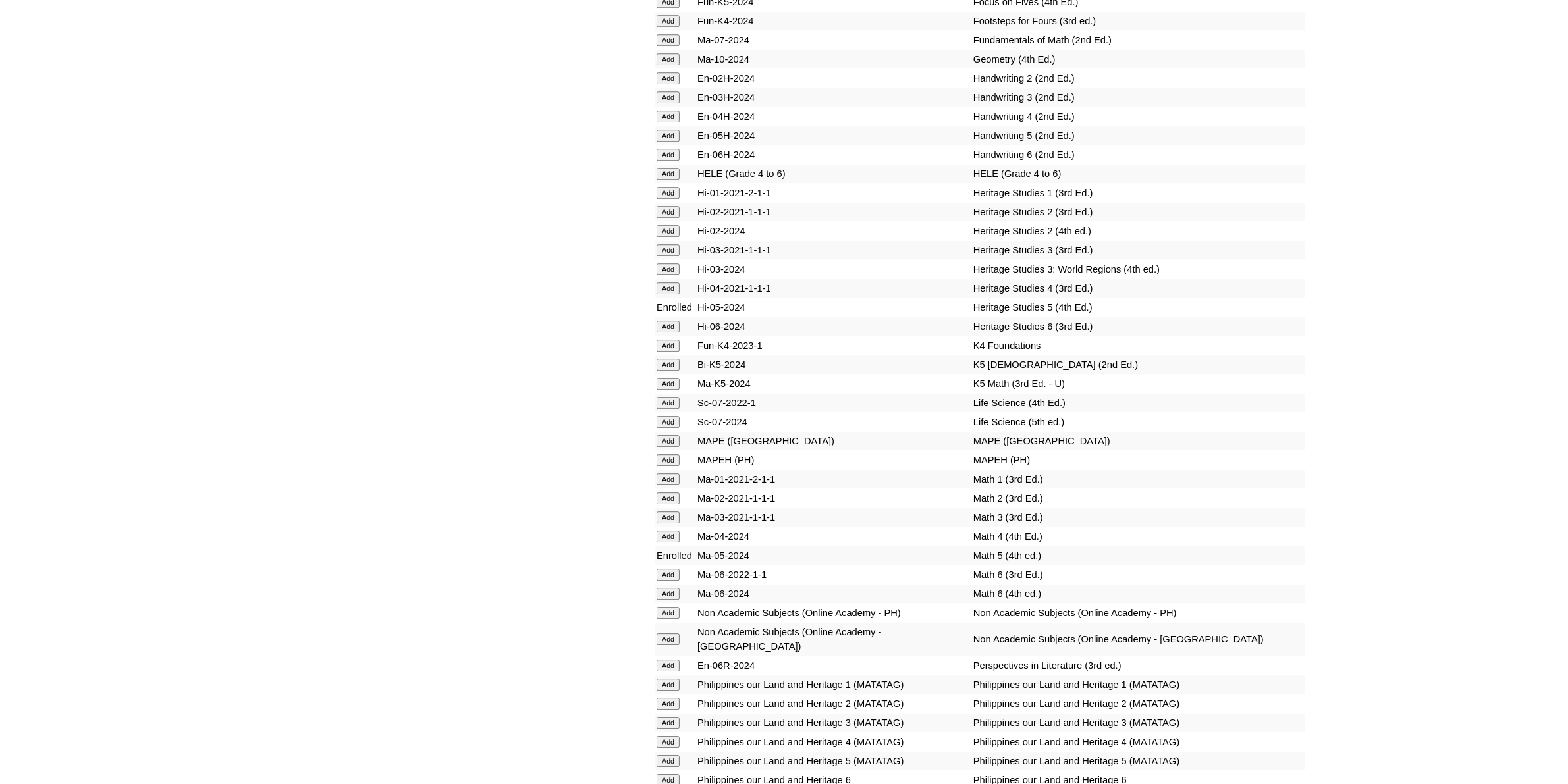
scroll to position [4691, 0]
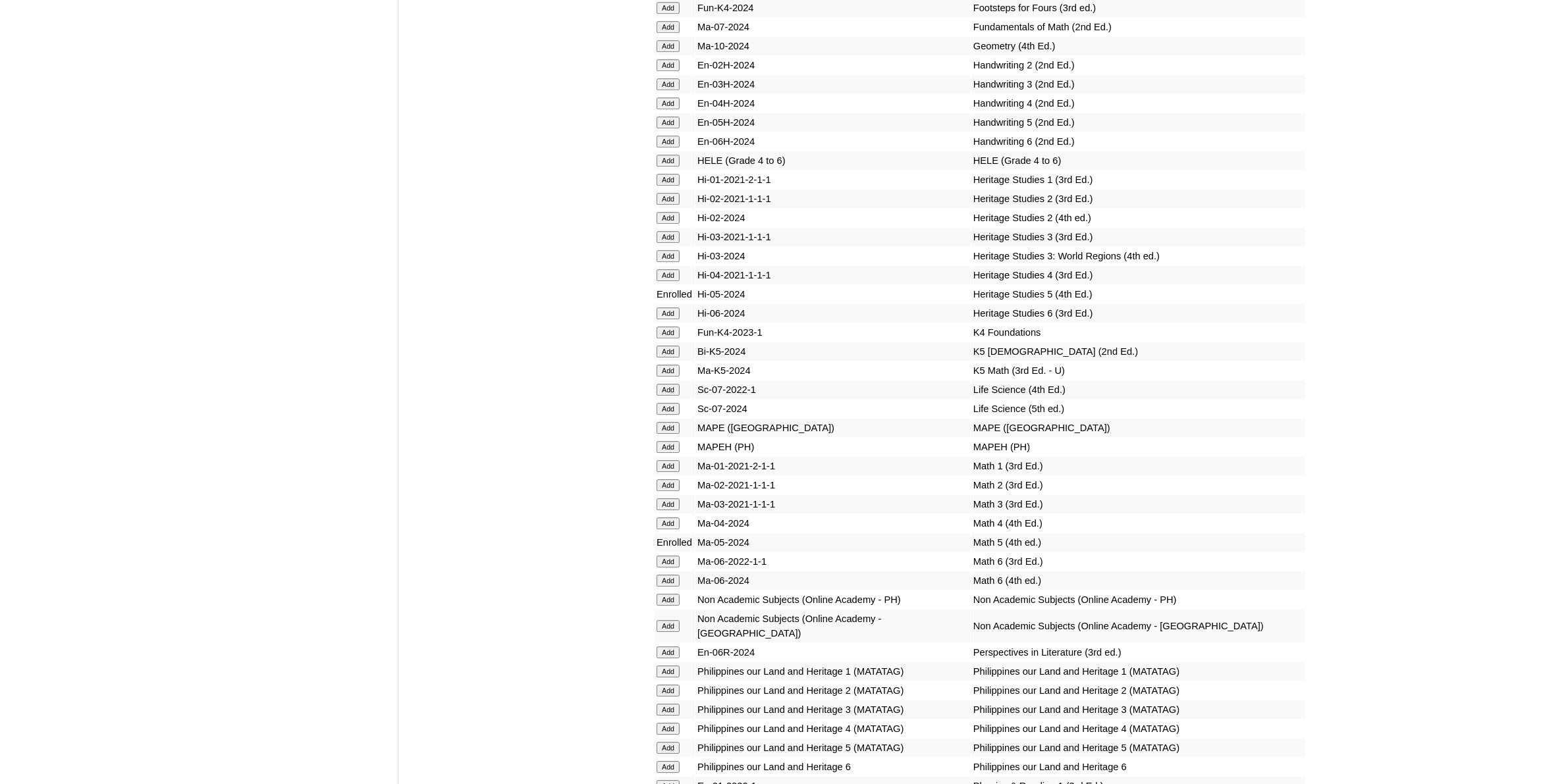
click at [668, 620] on input "Add" at bounding box center [668, 626] width 23 height 12
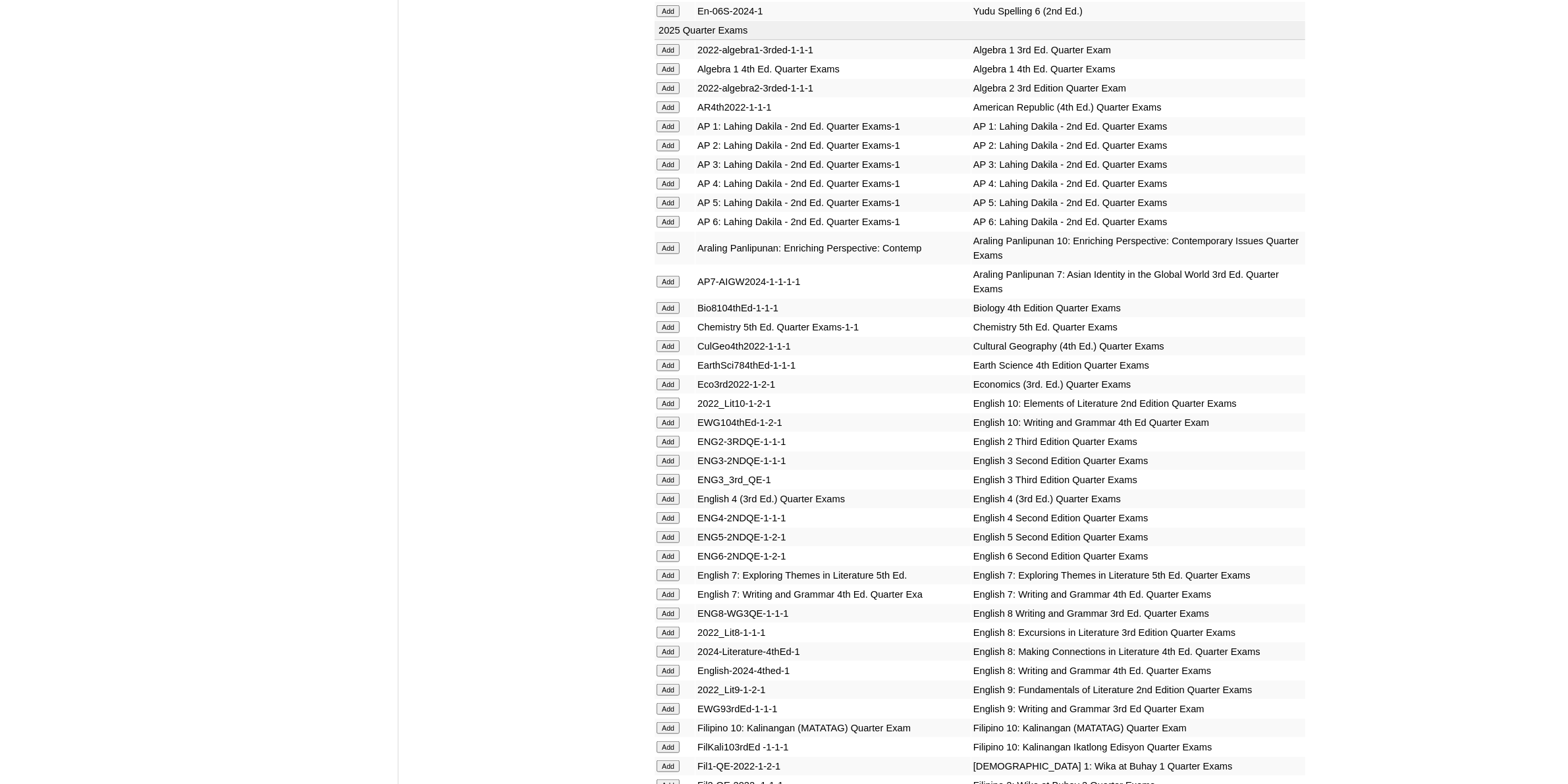
scroll to position [1316, 0]
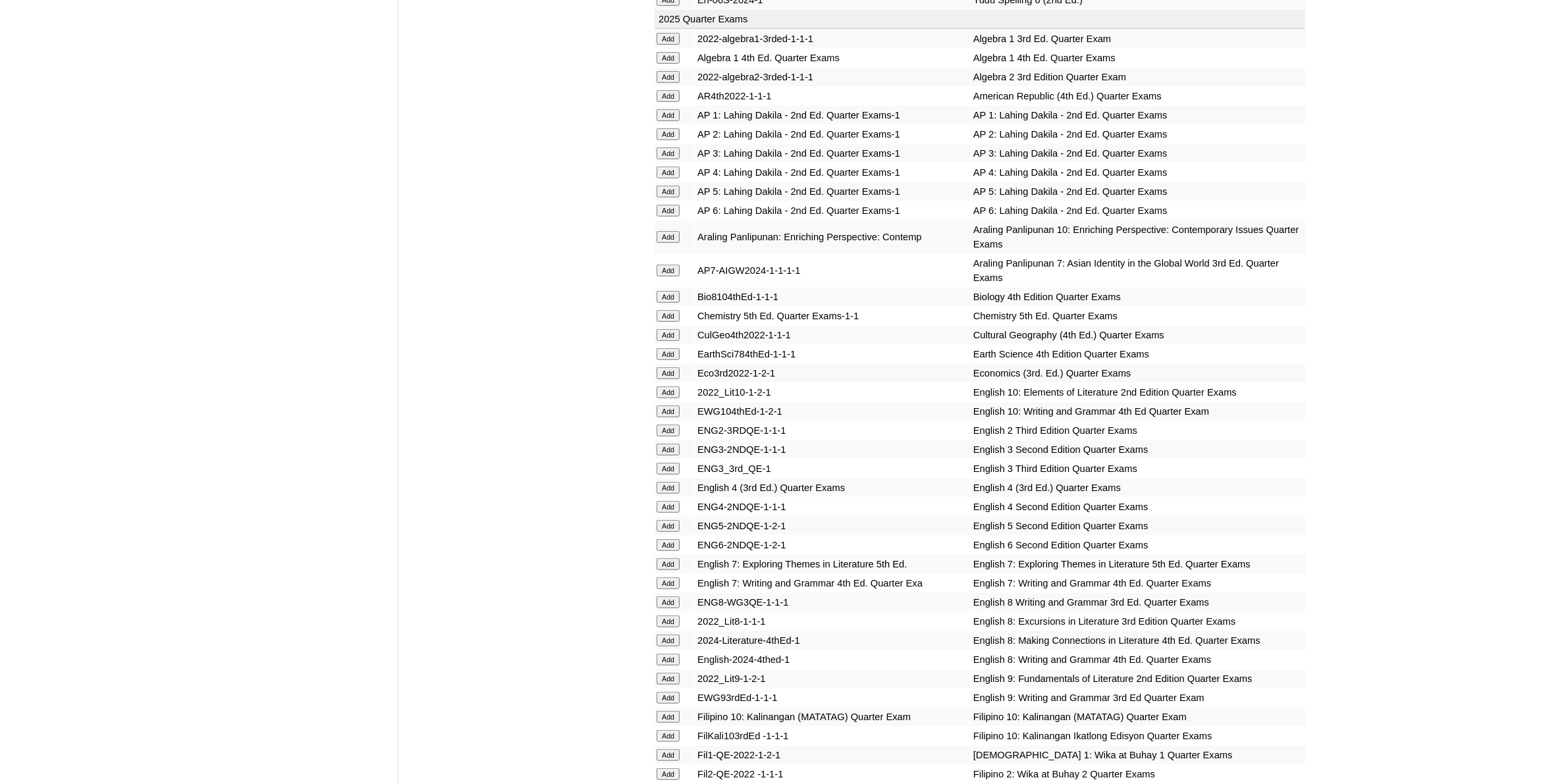
click at [666, 520] on input "Add" at bounding box center [668, 526] width 23 height 12
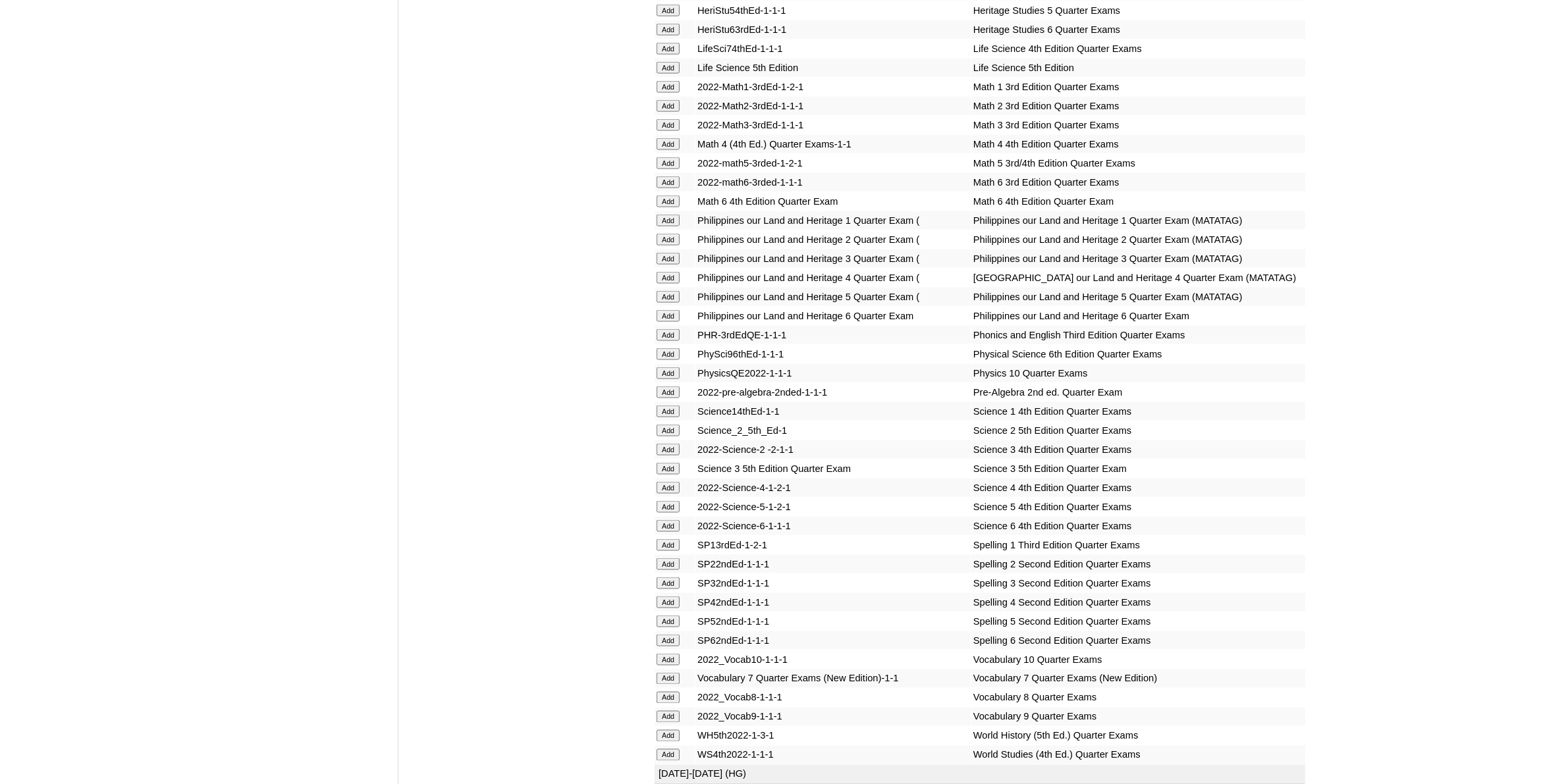
scroll to position [2469, 0]
click at [668, 609] on input "Add" at bounding box center [668, 615] width 23 height 12
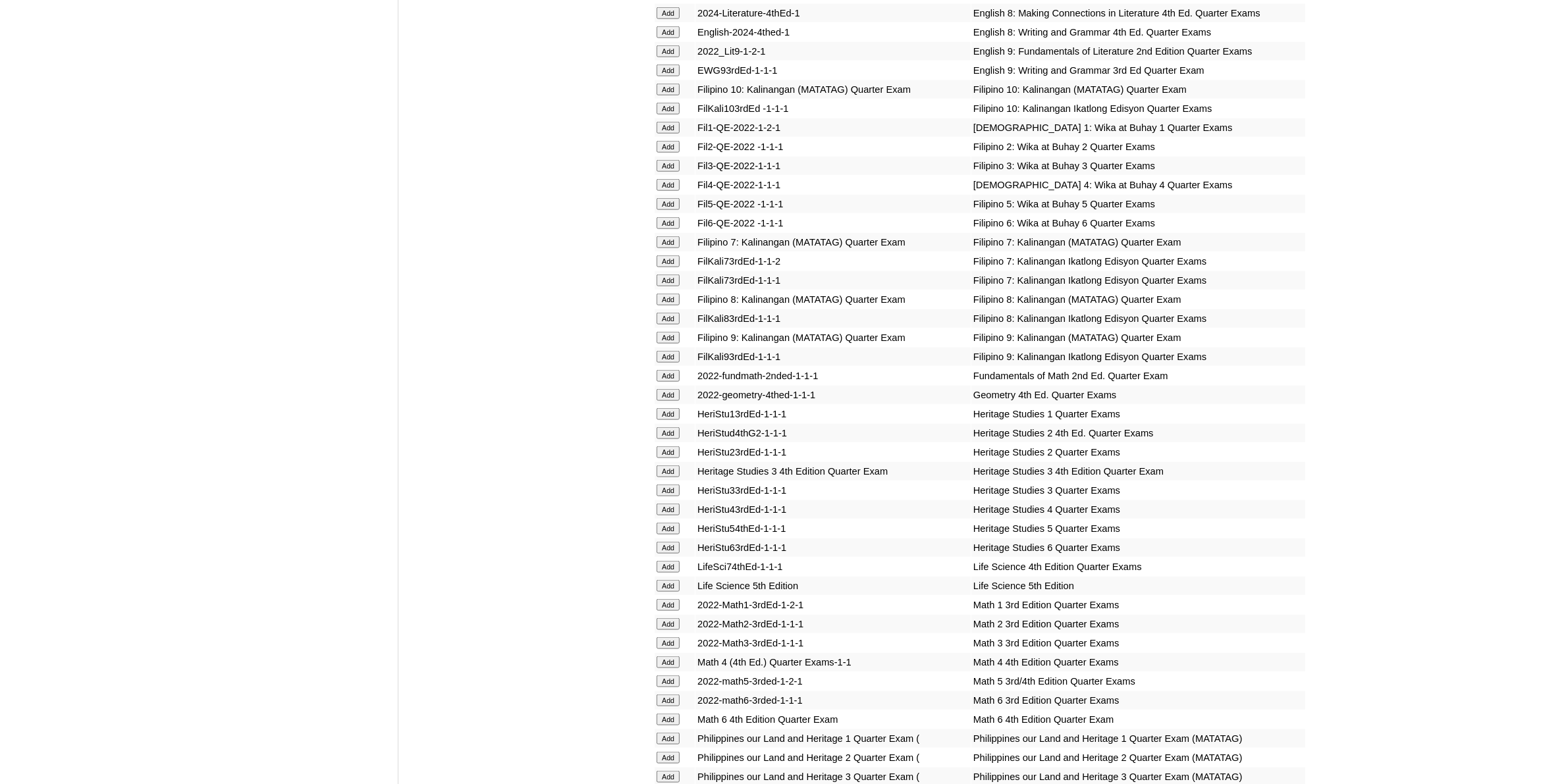
scroll to position [1975, 0]
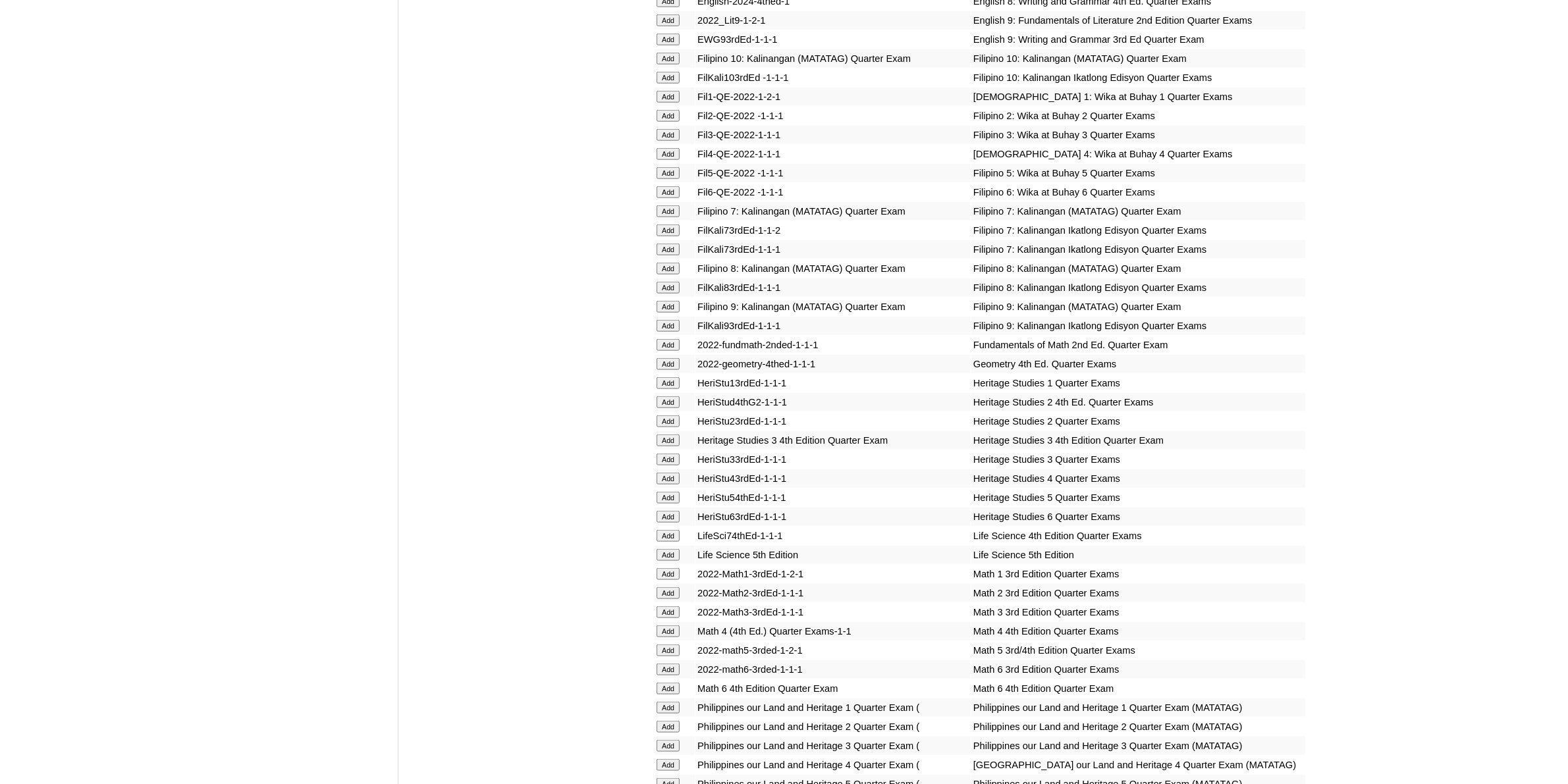
click at [668, 644] on input "Add" at bounding box center [668, 650] width 23 height 12
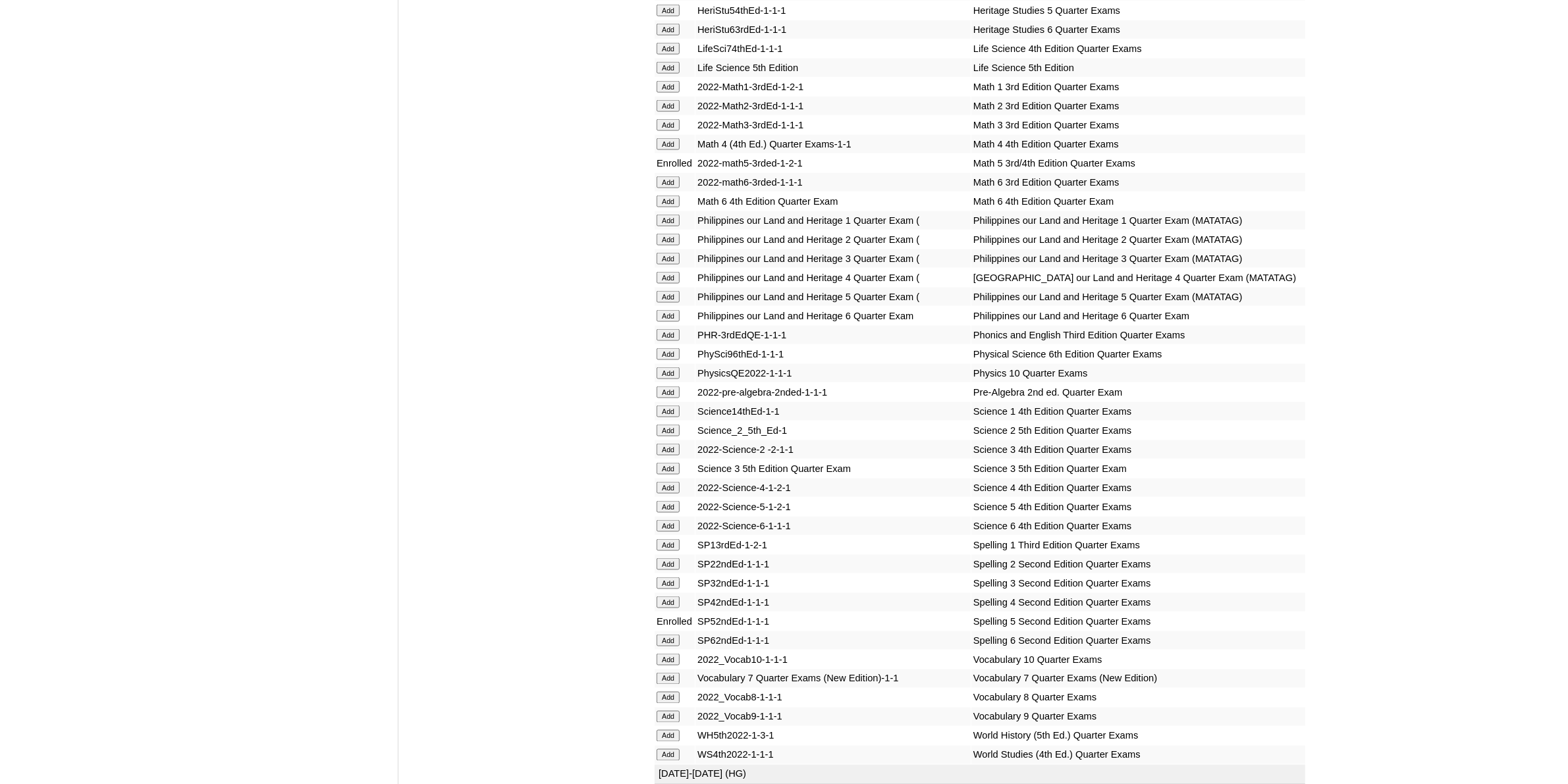
scroll to position [2469, 0]
click at [666, 494] on input "Add" at bounding box center [668, 500] width 23 height 12
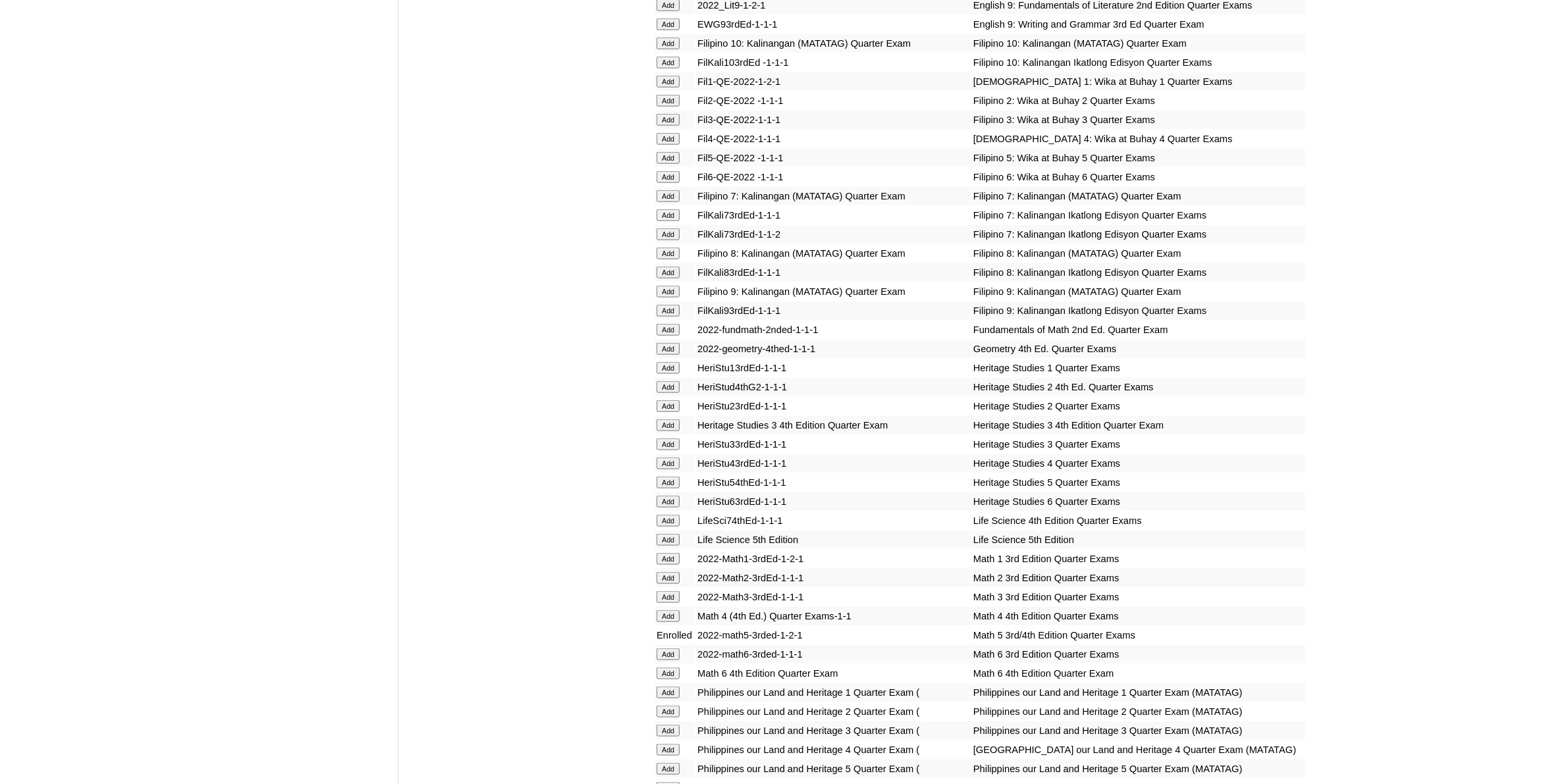
scroll to position [1975, 0]
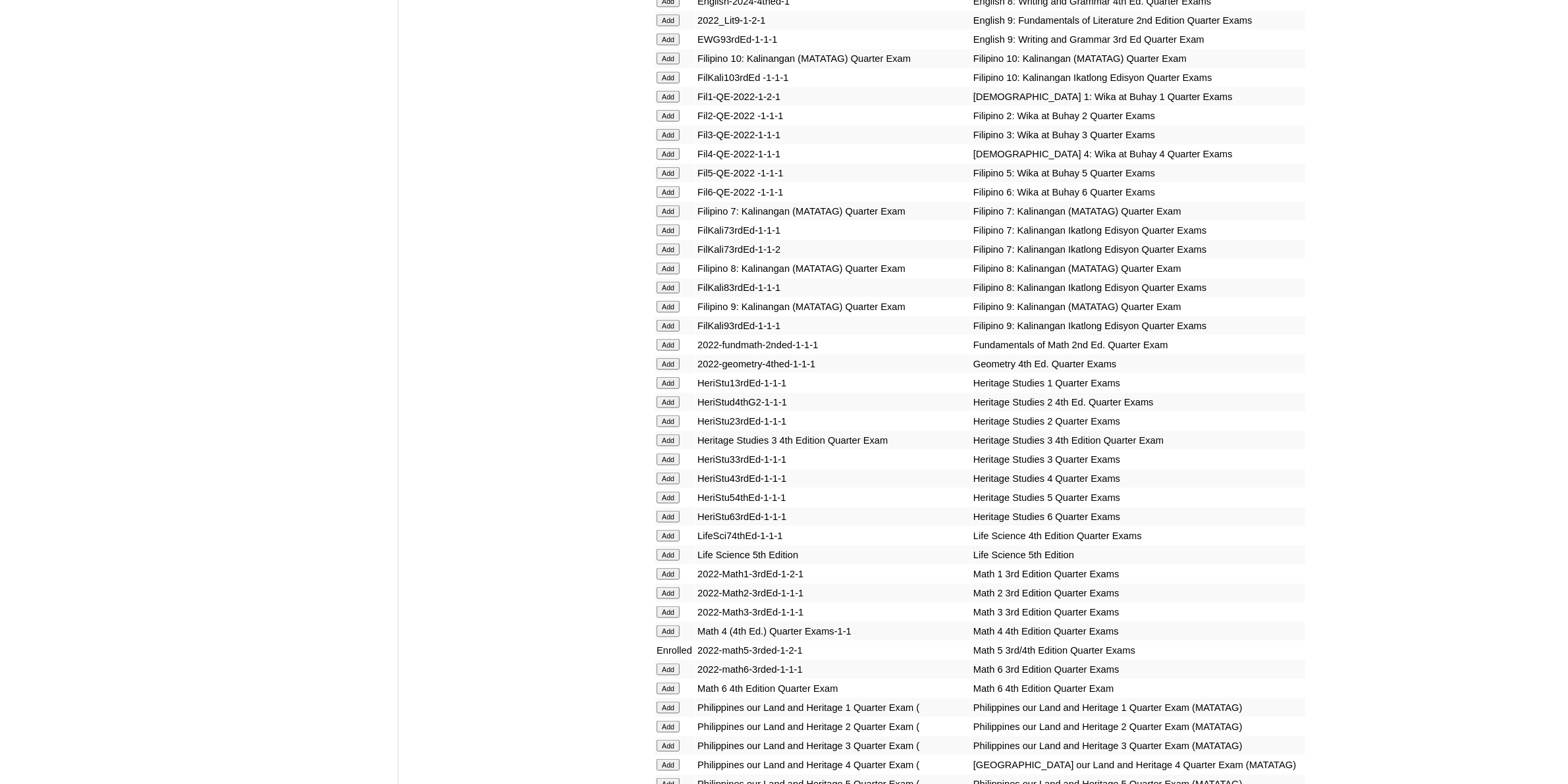
click at [666, 492] on input "Add" at bounding box center [668, 498] width 23 height 12
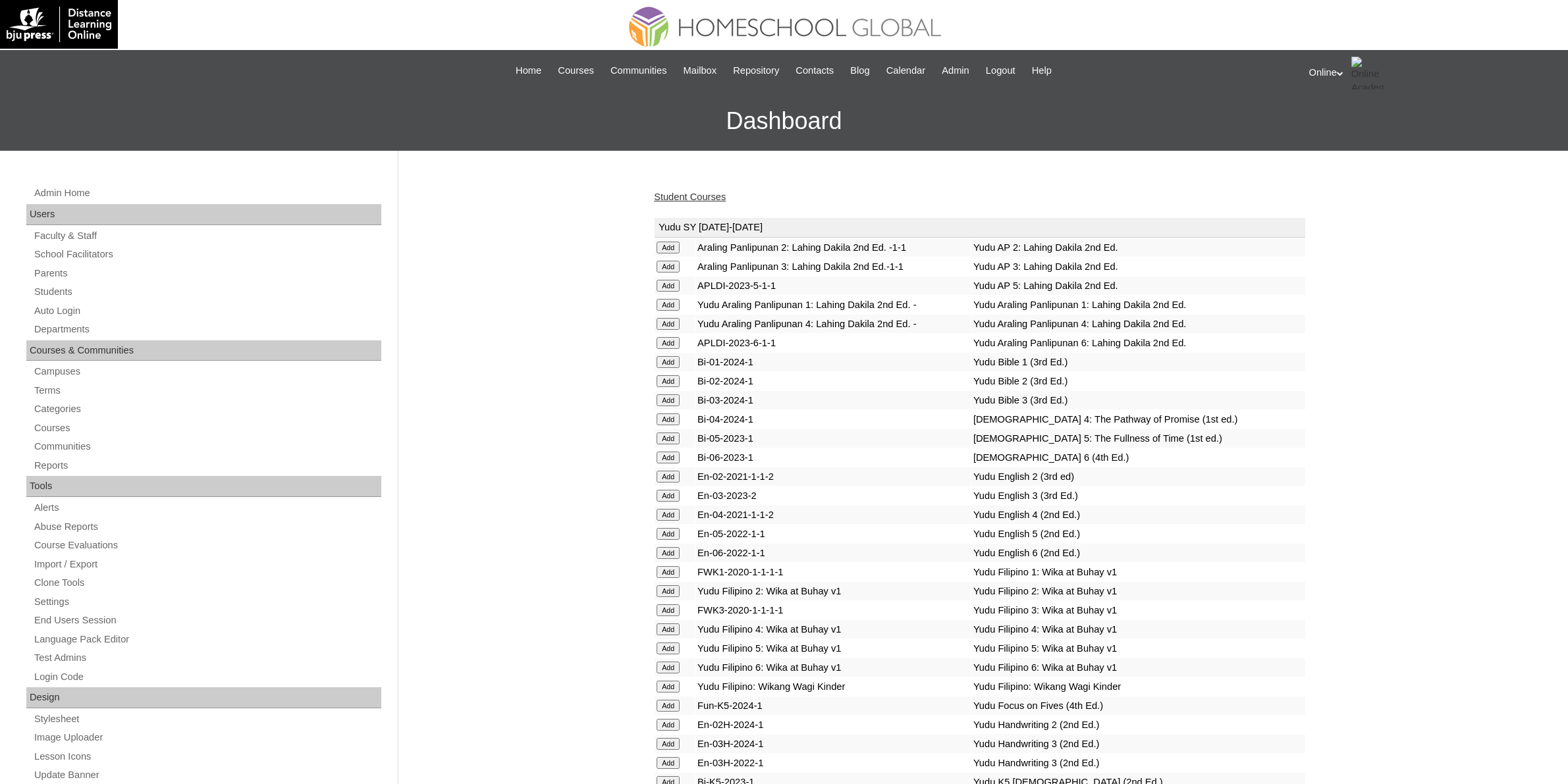
click at [698, 194] on link "Student Courses" at bounding box center [690, 197] width 72 height 11
